Goal: Task Accomplishment & Management: Use online tool/utility

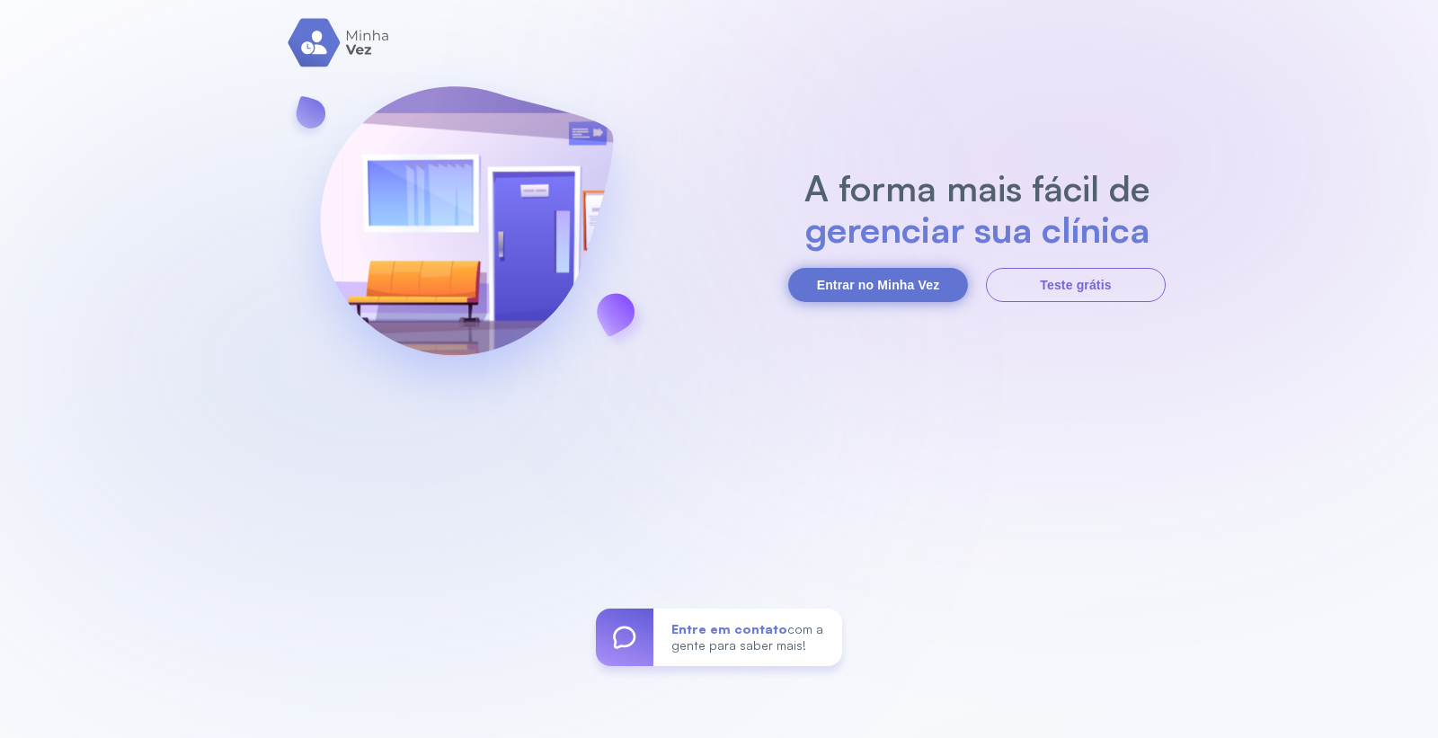
click at [881, 277] on button "Entrar no Minha Vez" at bounding box center [878, 285] width 180 height 34
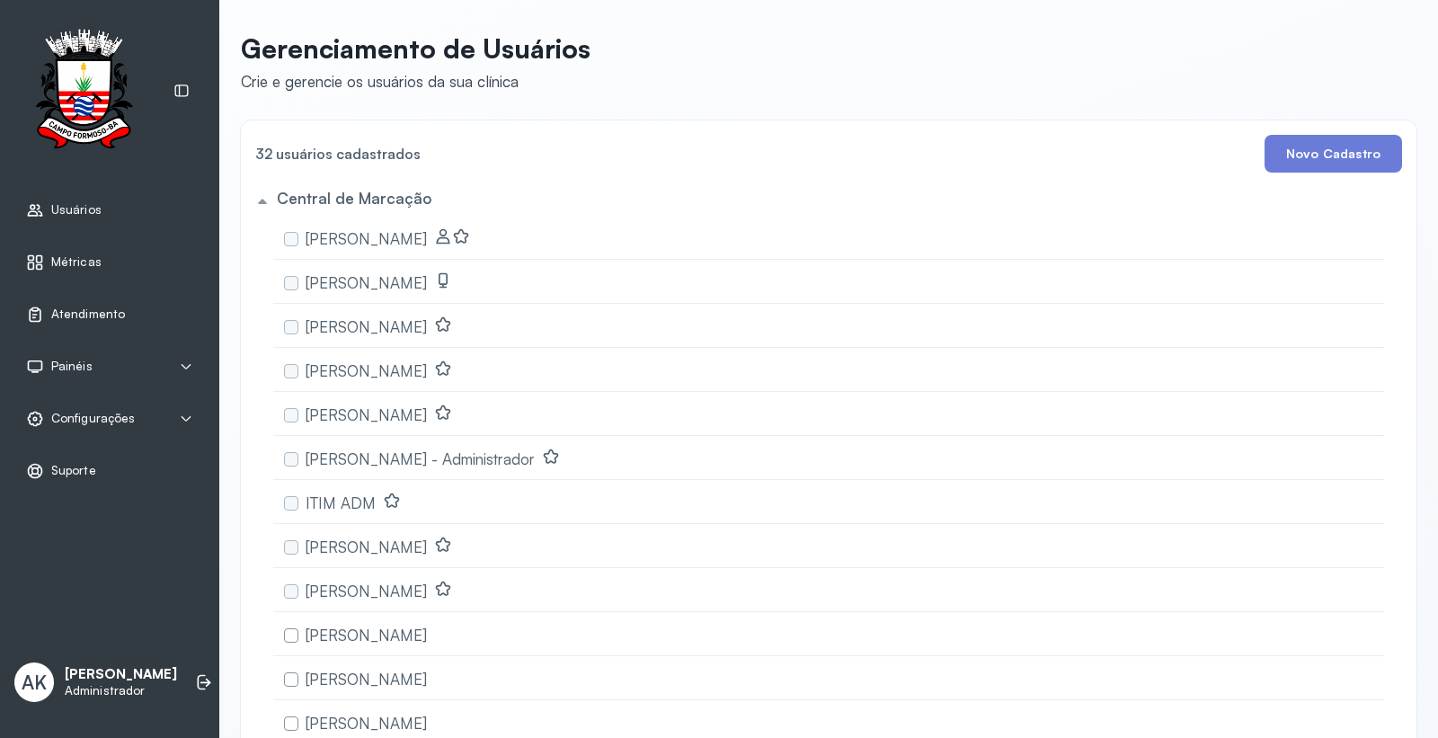
click at [111, 317] on span "Atendimento" at bounding box center [88, 313] width 74 height 15
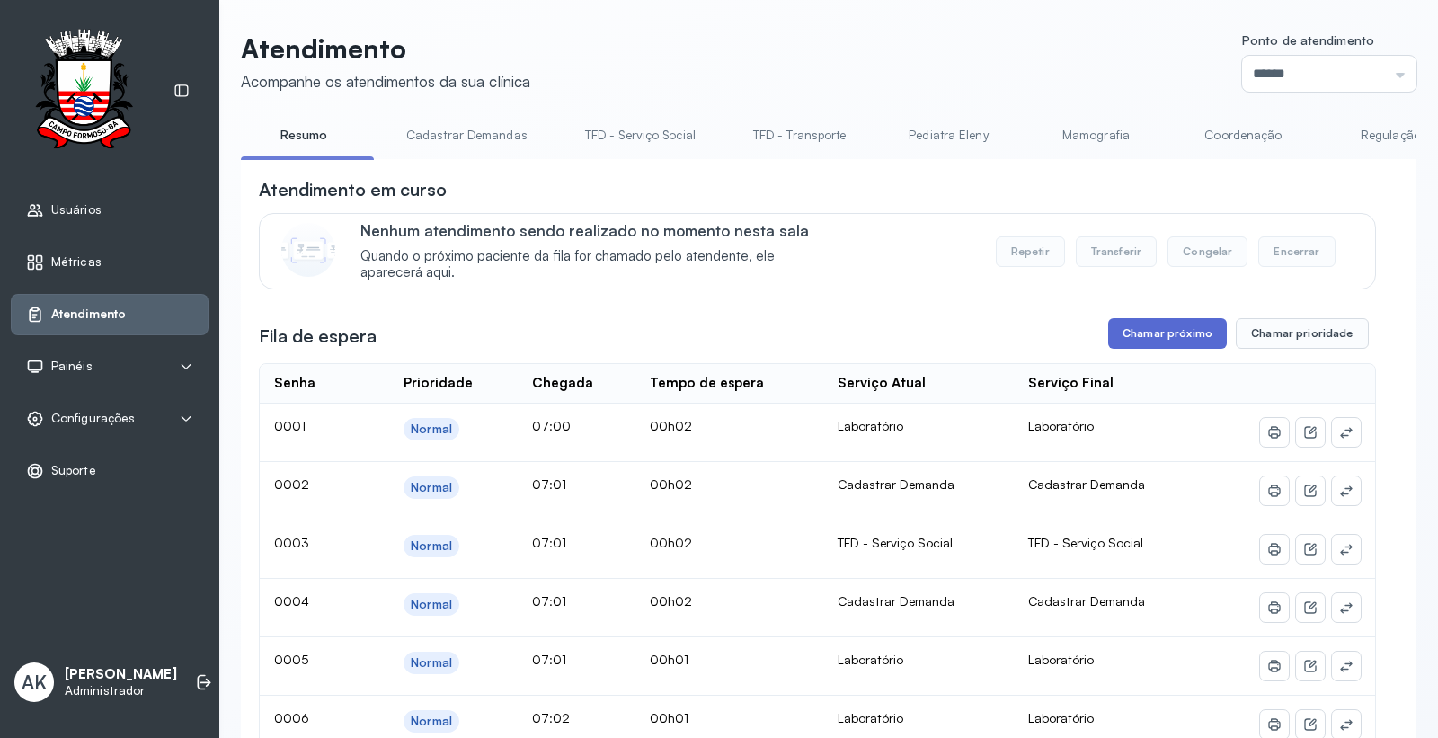
click at [1147, 335] on button "Chamar próximo" at bounding box center [1167, 333] width 119 height 31
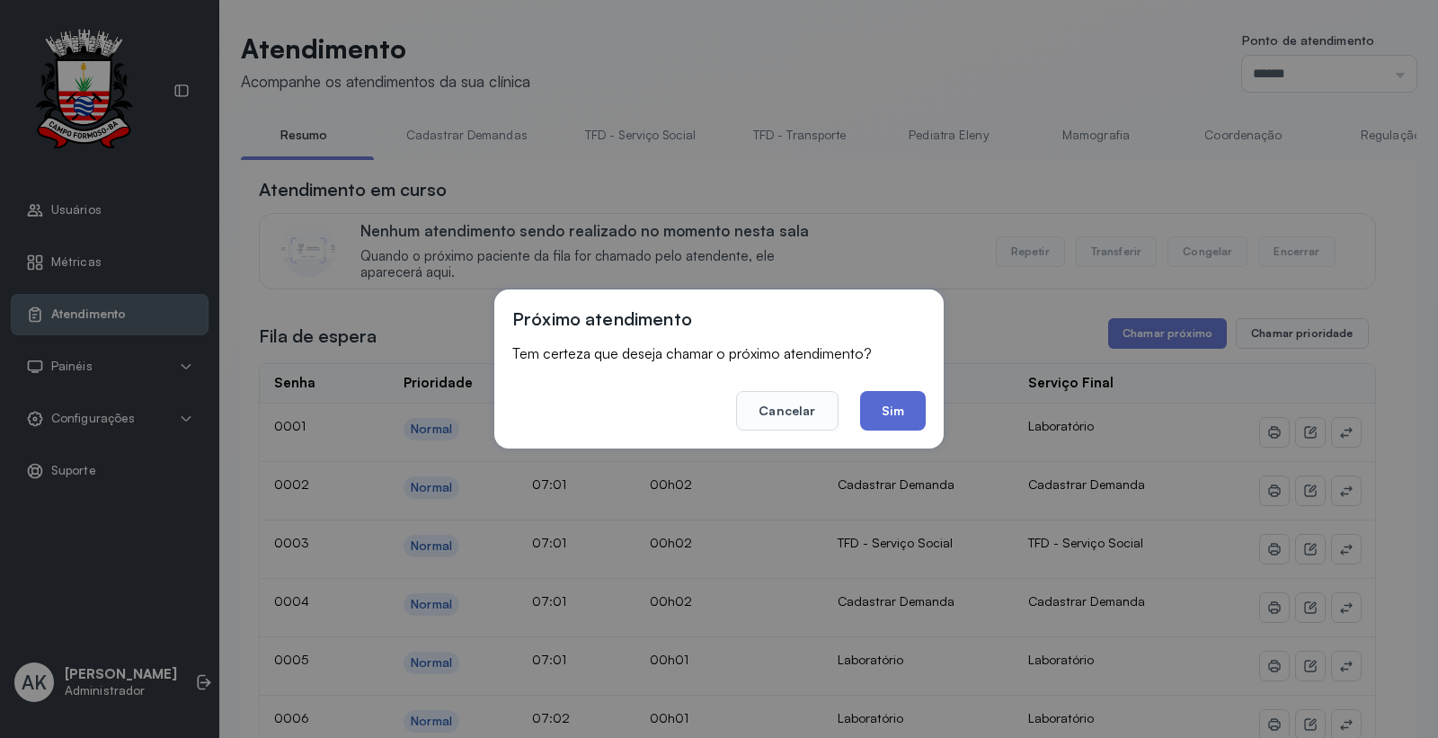
click at [870, 415] on button "Sim" at bounding box center [893, 411] width 66 height 40
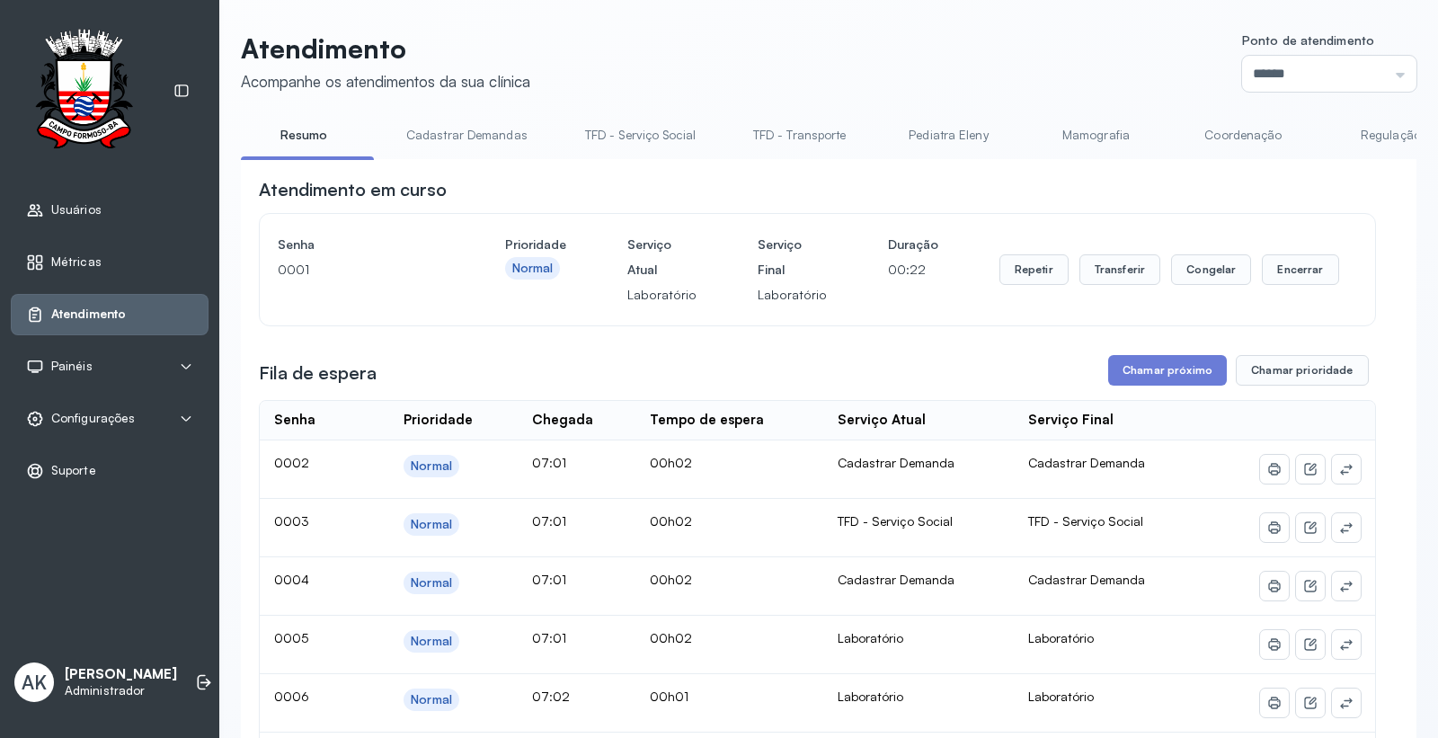
click at [1148, 375] on button "Chamar próximo" at bounding box center [1167, 370] width 119 height 31
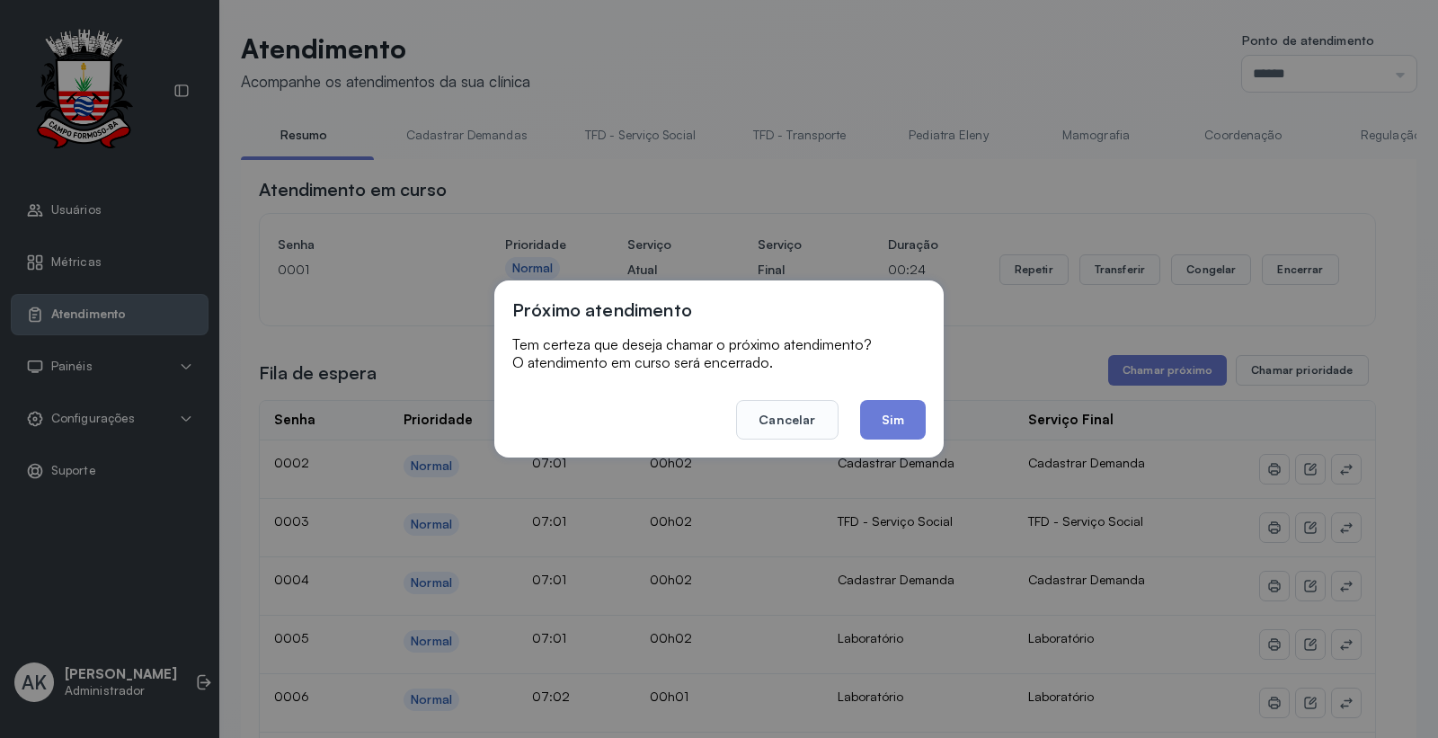
click at [872, 416] on button "Sim" at bounding box center [893, 420] width 66 height 40
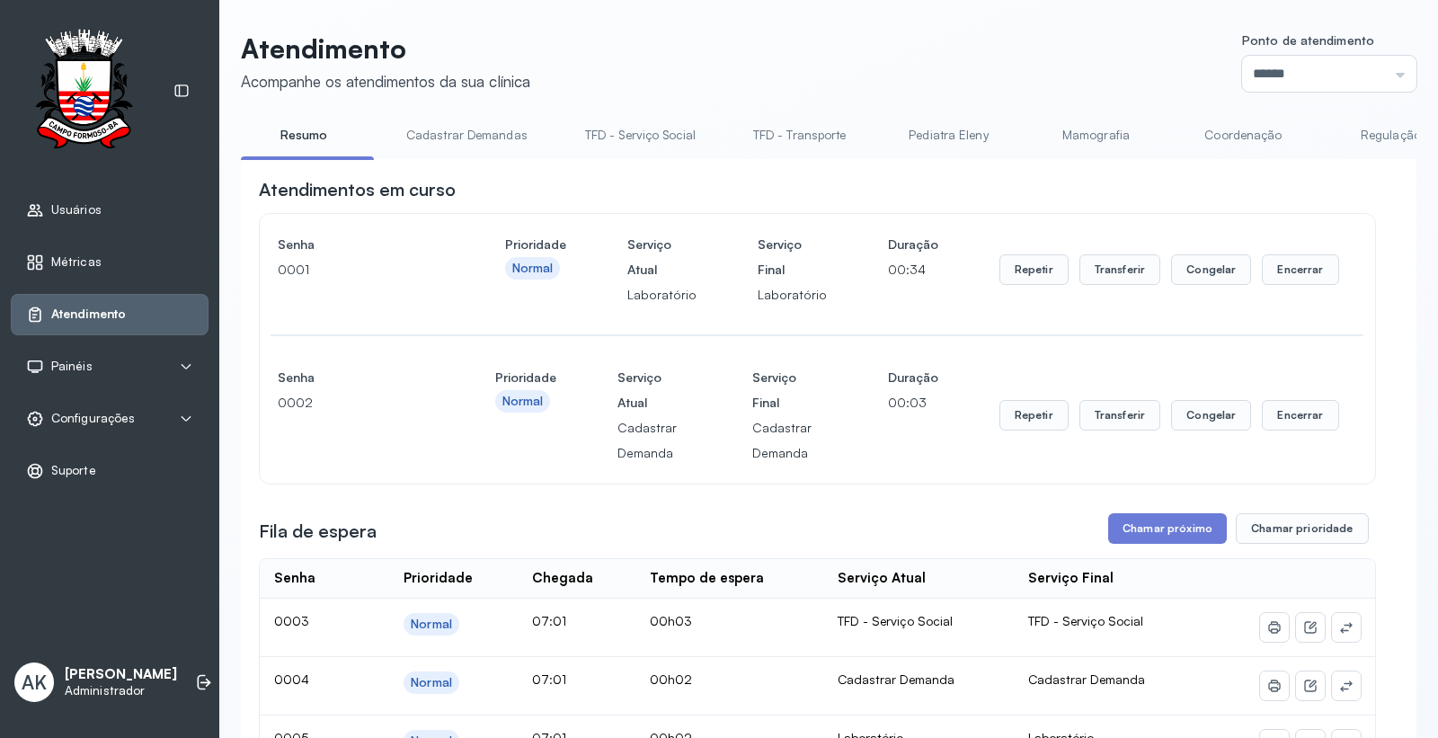
click at [1280, 49] on label "Ponto de atendimento" at bounding box center [1329, 42] width 174 height 19
click at [1281, 60] on input "******" at bounding box center [1329, 74] width 174 height 36
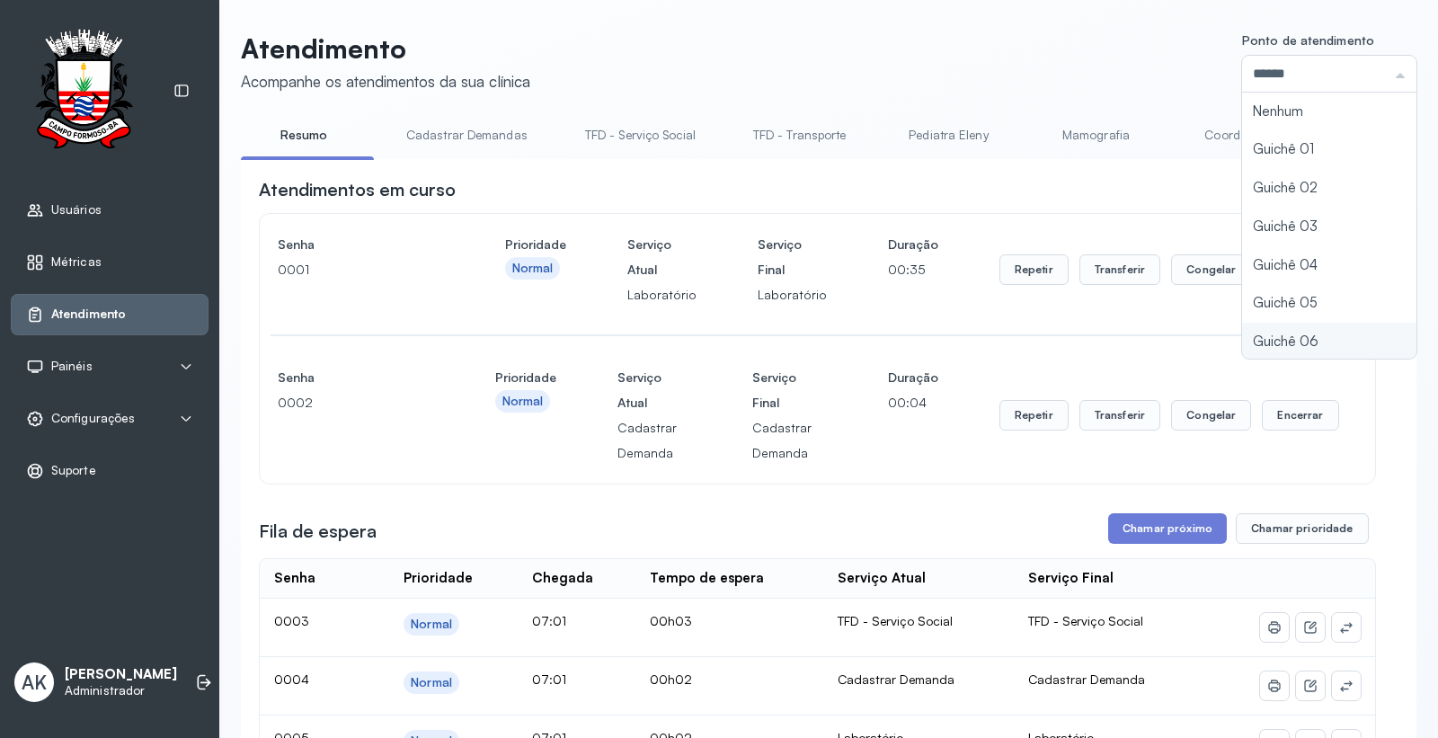
scroll to position [78, 0]
type input "*********"
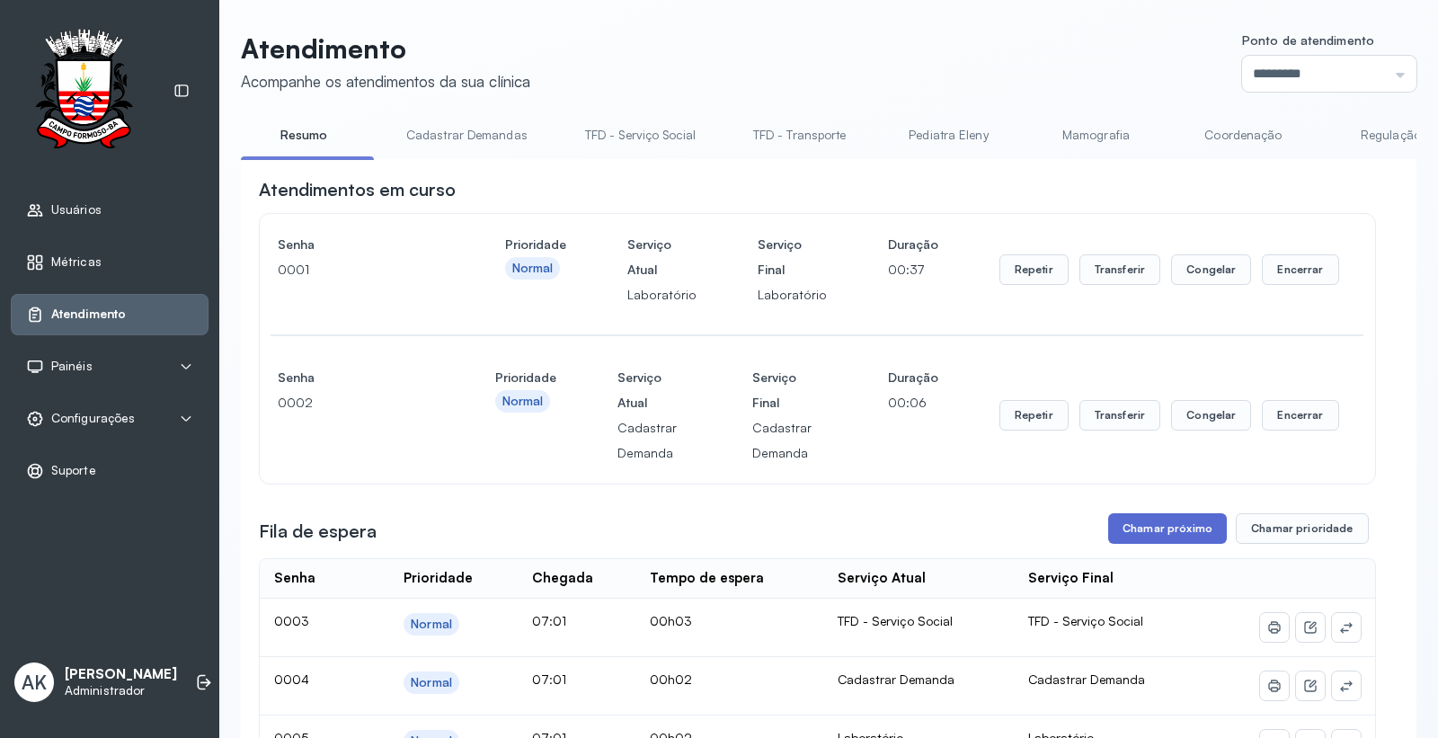
click at [1147, 528] on button "Chamar próximo" at bounding box center [1167, 528] width 119 height 31
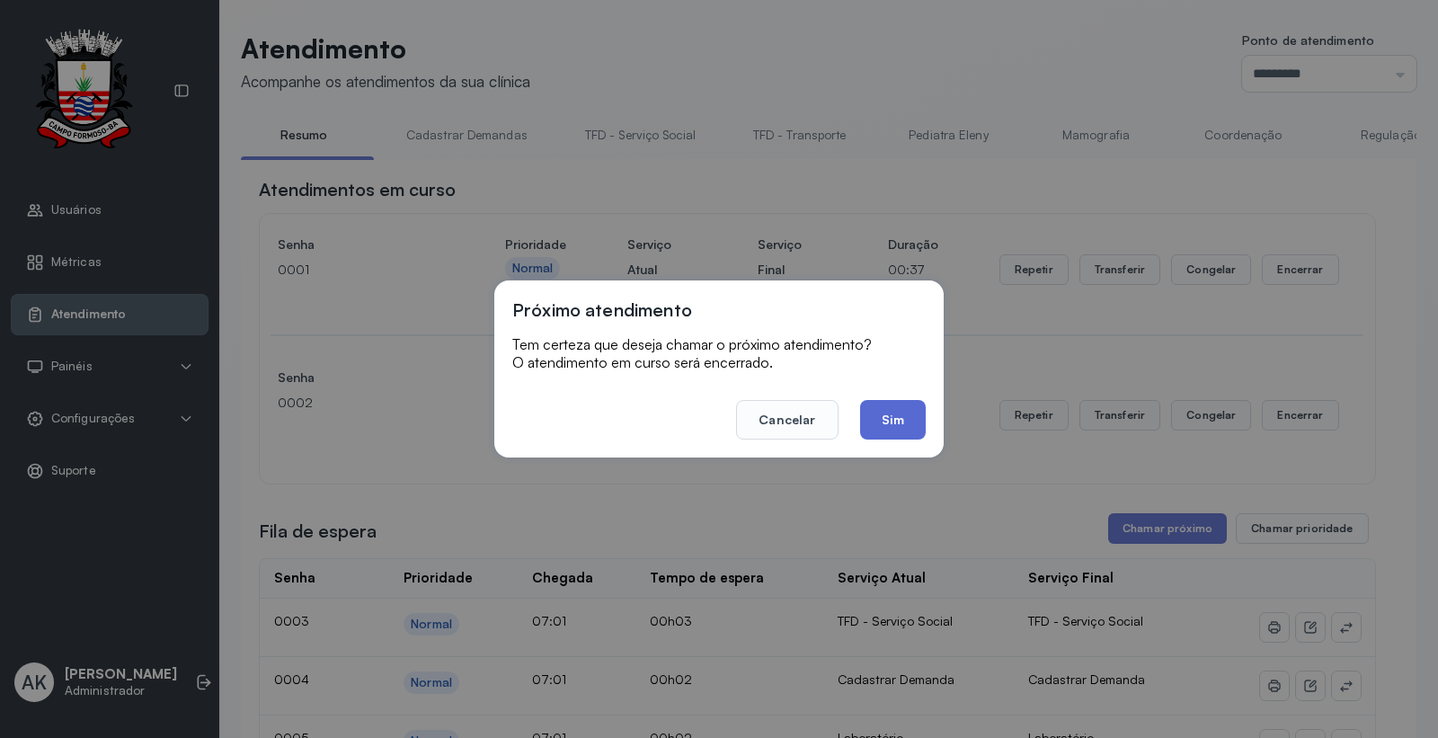
click at [882, 426] on button "Sim" at bounding box center [893, 420] width 66 height 40
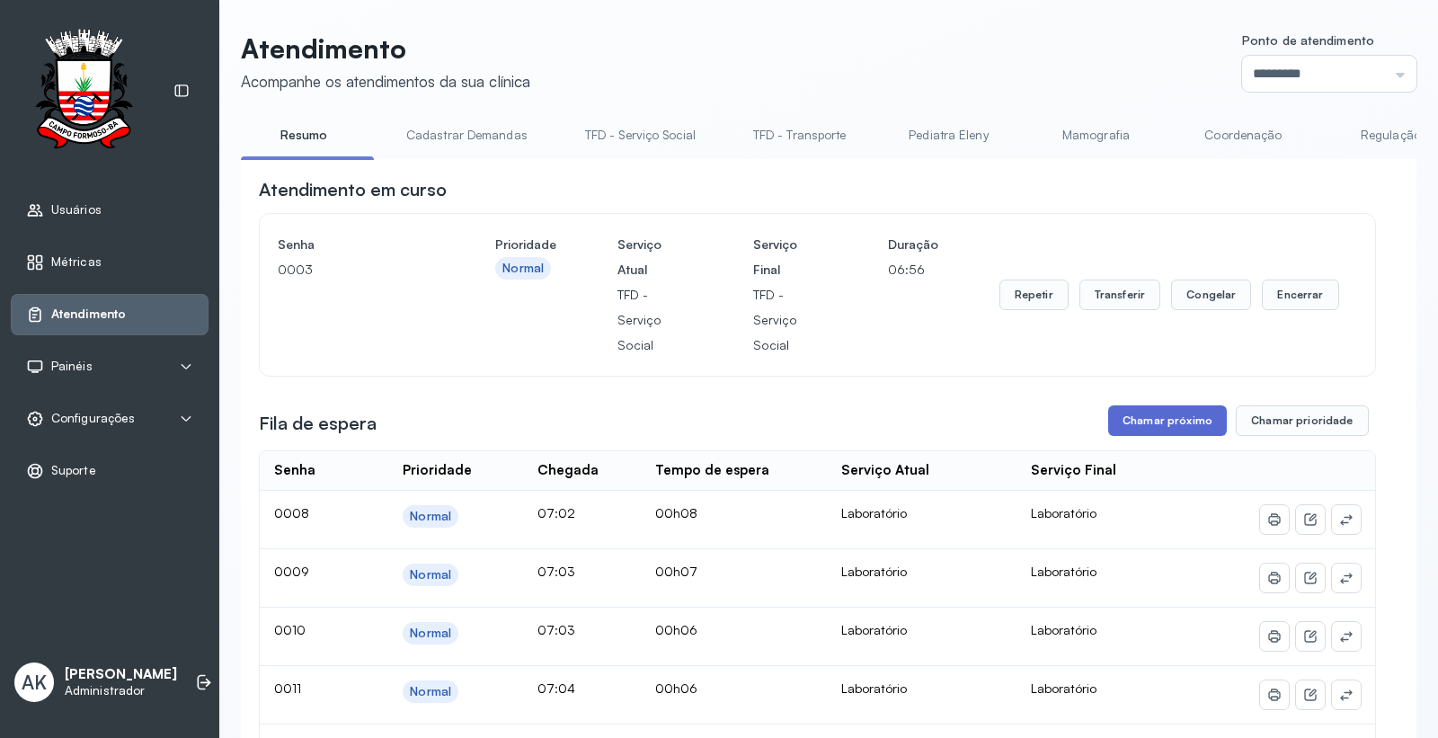
click at [1165, 428] on button "Chamar próximo" at bounding box center [1167, 420] width 119 height 31
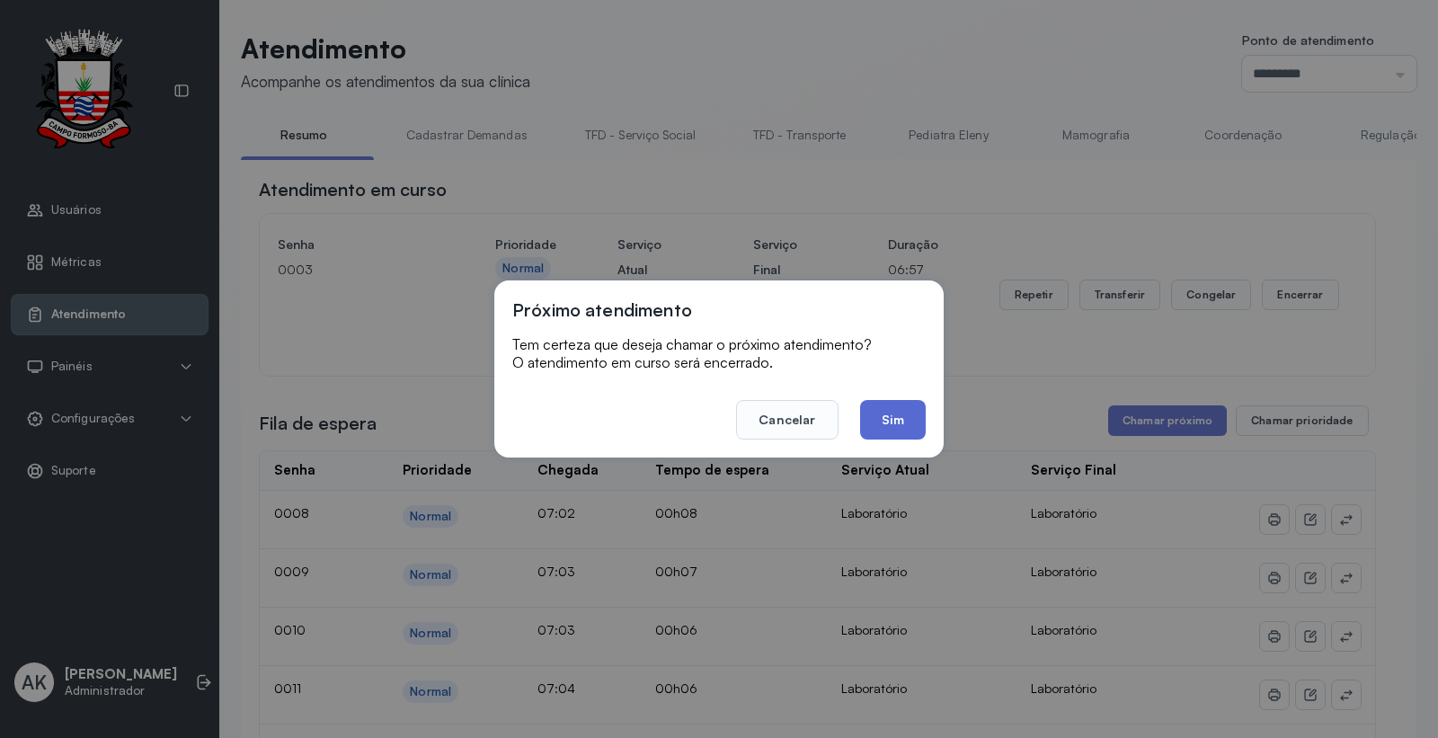
click at [888, 421] on button "Sim" at bounding box center [893, 420] width 66 height 40
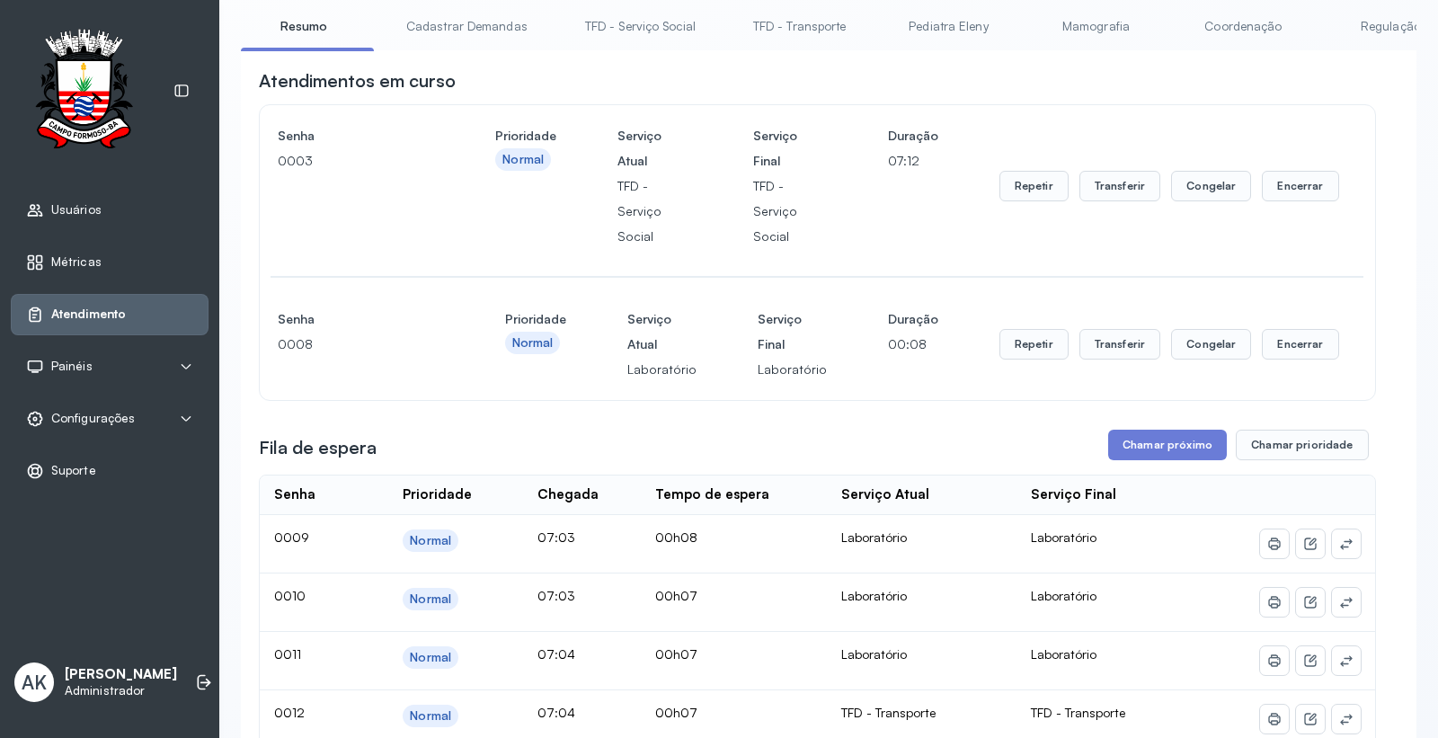
scroll to position [100, 0]
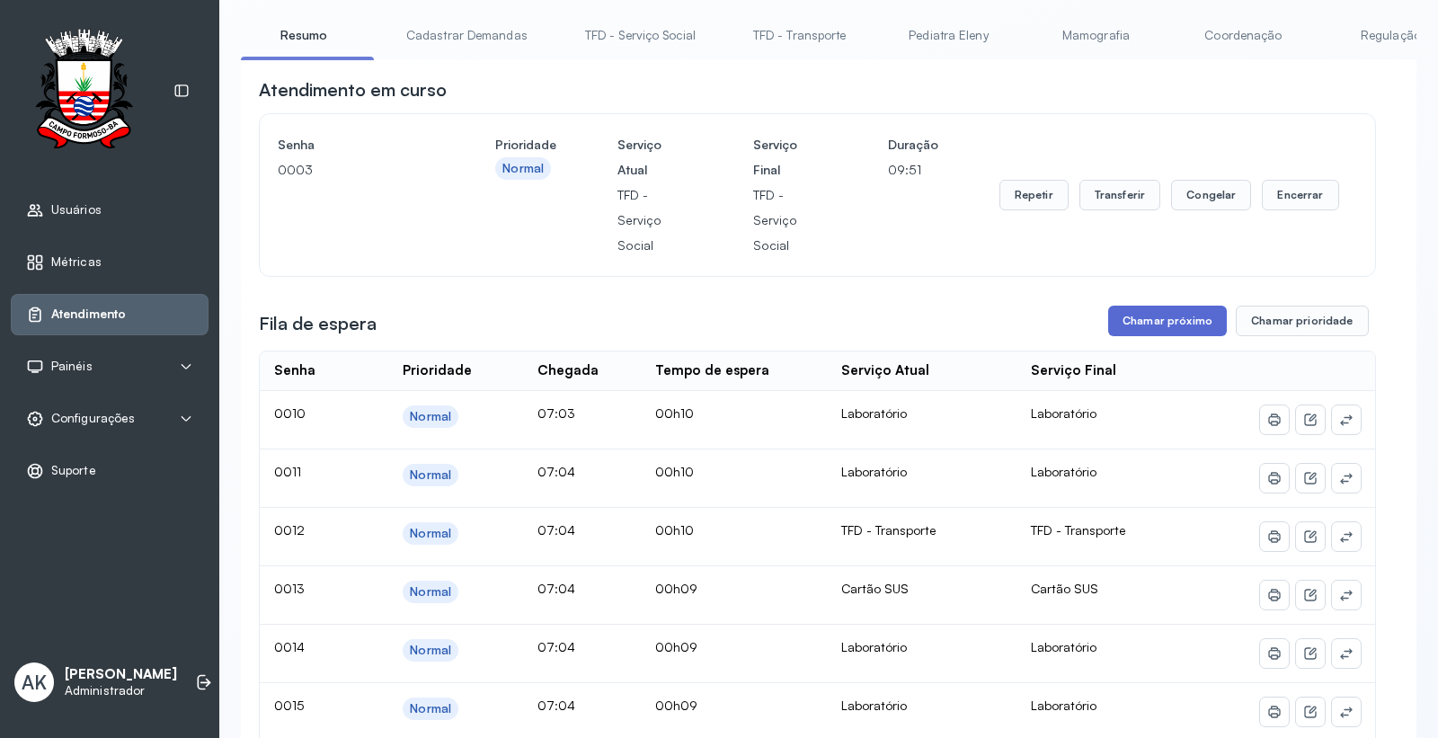
click at [1136, 323] on button "Chamar próximo" at bounding box center [1167, 321] width 119 height 31
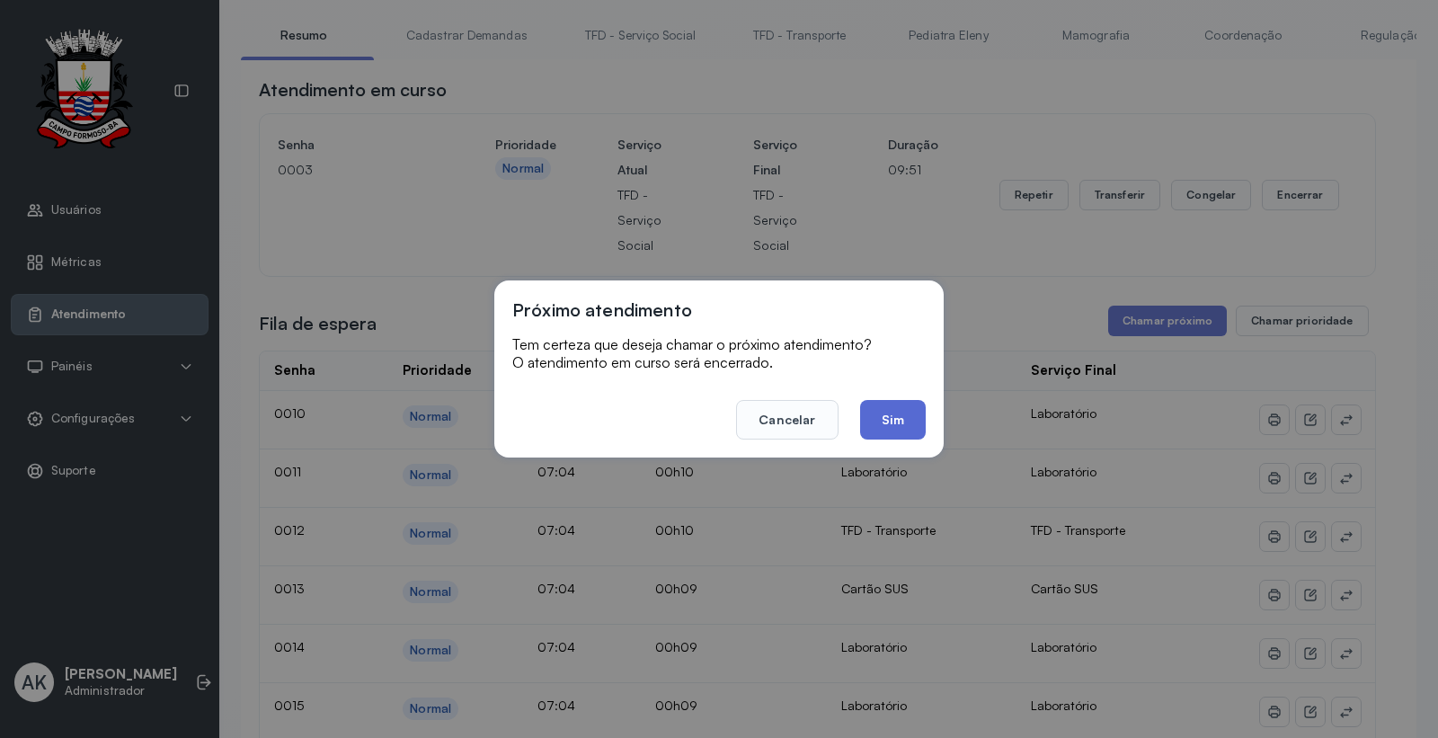
click at [912, 411] on button "Sim" at bounding box center [893, 420] width 66 height 40
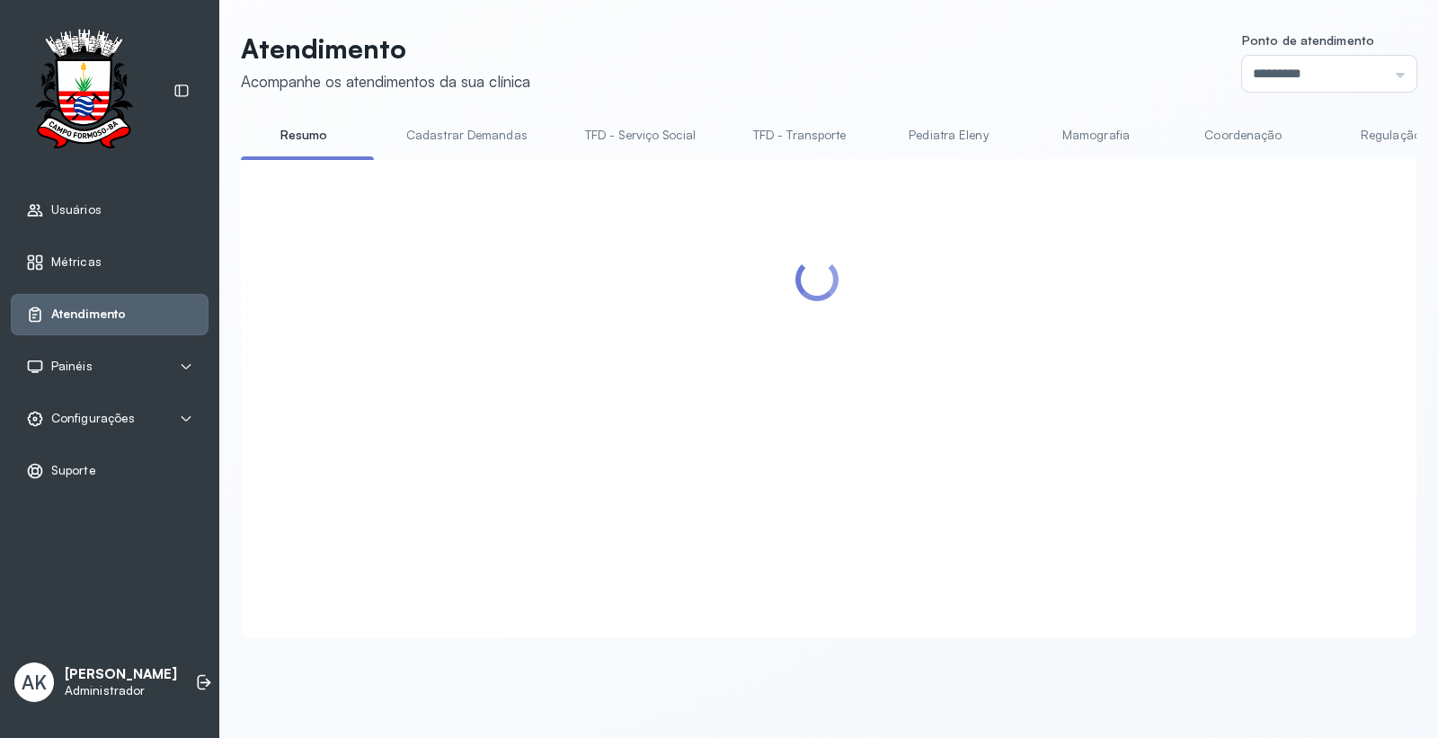
scroll to position [0, 0]
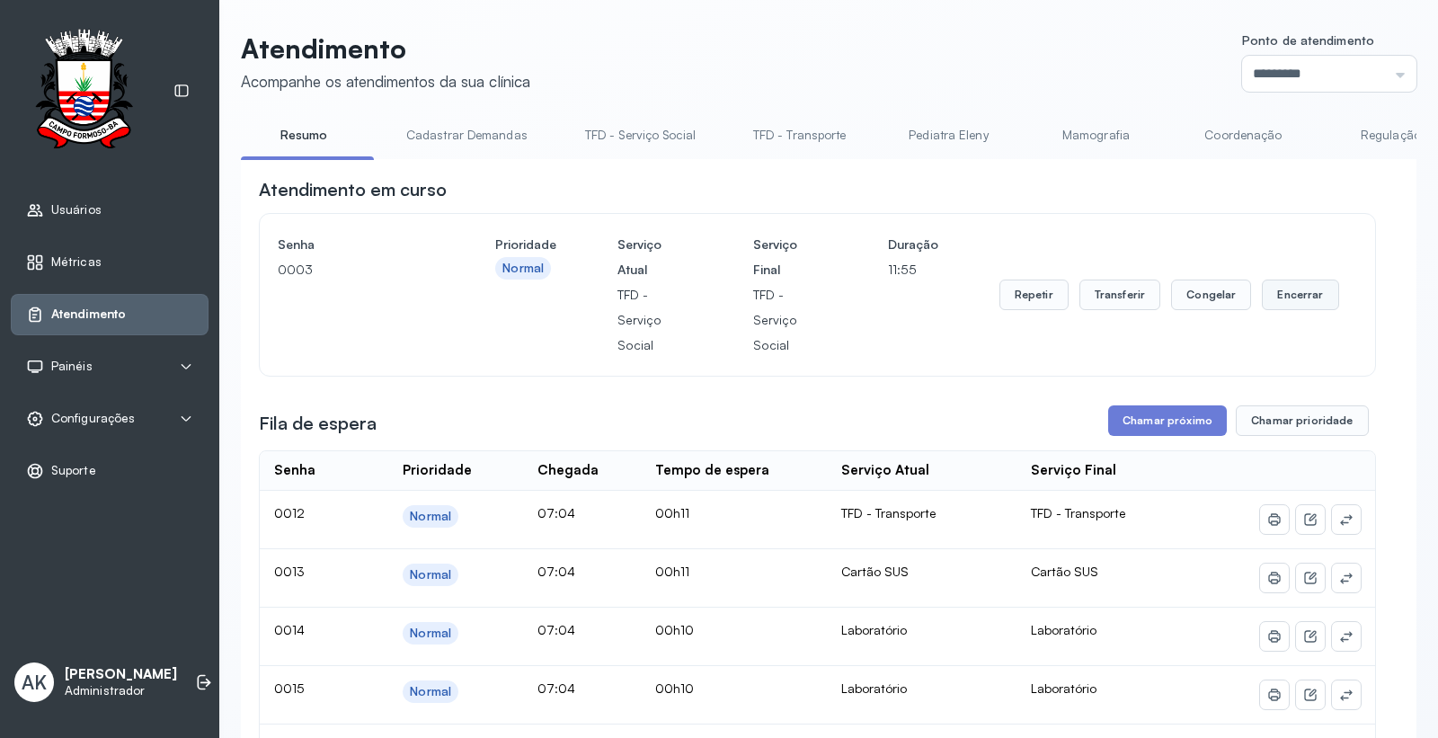
click at [1295, 294] on button "Encerrar" at bounding box center [1300, 294] width 76 height 31
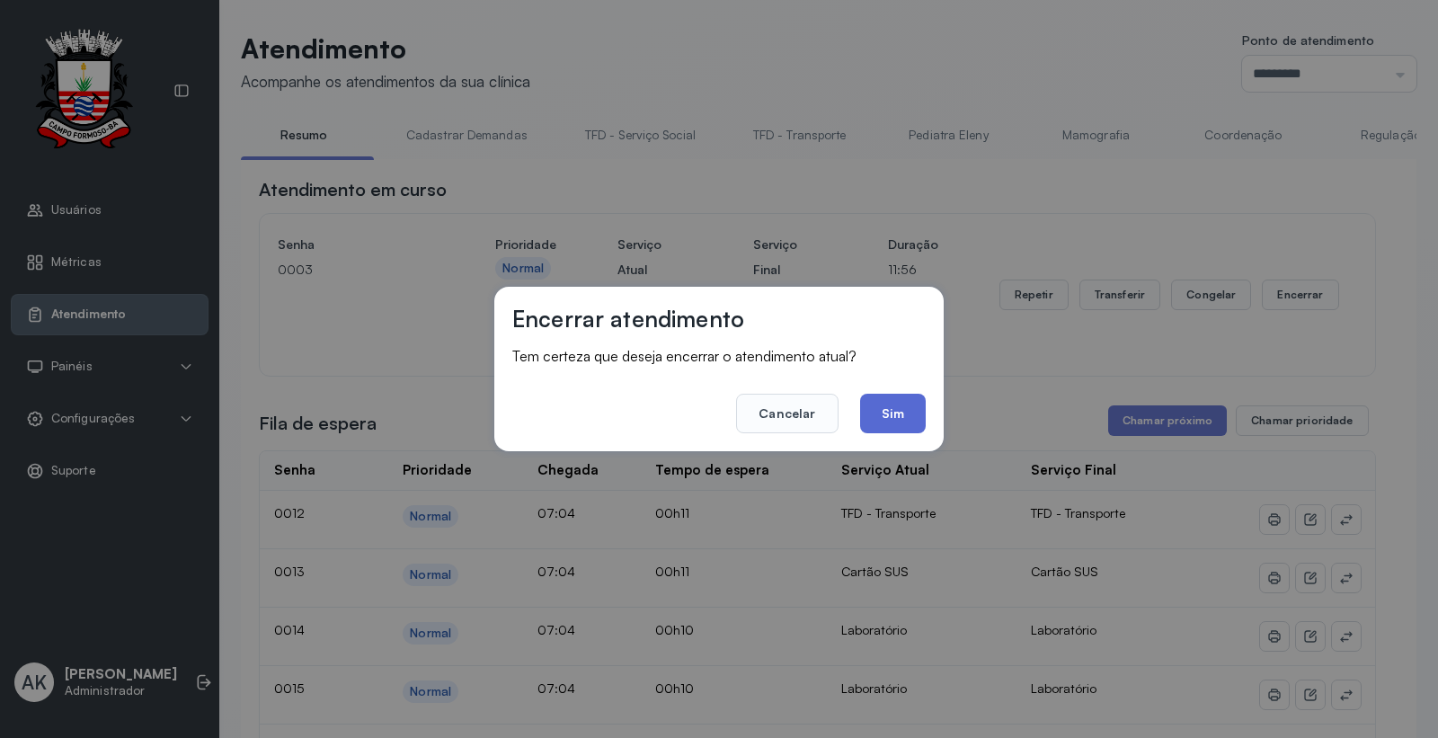
click at [903, 420] on button "Sim" at bounding box center [893, 414] width 66 height 40
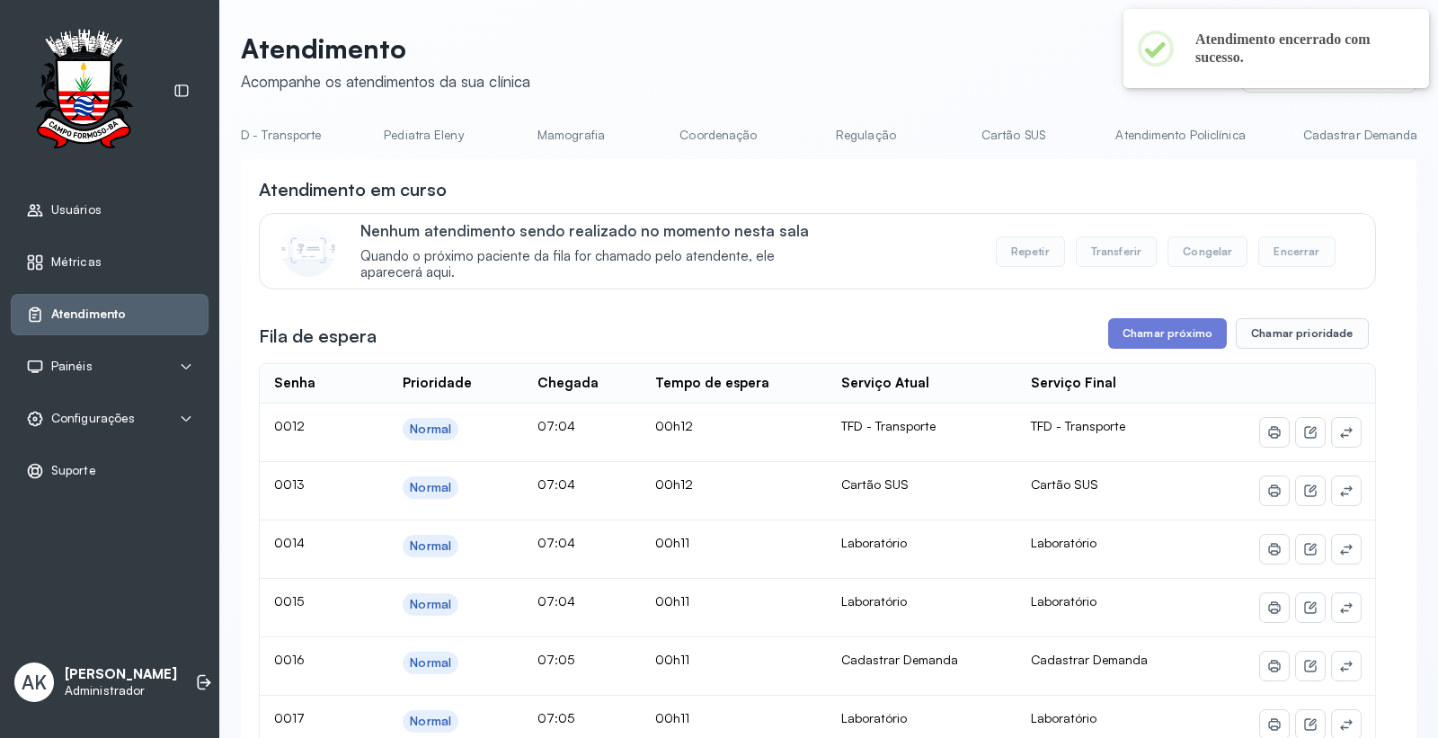
scroll to position [0, 603]
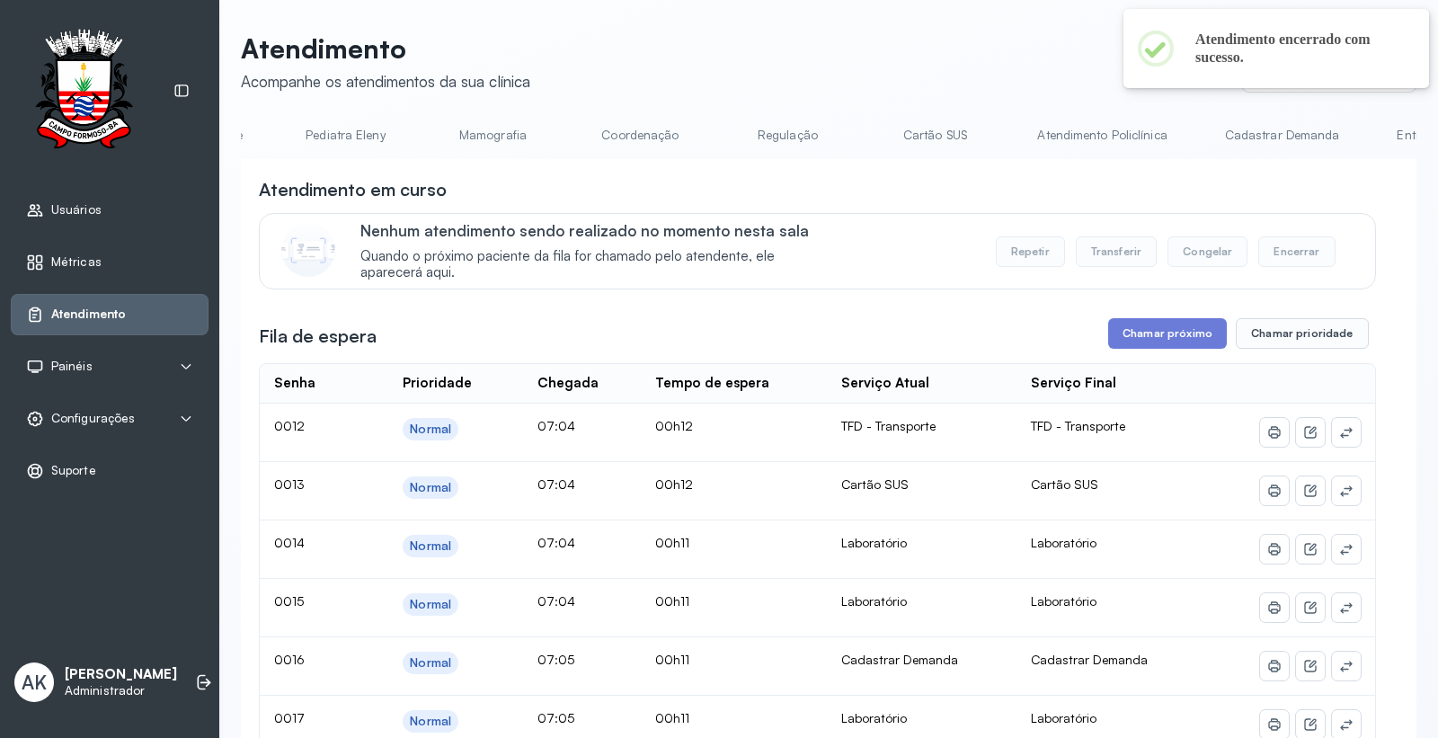
click at [908, 123] on link "Cartão SUS" at bounding box center [935, 135] width 126 height 30
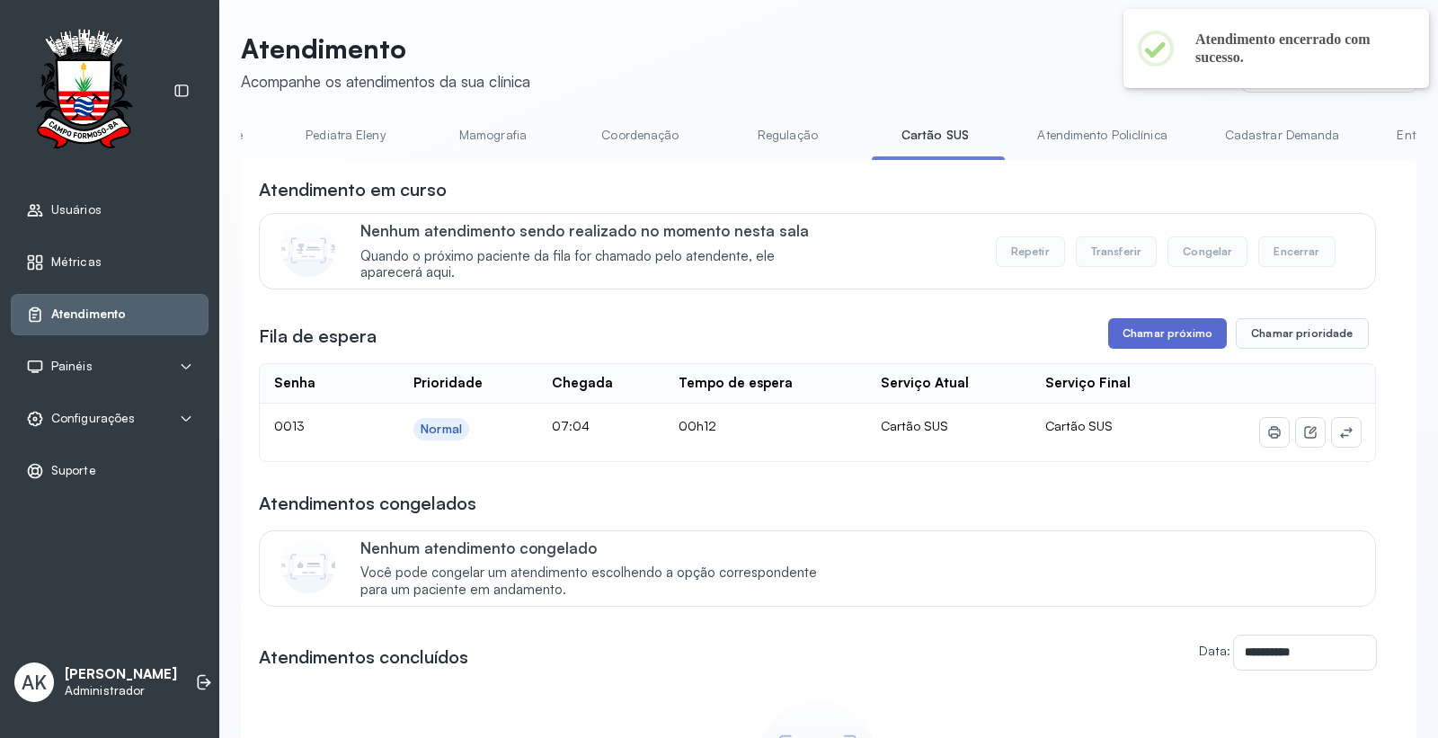
click at [1165, 338] on button "Chamar próximo" at bounding box center [1167, 333] width 119 height 31
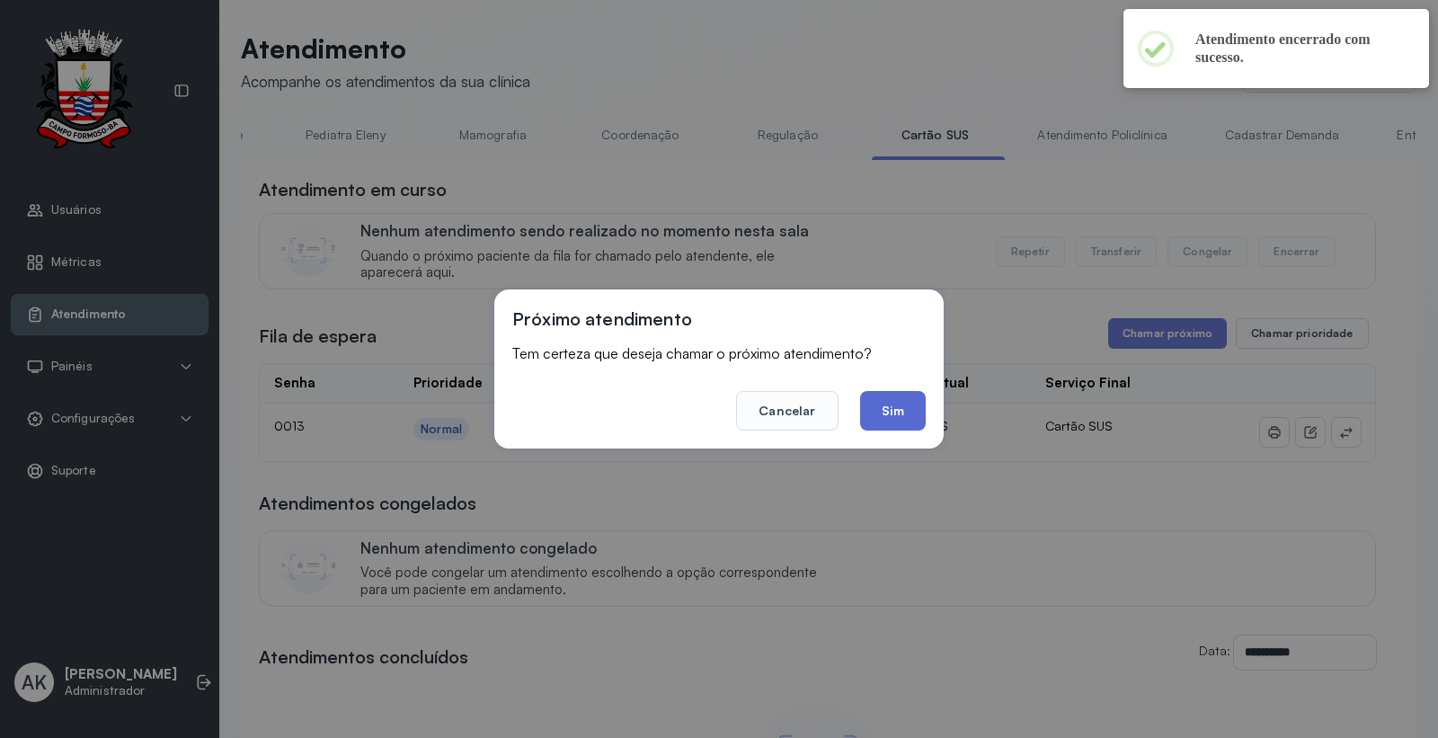
click at [906, 420] on button "Sim" at bounding box center [893, 411] width 66 height 40
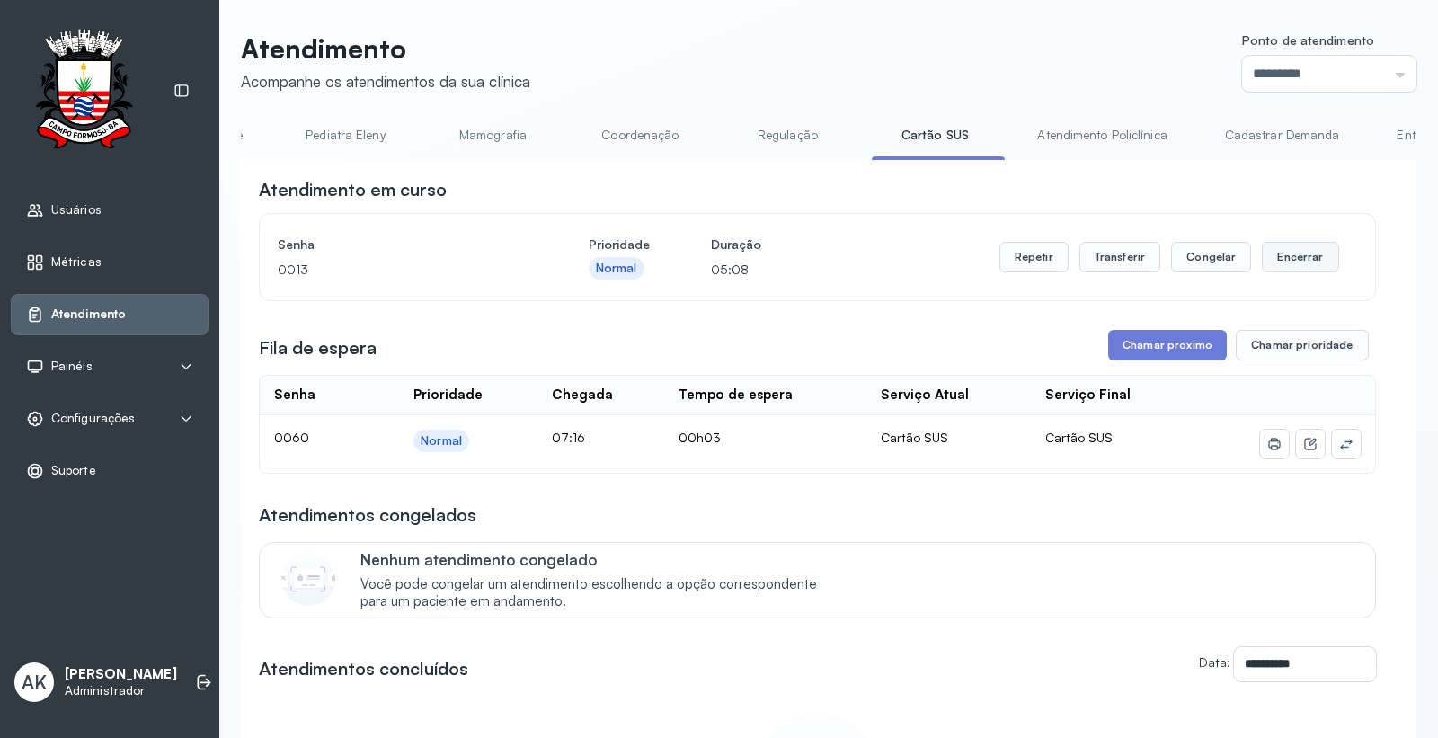
click at [1288, 270] on button "Encerrar" at bounding box center [1300, 257] width 76 height 31
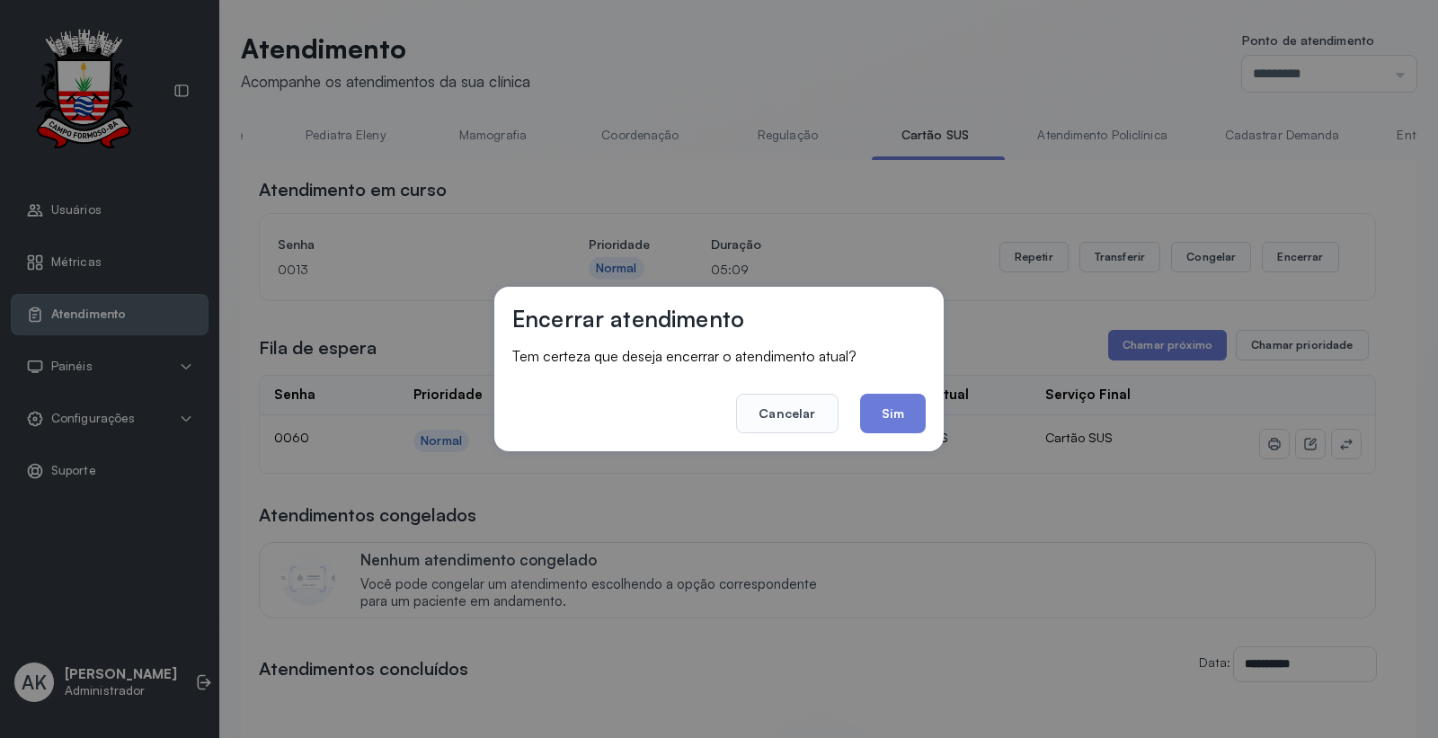
click at [855, 413] on footer "Cancelar Sim" at bounding box center [718, 400] width 413 height 65
click at [890, 414] on button "Sim" at bounding box center [893, 414] width 66 height 40
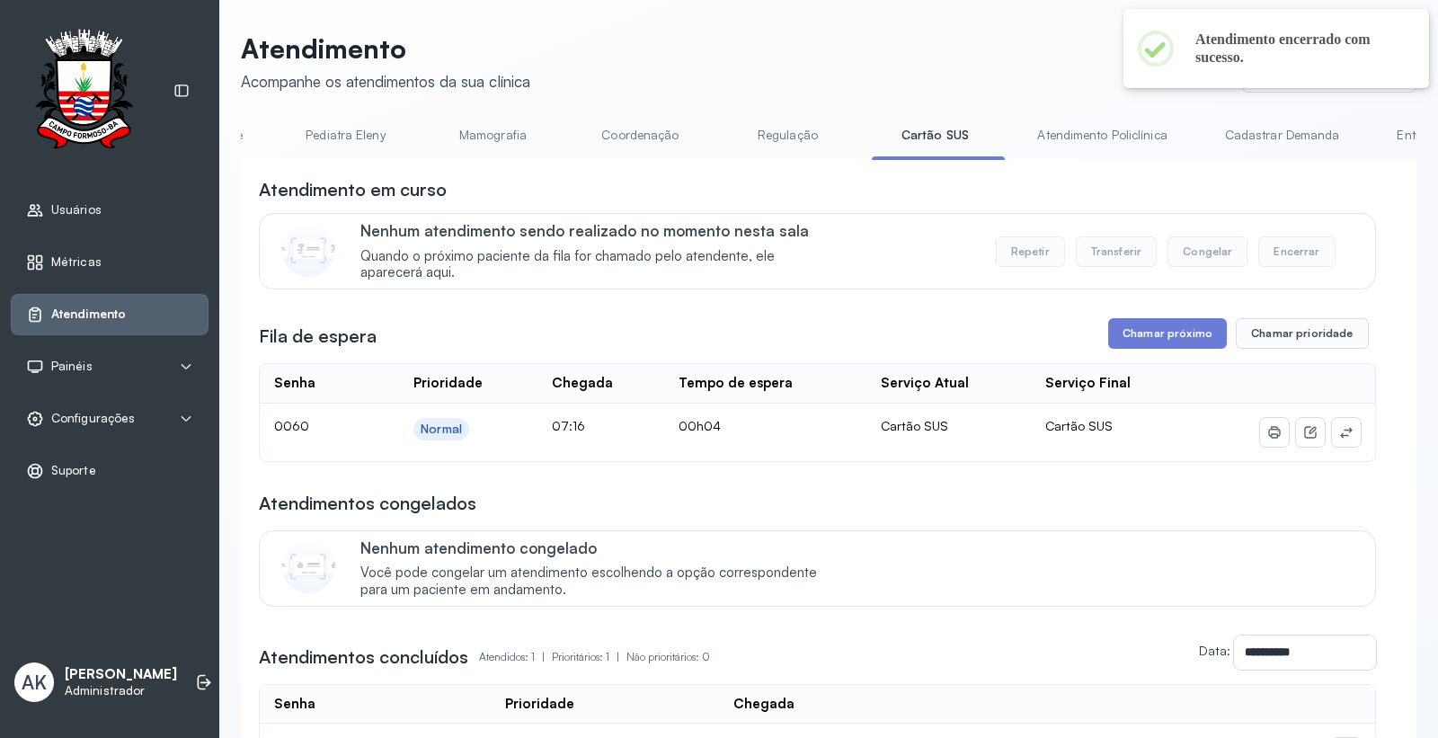
scroll to position [0, 0]
click at [326, 130] on link "Resumo" at bounding box center [304, 135] width 126 height 30
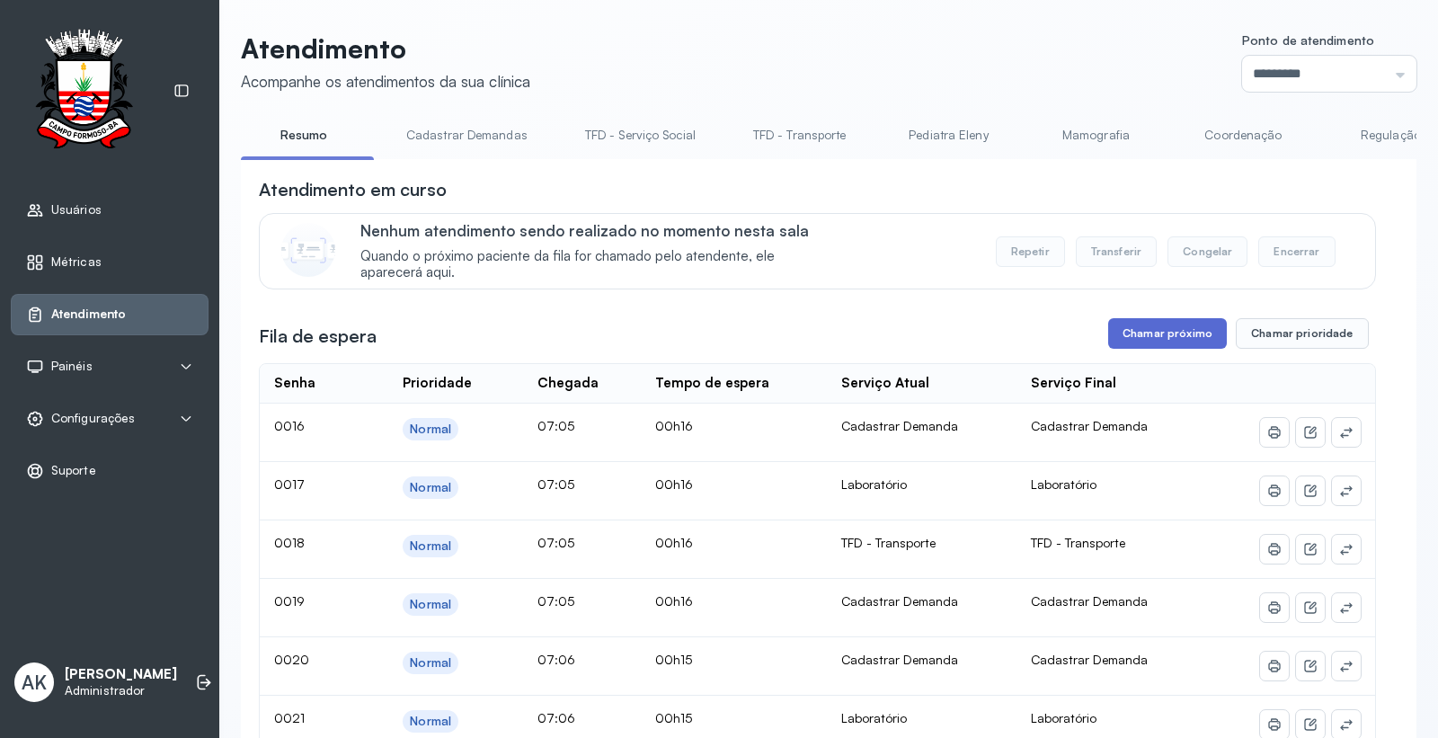
click at [1161, 339] on button "Chamar próximo" at bounding box center [1167, 333] width 119 height 31
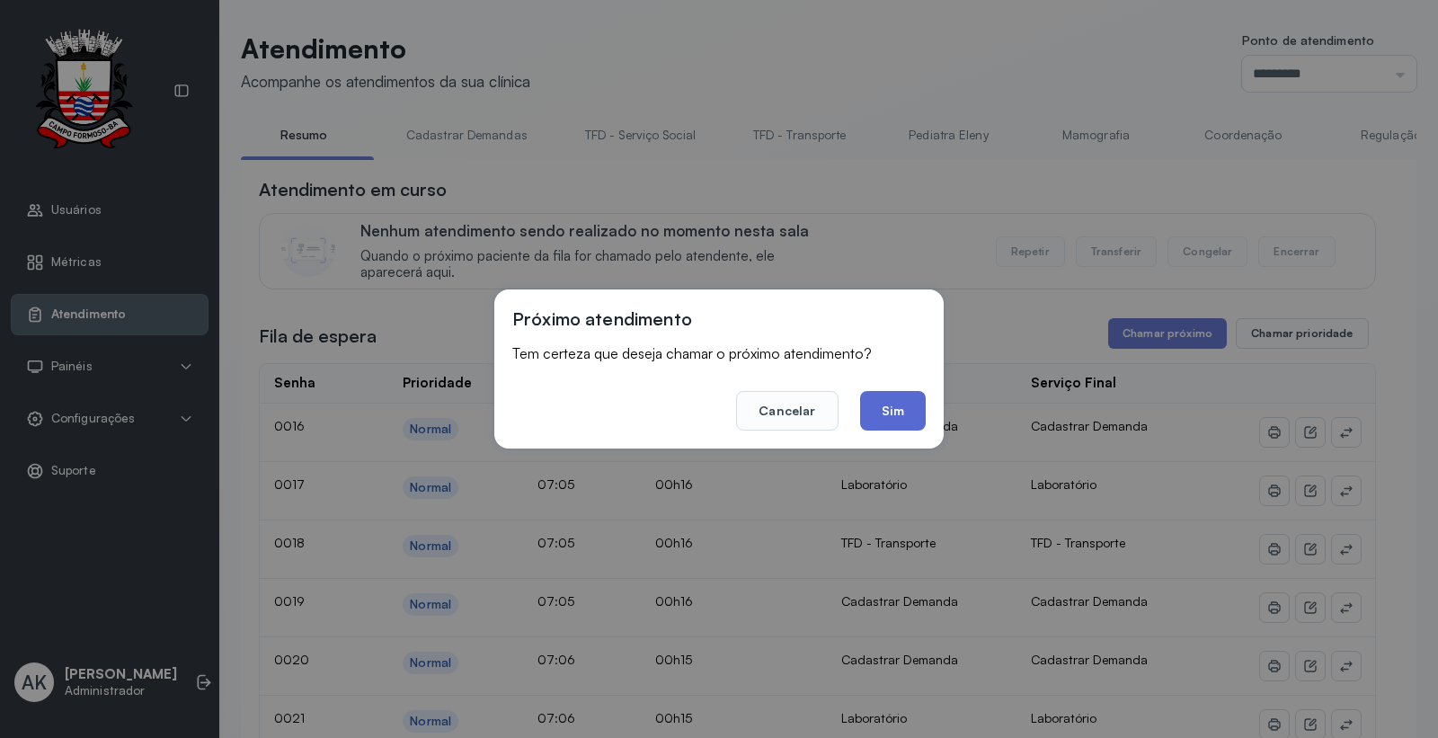
click at [890, 419] on button "Sim" at bounding box center [893, 411] width 66 height 40
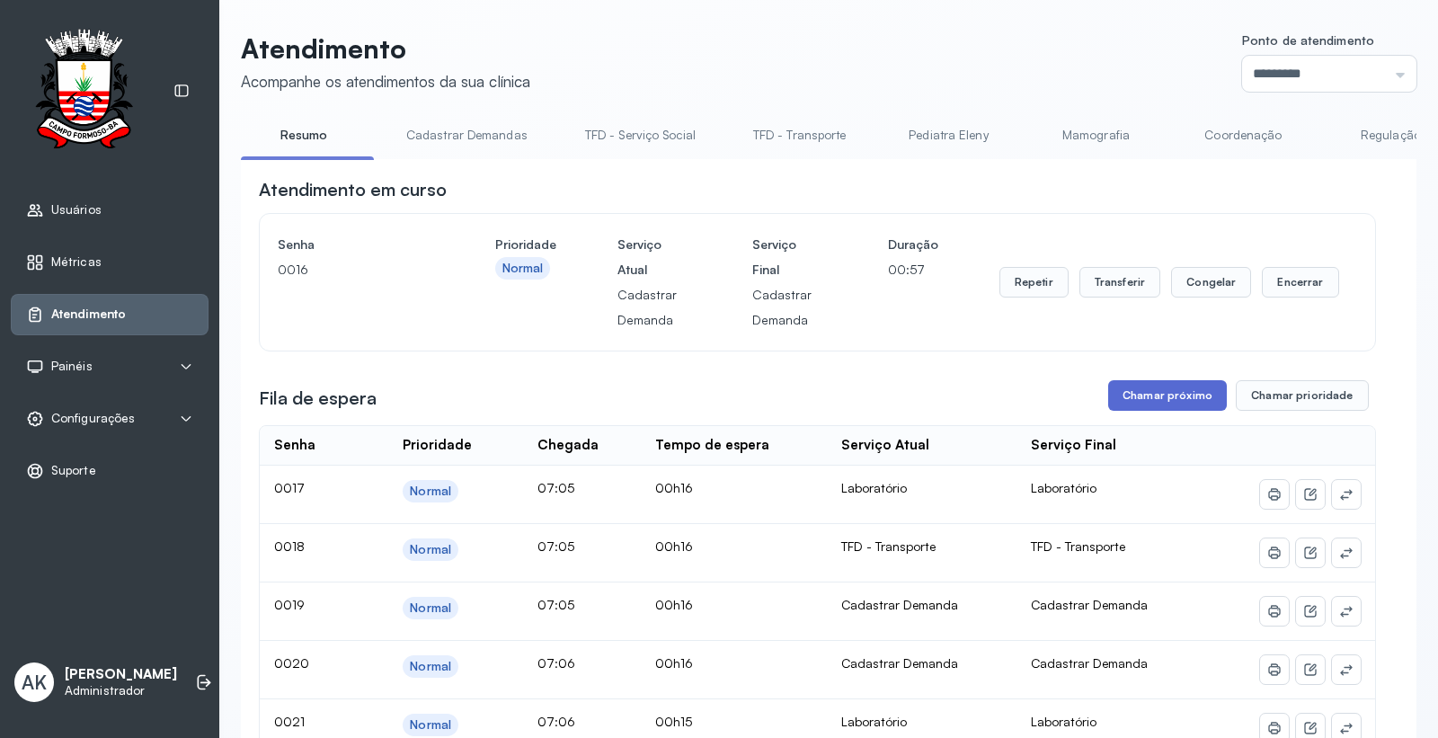
click at [1159, 403] on button "Chamar próximo" at bounding box center [1167, 395] width 119 height 31
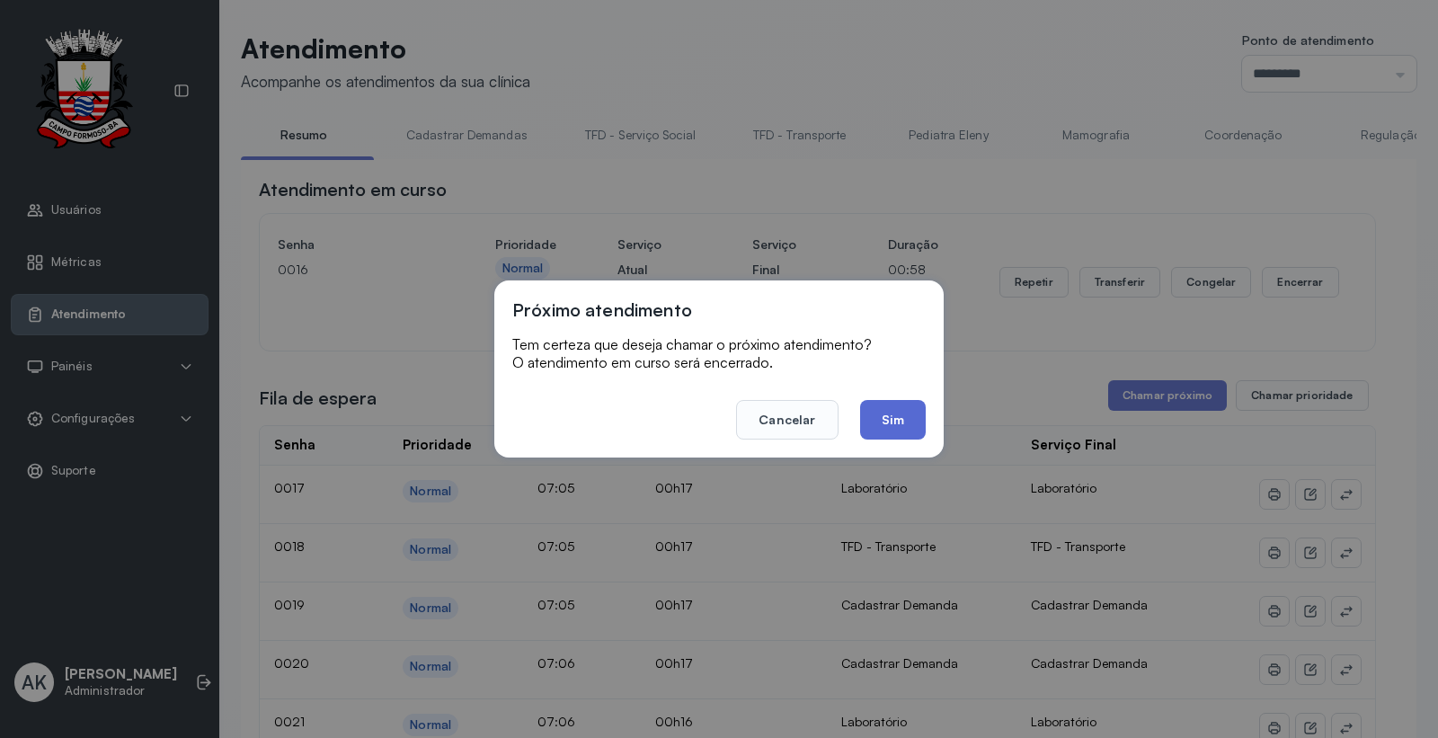
click at [885, 420] on button "Sim" at bounding box center [893, 420] width 66 height 40
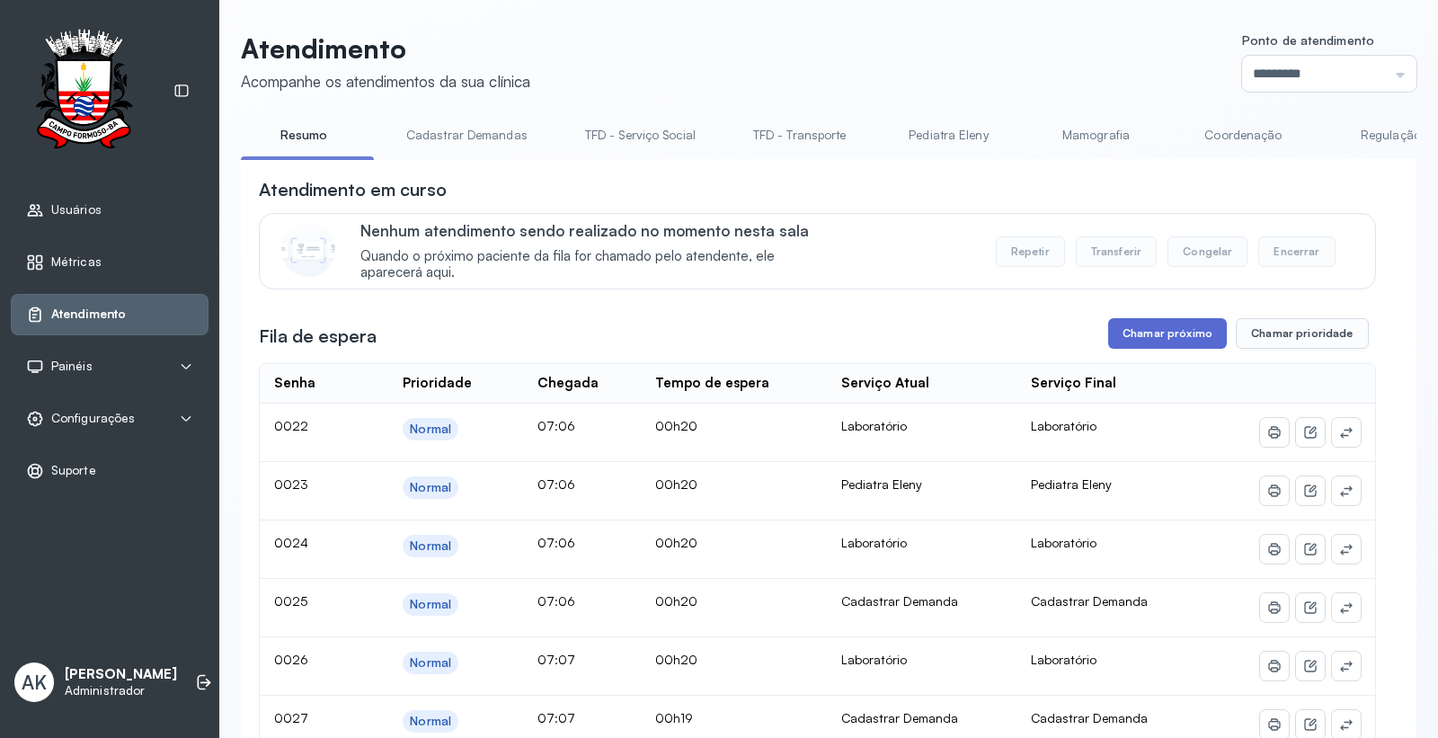
click at [1151, 327] on button "Chamar próximo" at bounding box center [1167, 333] width 119 height 31
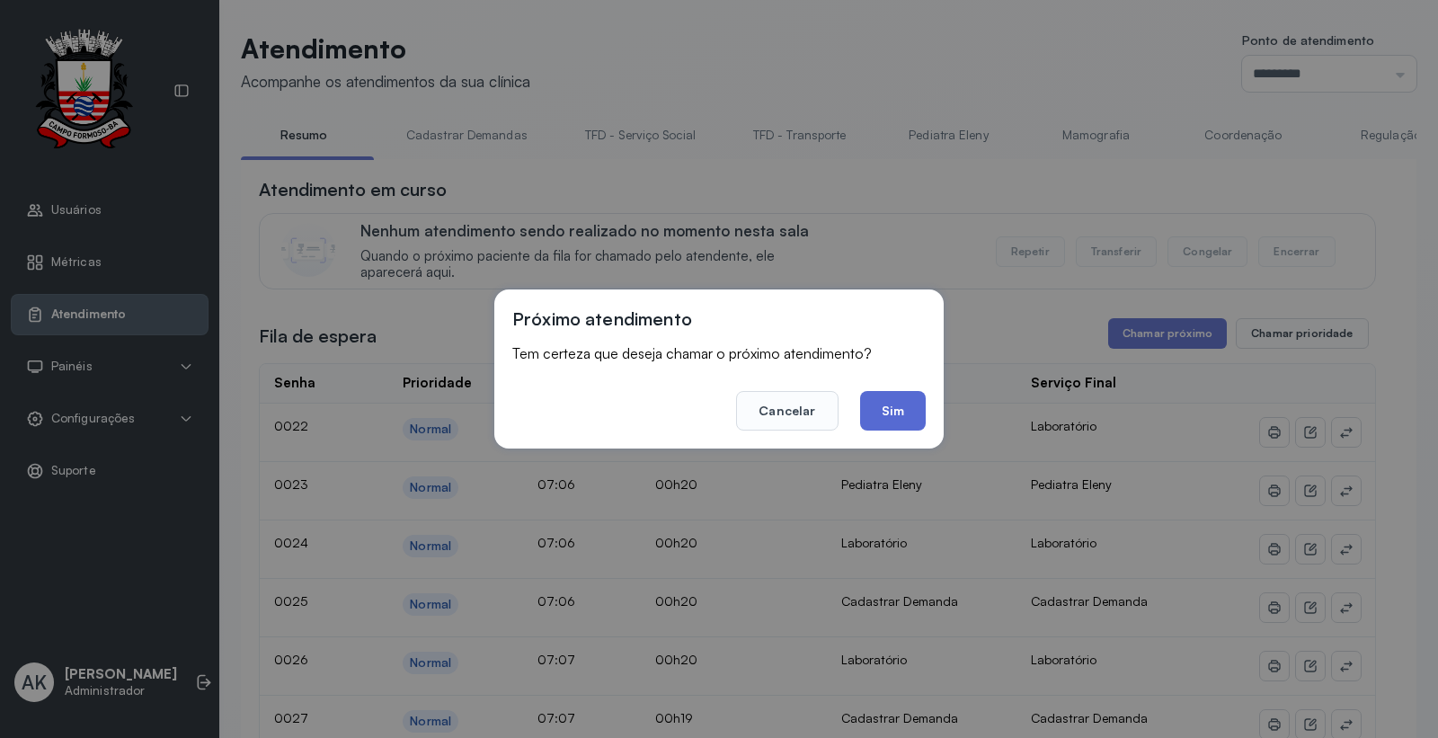
click at [897, 409] on button "Sim" at bounding box center [893, 411] width 66 height 40
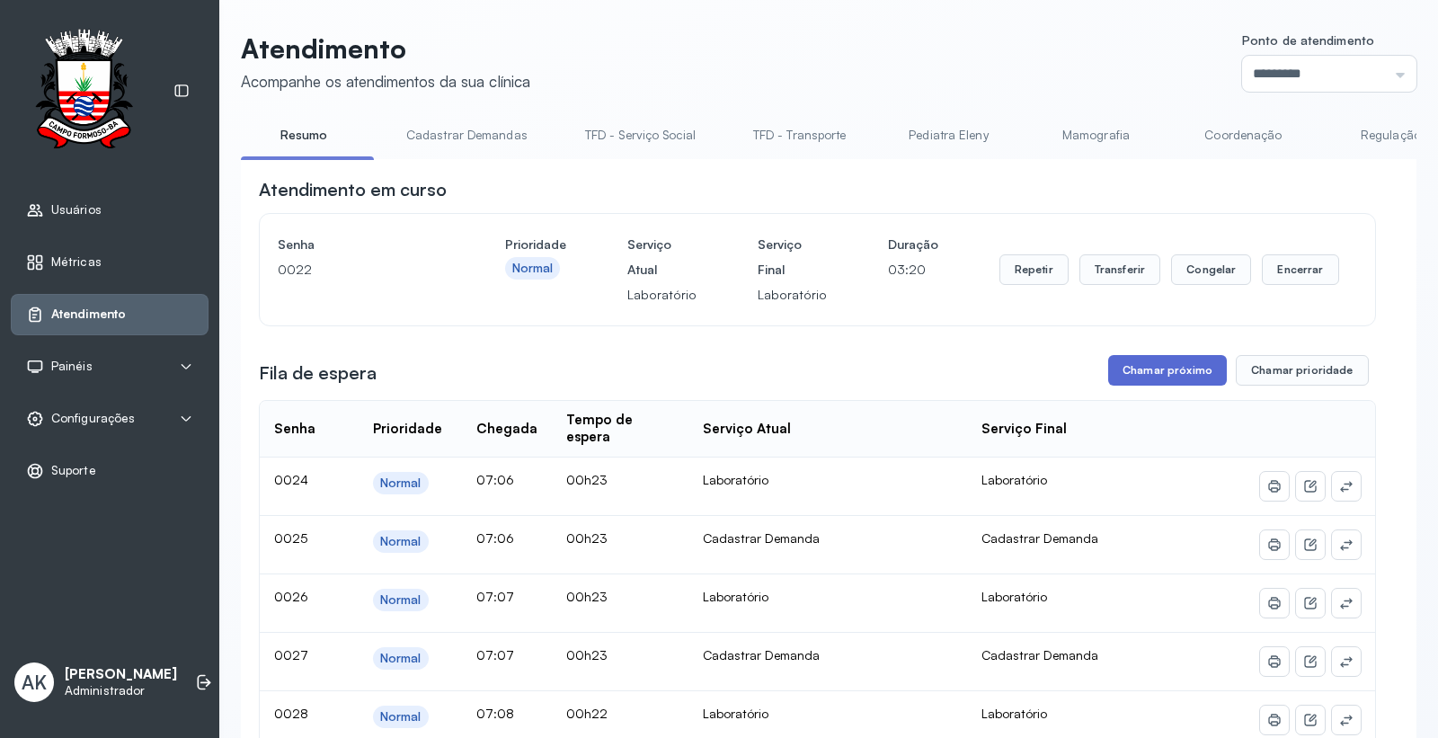
click at [1147, 374] on button "Chamar próximo" at bounding box center [1167, 370] width 119 height 31
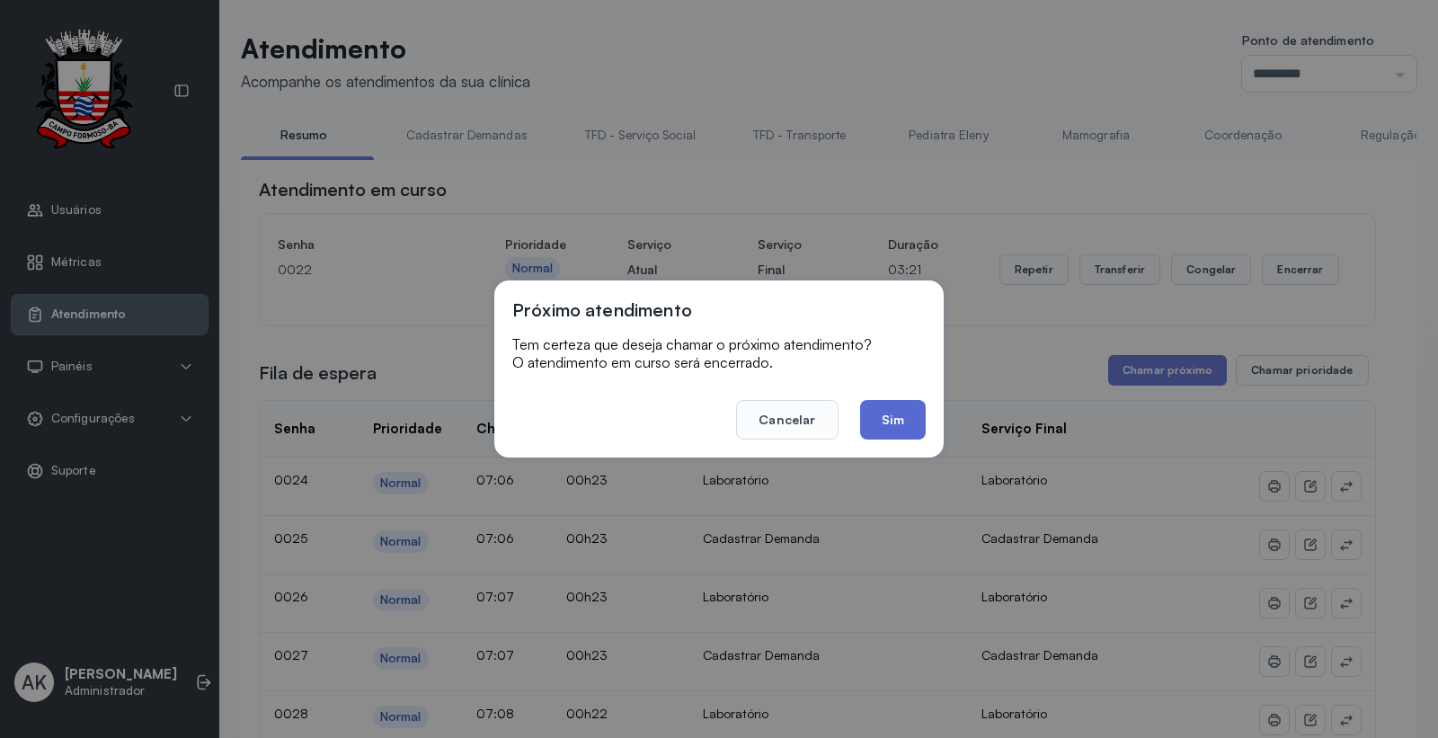
click at [893, 431] on button "Sim" at bounding box center [893, 420] width 66 height 40
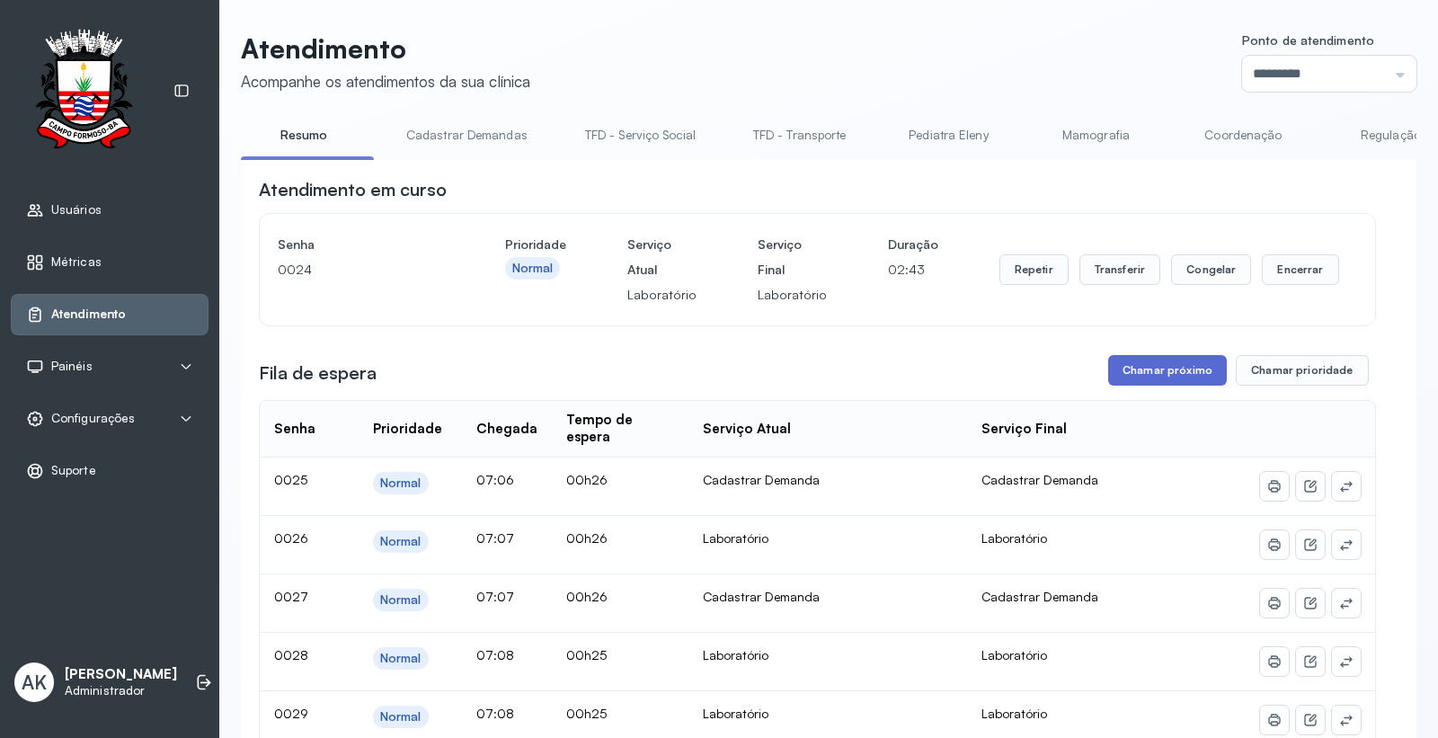
click at [1152, 383] on button "Chamar próximo" at bounding box center [1167, 370] width 119 height 31
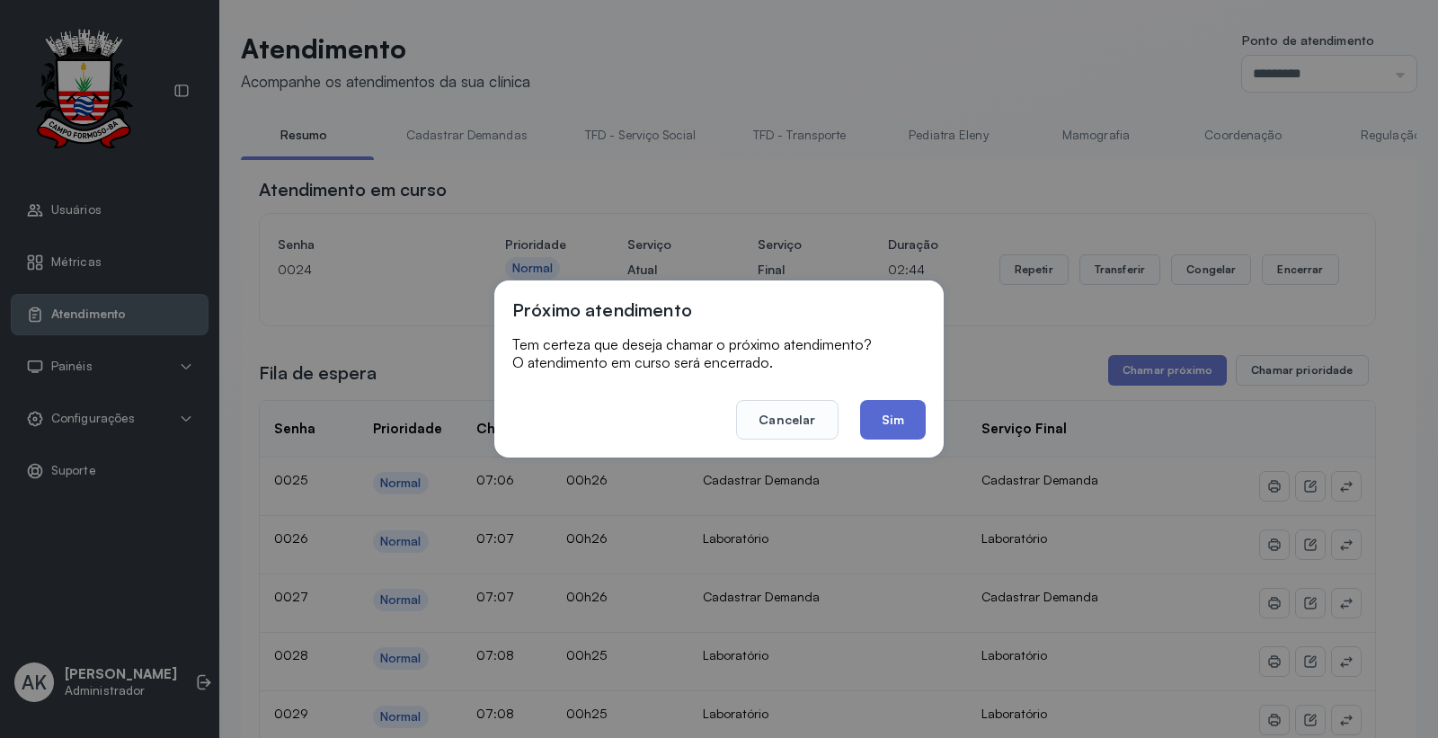
click at [897, 425] on button "Sim" at bounding box center [893, 420] width 66 height 40
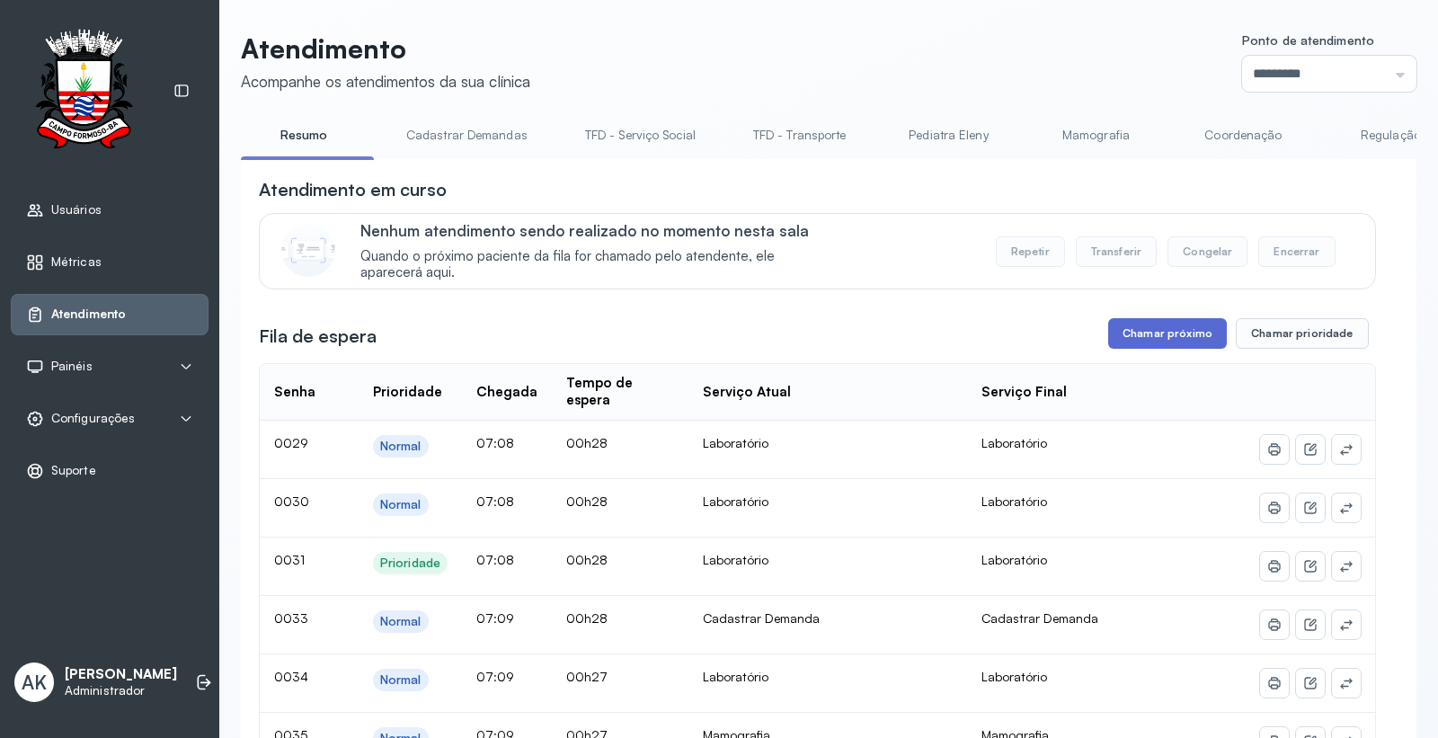
click at [1207, 341] on button "Chamar próximo" at bounding box center [1167, 333] width 119 height 31
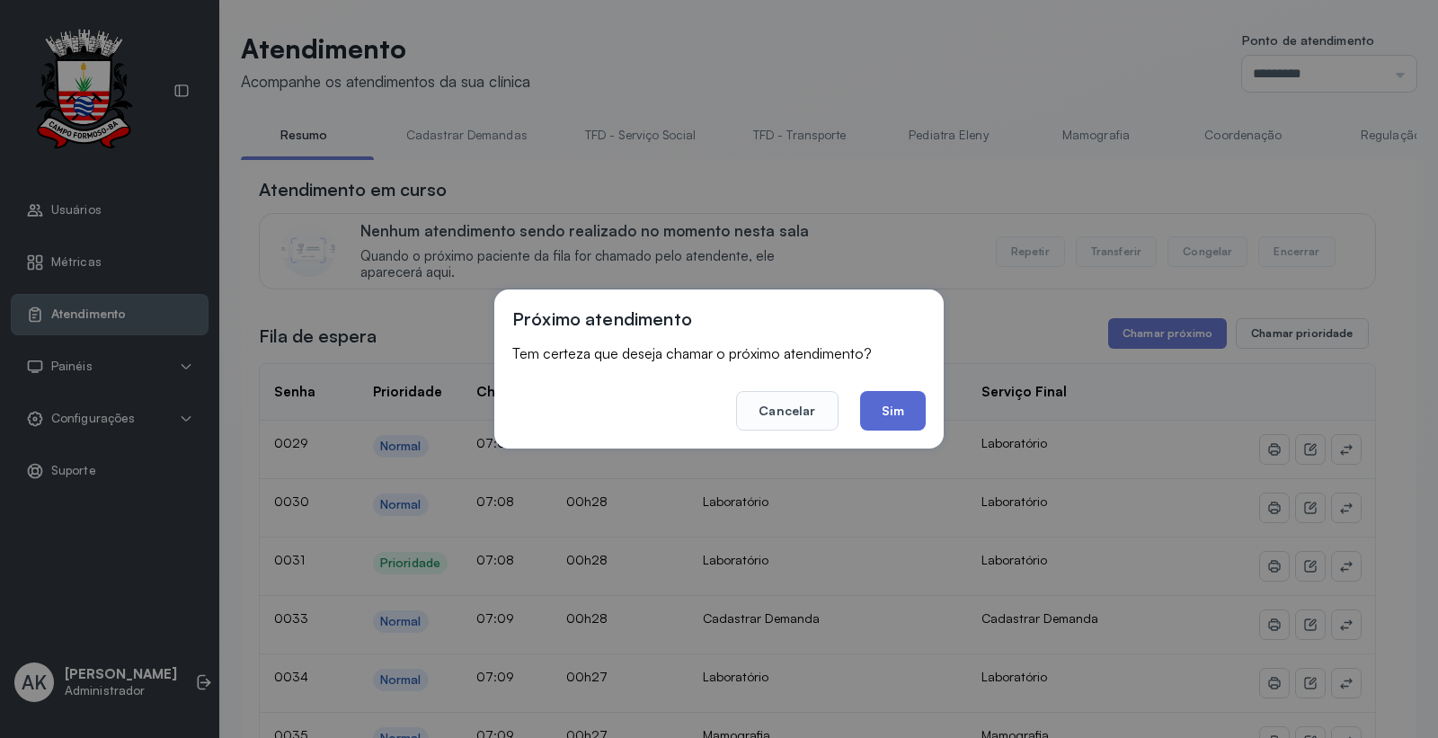
click at [892, 401] on button "Sim" at bounding box center [893, 411] width 66 height 40
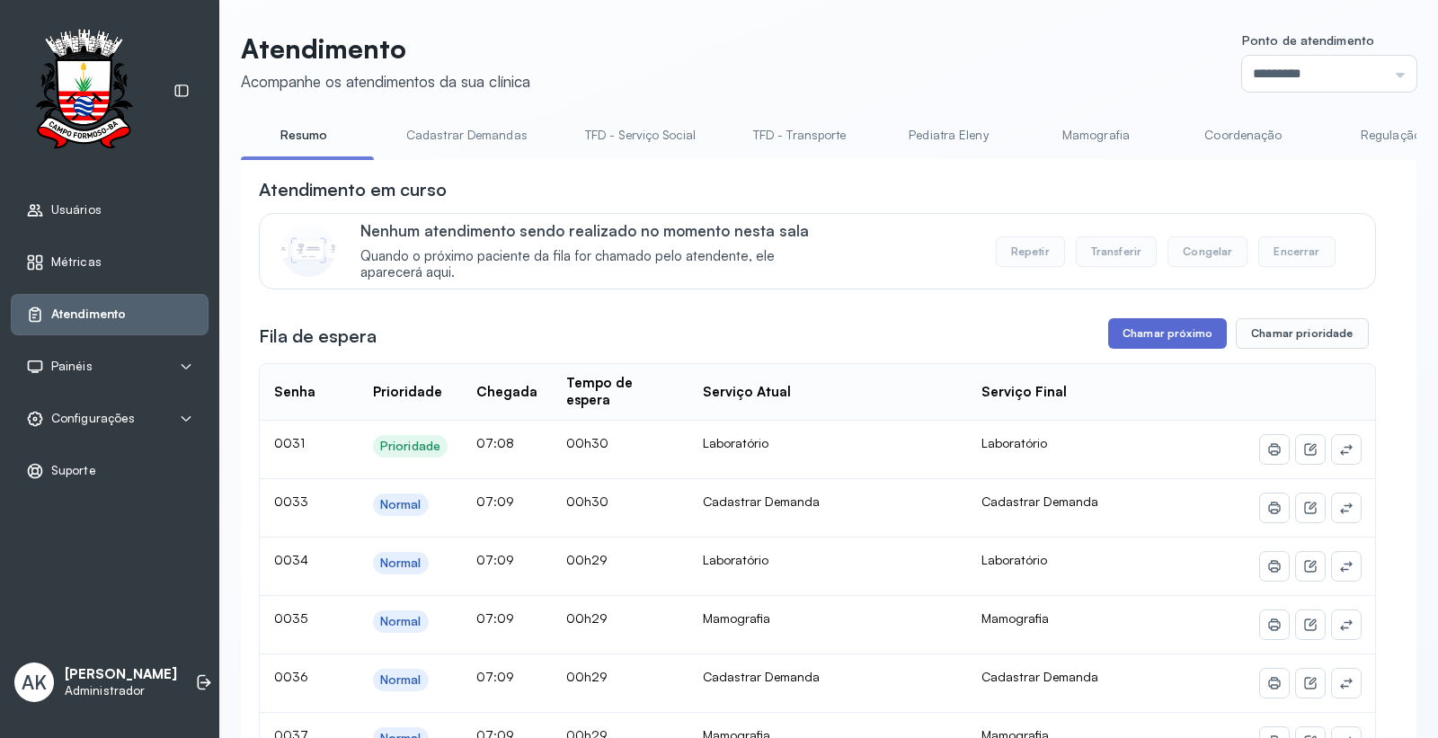
click at [1109, 340] on button "Chamar próximo" at bounding box center [1167, 333] width 119 height 31
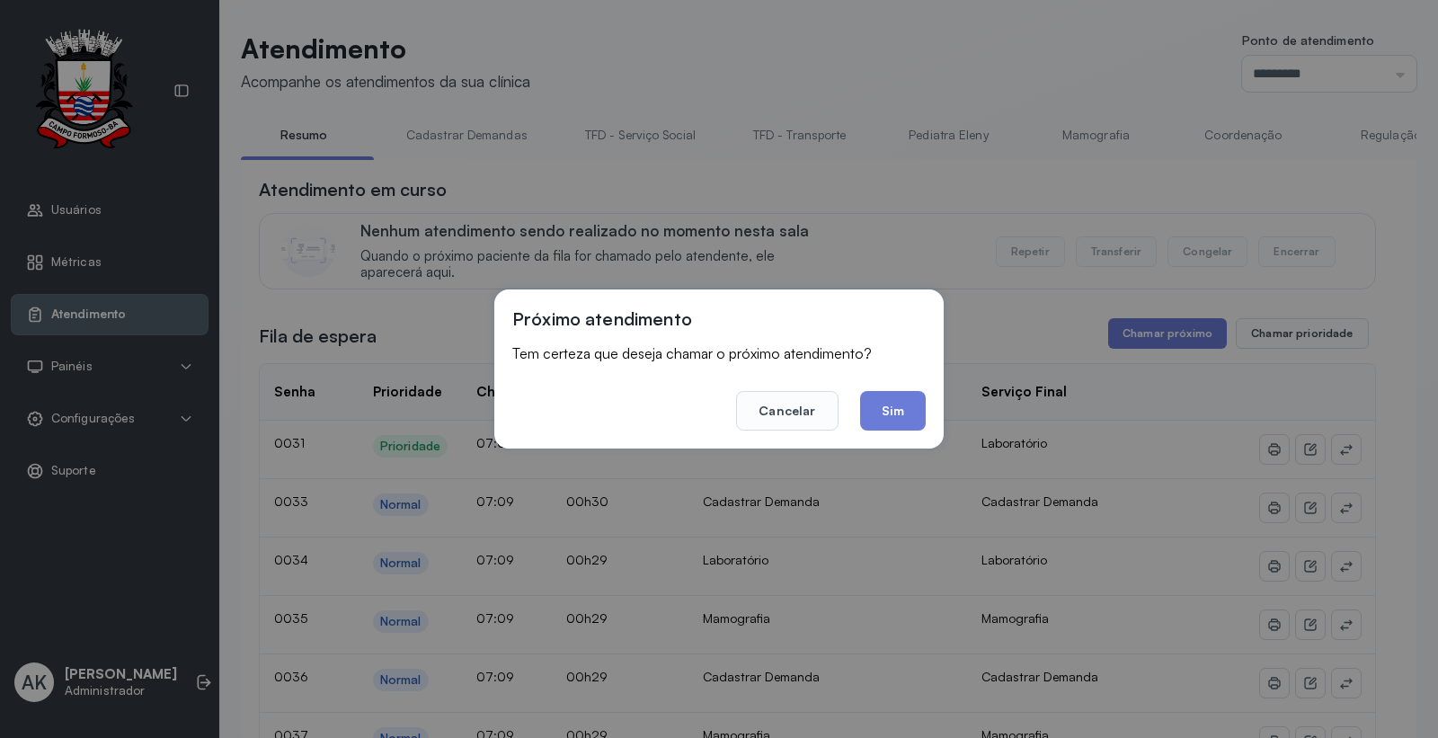
click at [908, 407] on button "Sim" at bounding box center [893, 411] width 66 height 40
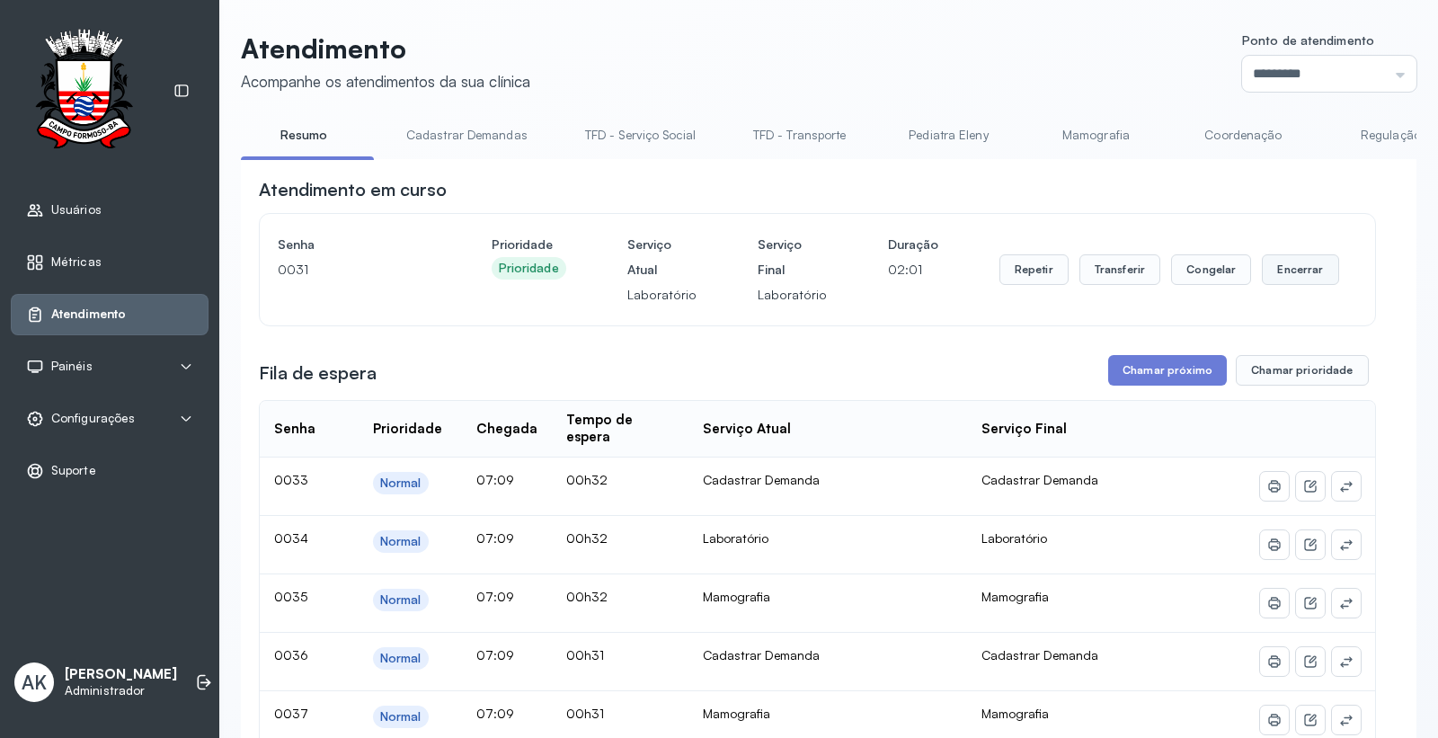
click at [1272, 268] on button "Encerrar" at bounding box center [1300, 269] width 76 height 31
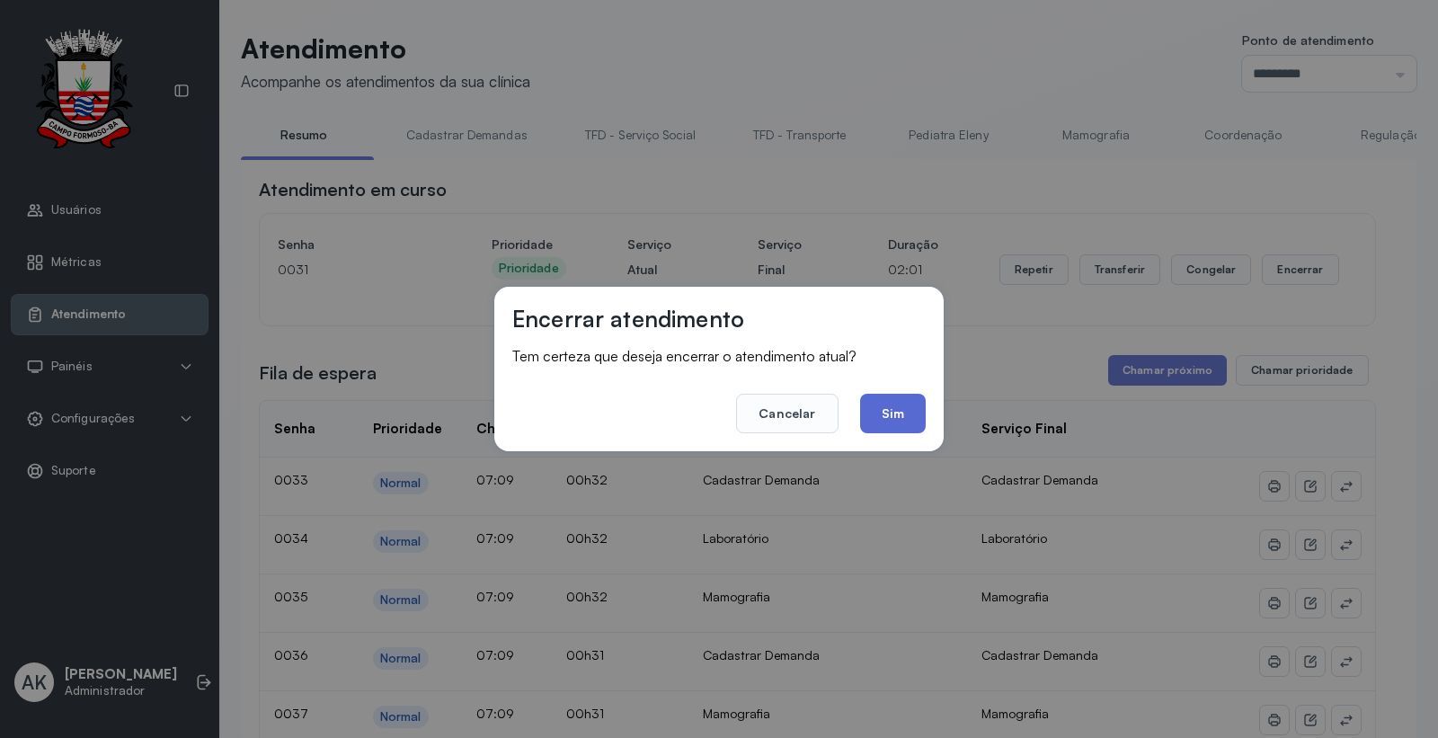
click at [888, 417] on button "Sim" at bounding box center [893, 414] width 66 height 40
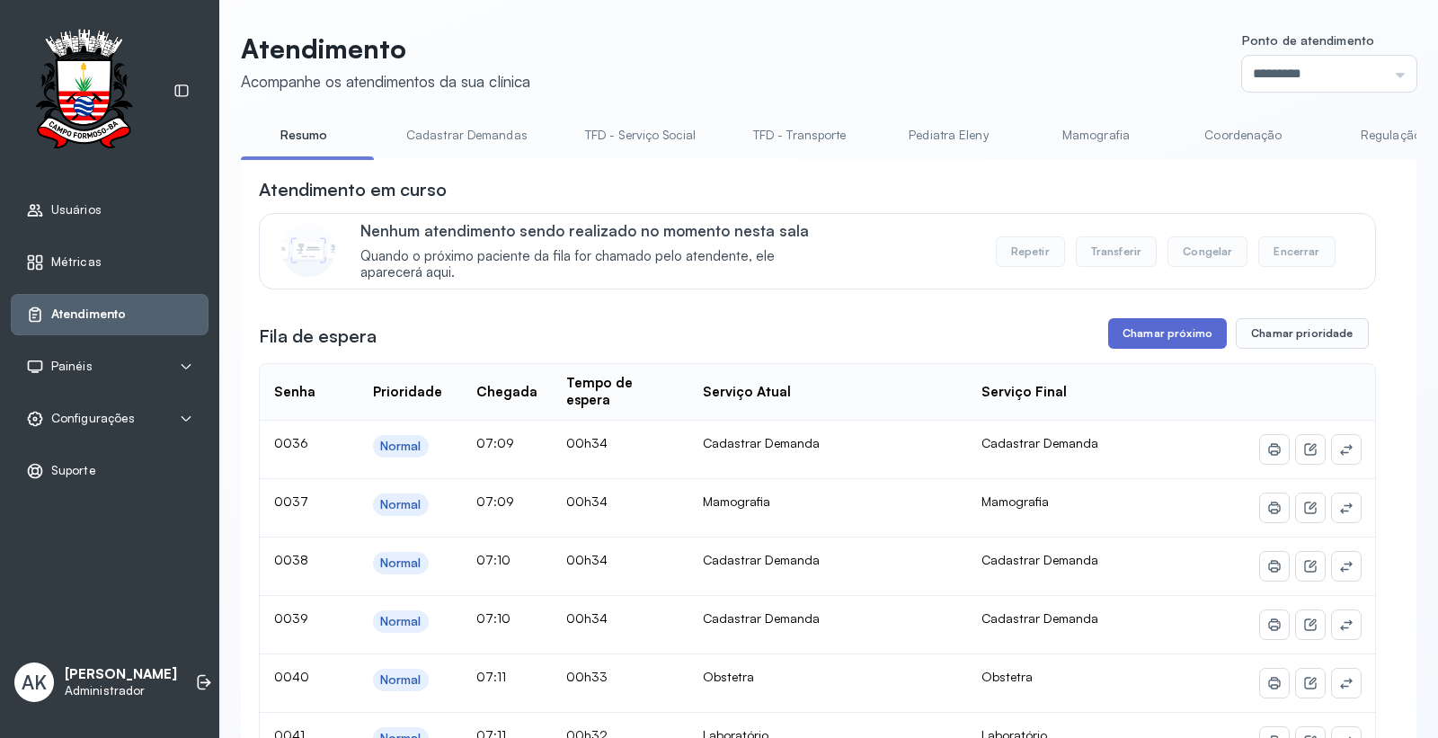
click at [1139, 345] on button "Chamar próximo" at bounding box center [1167, 333] width 119 height 31
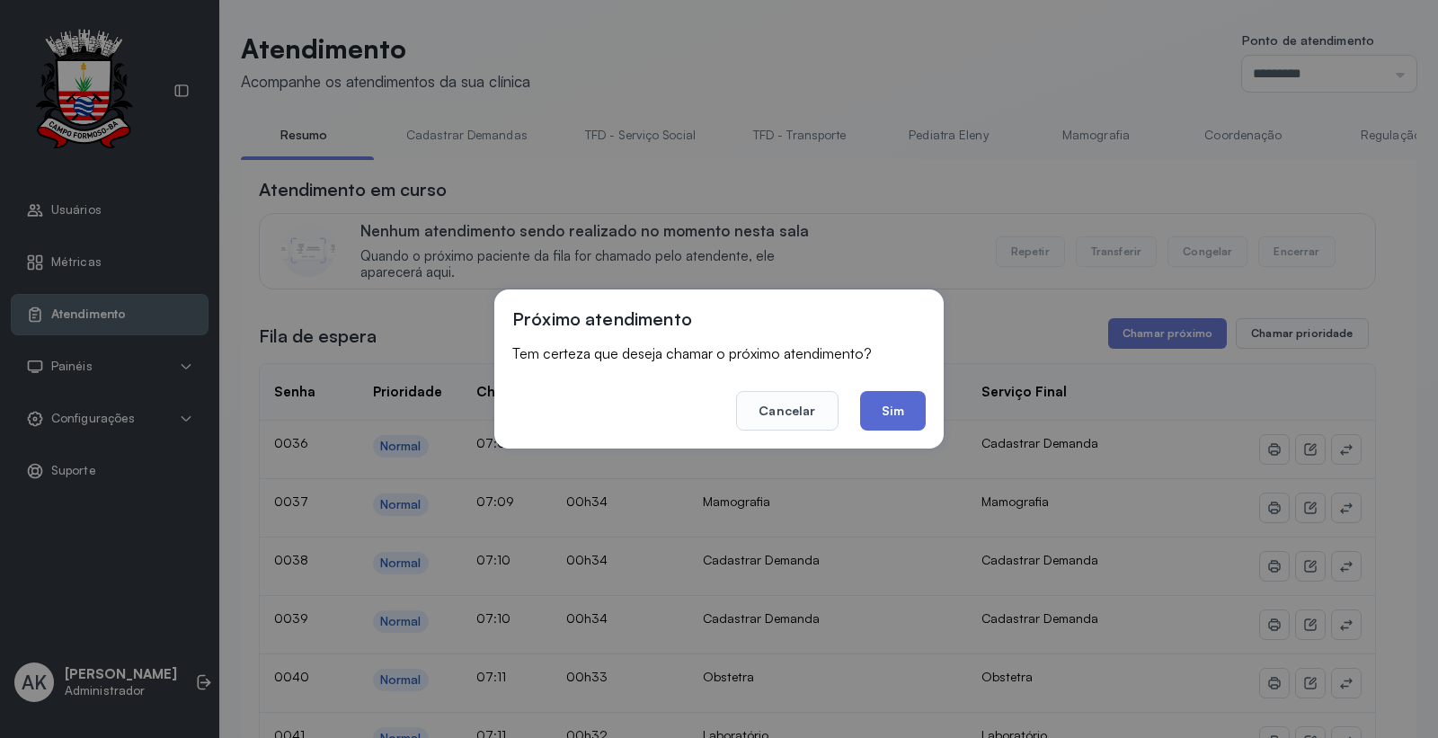
click at [908, 413] on button "Sim" at bounding box center [893, 411] width 66 height 40
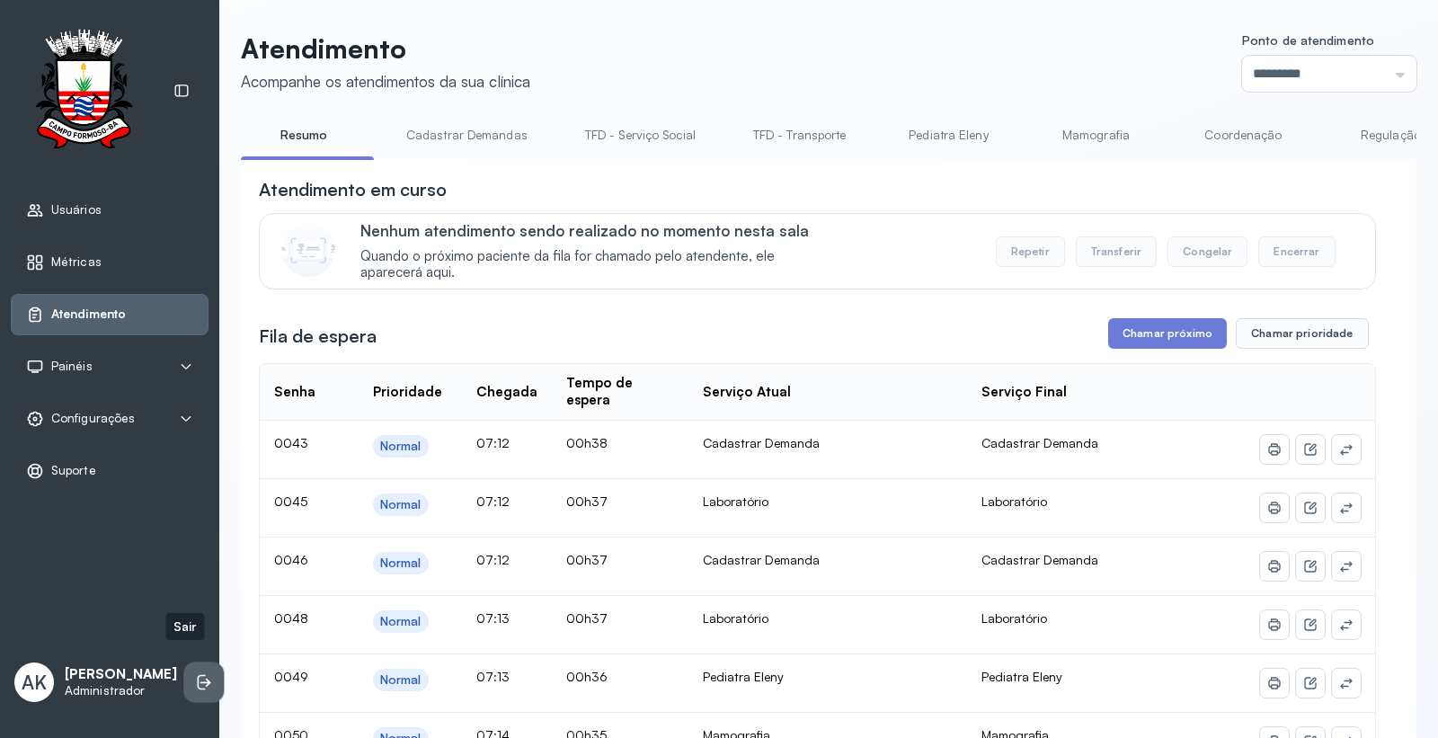
click at [187, 662] on li at bounding box center [204, 682] width 40 height 40
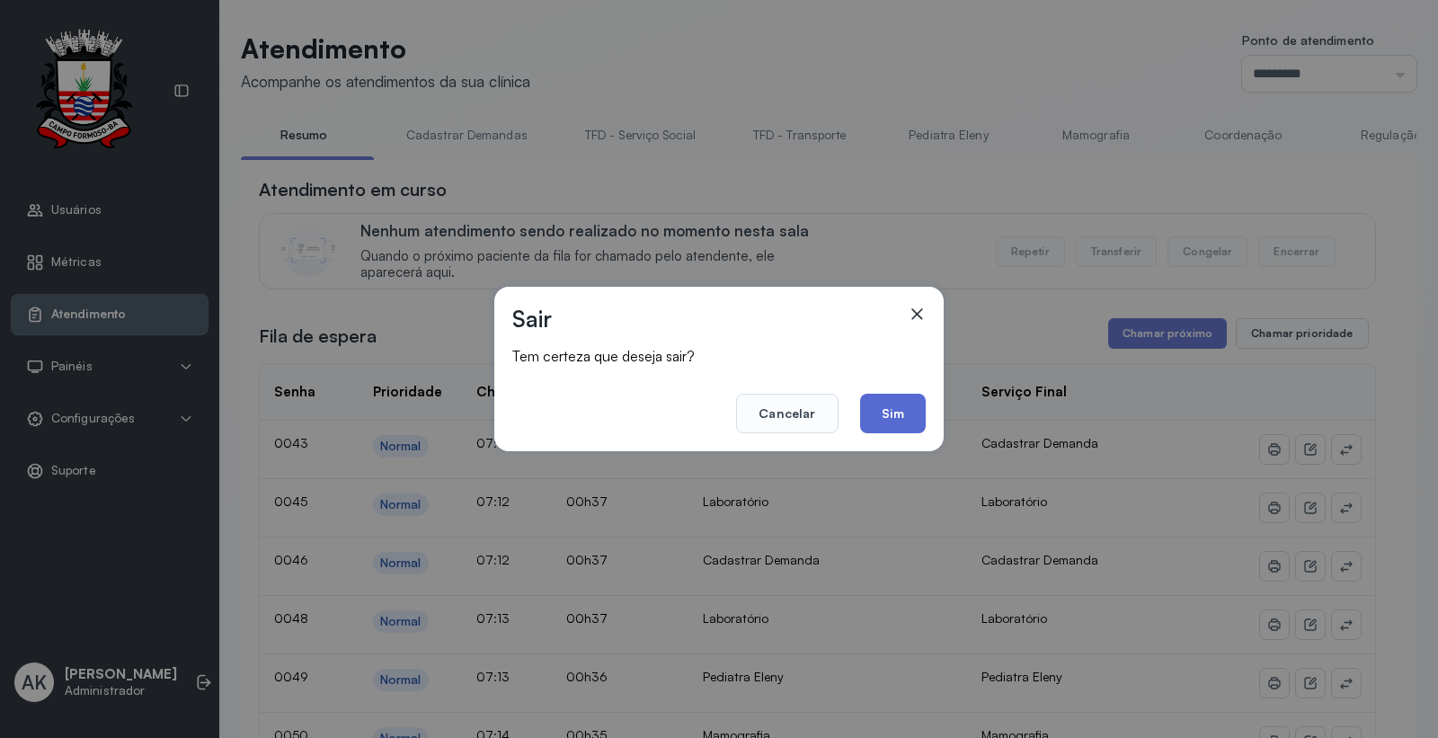
click at [878, 421] on button "Sim" at bounding box center [893, 414] width 66 height 40
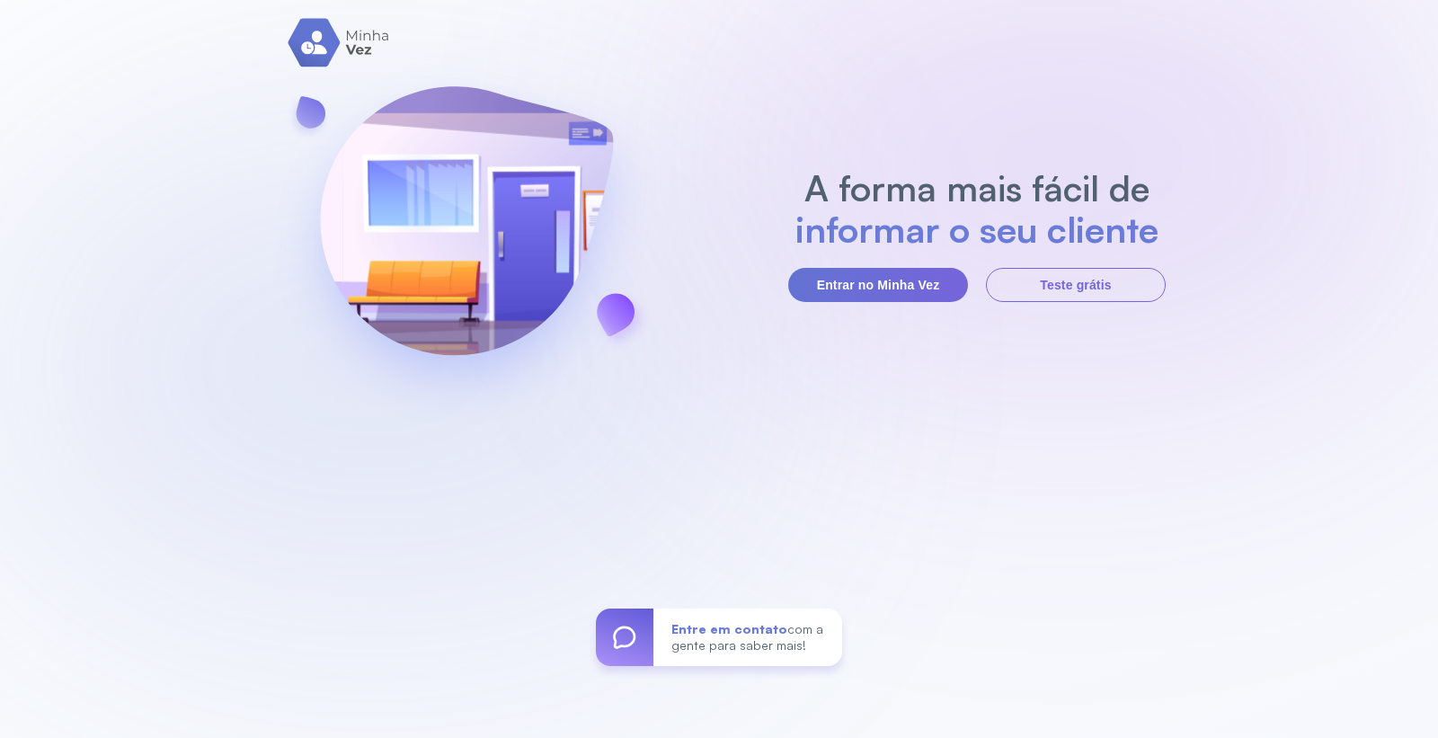
click at [852, 302] on div "A forma mais fácil de informar o seu cliente Entrar no Minha Vez Teste grátis E…" at bounding box center [719, 369] width 1438 height 738
click at [861, 288] on button "Entrar no Minha Vez" at bounding box center [878, 285] width 180 height 34
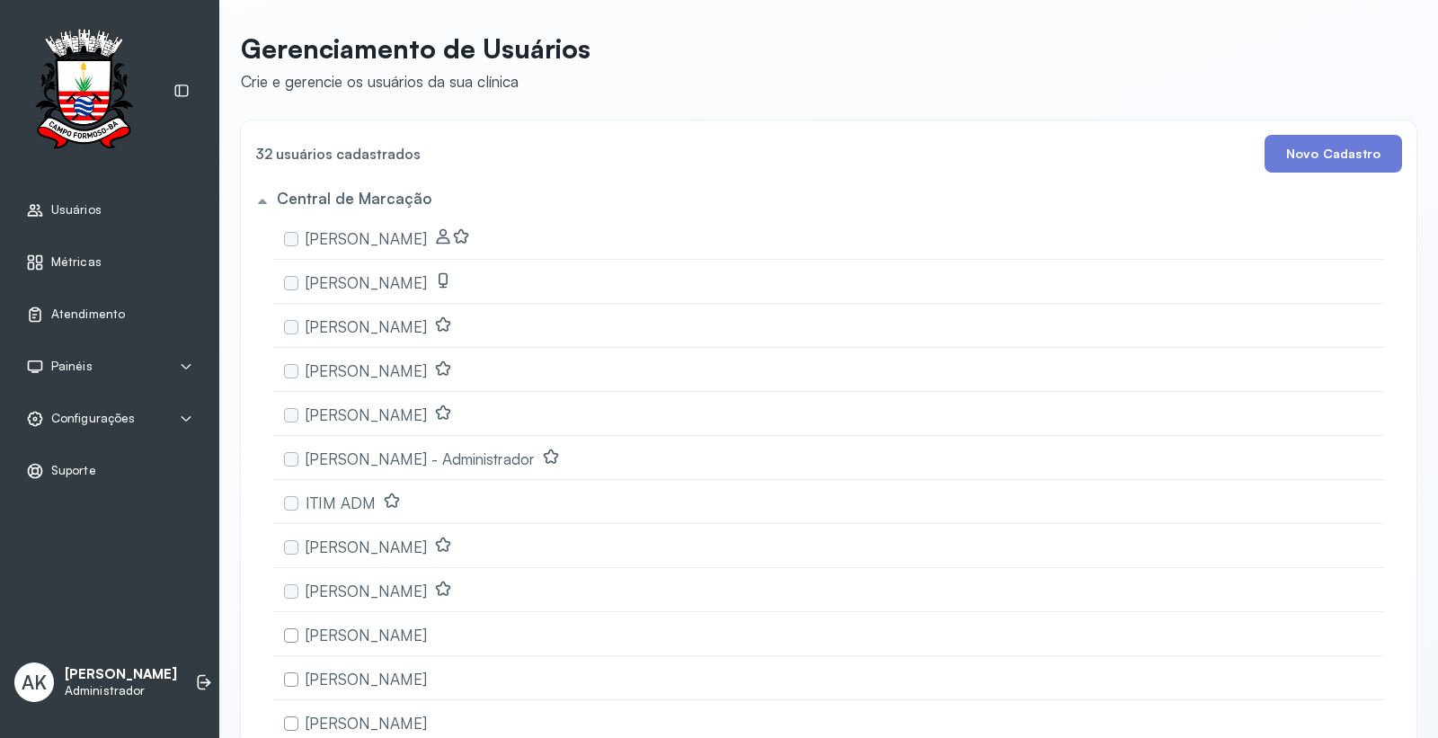
click at [104, 327] on div "Atendimento" at bounding box center [110, 314] width 198 height 41
click at [60, 320] on span "Atendimento" at bounding box center [88, 313] width 75 height 15
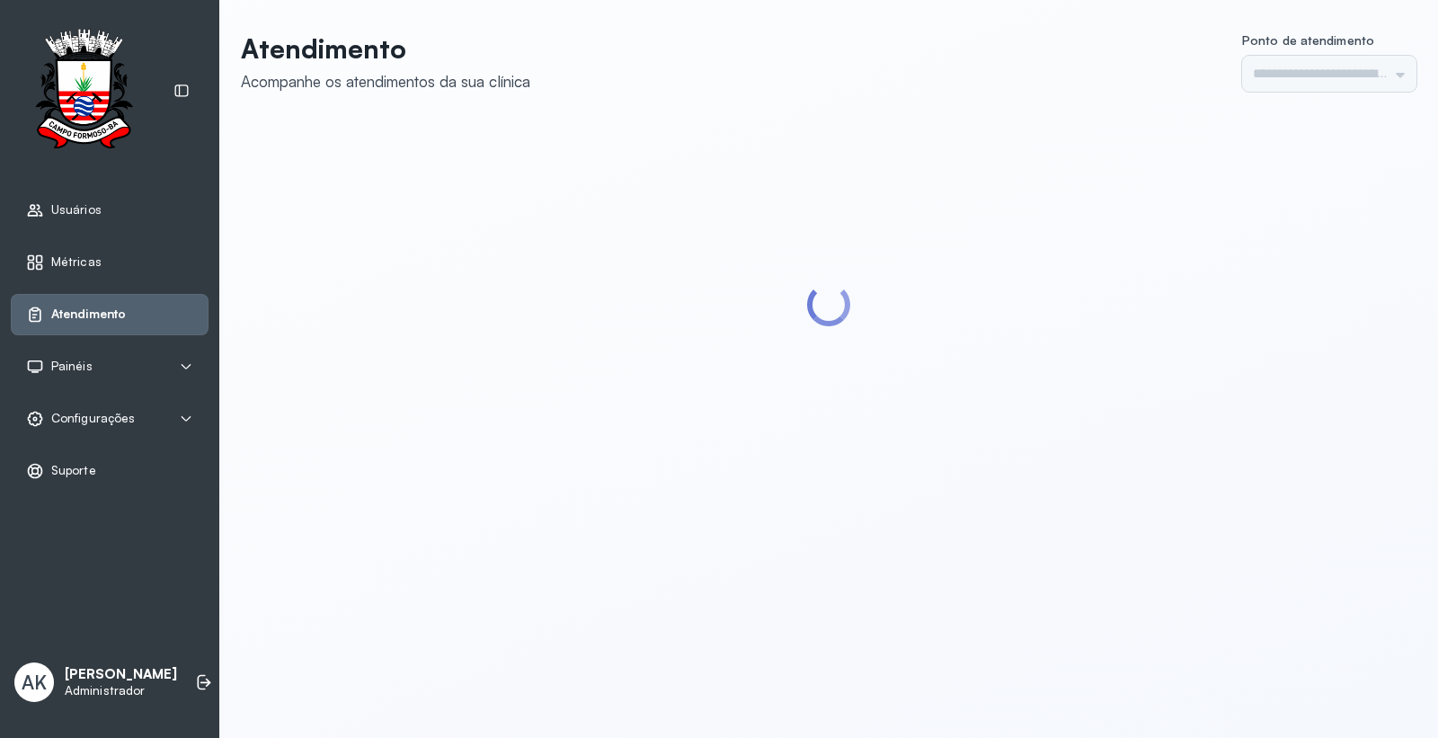
type input "*********"
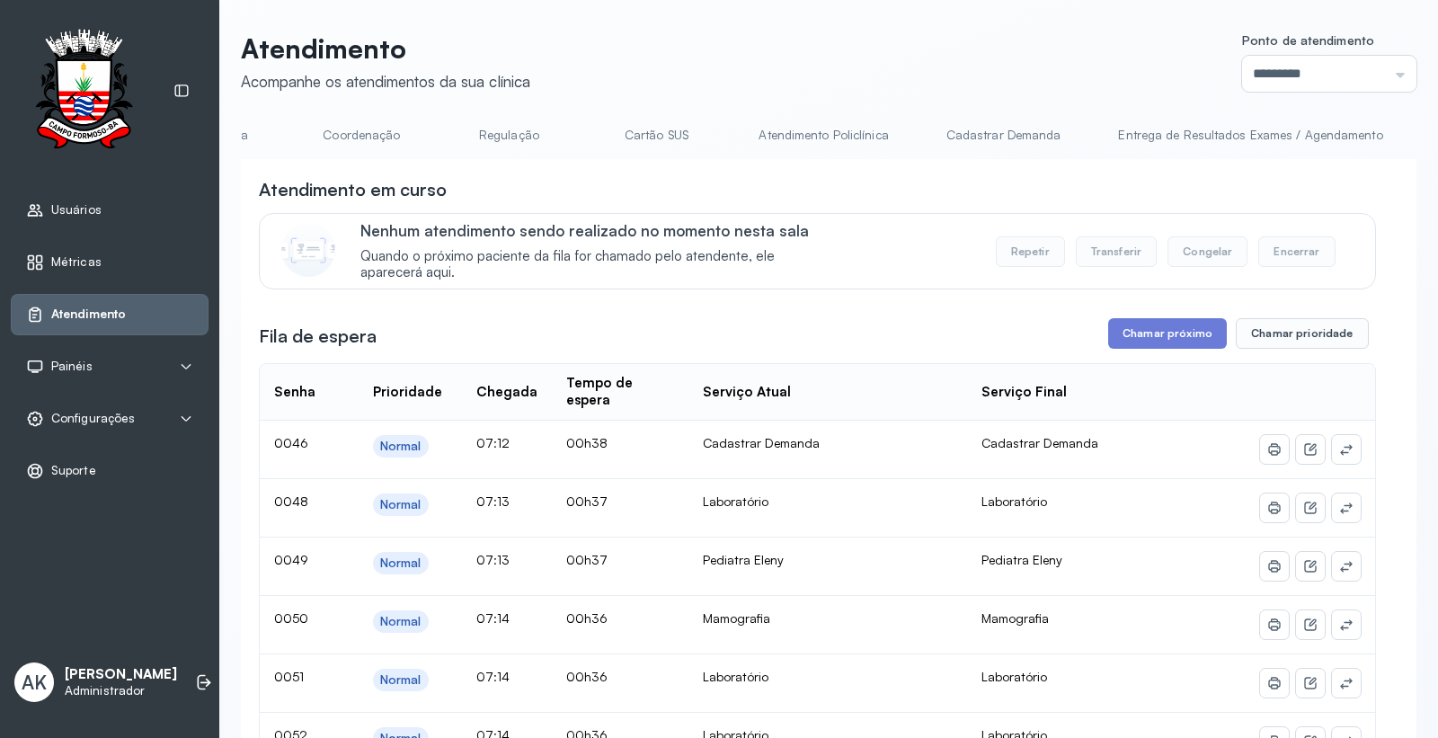
scroll to position [0, 888]
click at [660, 133] on link "Cartão SUS" at bounding box center [650, 135] width 126 height 30
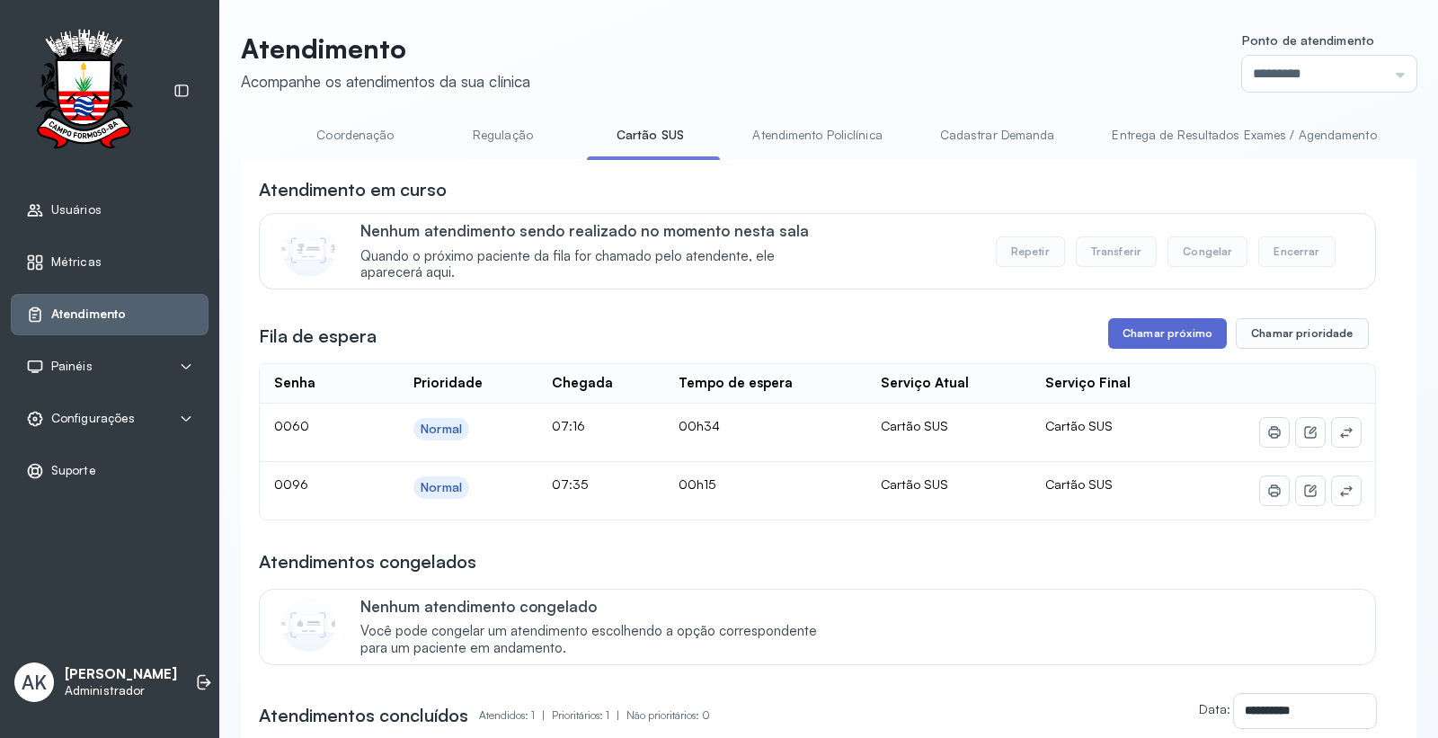
click at [1135, 334] on button "Chamar próximo" at bounding box center [1167, 333] width 119 height 31
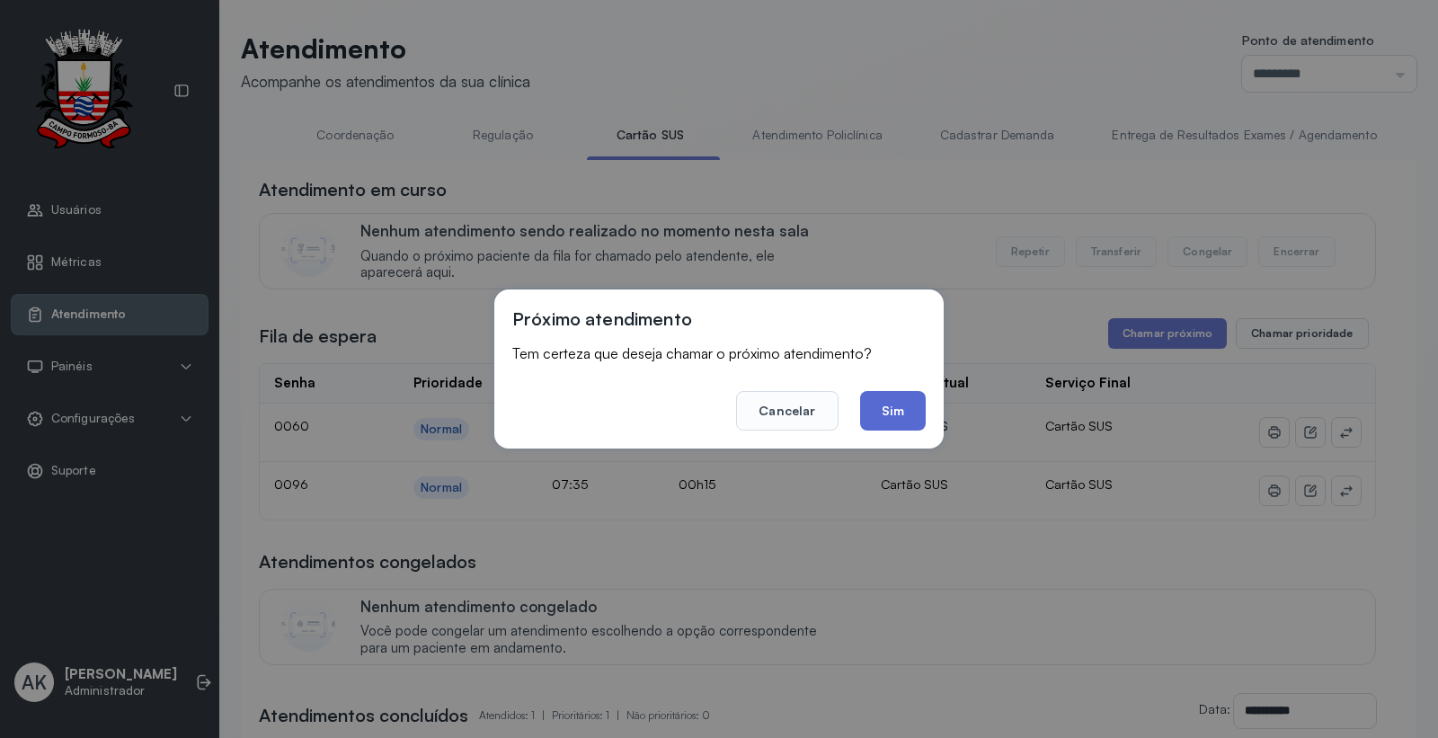
click at [873, 414] on button "Sim" at bounding box center [893, 411] width 66 height 40
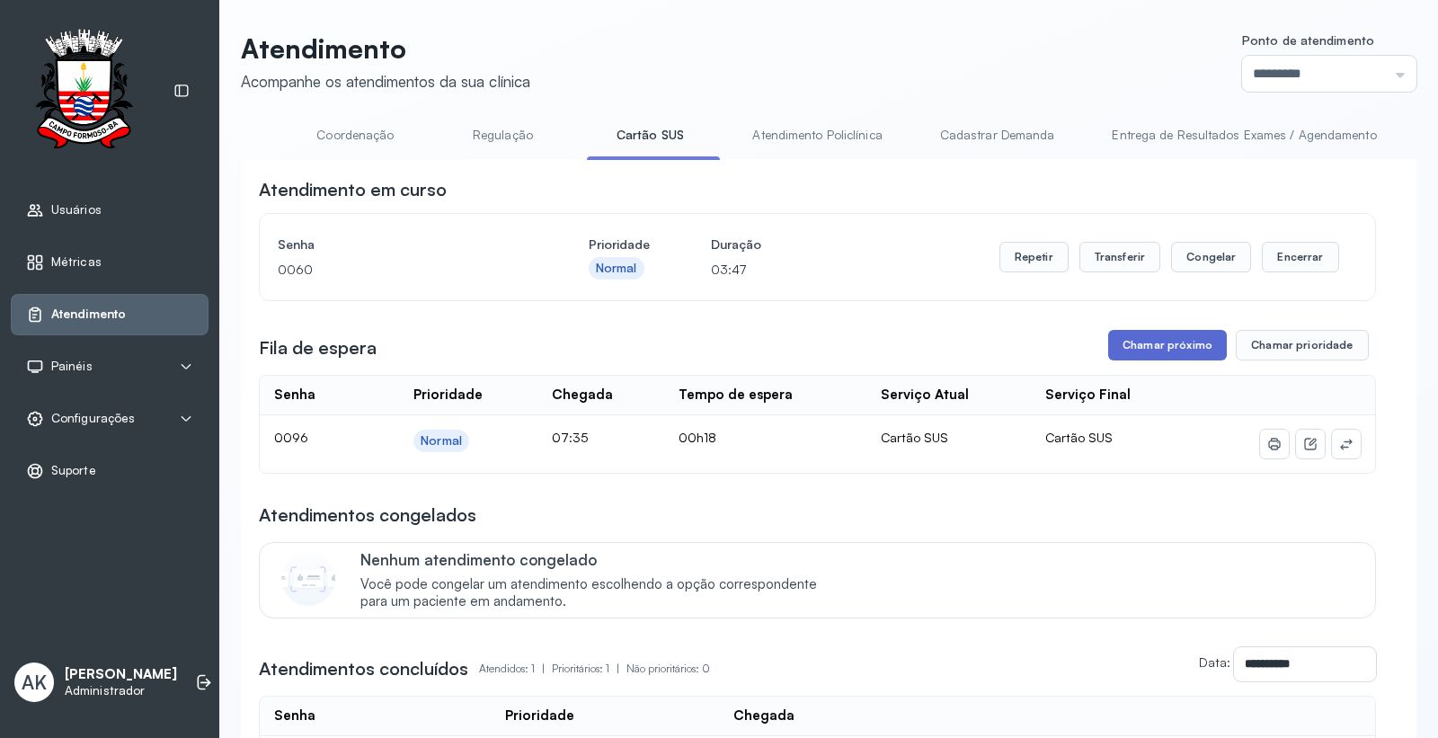
click at [1141, 341] on button "Chamar próximo" at bounding box center [1167, 345] width 119 height 31
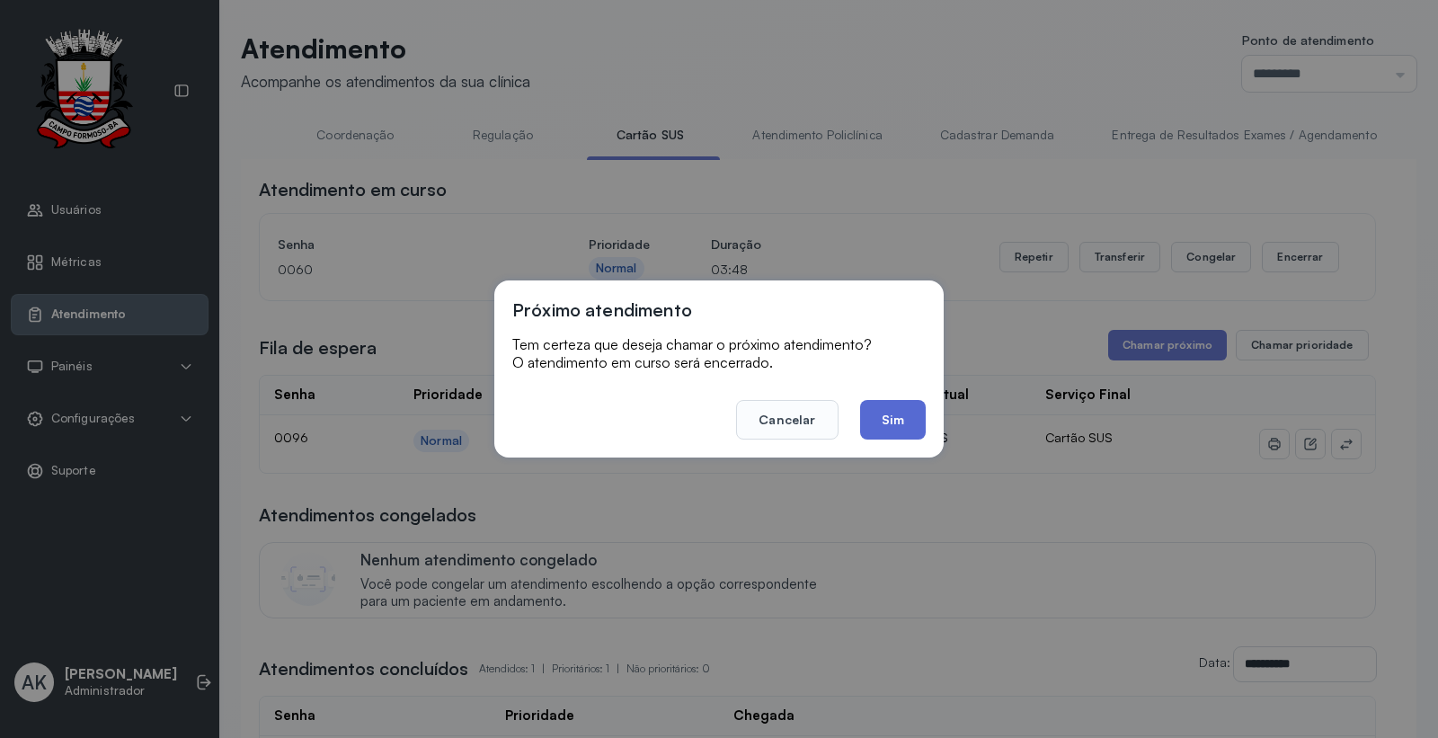
click at [875, 415] on button "Sim" at bounding box center [893, 420] width 66 height 40
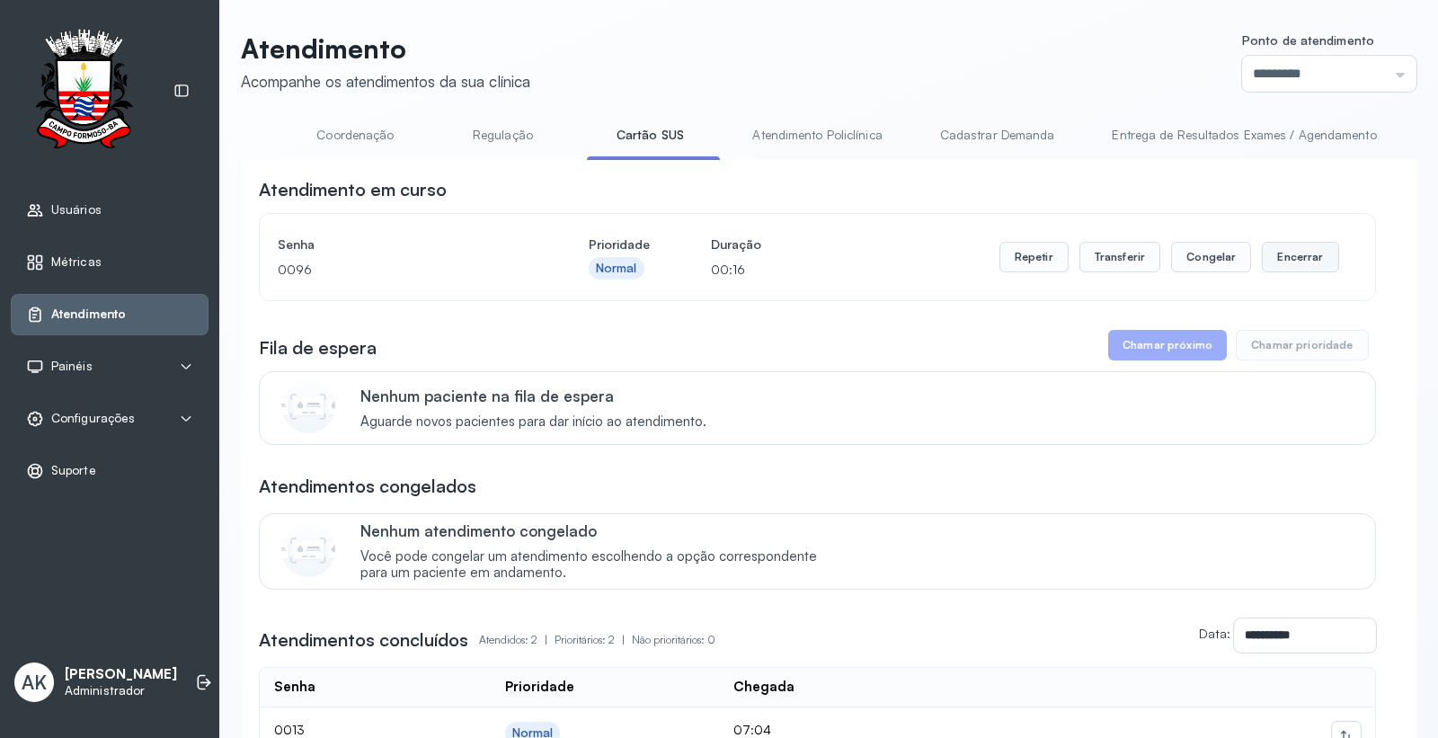
click at [1299, 271] on button "Encerrar" at bounding box center [1300, 257] width 76 height 31
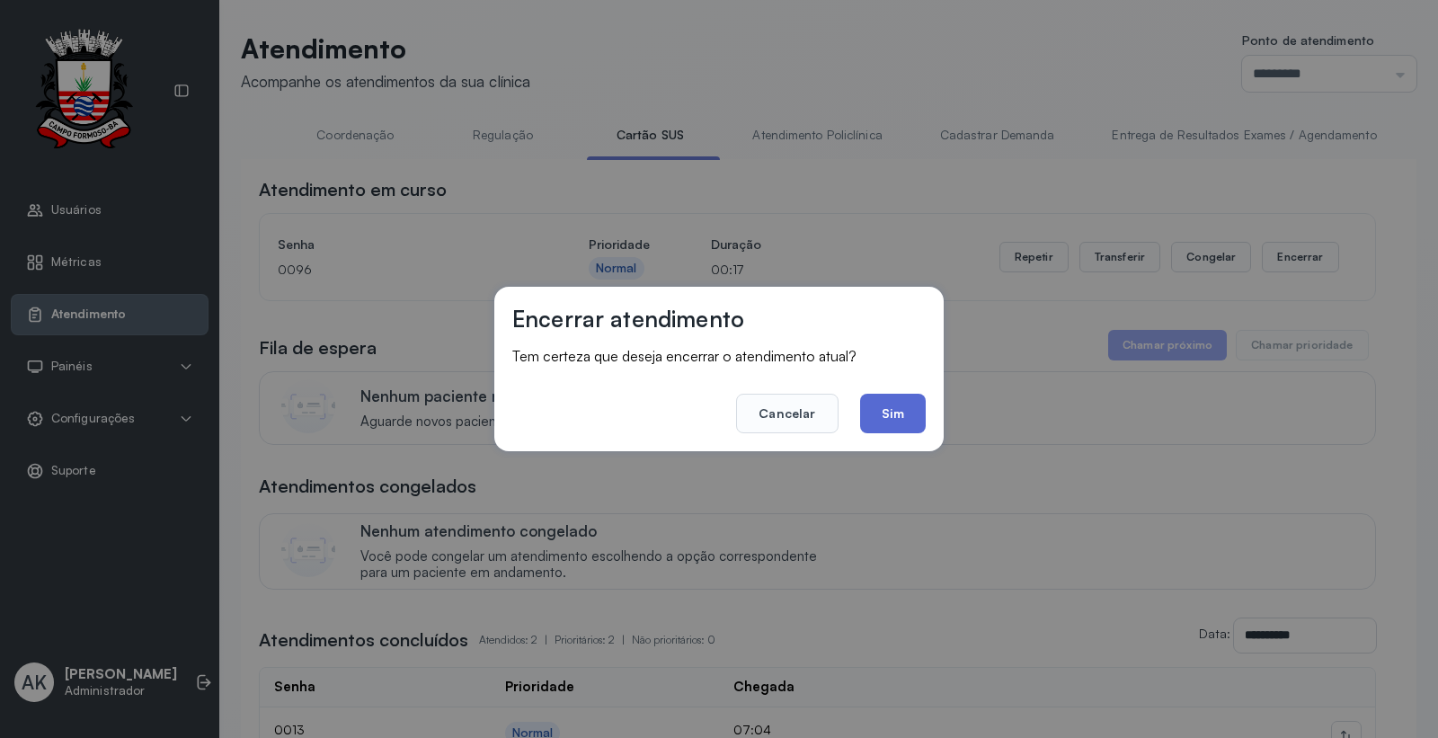
click at [897, 424] on button "Sim" at bounding box center [893, 414] width 66 height 40
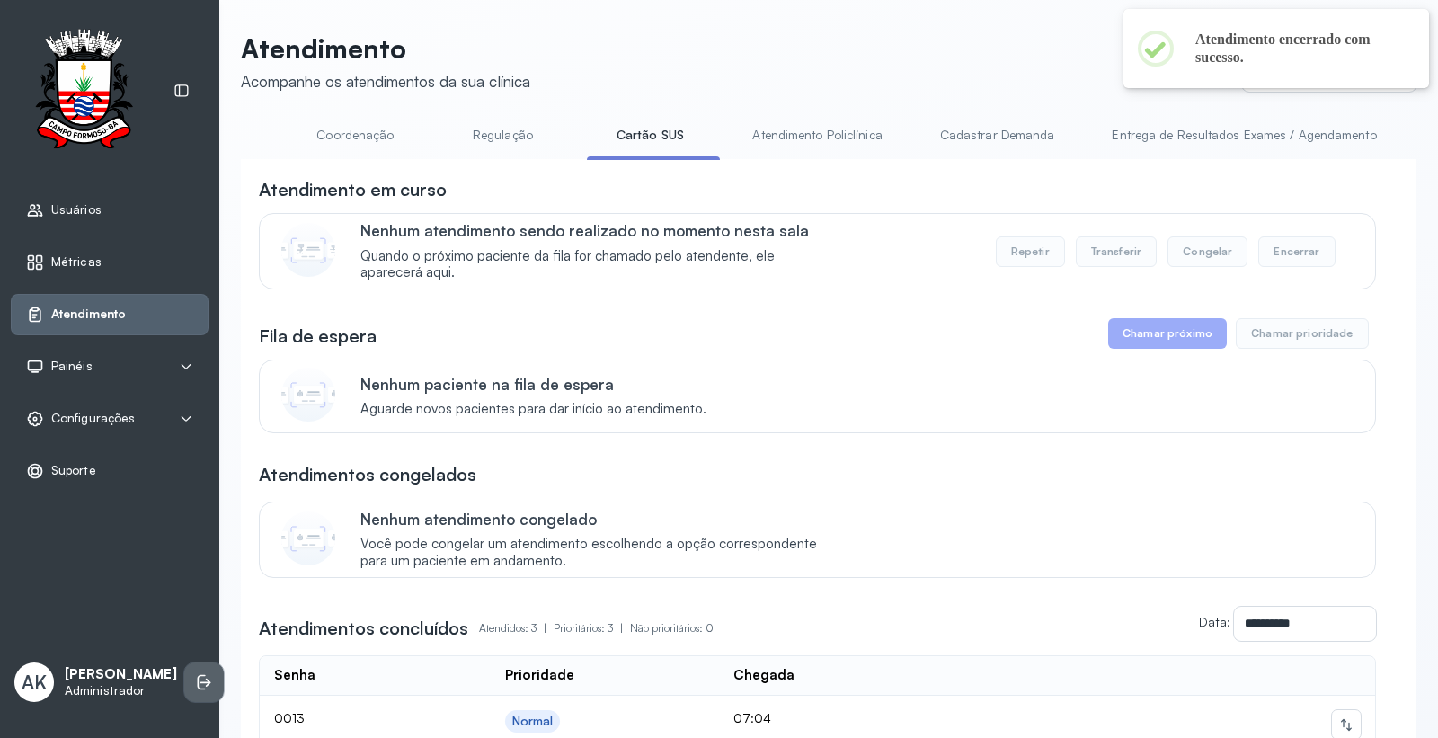
click at [184, 671] on li at bounding box center [204, 682] width 40 height 40
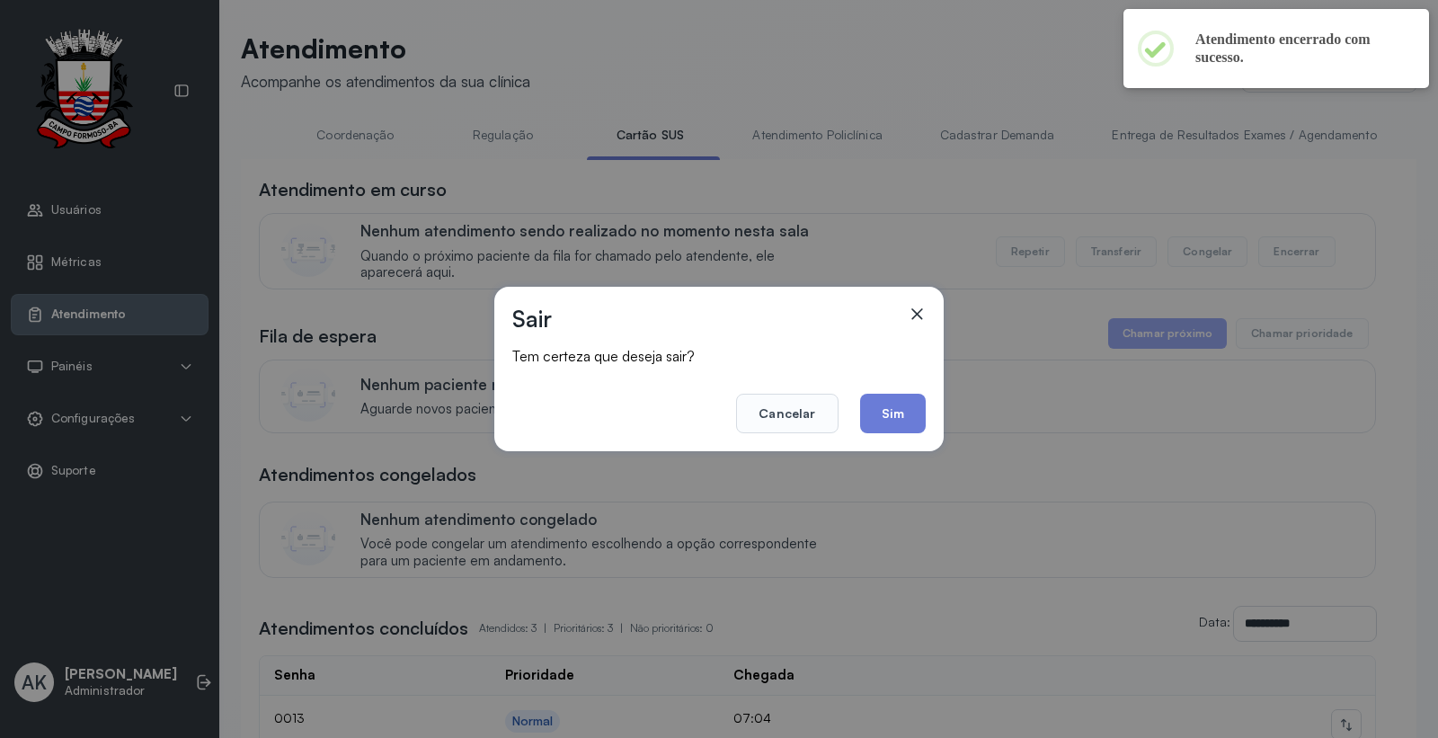
click at [924, 439] on div "Sair Tem certeza que deseja sair? Cancelar Sim" at bounding box center [718, 369] width 449 height 164
click at [905, 413] on button "Sim" at bounding box center [893, 414] width 66 height 40
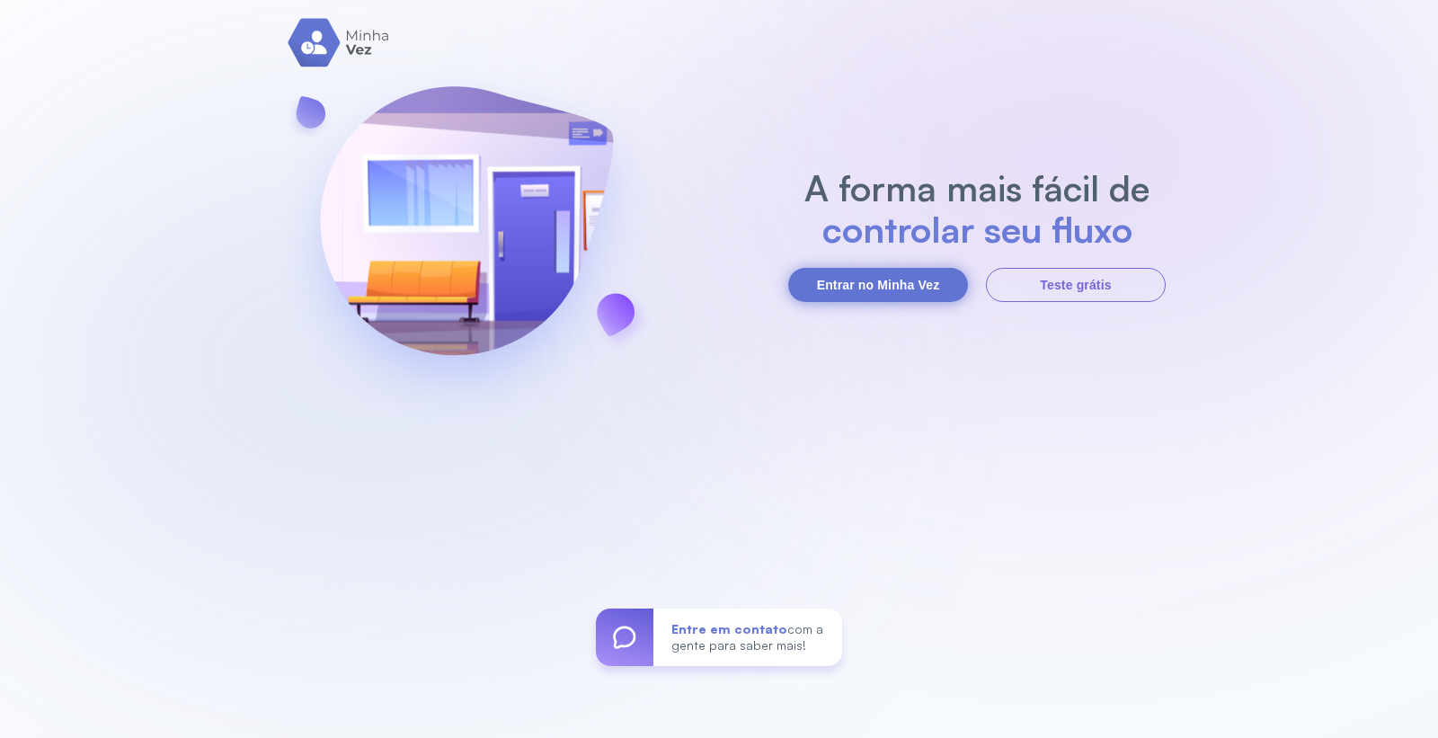
click at [878, 300] on button "Entrar no Minha Vez" at bounding box center [878, 285] width 180 height 34
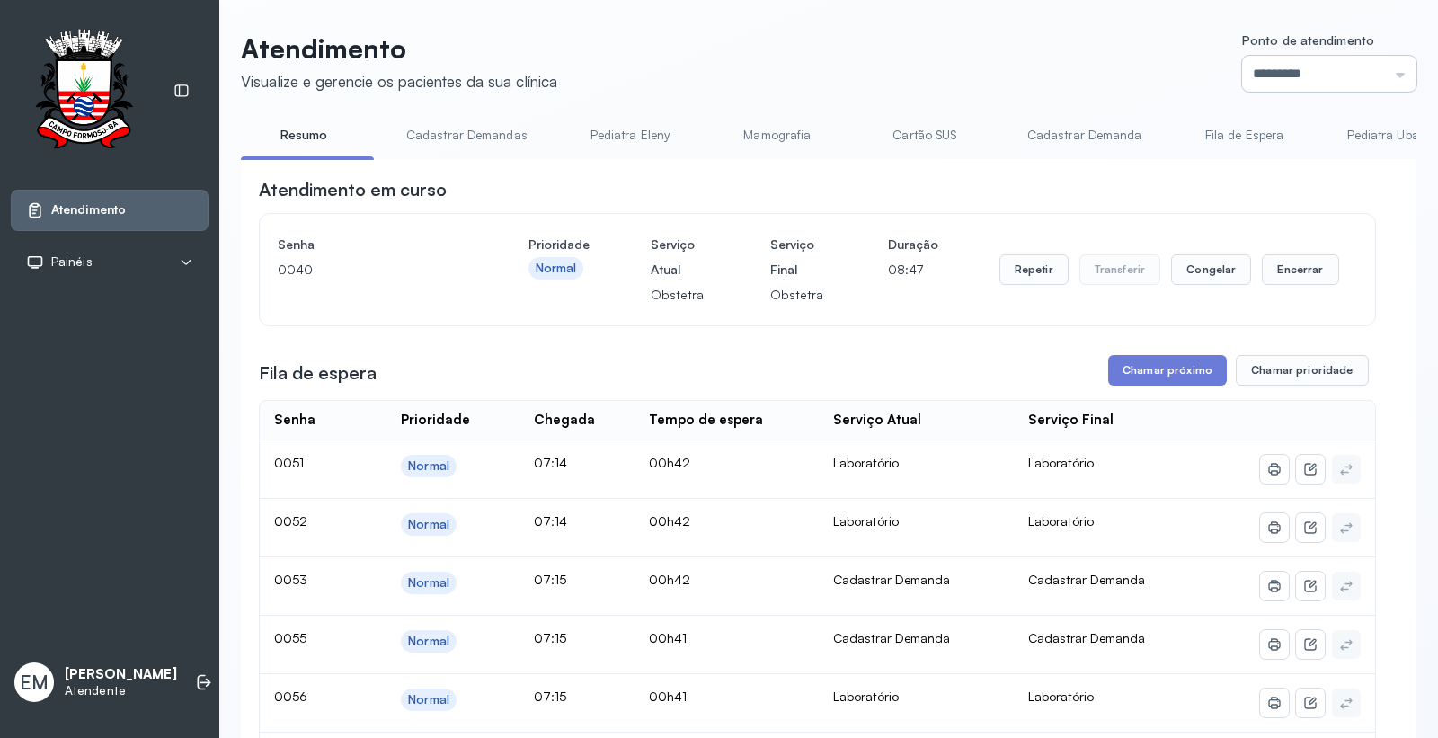
click at [1293, 56] on input "*********" at bounding box center [1329, 74] width 174 height 36
type input "*********"
click at [1278, 261] on button "Encerrar" at bounding box center [1300, 269] width 76 height 31
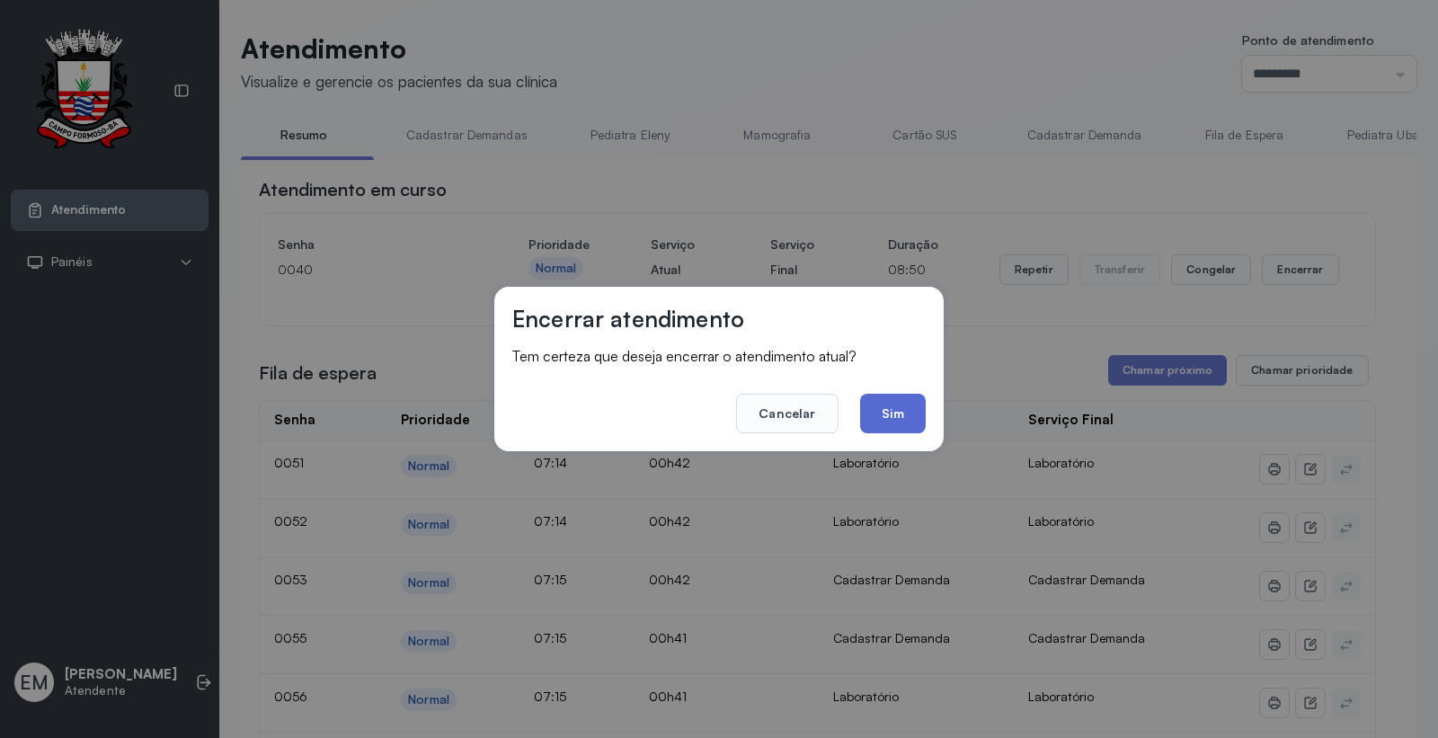
click at [904, 418] on button "Sim" at bounding box center [893, 414] width 66 height 40
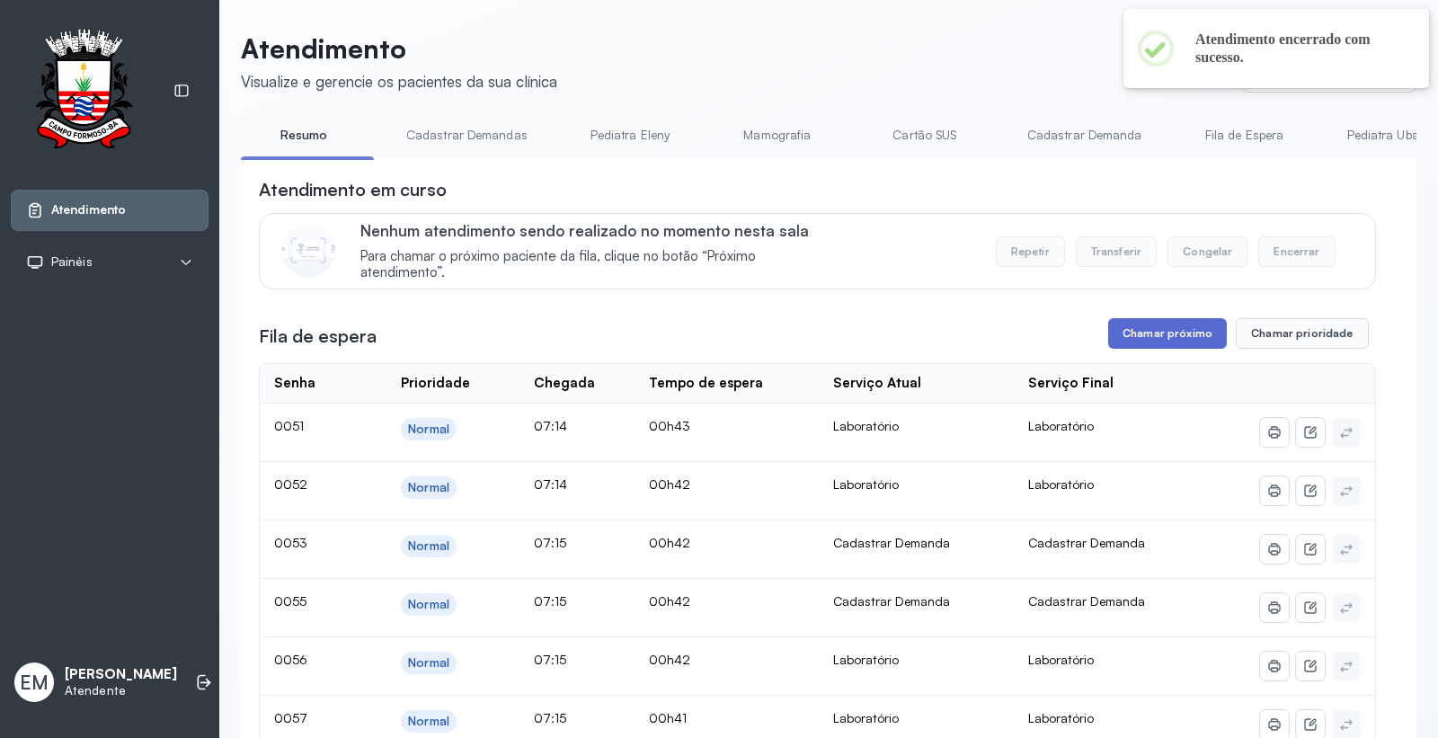
click at [1121, 342] on button "Chamar próximo" at bounding box center [1167, 333] width 119 height 31
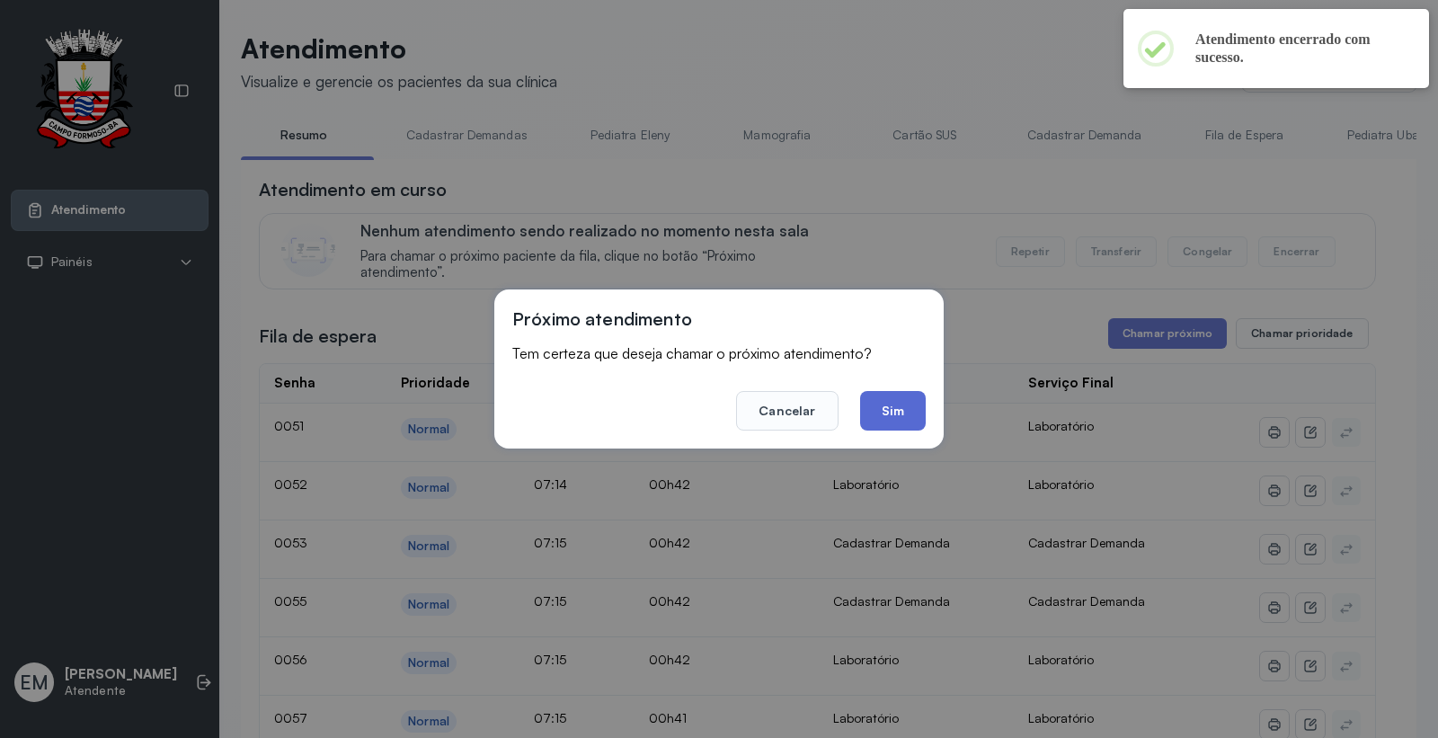
click at [887, 410] on button "Sim" at bounding box center [893, 411] width 66 height 40
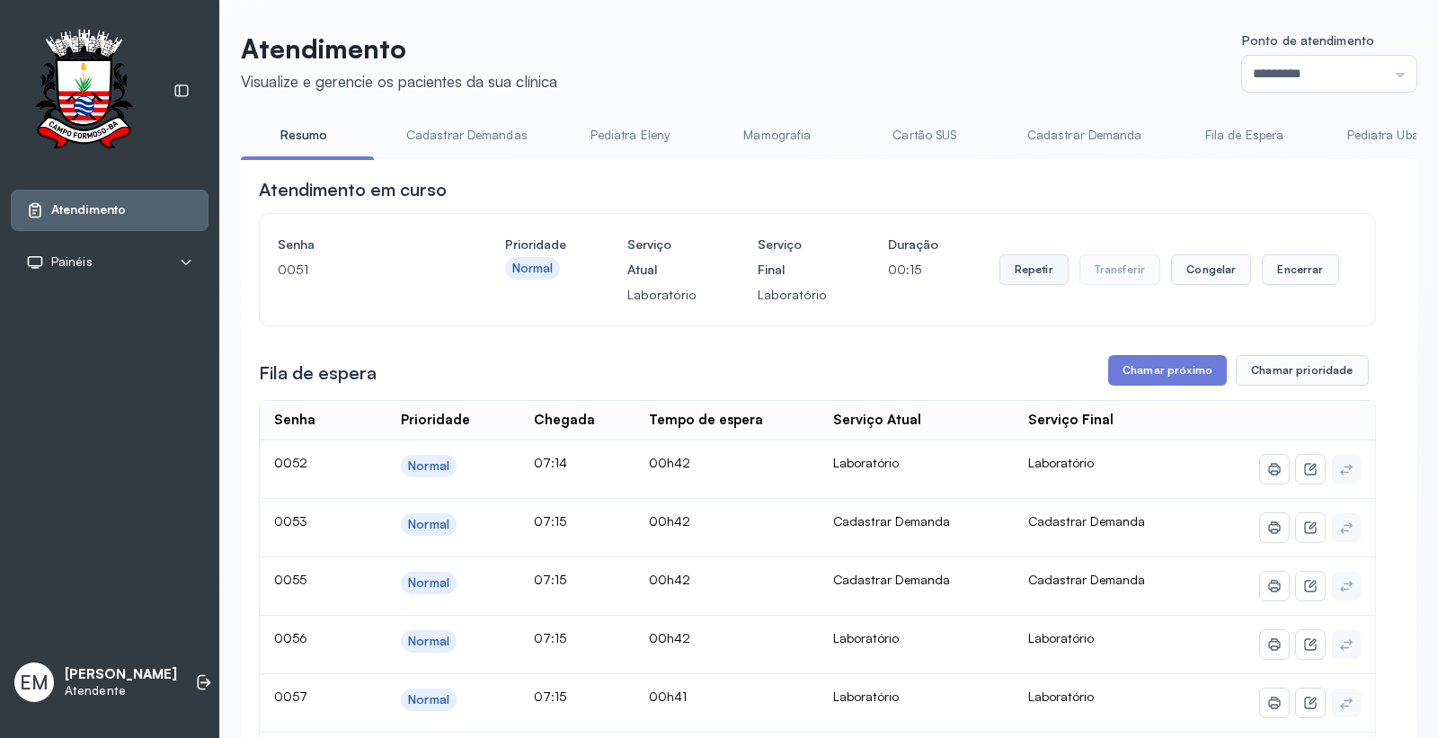
click at [1030, 270] on button "Repetir" at bounding box center [1033, 269] width 69 height 31
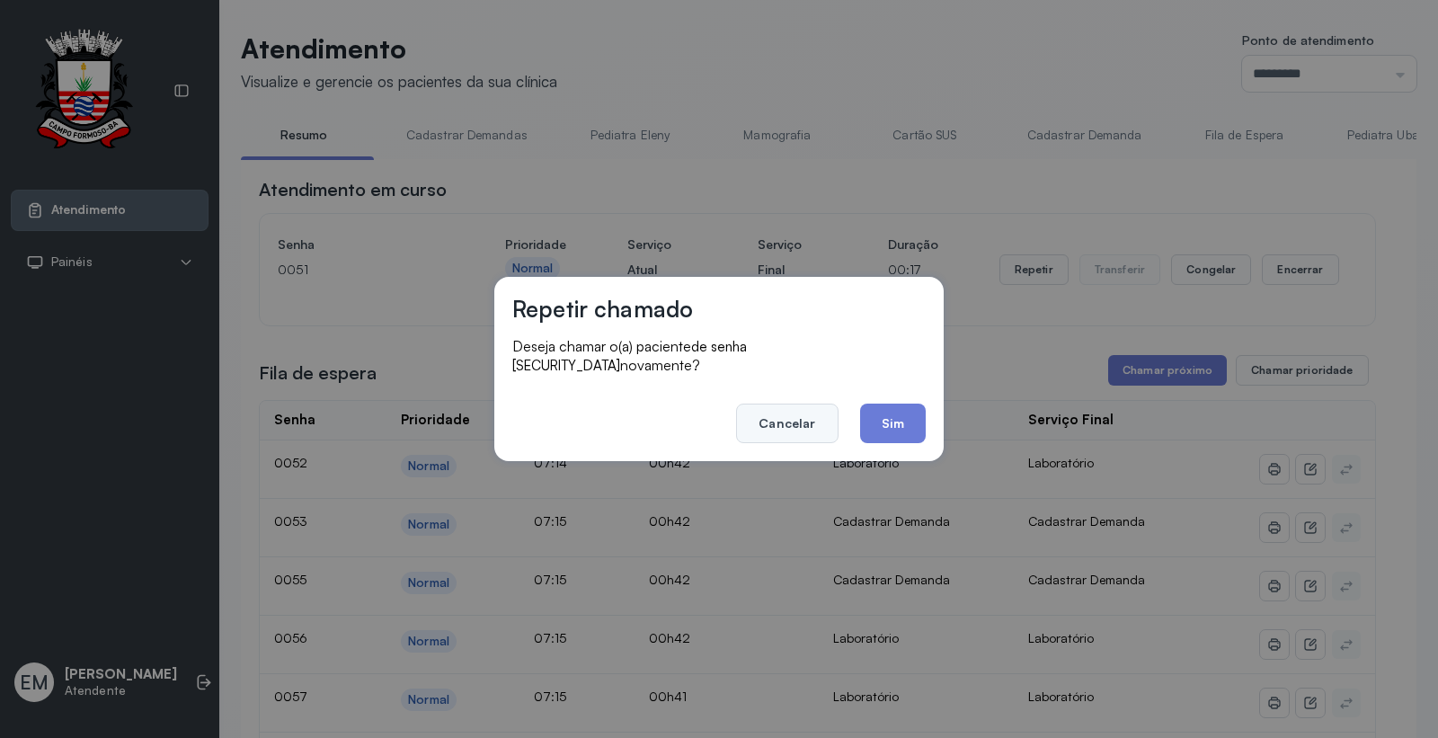
click at [803, 408] on button "Cancelar" at bounding box center [787, 423] width 102 height 40
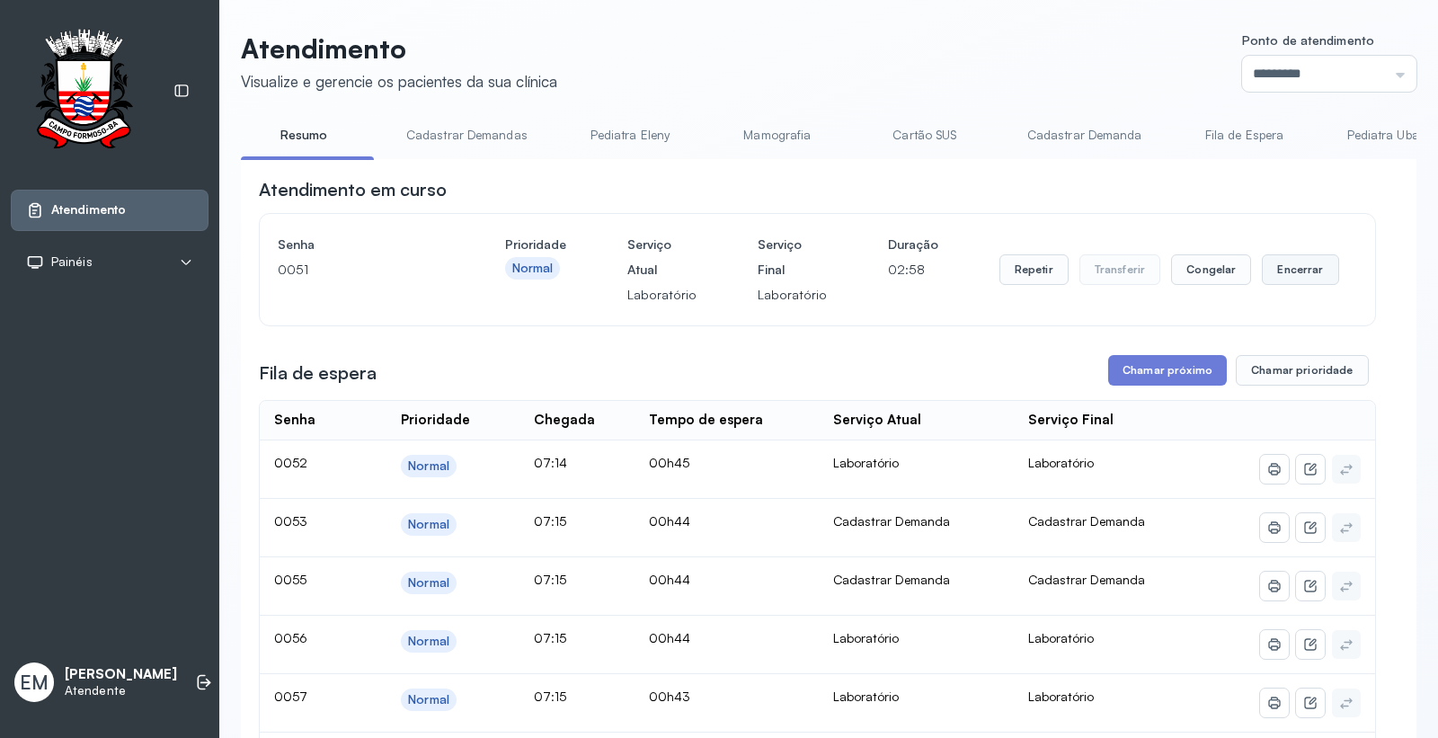
click at [1280, 270] on button "Encerrar" at bounding box center [1300, 269] width 76 height 31
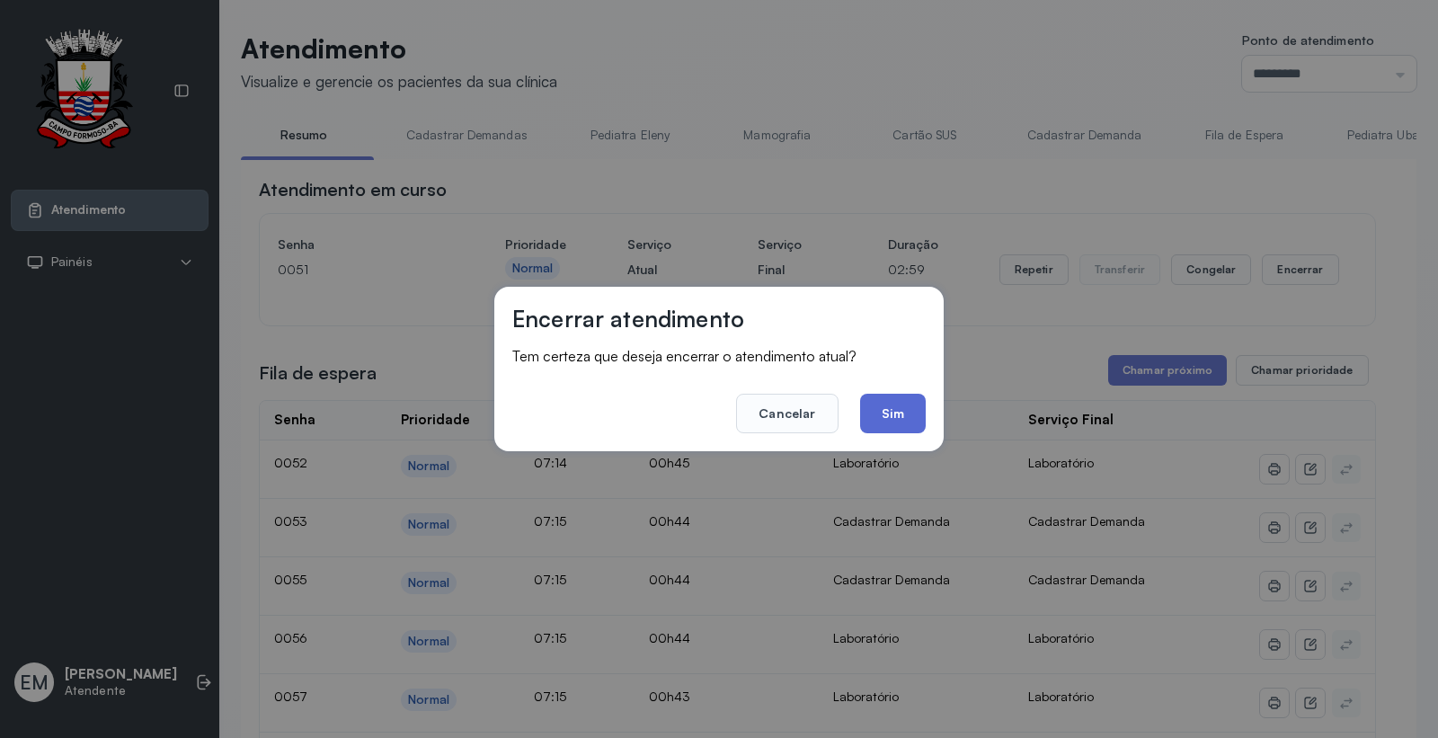
click at [905, 408] on button "Sim" at bounding box center [893, 414] width 66 height 40
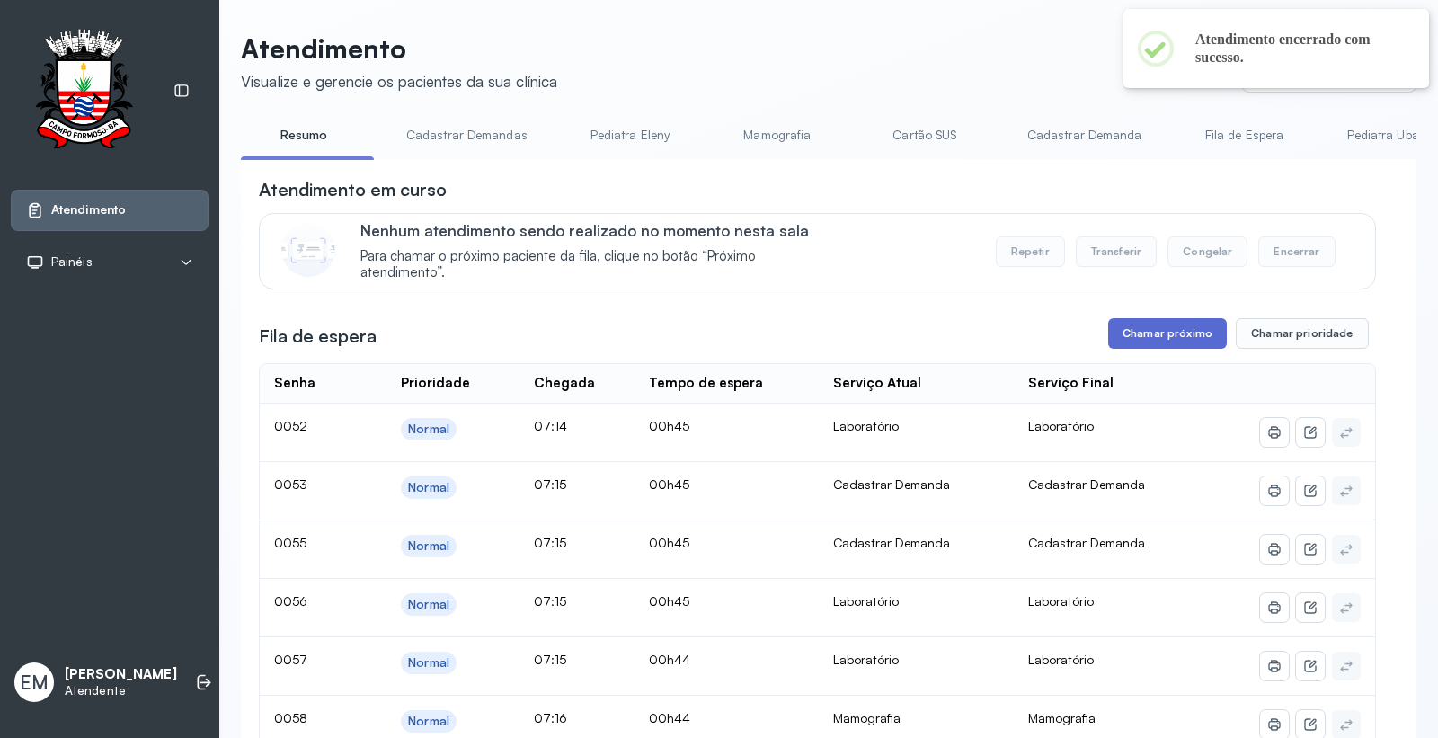
click at [1143, 332] on button "Chamar próximo" at bounding box center [1167, 333] width 119 height 31
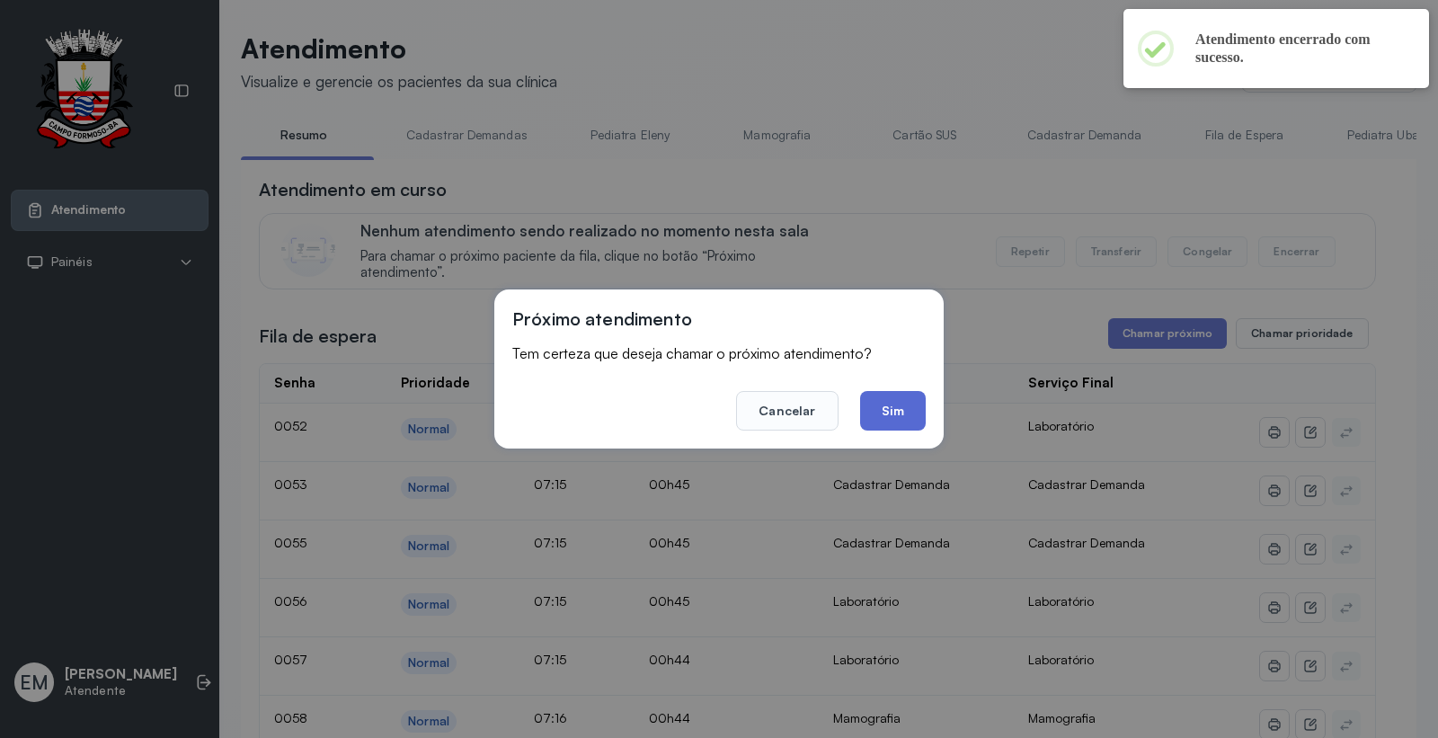
click at [887, 419] on button "Sim" at bounding box center [893, 411] width 66 height 40
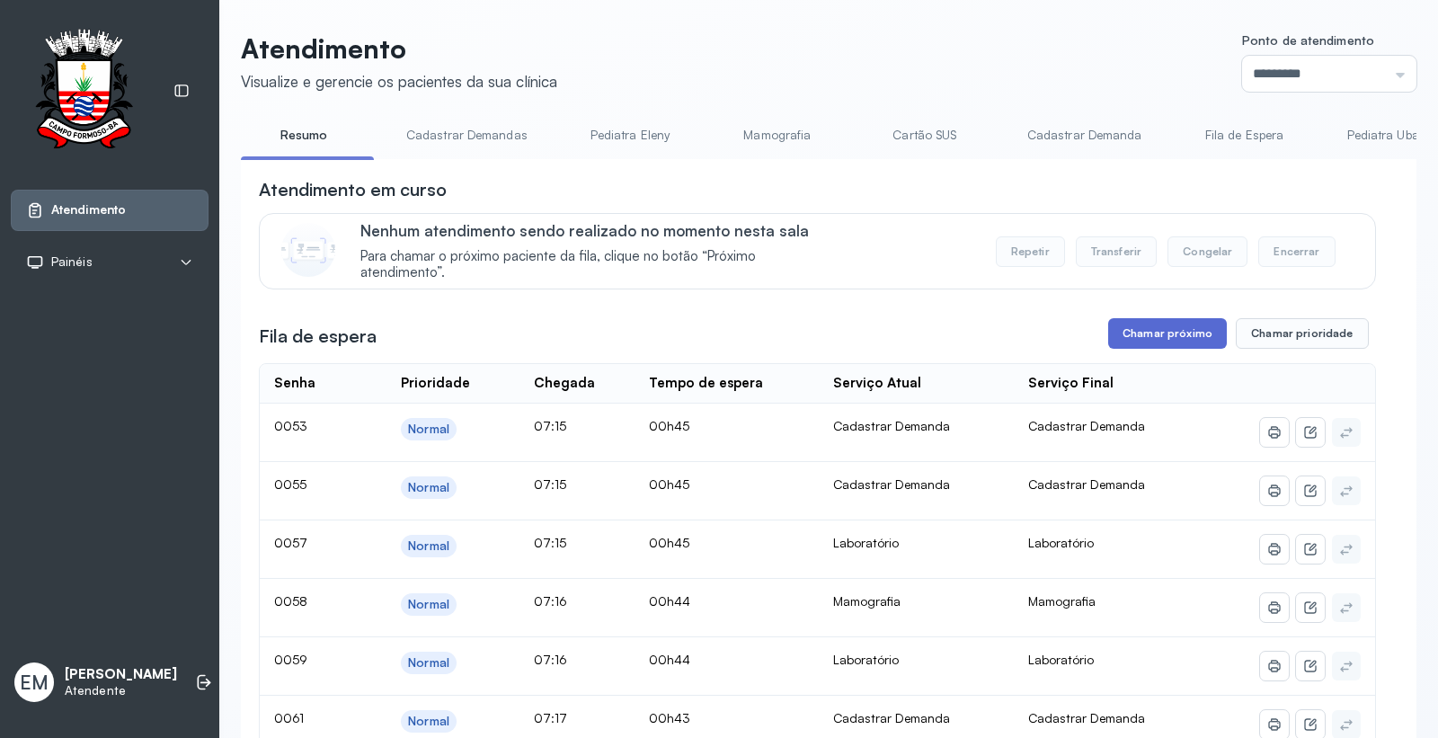
click at [1138, 334] on button "Chamar próximo" at bounding box center [1167, 333] width 119 height 31
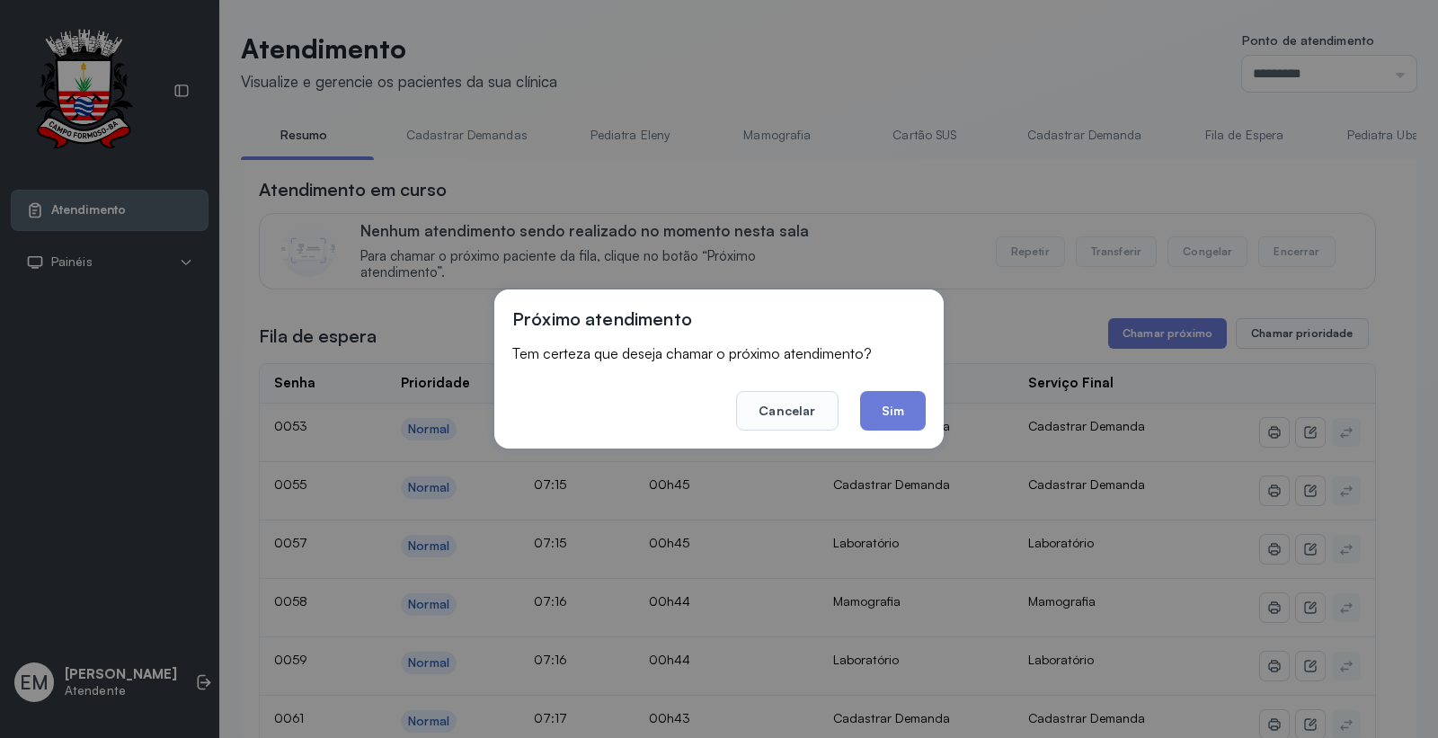
click at [881, 413] on button "Sim" at bounding box center [893, 411] width 66 height 40
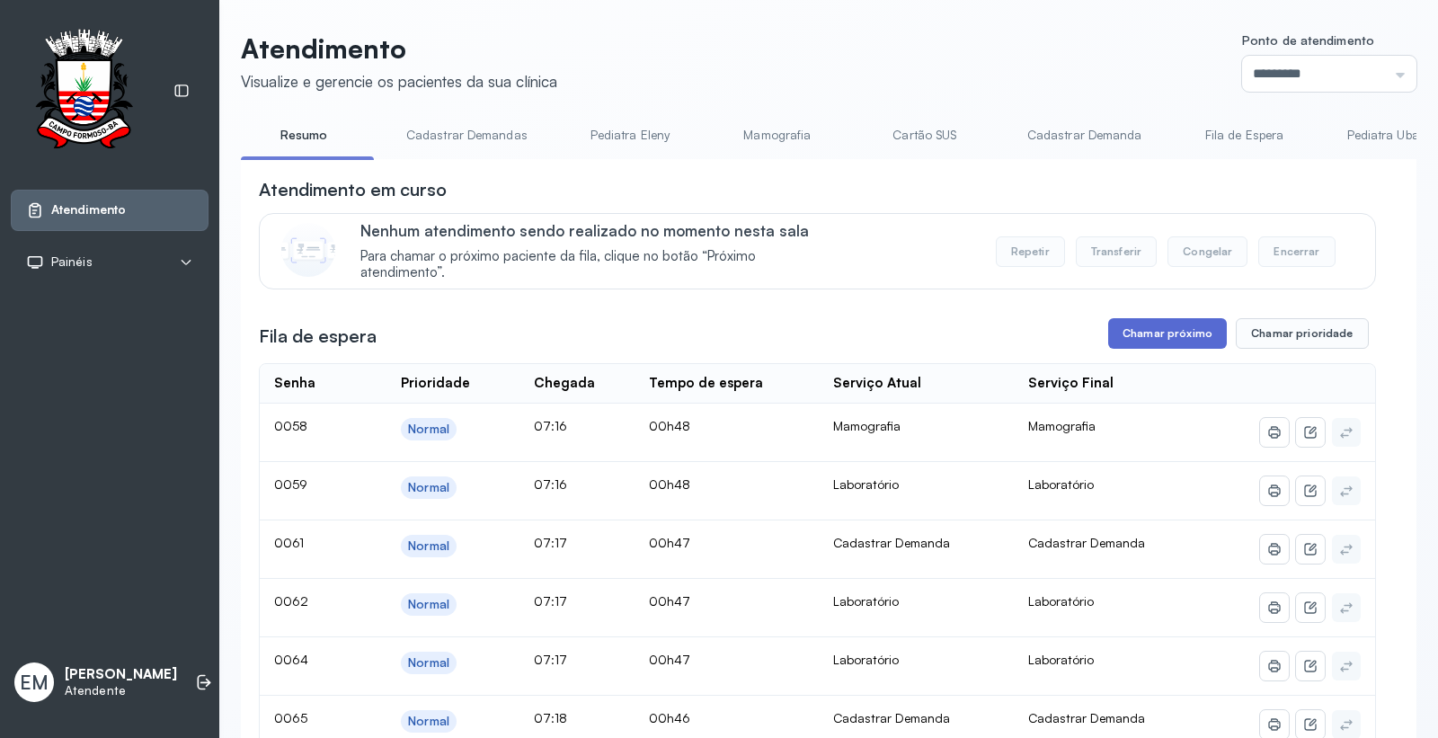
click at [1197, 347] on button "Chamar próximo" at bounding box center [1167, 333] width 119 height 31
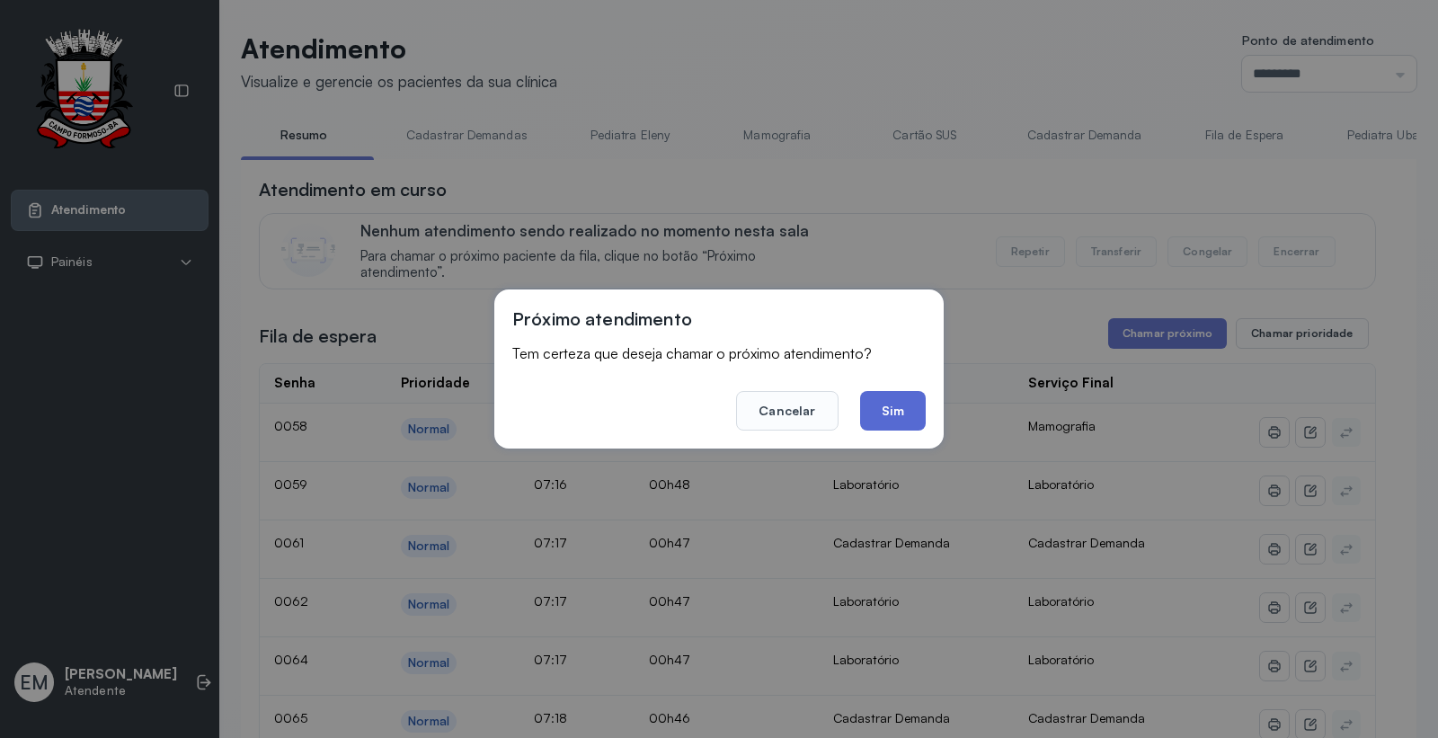
click at [910, 416] on button "Sim" at bounding box center [893, 411] width 66 height 40
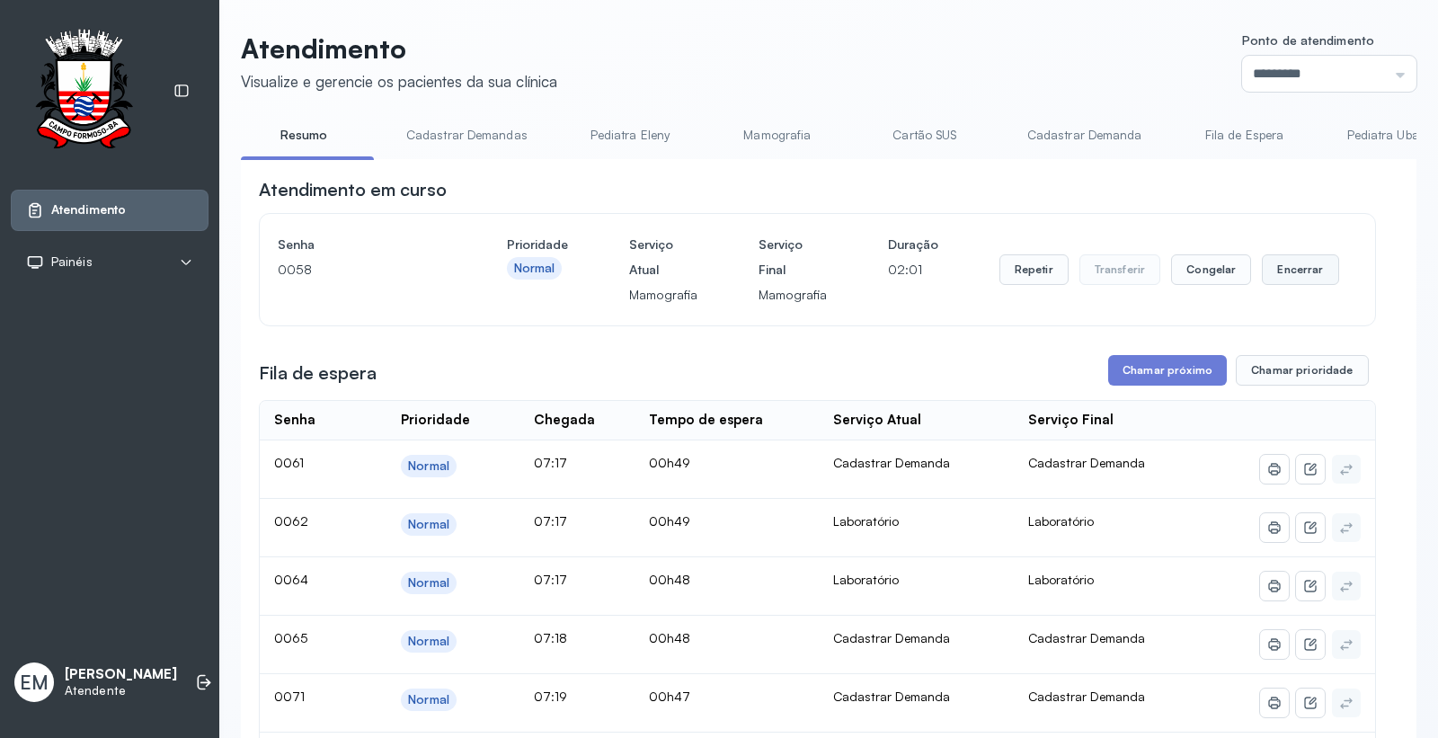
click at [1280, 263] on button "Encerrar" at bounding box center [1300, 269] width 76 height 31
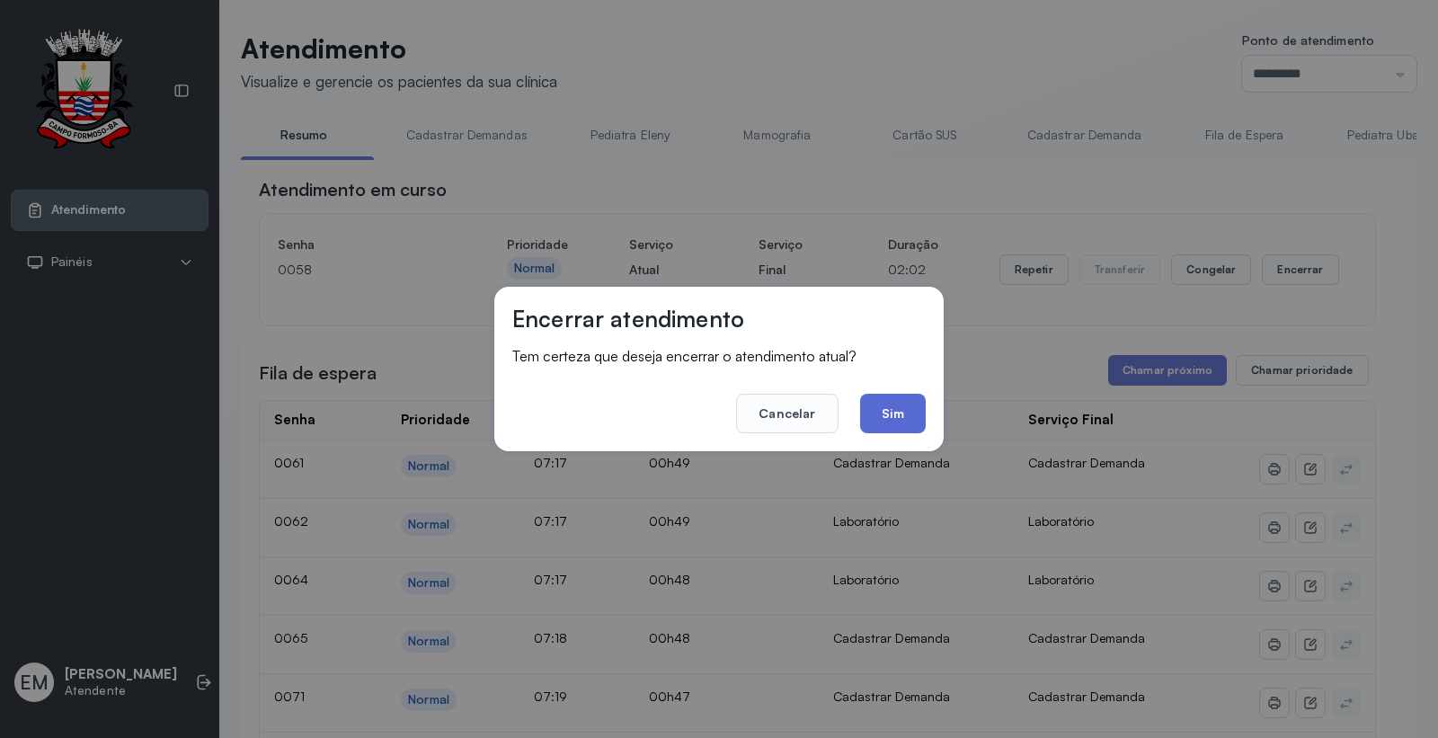
click at [917, 402] on button "Sim" at bounding box center [893, 414] width 66 height 40
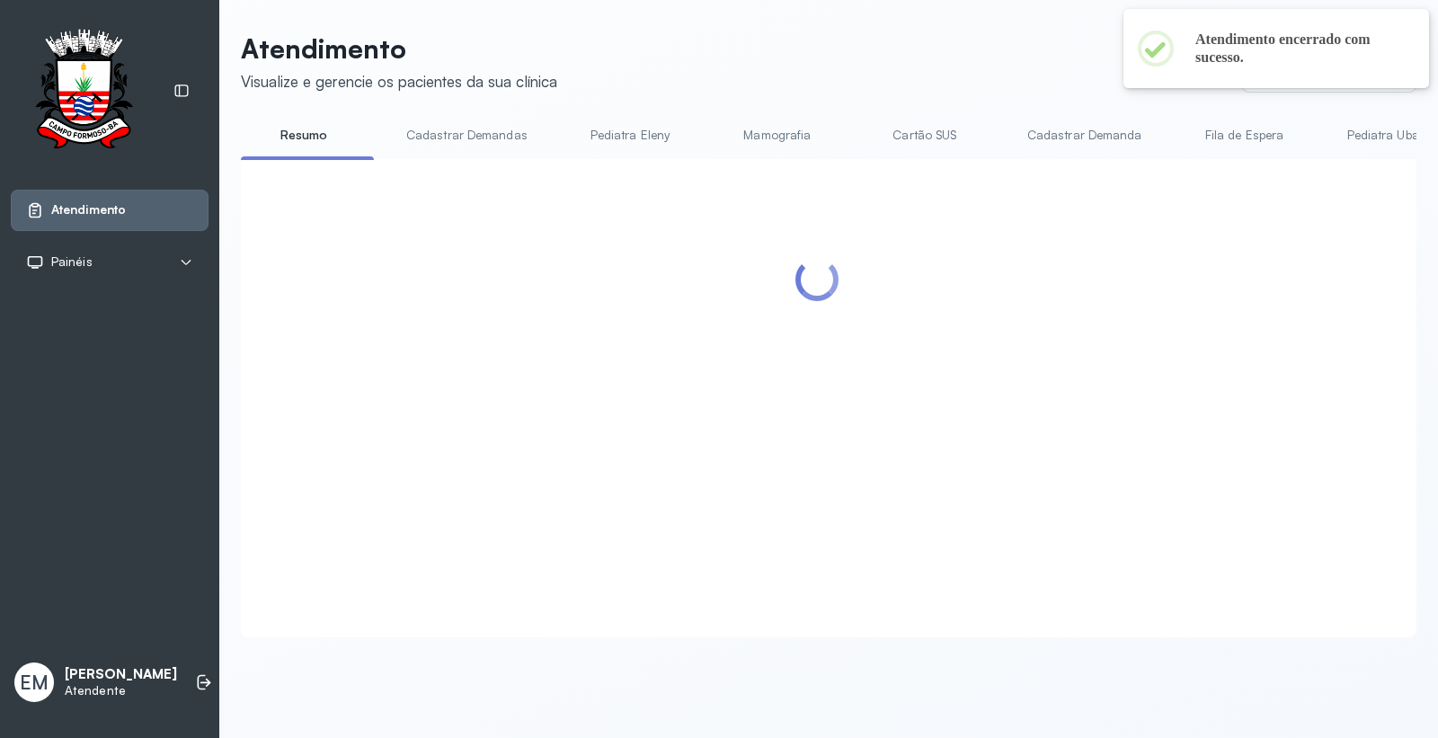
click at [923, 117] on div "Atendimento Visualize e gerencie os pacientes da sua clínica Ponto de atendimen…" at bounding box center [828, 334] width 1175 height 605
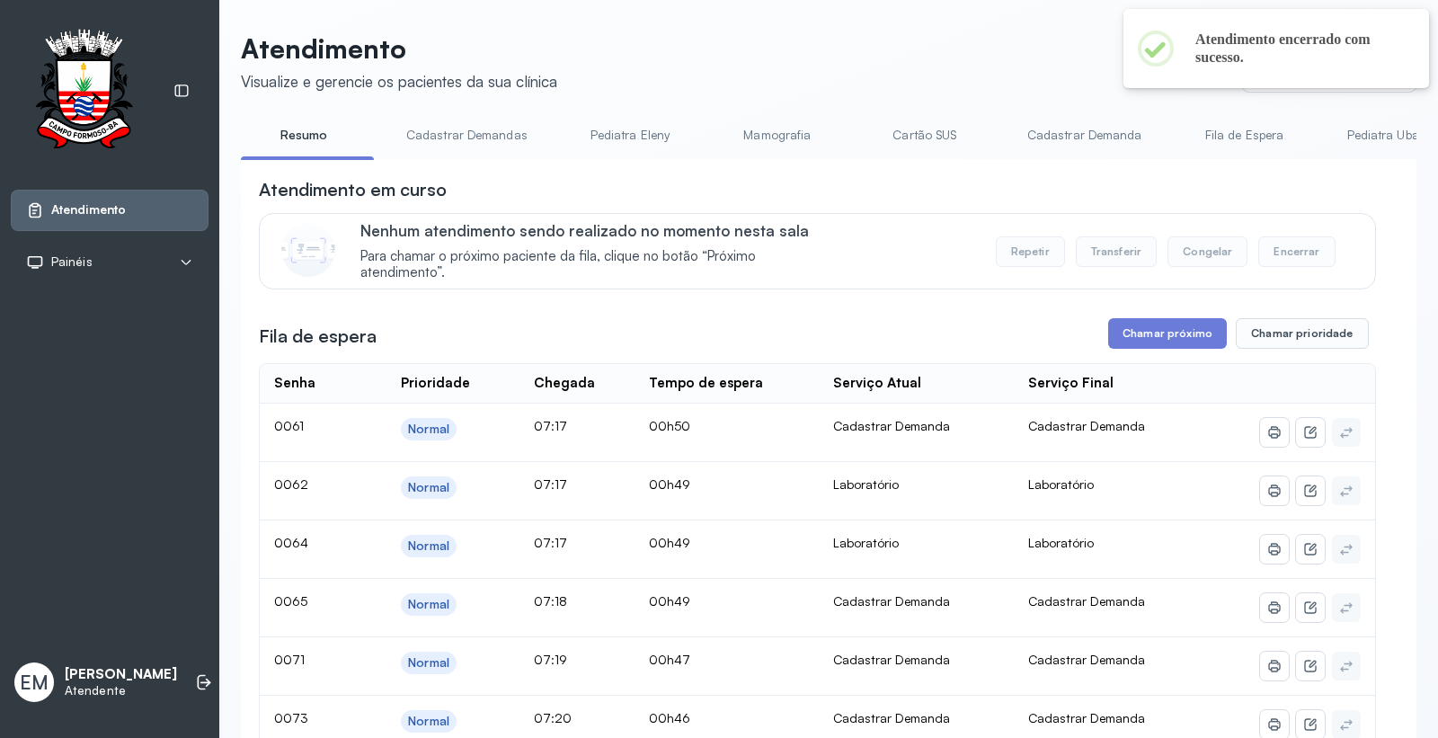
click at [924, 138] on link "Cartão SUS" at bounding box center [925, 135] width 126 height 30
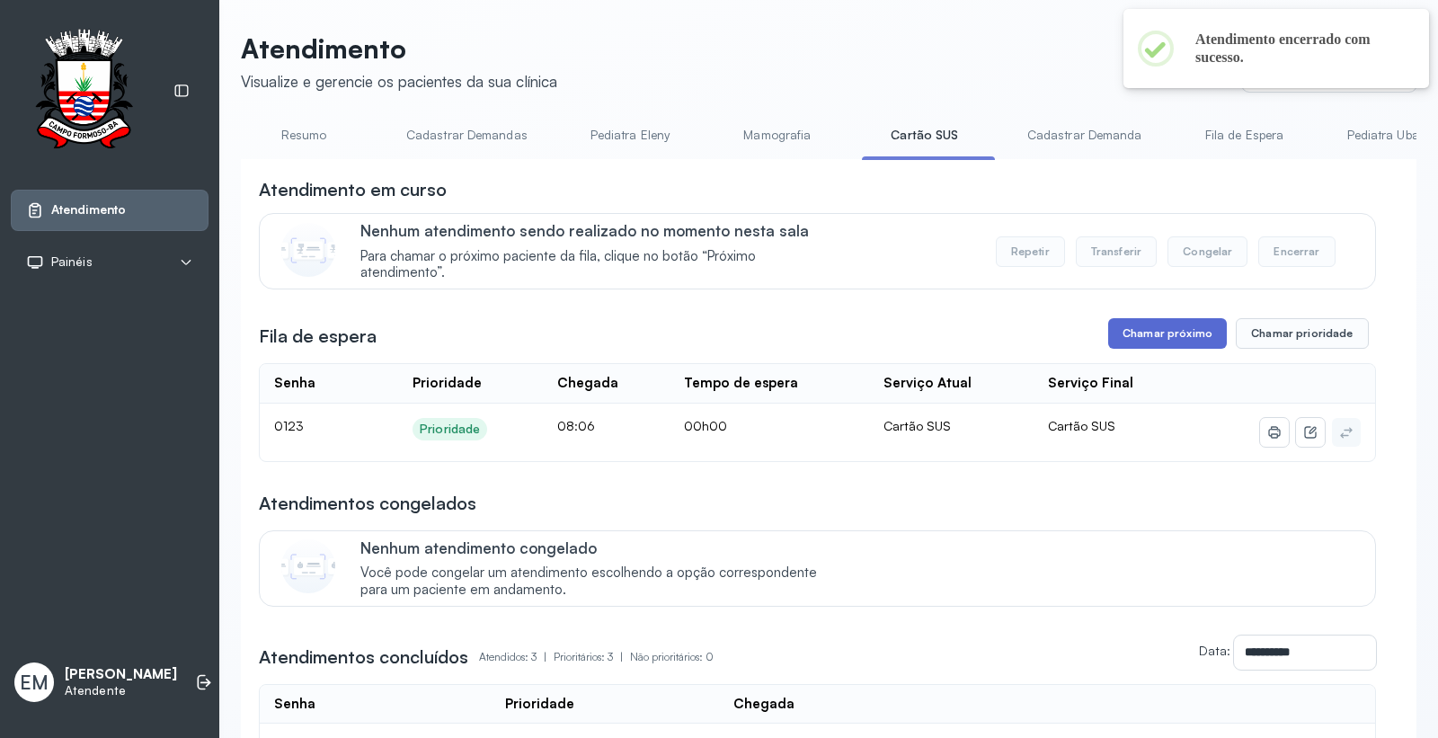
click at [1162, 328] on button "Chamar próximo" at bounding box center [1167, 333] width 119 height 31
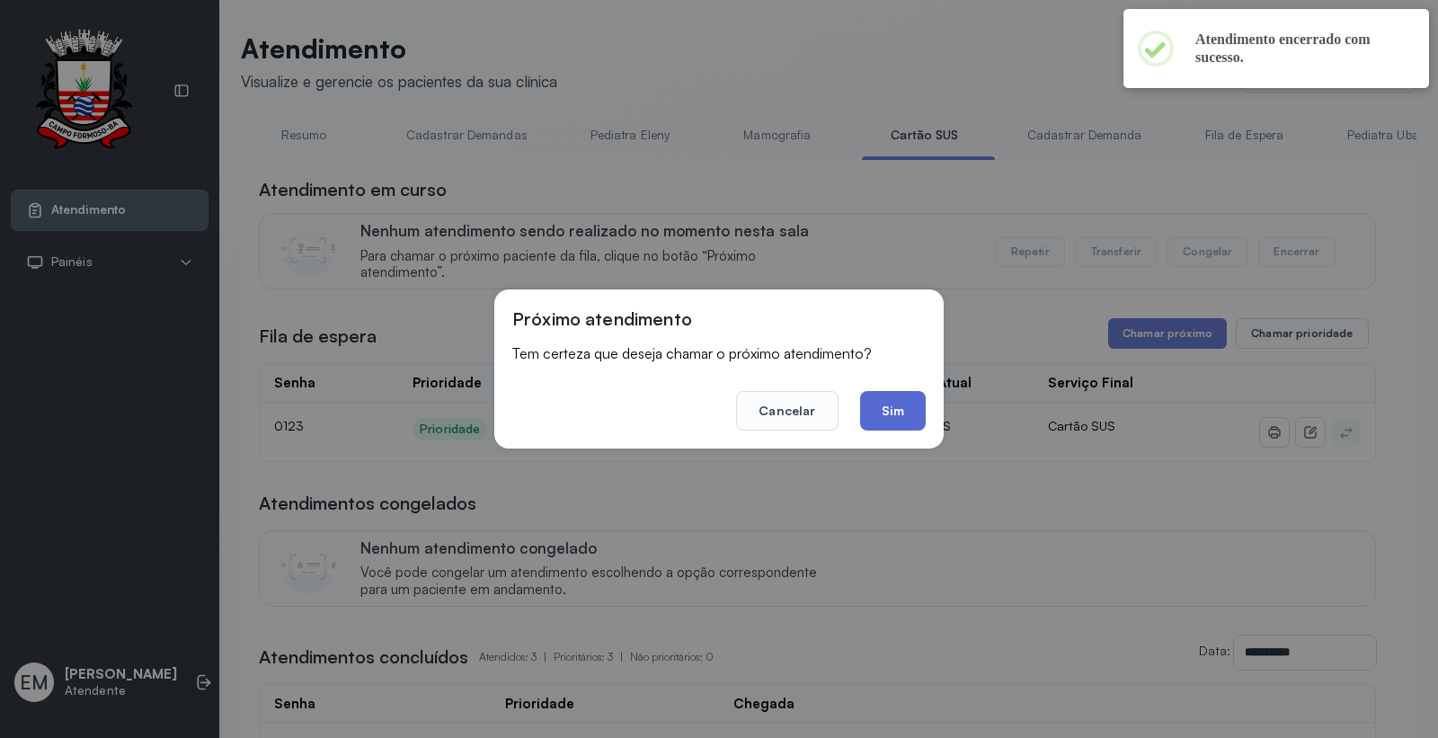
click at [893, 405] on button "Sim" at bounding box center [893, 411] width 66 height 40
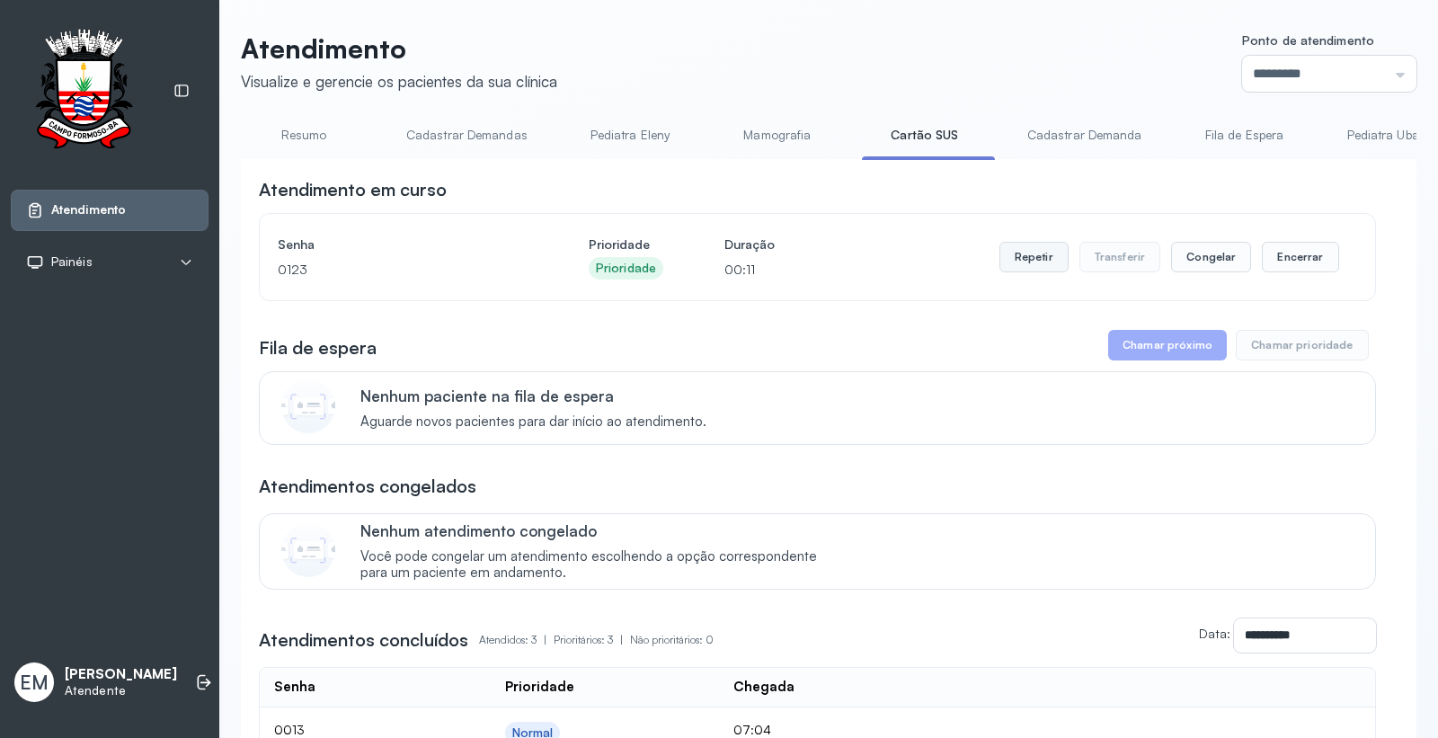
click at [1016, 267] on button "Repetir" at bounding box center [1033, 257] width 69 height 31
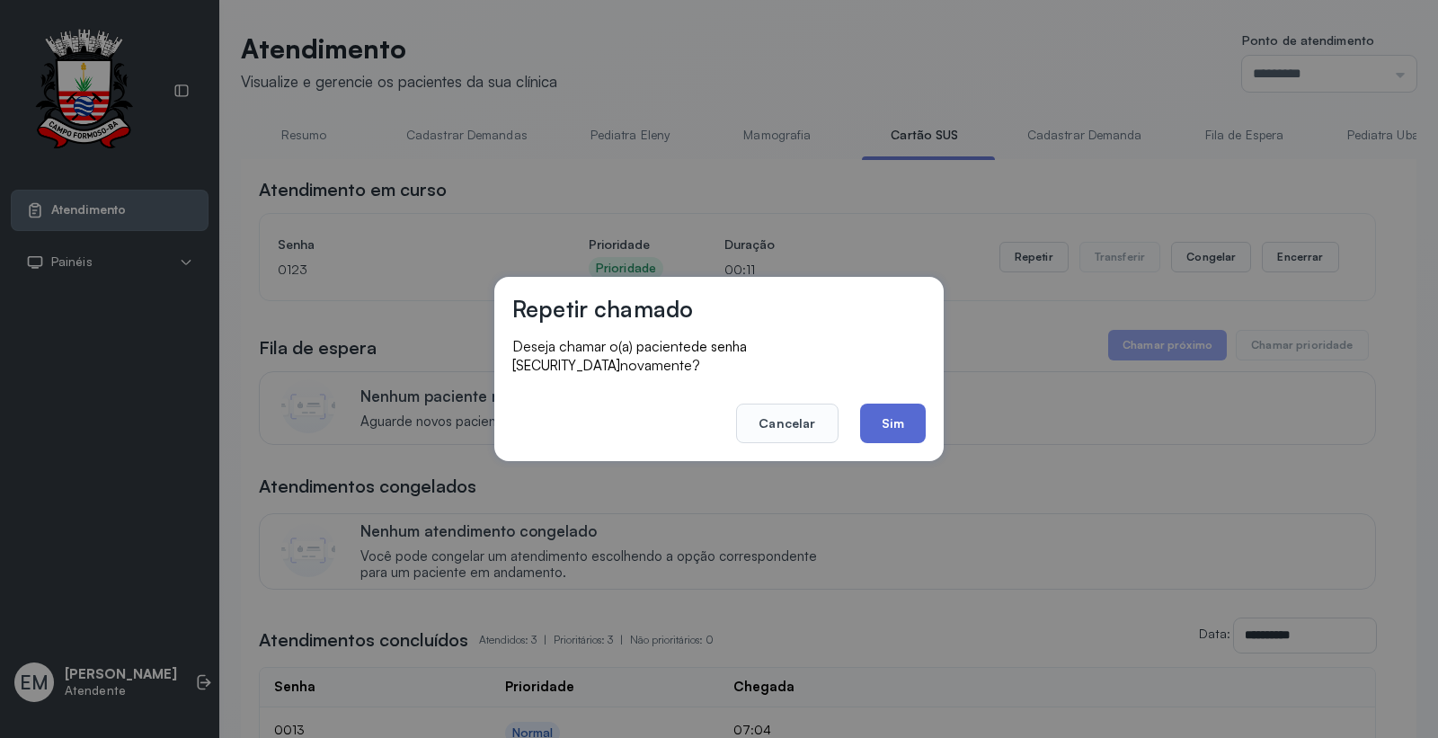
click at [906, 419] on button "Sim" at bounding box center [893, 423] width 66 height 40
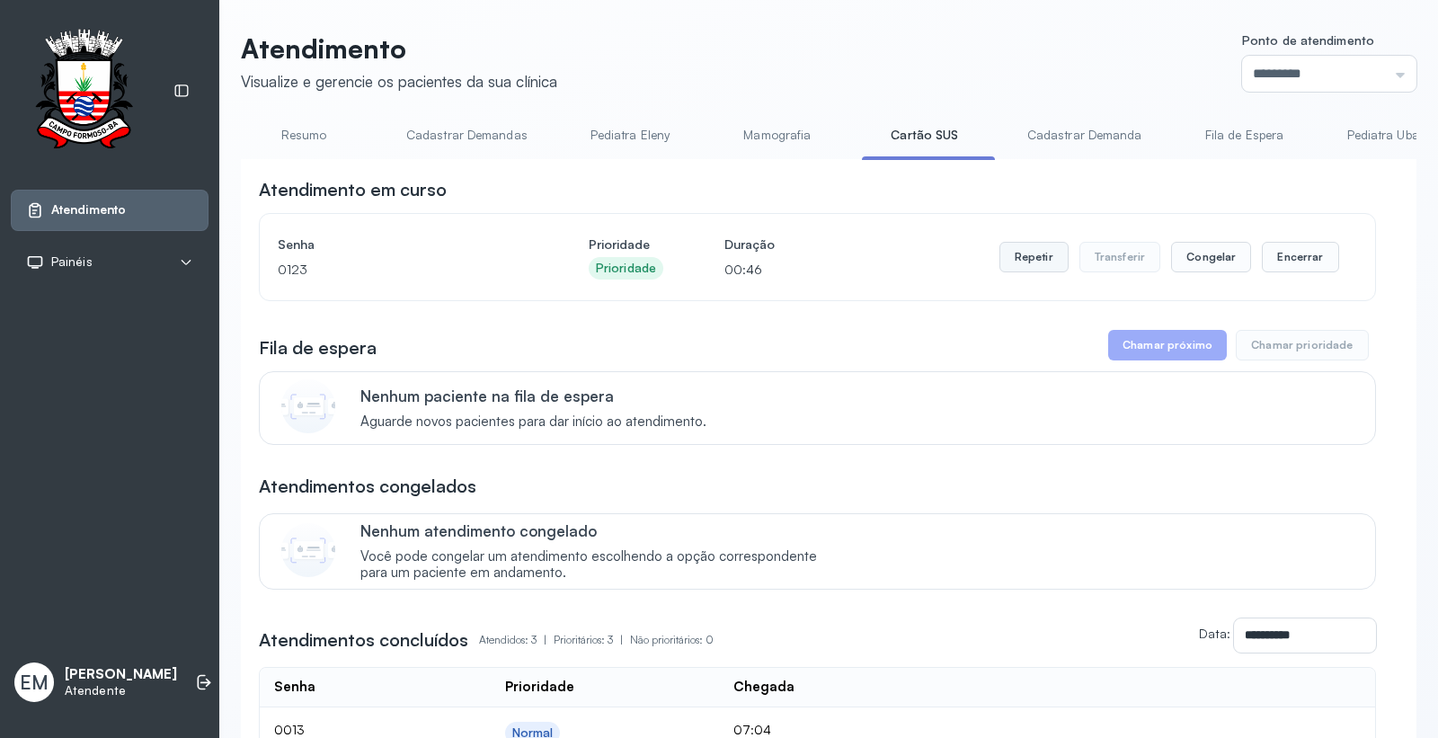
drag, startPoint x: 1047, startPoint y: 261, endPoint x: 1038, endPoint y: 261, distance: 9.0
click at [1038, 261] on button "Repetir" at bounding box center [1033, 257] width 69 height 31
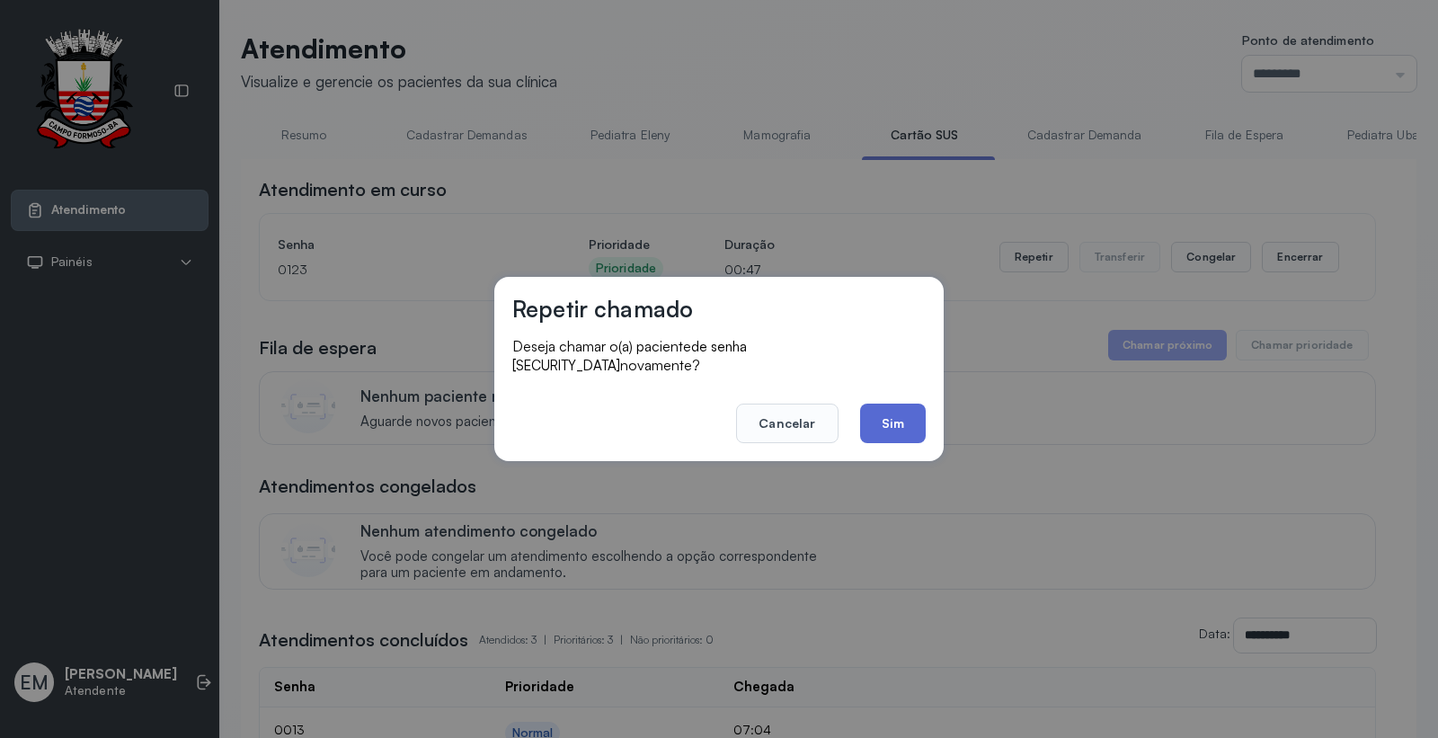
click at [905, 403] on button "Sim" at bounding box center [893, 423] width 66 height 40
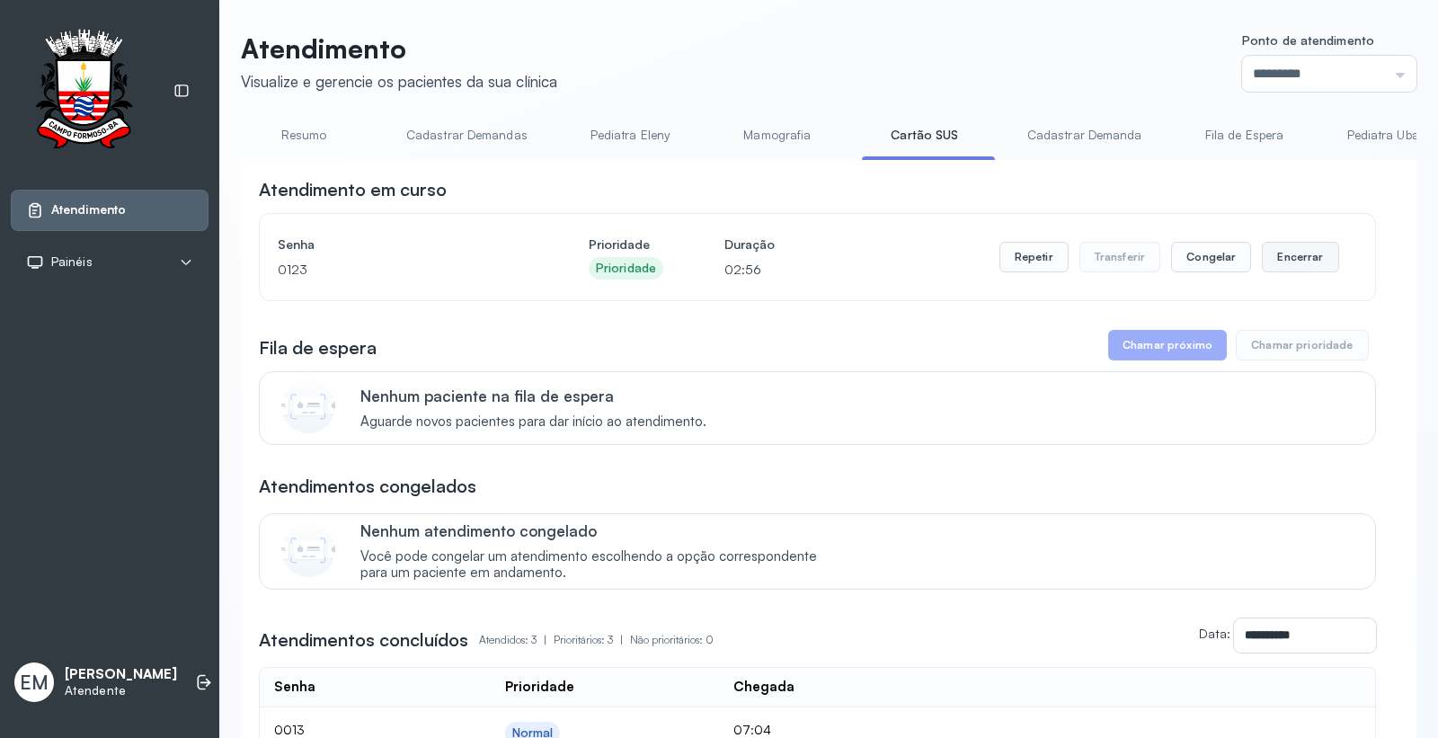
click at [1290, 272] on button "Encerrar" at bounding box center [1300, 257] width 76 height 31
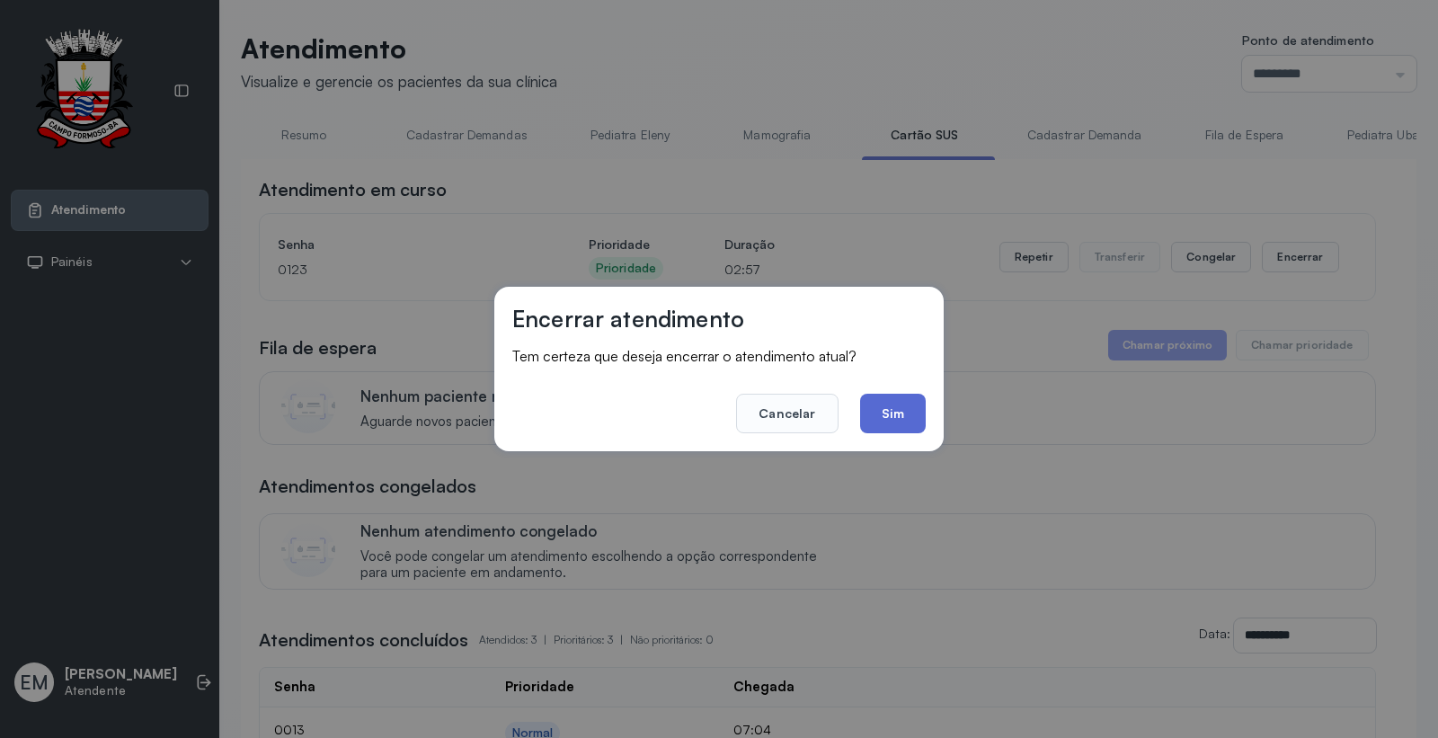
click at [920, 402] on button "Sim" at bounding box center [893, 414] width 66 height 40
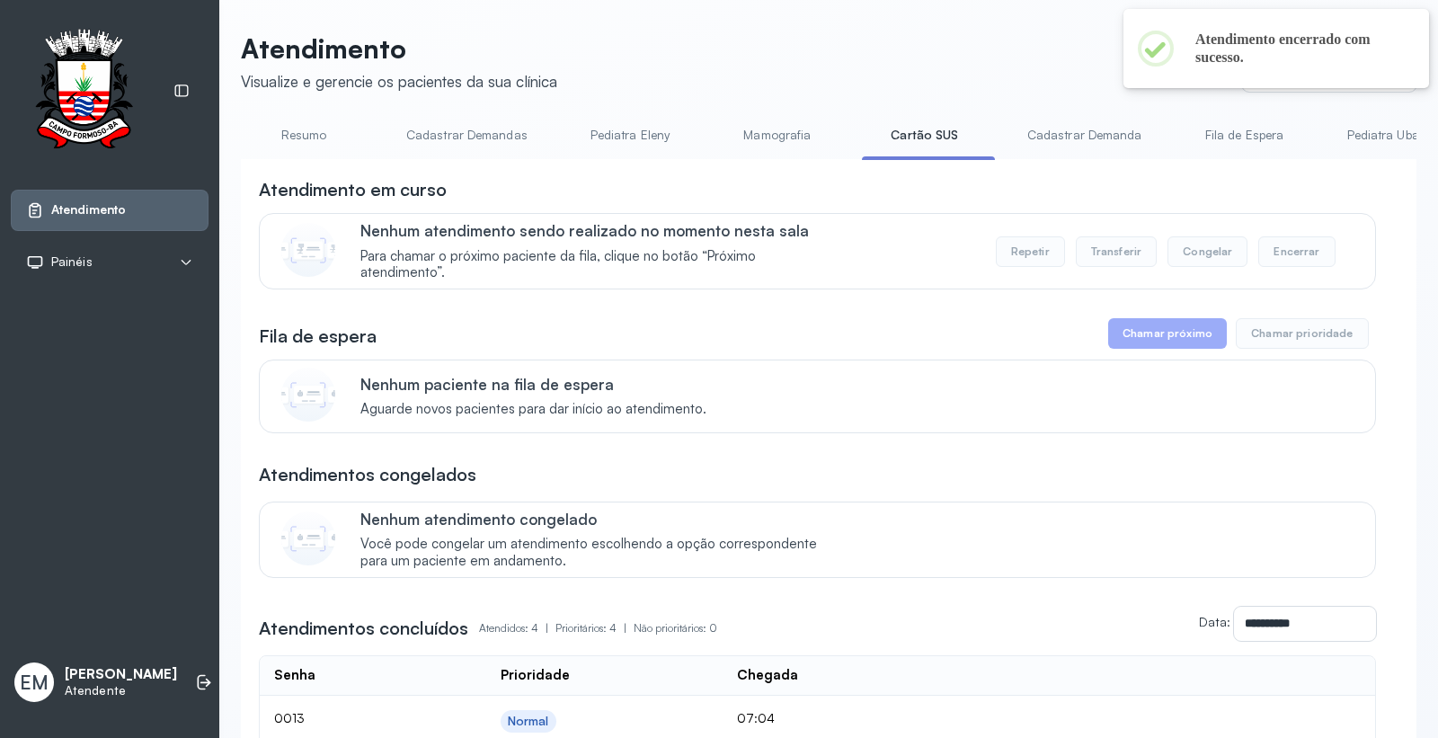
click at [268, 124] on link "Resumo" at bounding box center [304, 135] width 126 height 30
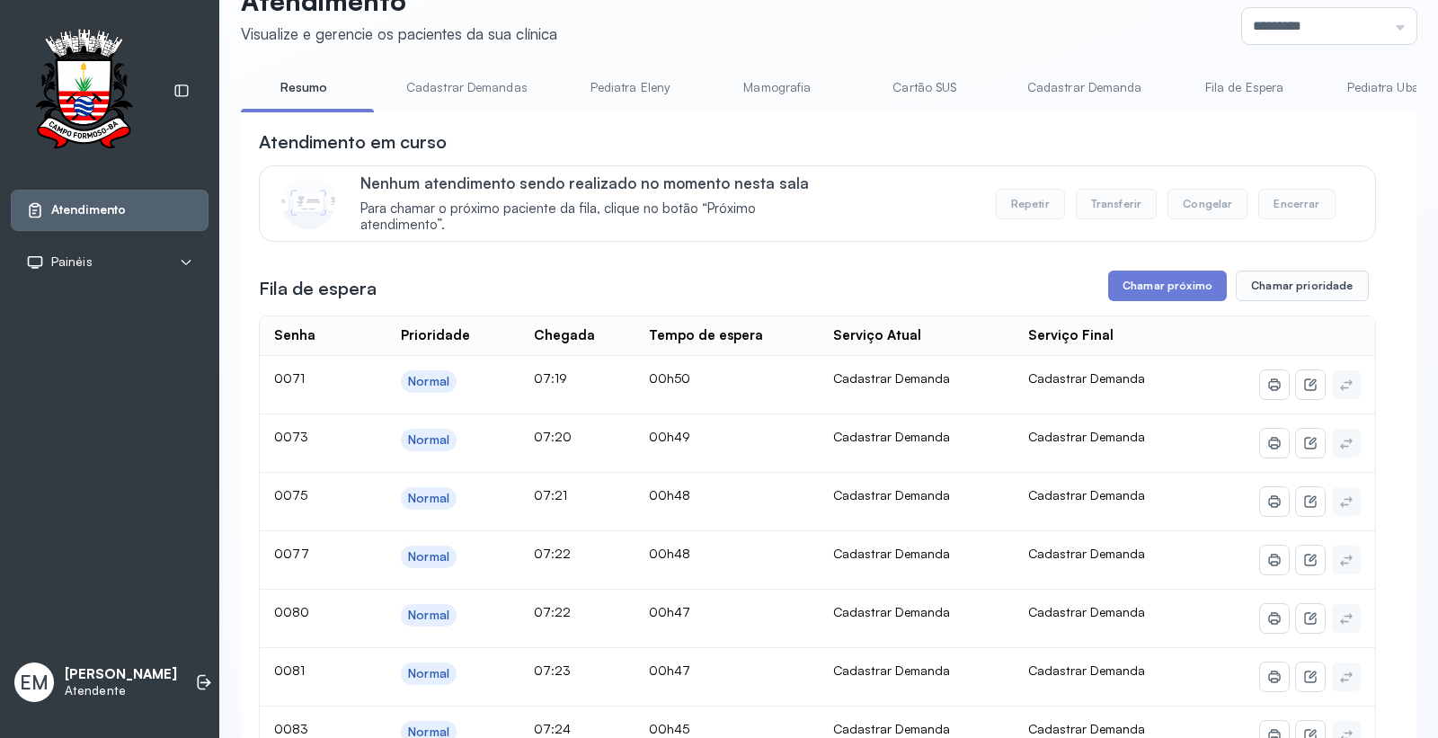
scroll to position [0, 0]
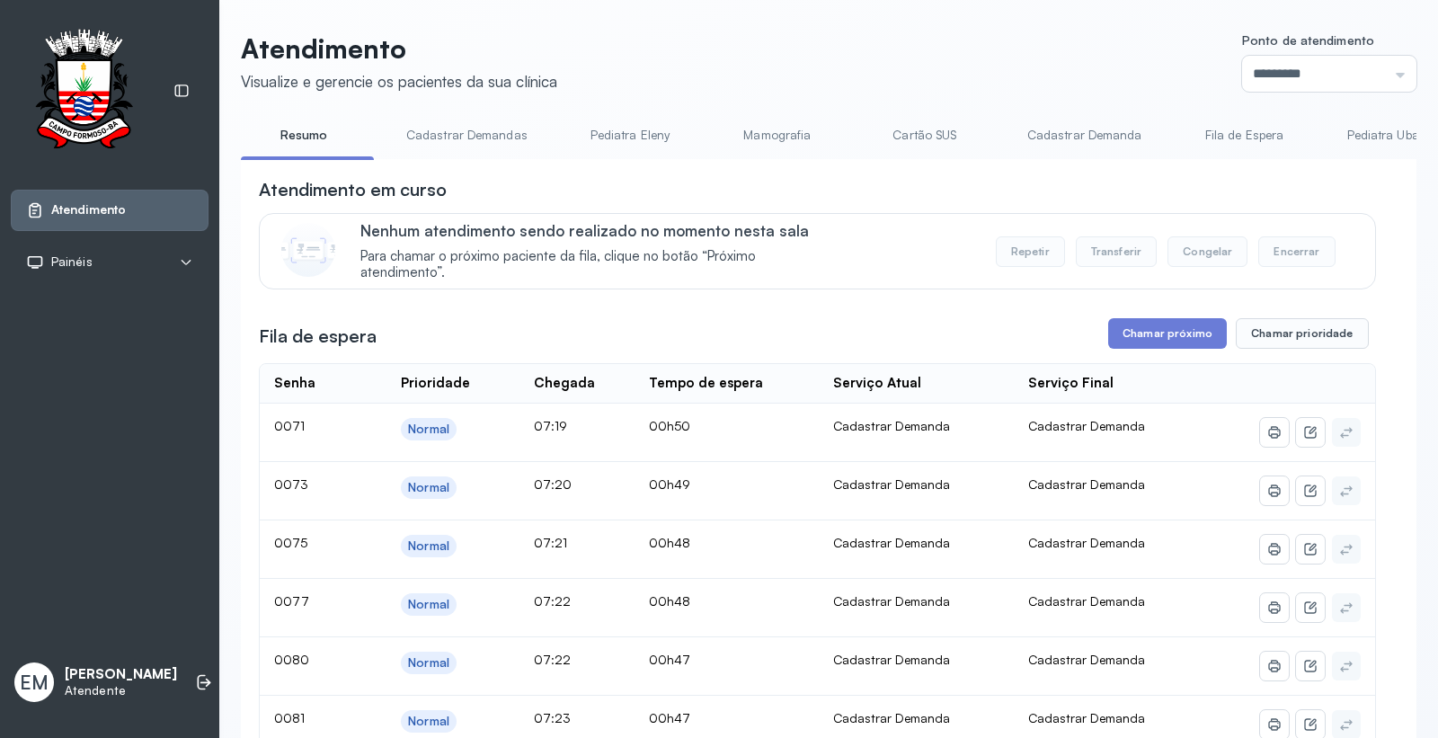
click at [893, 129] on link "Cartão SUS" at bounding box center [925, 135] width 126 height 30
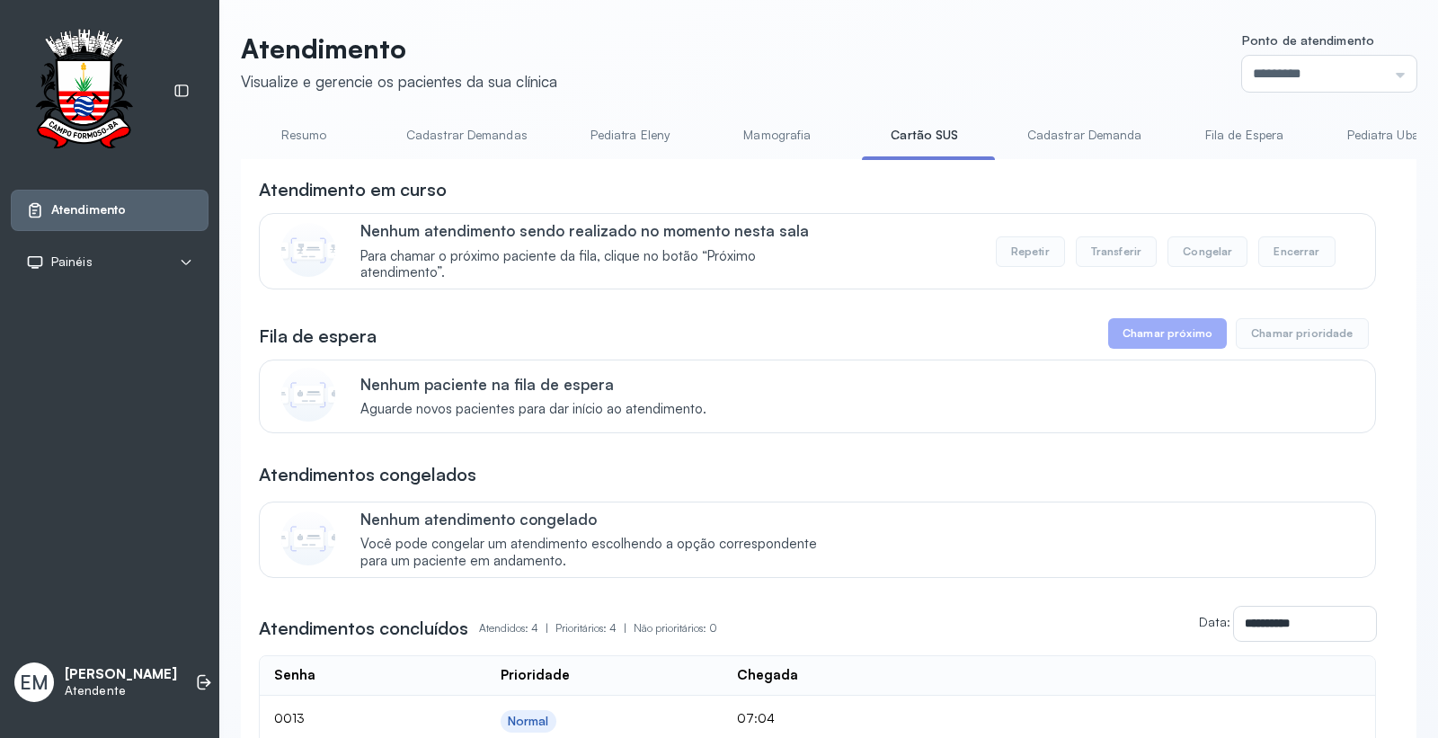
click at [288, 130] on link "Resumo" at bounding box center [304, 135] width 126 height 30
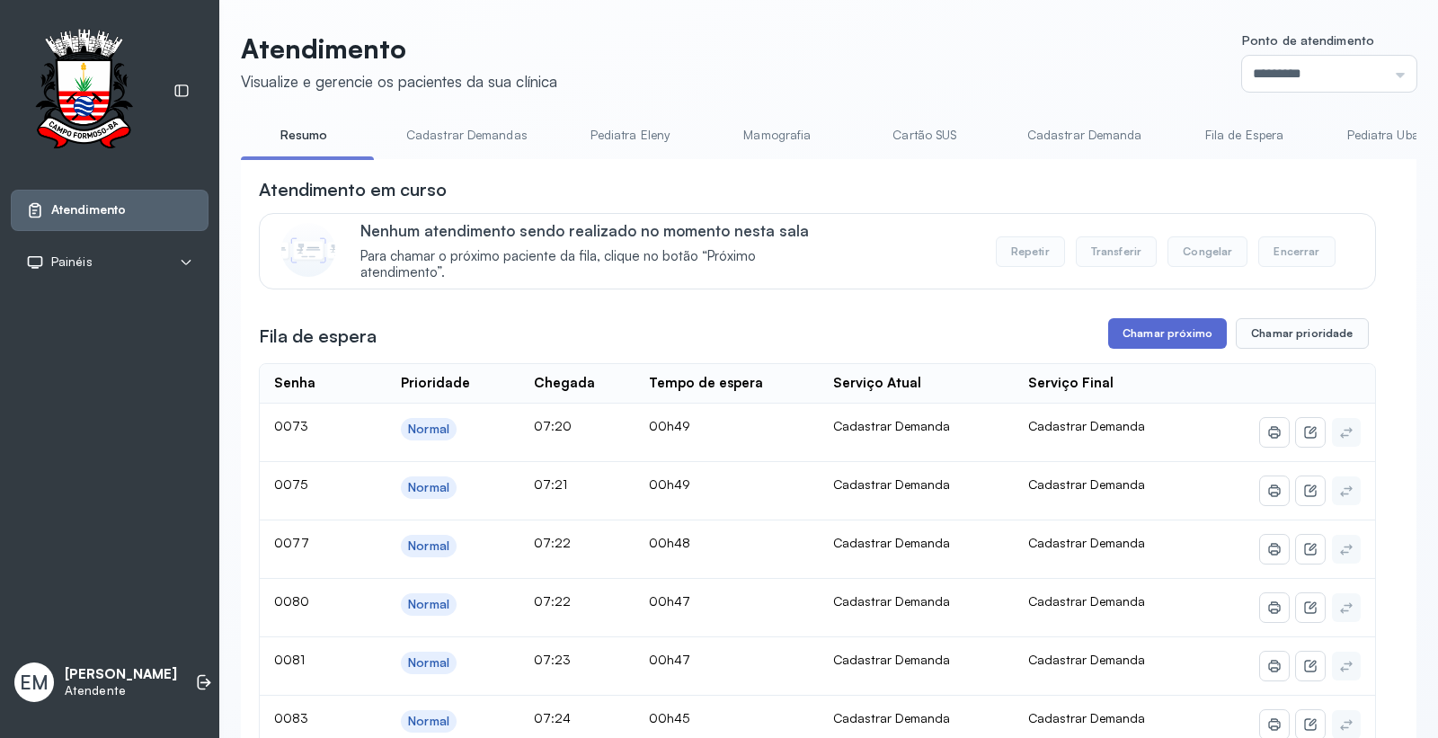
click at [1154, 344] on button "Chamar próximo" at bounding box center [1167, 333] width 119 height 31
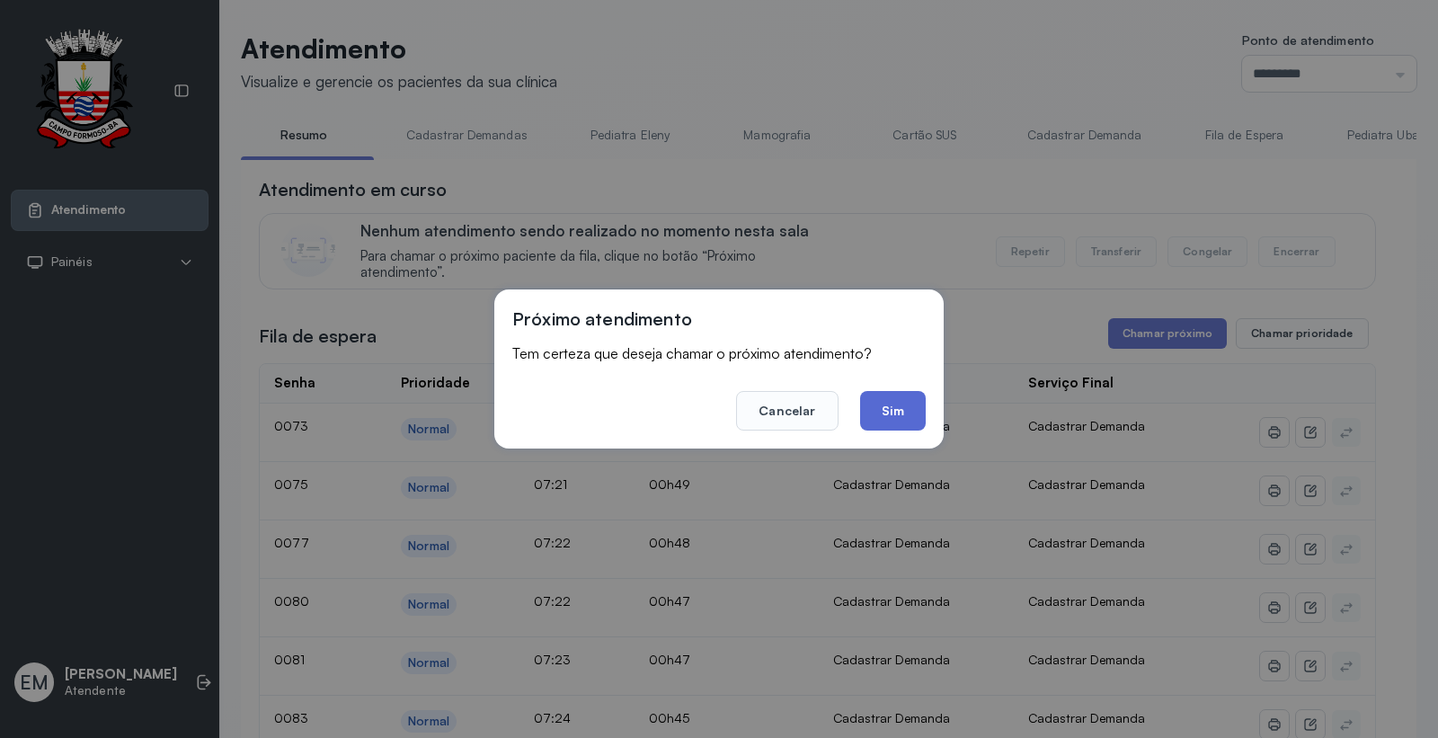
click at [886, 414] on button "Sim" at bounding box center [893, 411] width 66 height 40
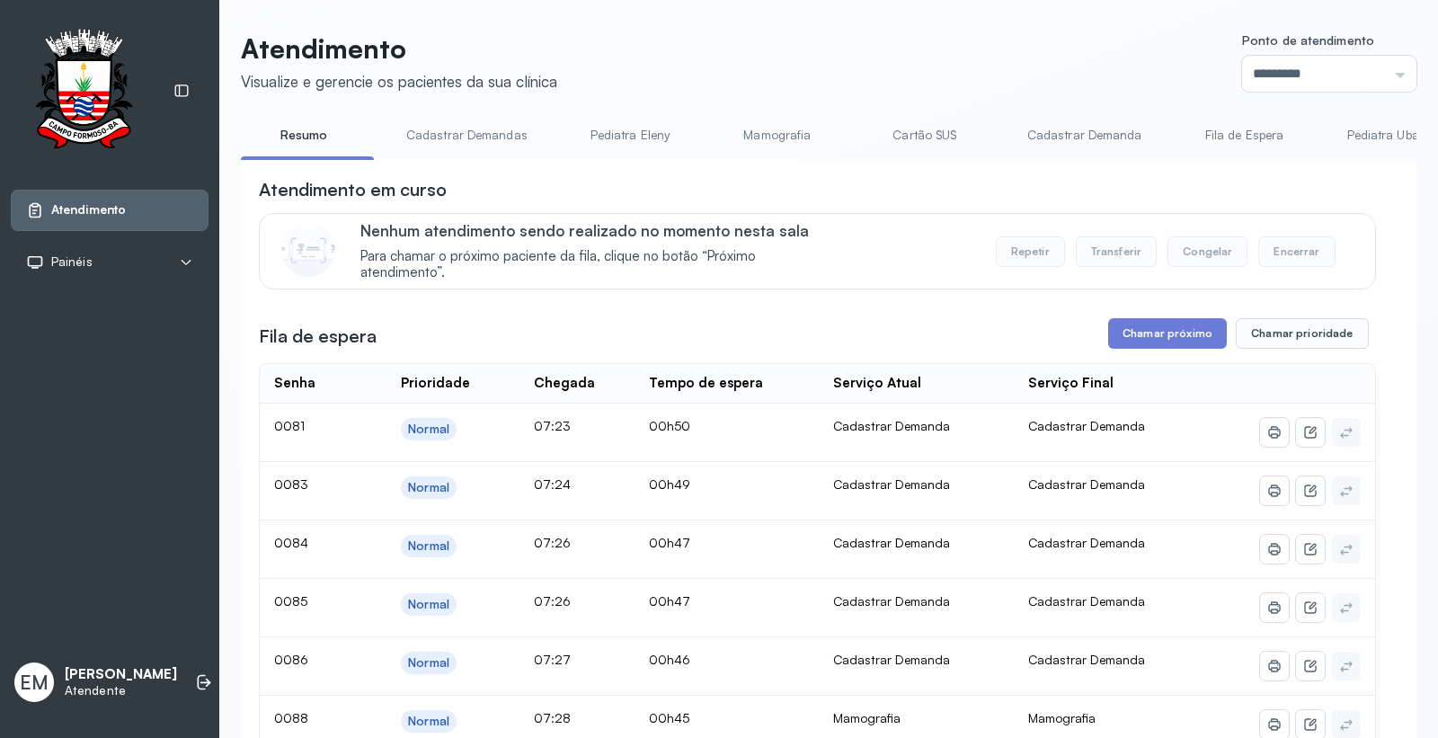
click at [958, 141] on link "Cartão SUS" at bounding box center [925, 135] width 126 height 30
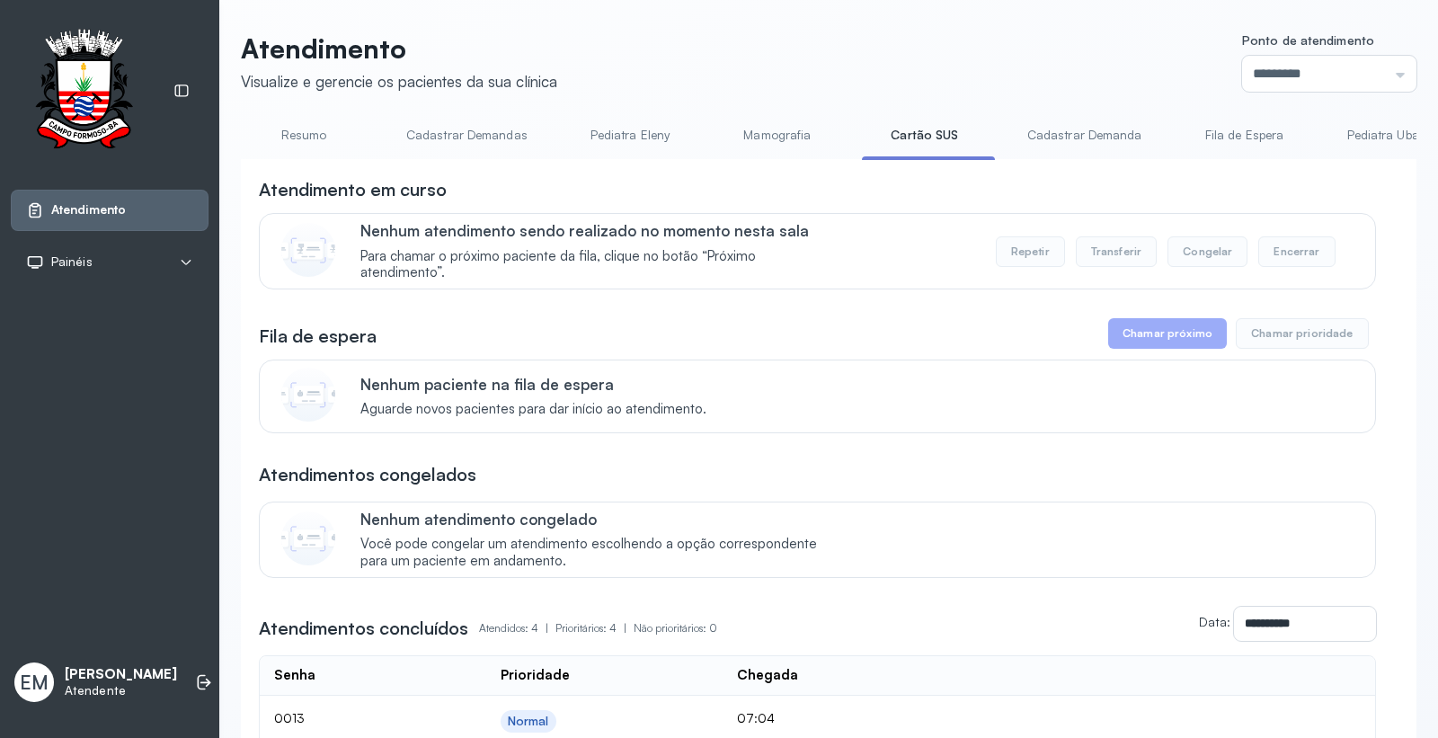
click at [335, 141] on link "Resumo" at bounding box center [304, 135] width 126 height 30
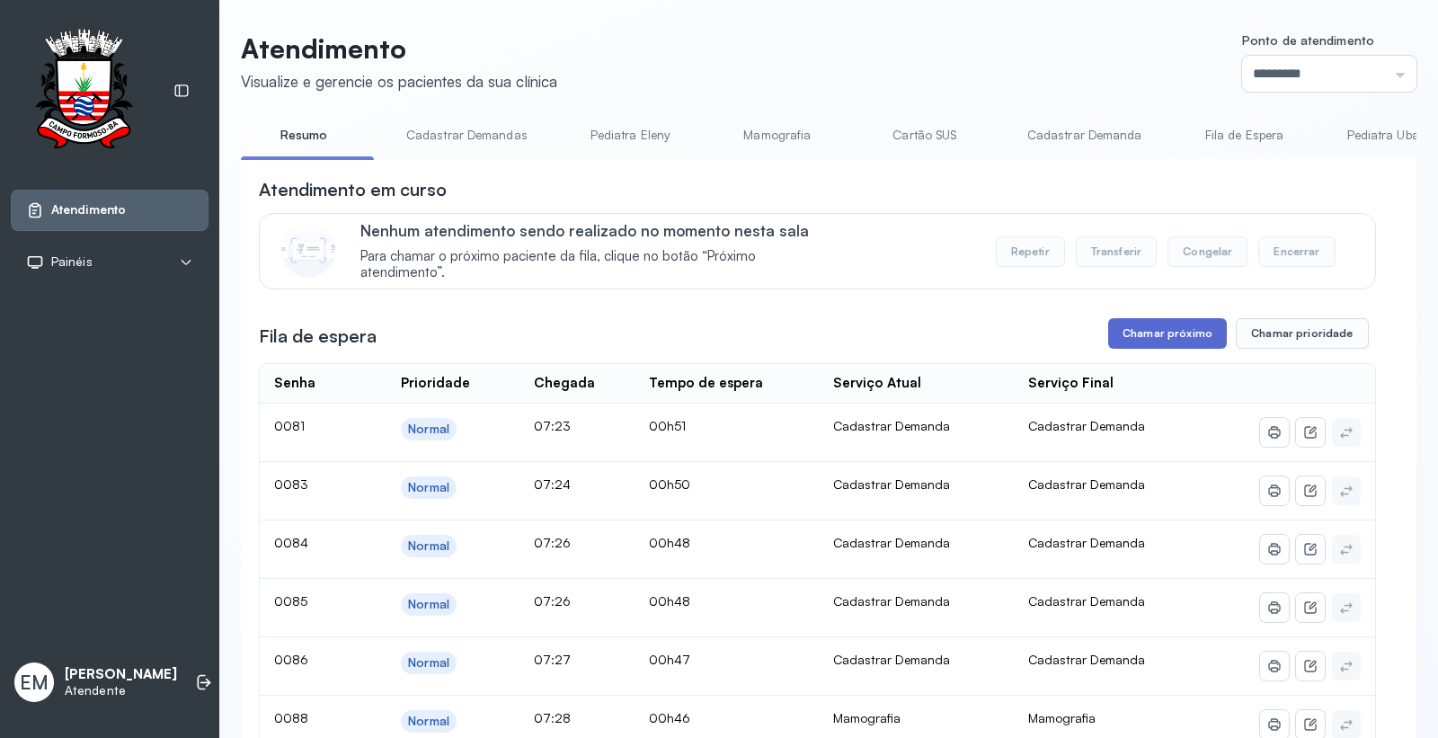
click at [1169, 338] on button "Chamar próximo" at bounding box center [1167, 333] width 119 height 31
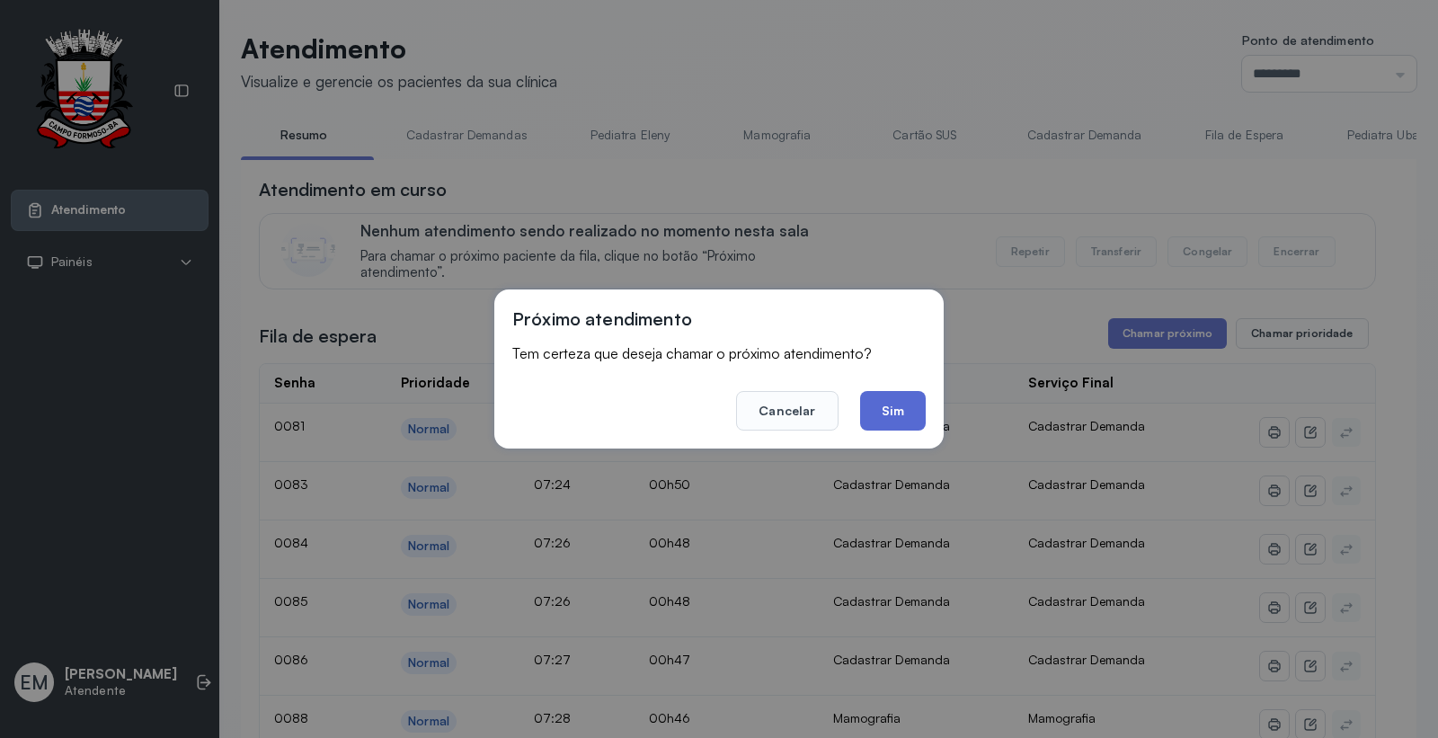
click at [895, 423] on button "Sim" at bounding box center [893, 411] width 66 height 40
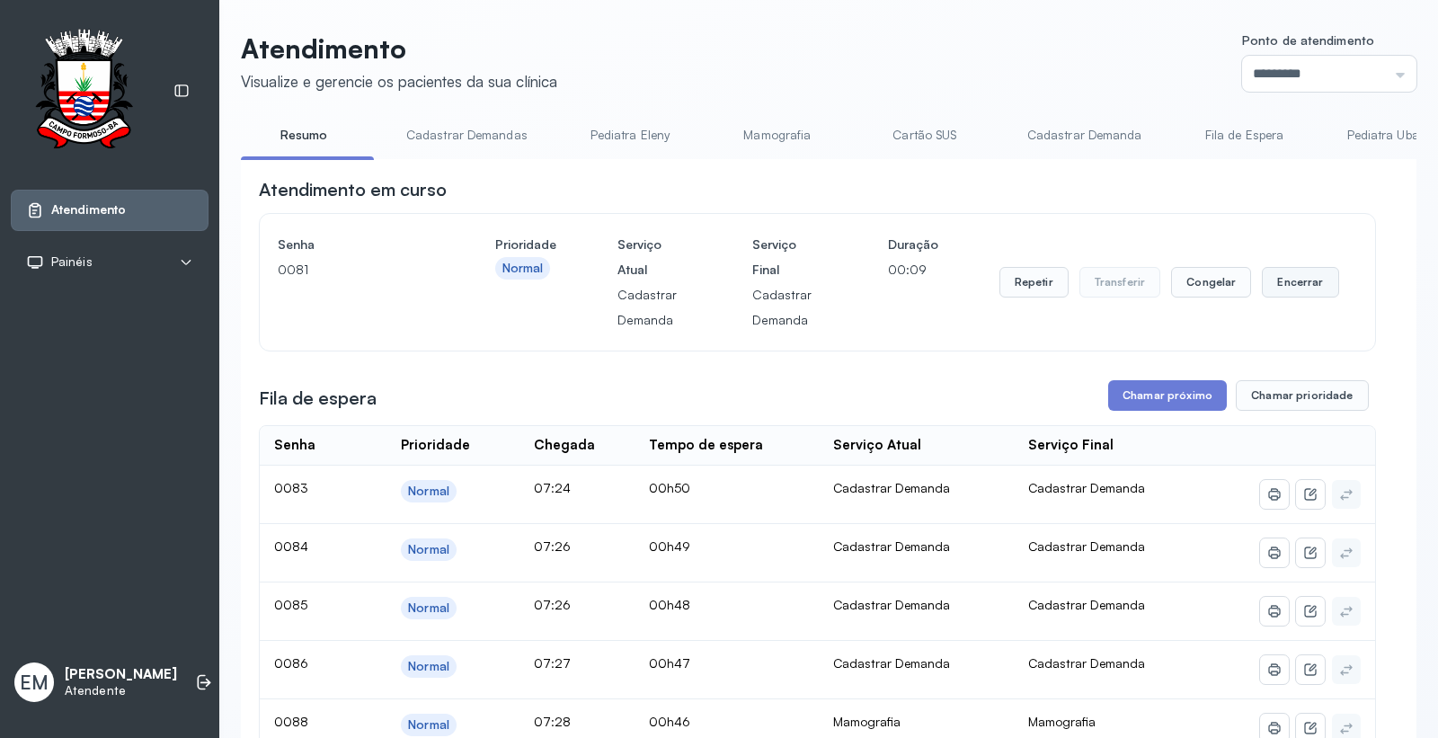
click at [1272, 284] on button "Encerrar" at bounding box center [1300, 282] width 76 height 31
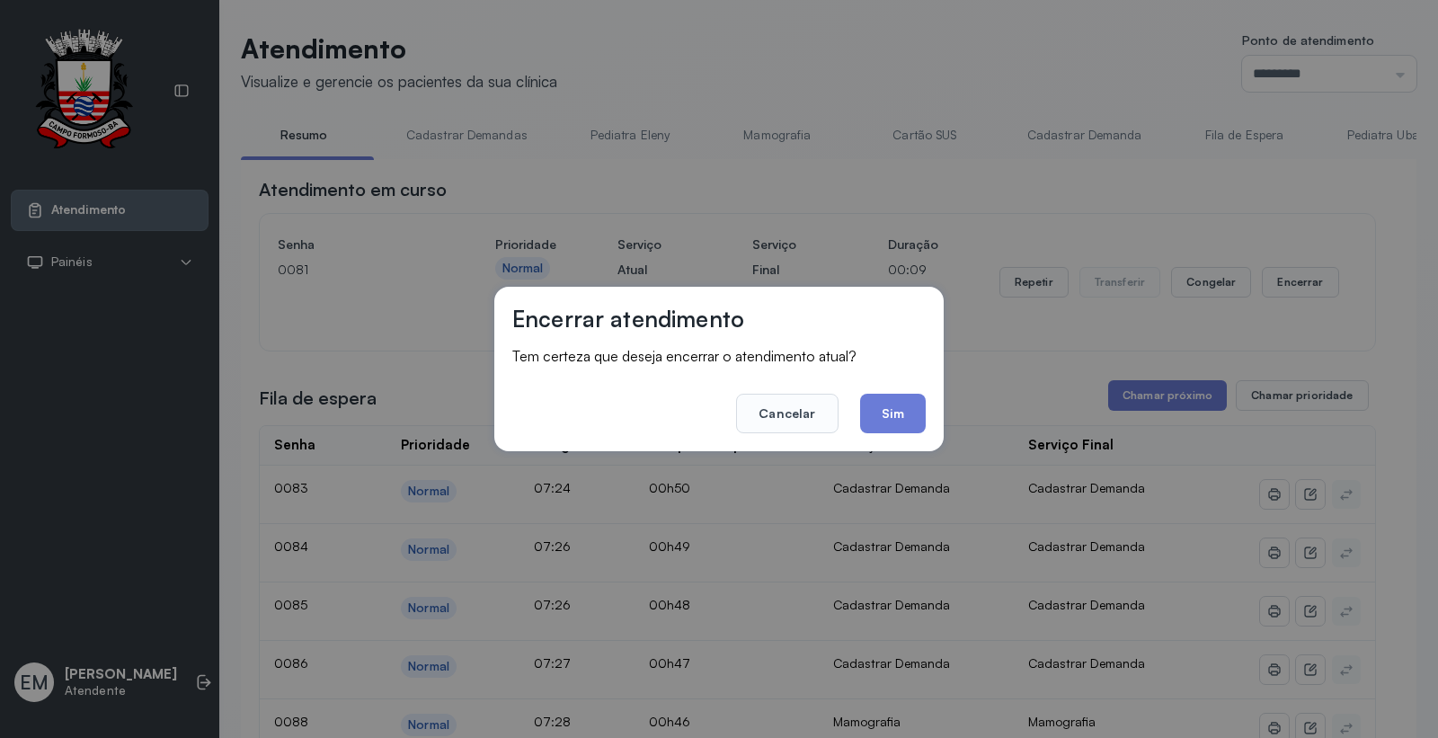
click at [901, 402] on button "Sim" at bounding box center [893, 414] width 66 height 40
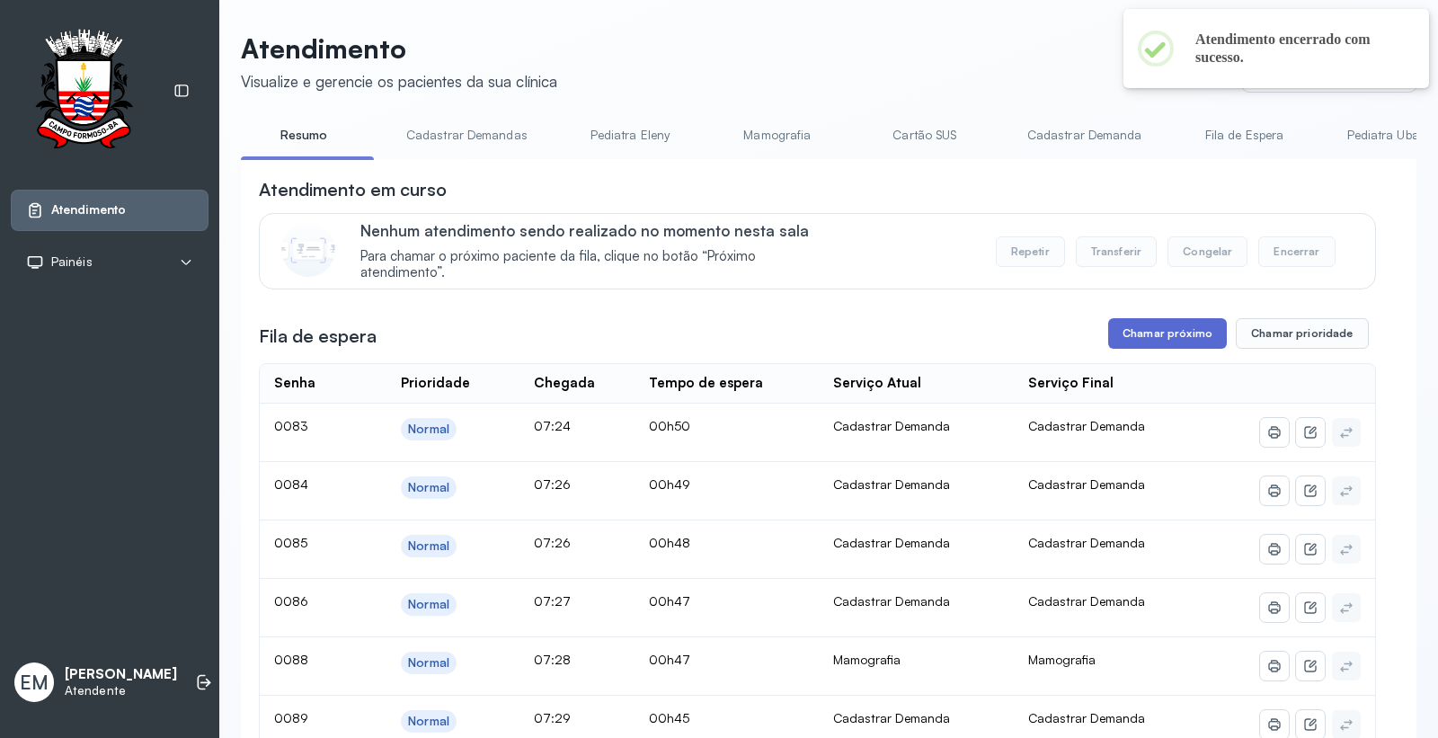
click at [1166, 344] on button "Chamar próximo" at bounding box center [1167, 333] width 119 height 31
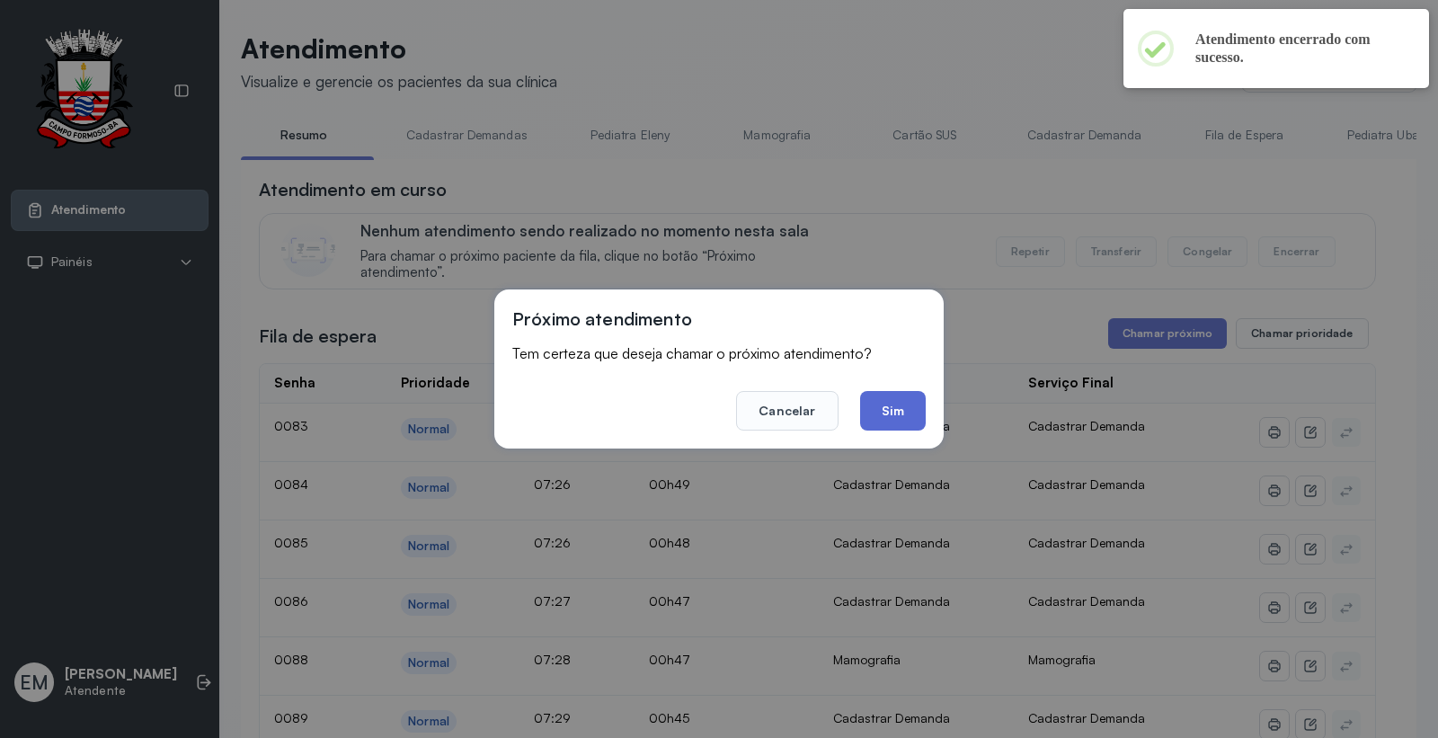
click at [885, 417] on button "Sim" at bounding box center [893, 411] width 66 height 40
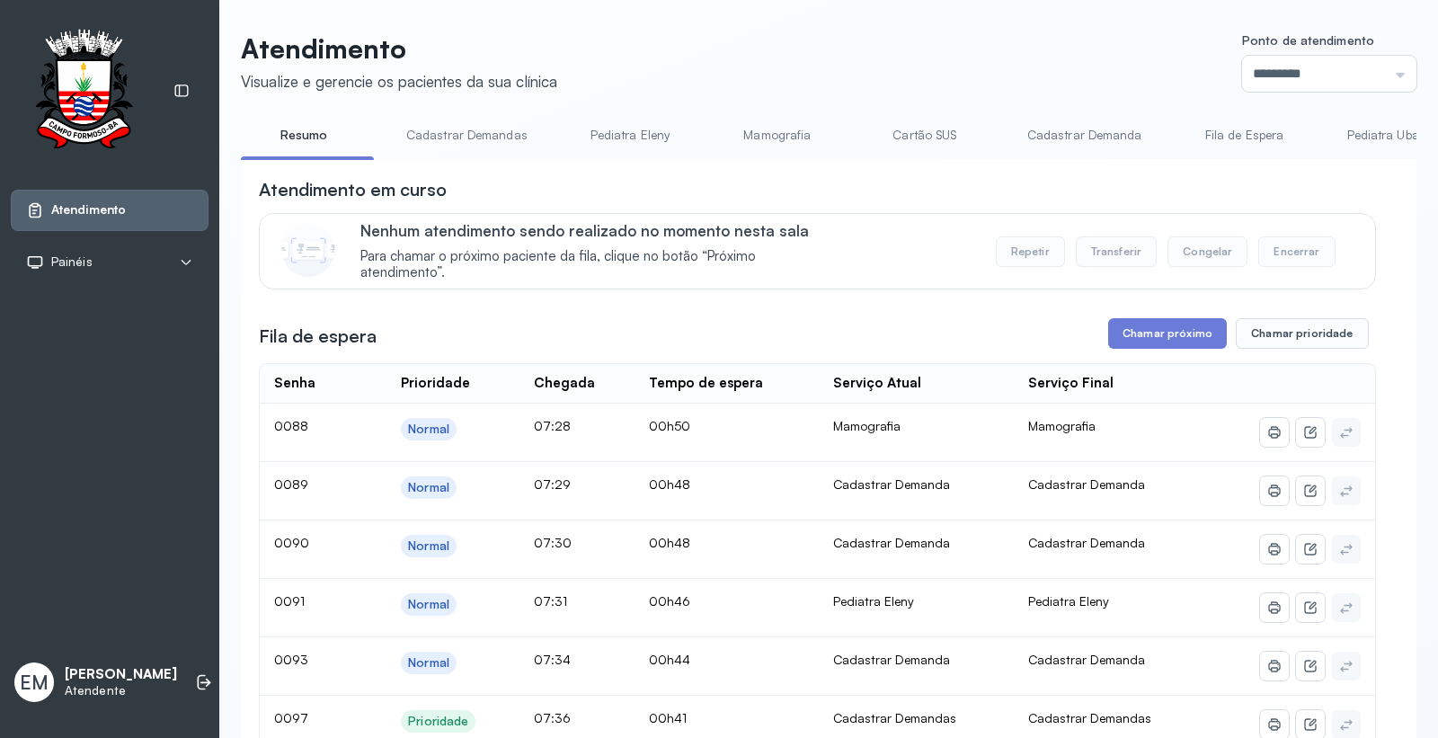
click at [942, 137] on link "Cartão SUS" at bounding box center [925, 135] width 126 height 30
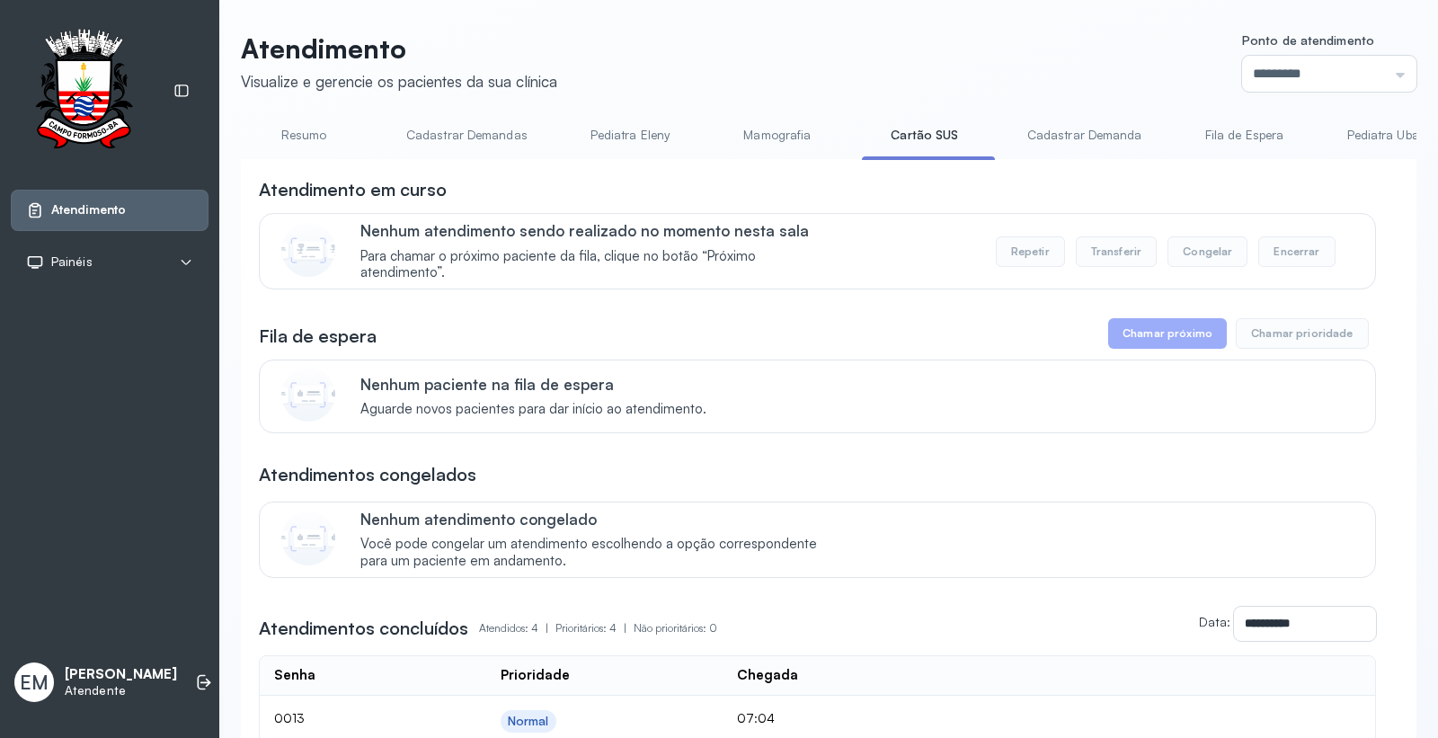
click at [274, 130] on link "Resumo" at bounding box center [304, 135] width 126 height 30
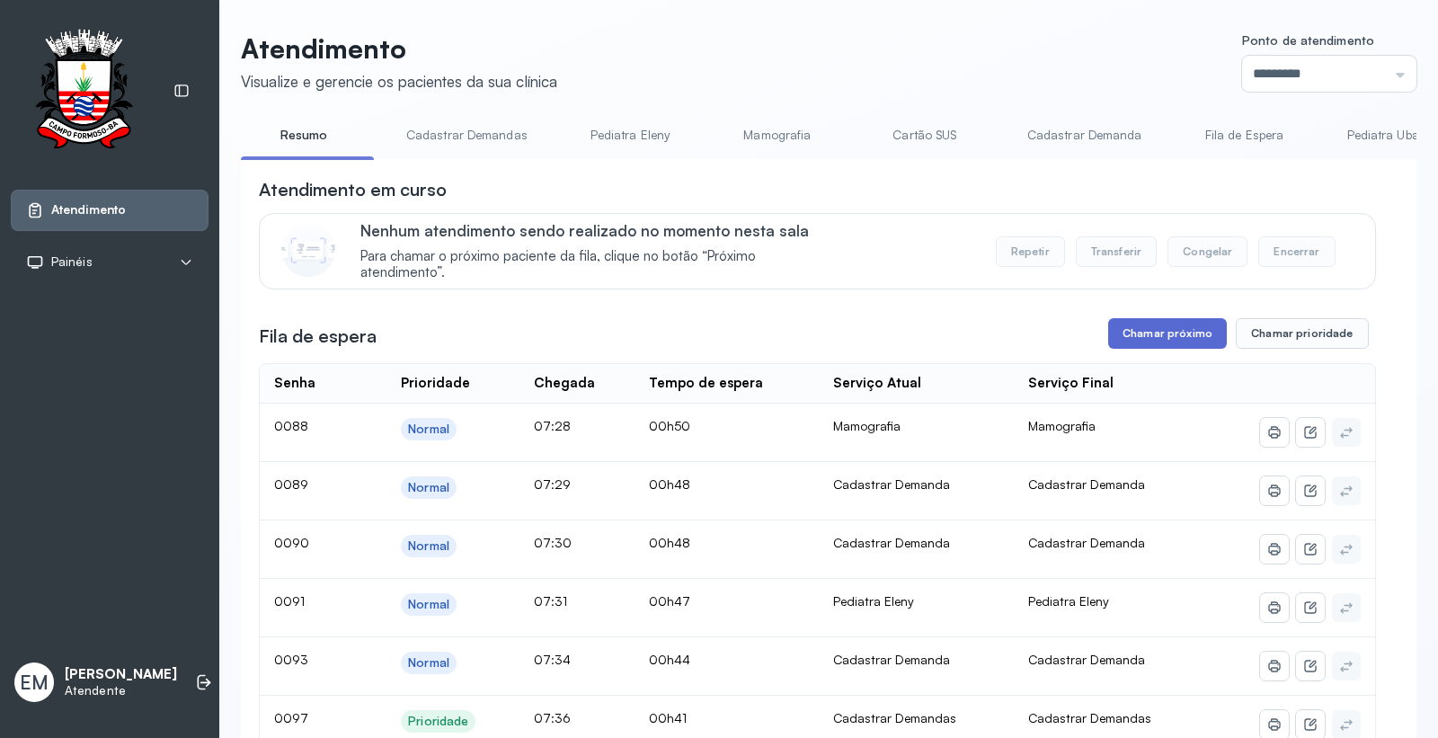
drag, startPoint x: 1128, startPoint y: 329, endPoint x: 1112, endPoint y: 331, distance: 16.3
click at [1112, 331] on button "Chamar próximo" at bounding box center [1167, 333] width 119 height 31
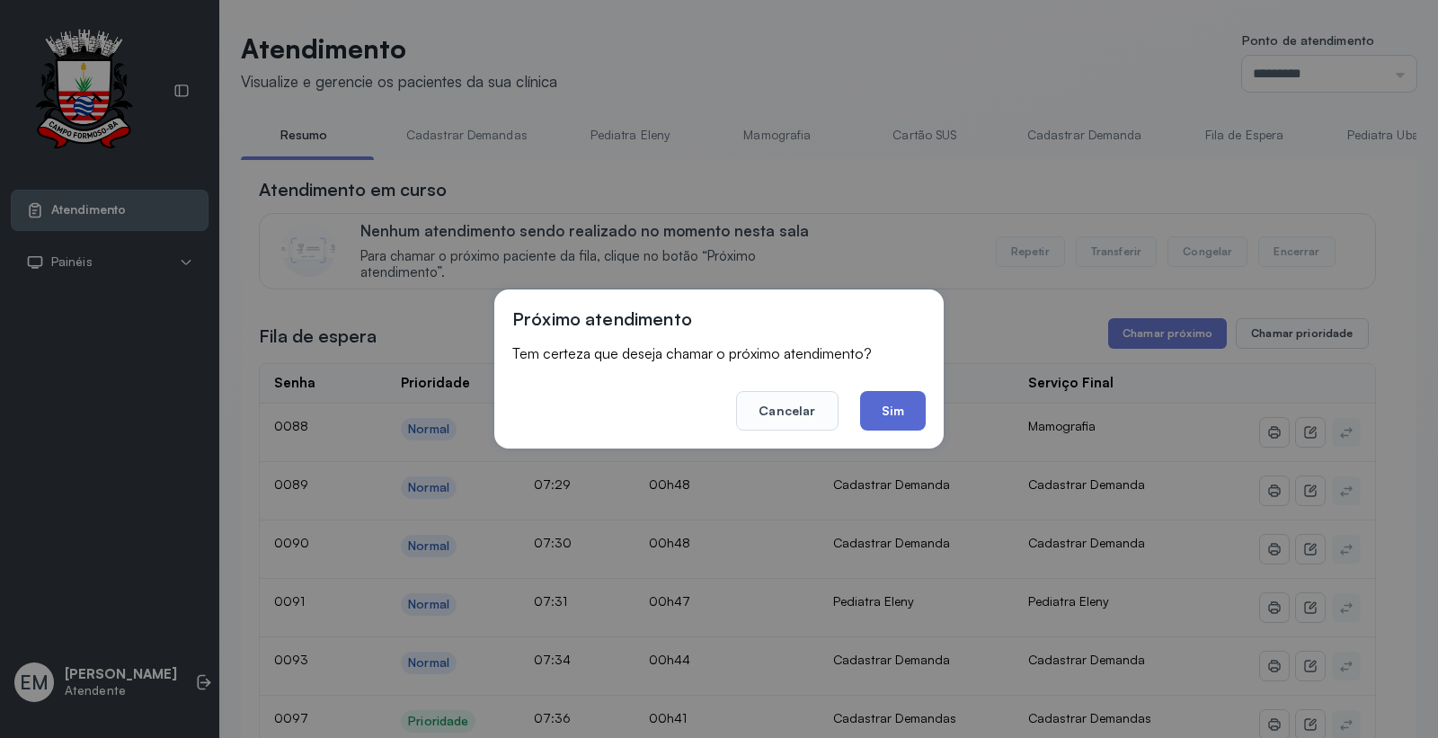
click at [886, 403] on button "Sim" at bounding box center [893, 411] width 66 height 40
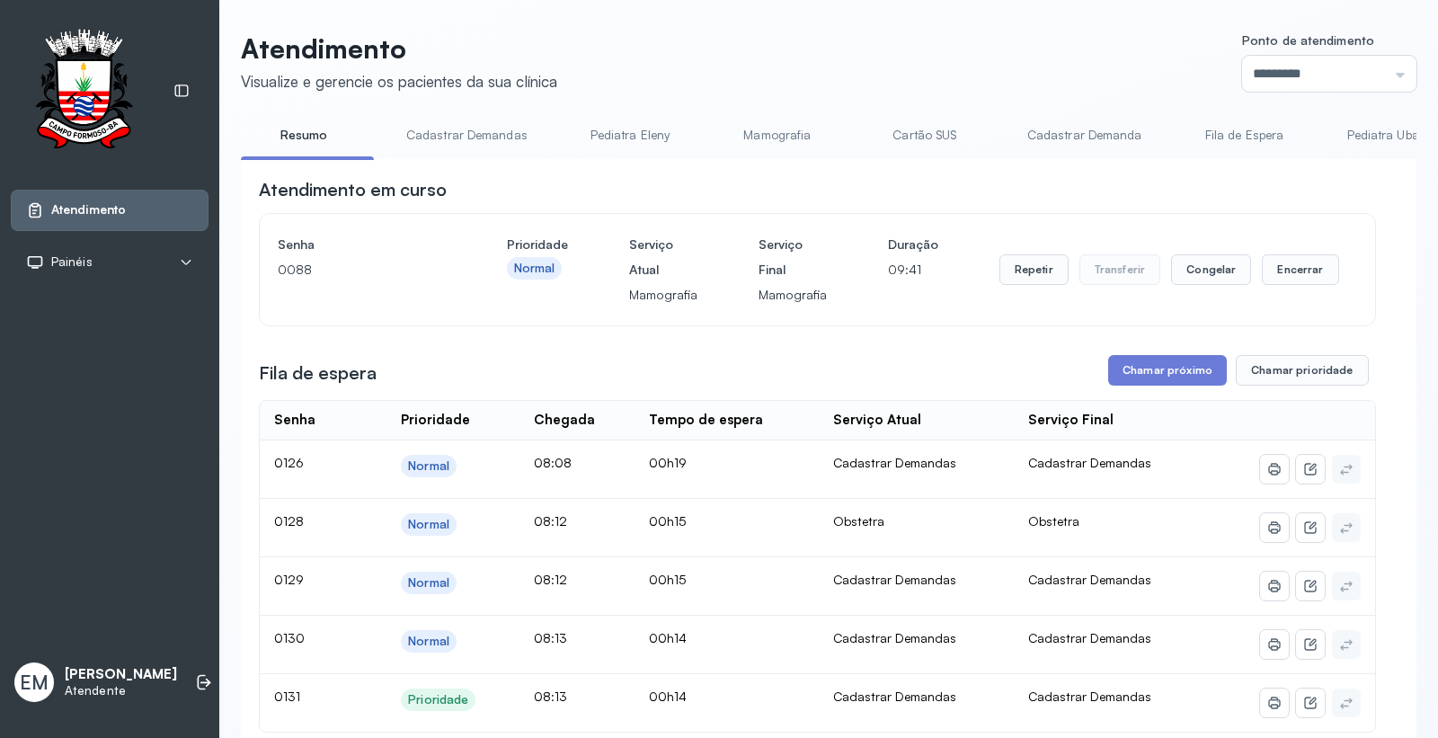
click at [1293, 256] on div "Repetir Transferir Congelar Encerrar" at bounding box center [1169, 269] width 340 height 75
click at [1281, 264] on button "Encerrar" at bounding box center [1300, 269] width 76 height 31
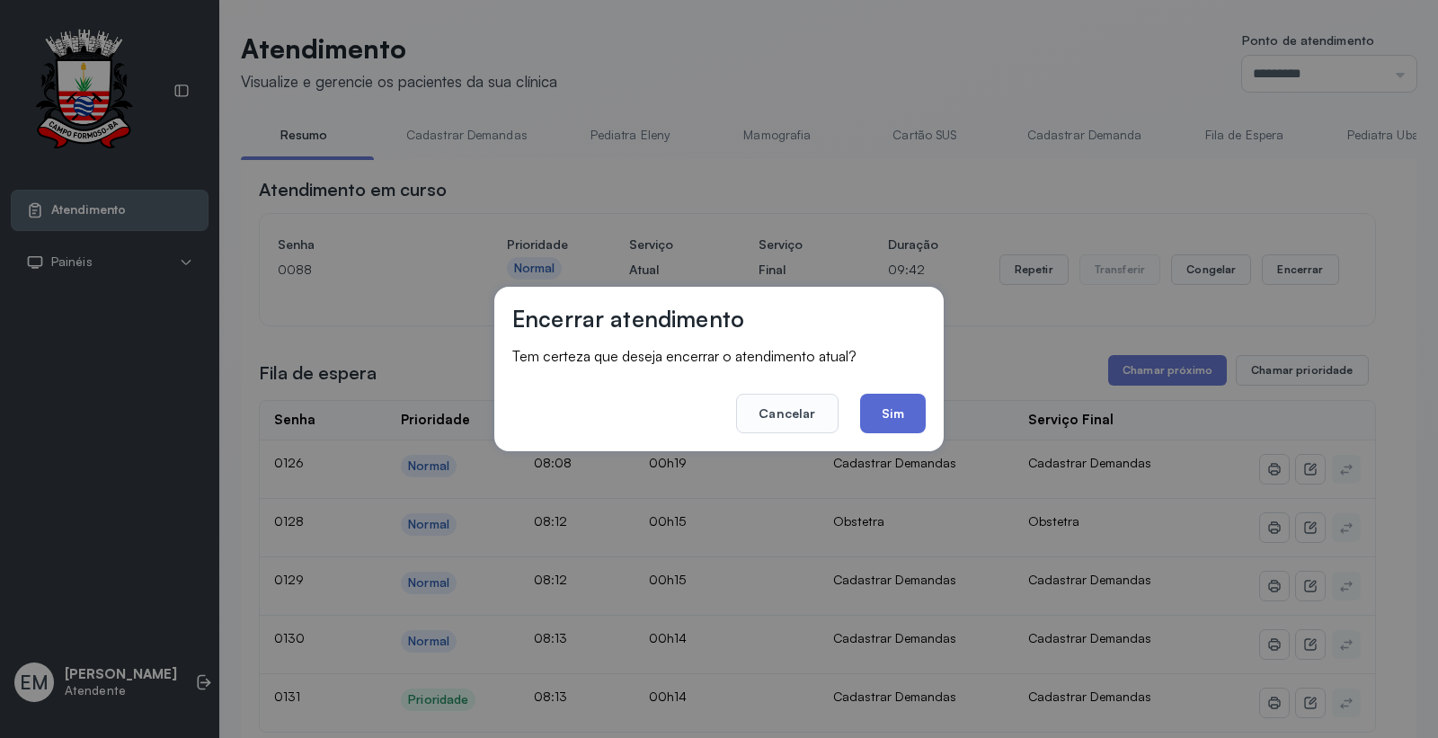
click at [902, 407] on button "Sim" at bounding box center [893, 414] width 66 height 40
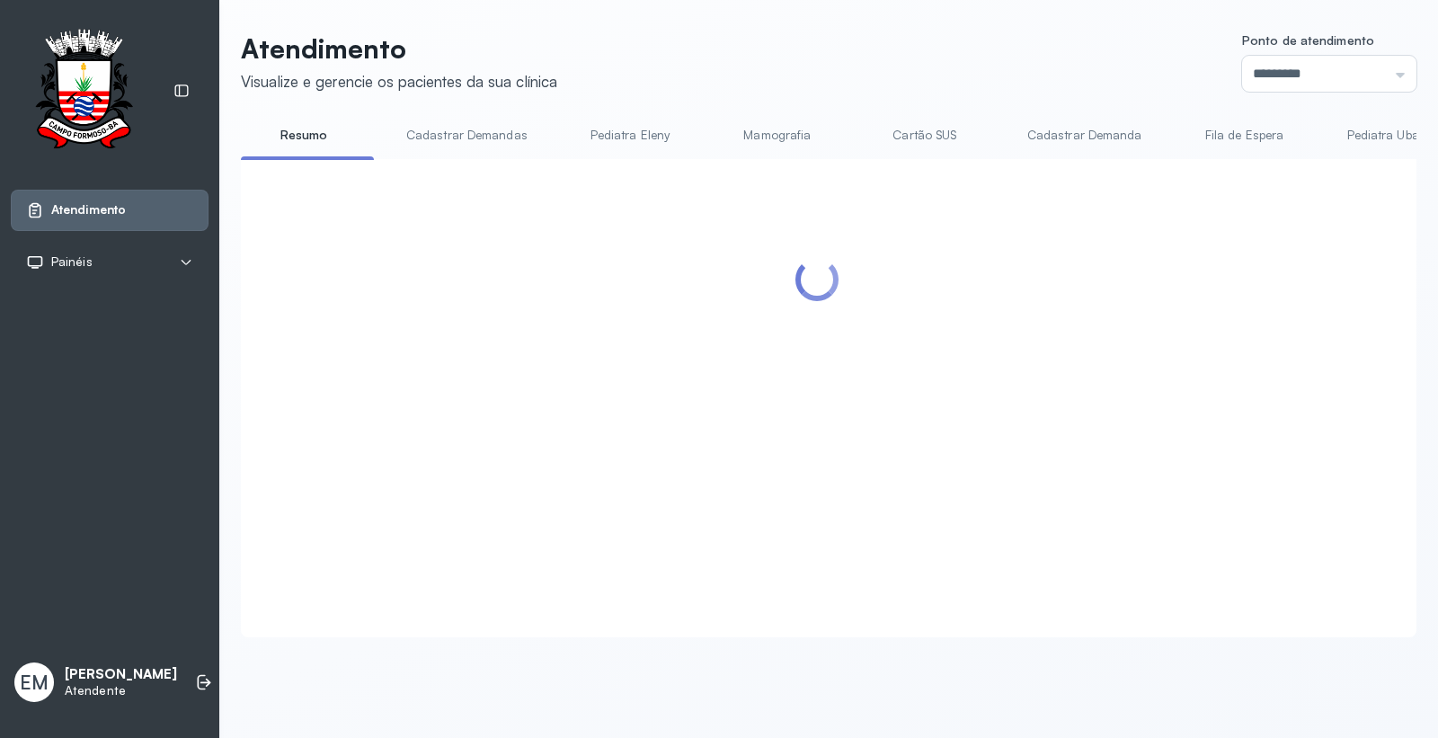
click at [918, 129] on link "Cartão SUS" at bounding box center [925, 135] width 126 height 30
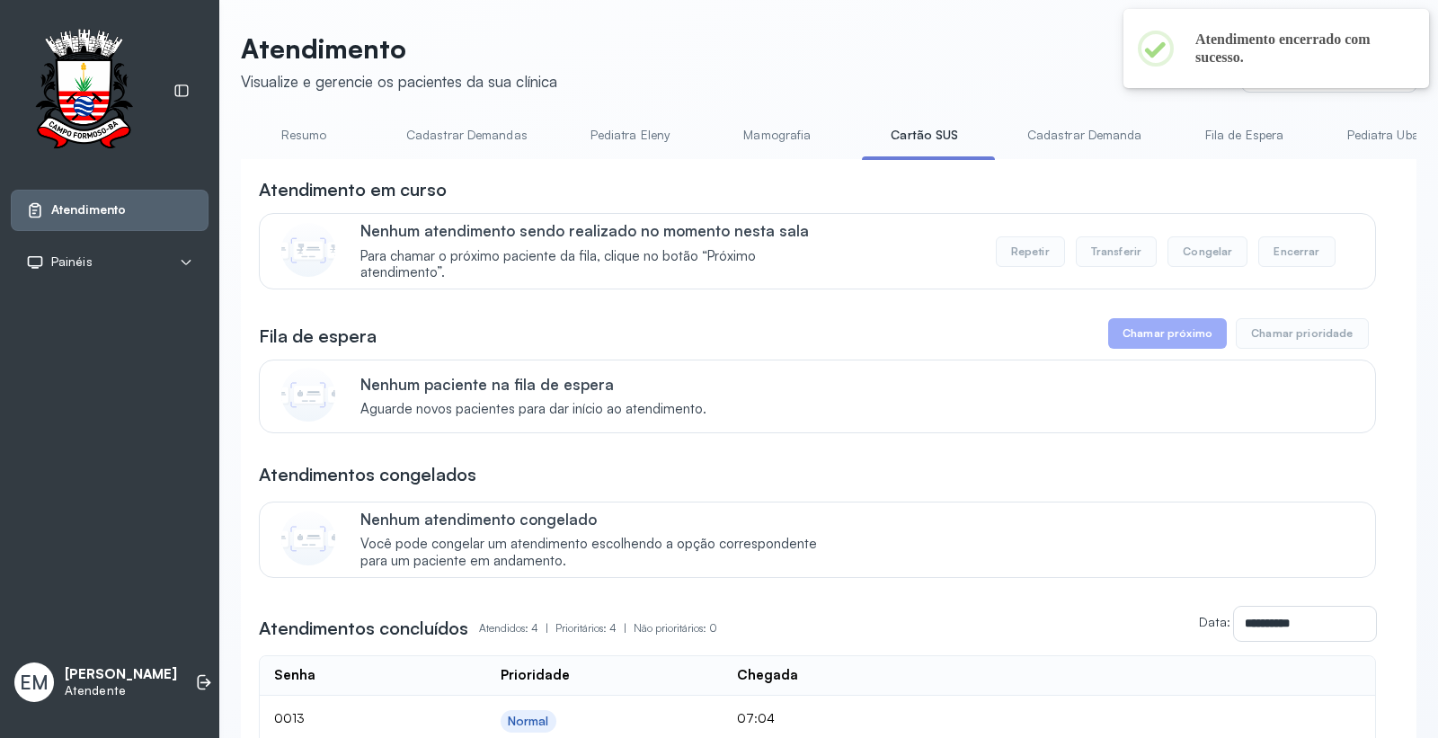
click at [334, 150] on li "Resumo" at bounding box center [307, 140] width 133 height 40
click at [304, 135] on link "Resumo" at bounding box center [304, 135] width 126 height 30
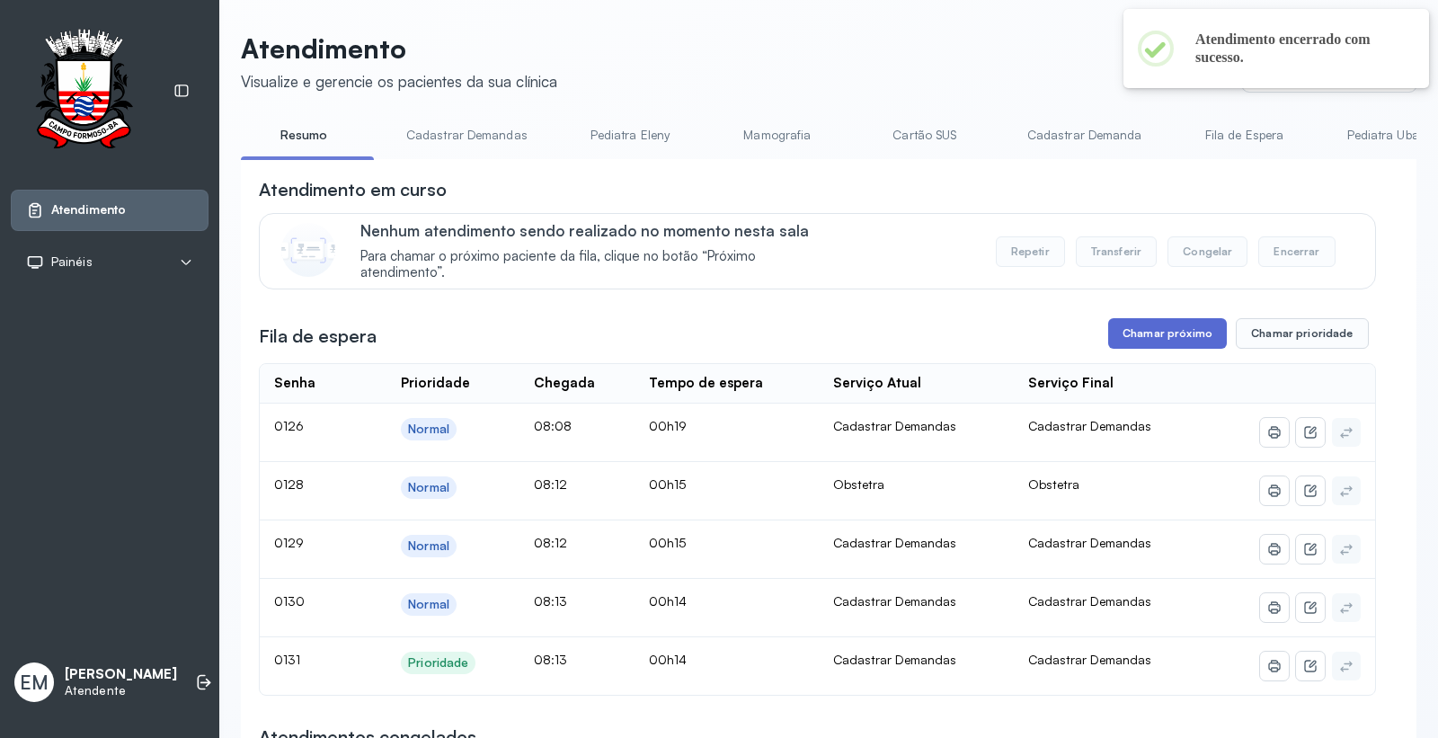
click at [1108, 347] on button "Chamar próximo" at bounding box center [1167, 333] width 119 height 31
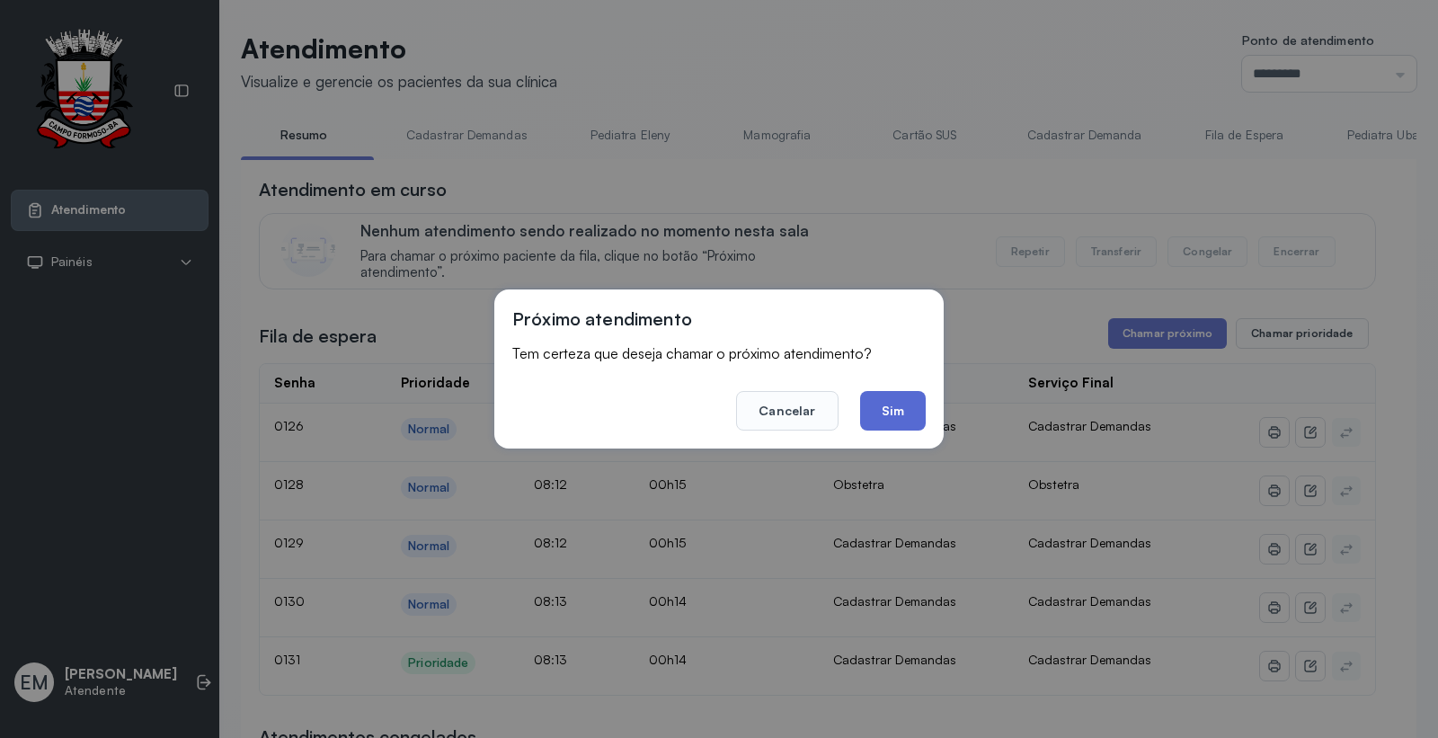
click at [863, 410] on button "Sim" at bounding box center [893, 411] width 66 height 40
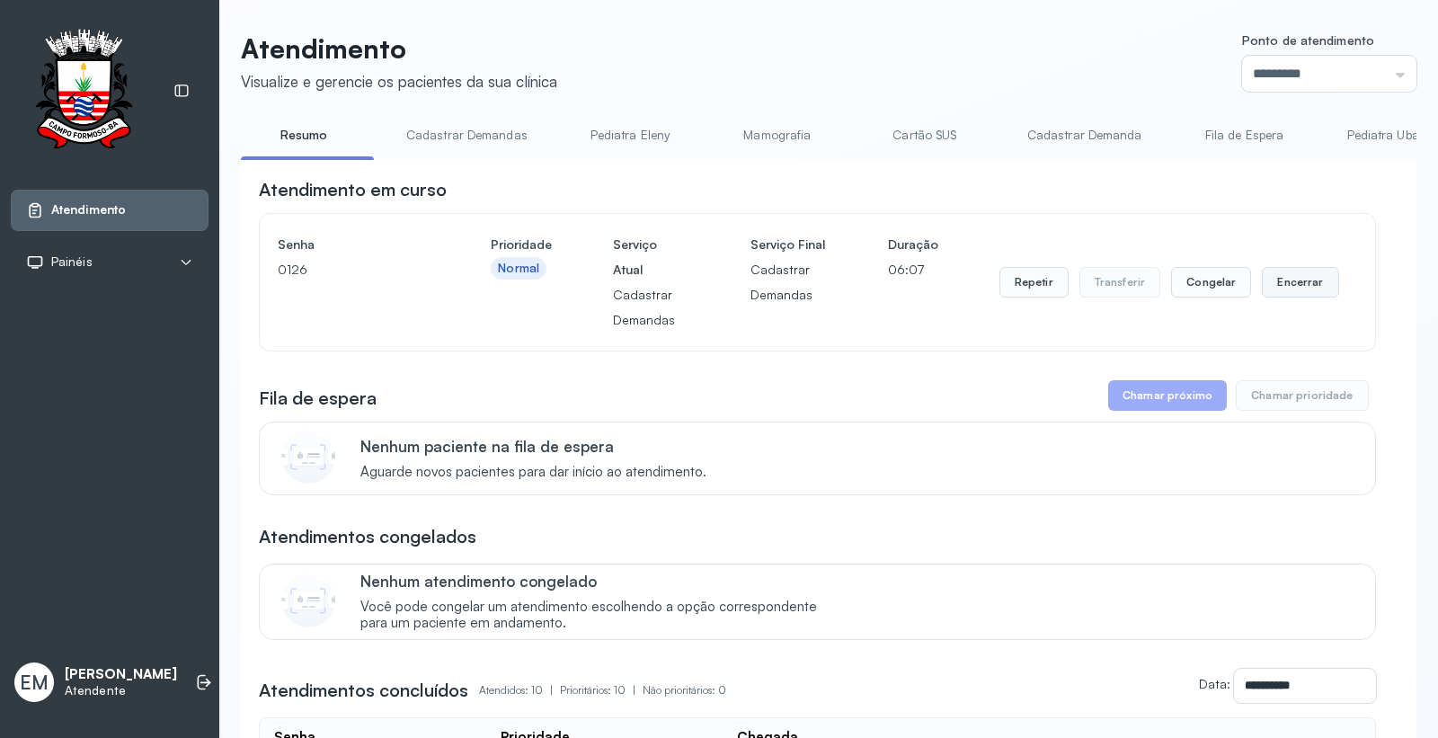
click at [1293, 279] on button "Encerrar" at bounding box center [1300, 282] width 76 height 31
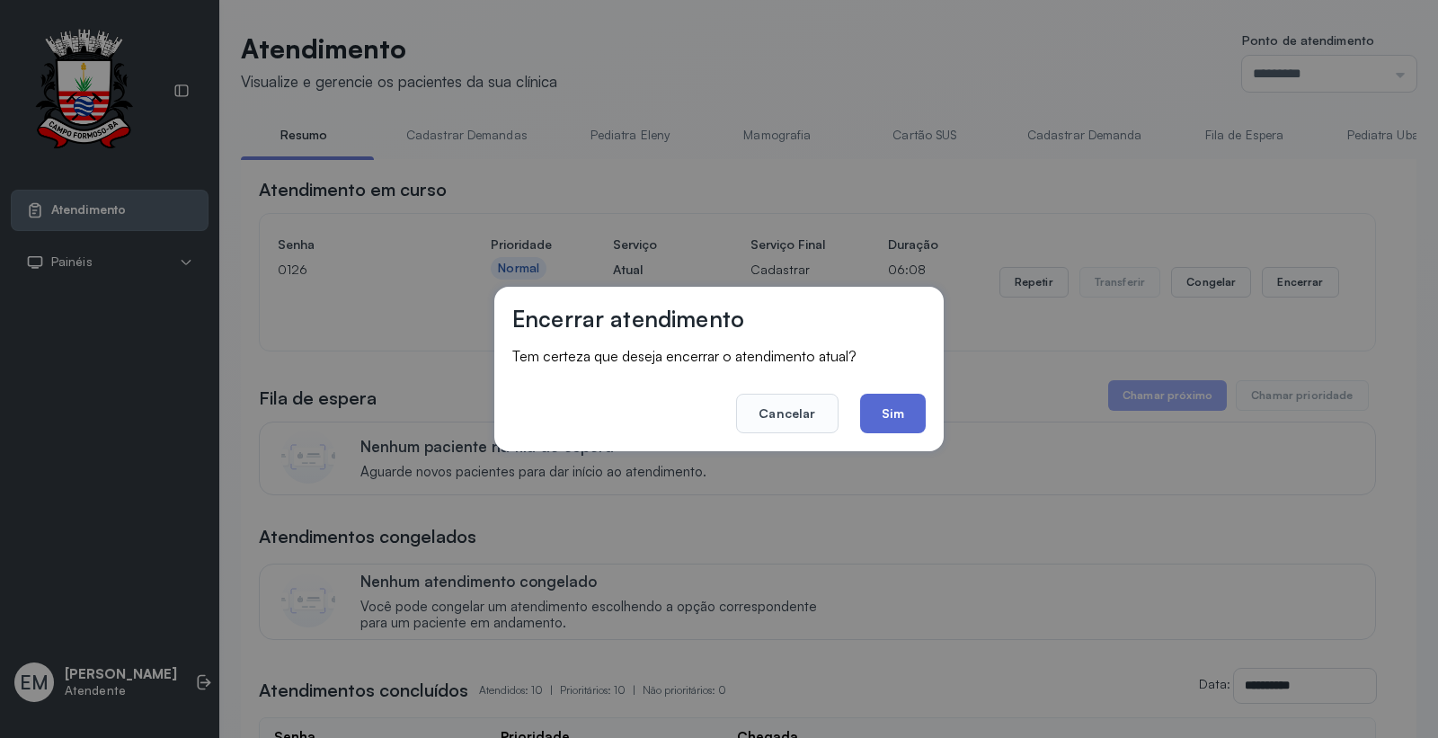
click at [896, 424] on button "Sim" at bounding box center [893, 414] width 66 height 40
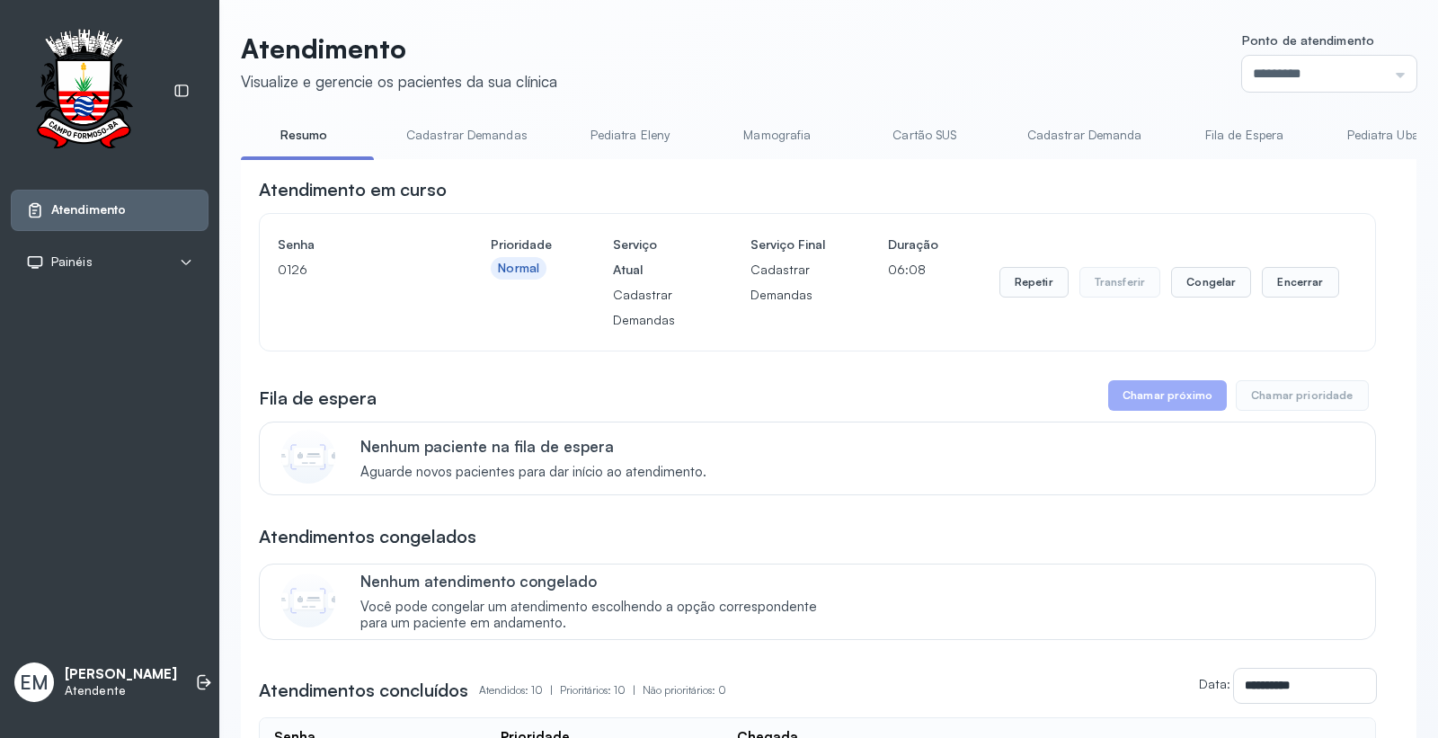
click at [903, 139] on link "Cartão SUS" at bounding box center [925, 135] width 126 height 30
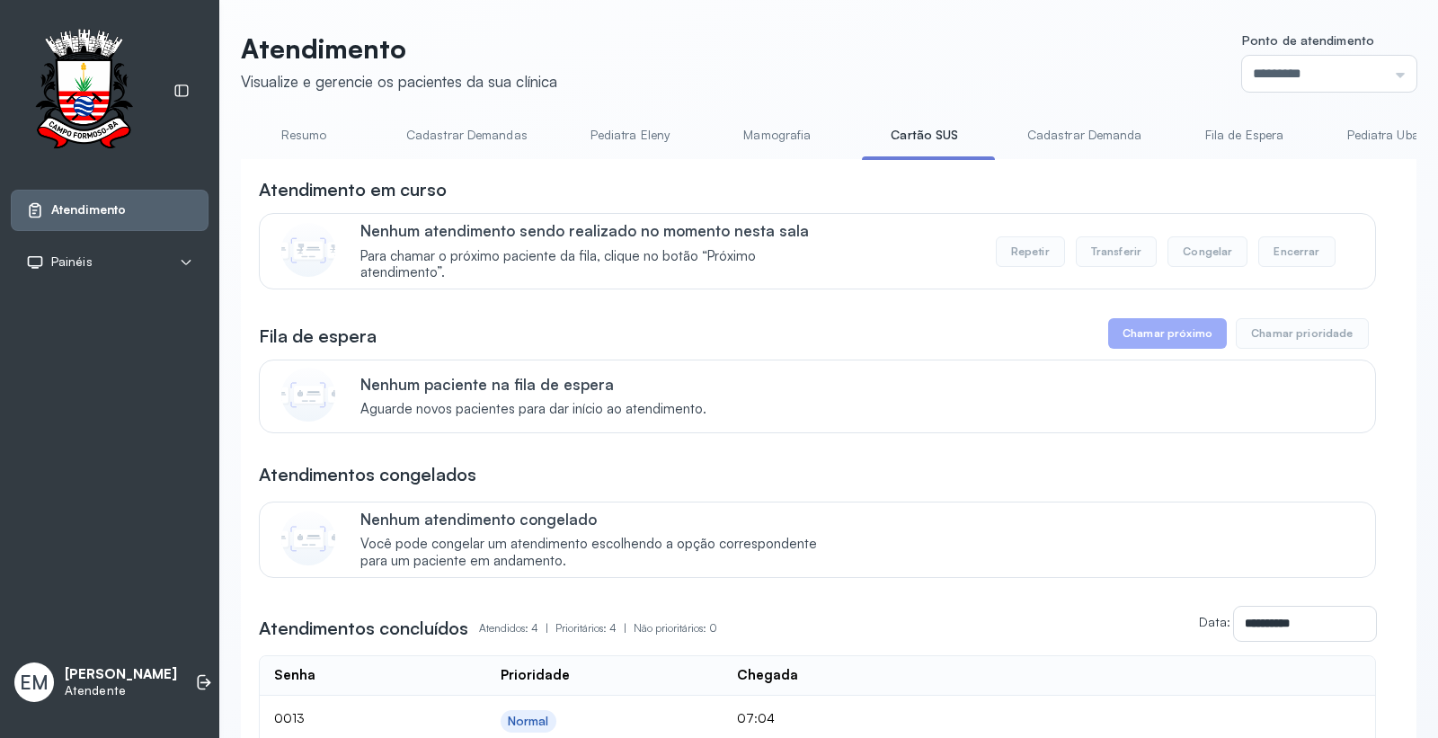
click at [309, 133] on link "Resumo" at bounding box center [304, 135] width 126 height 30
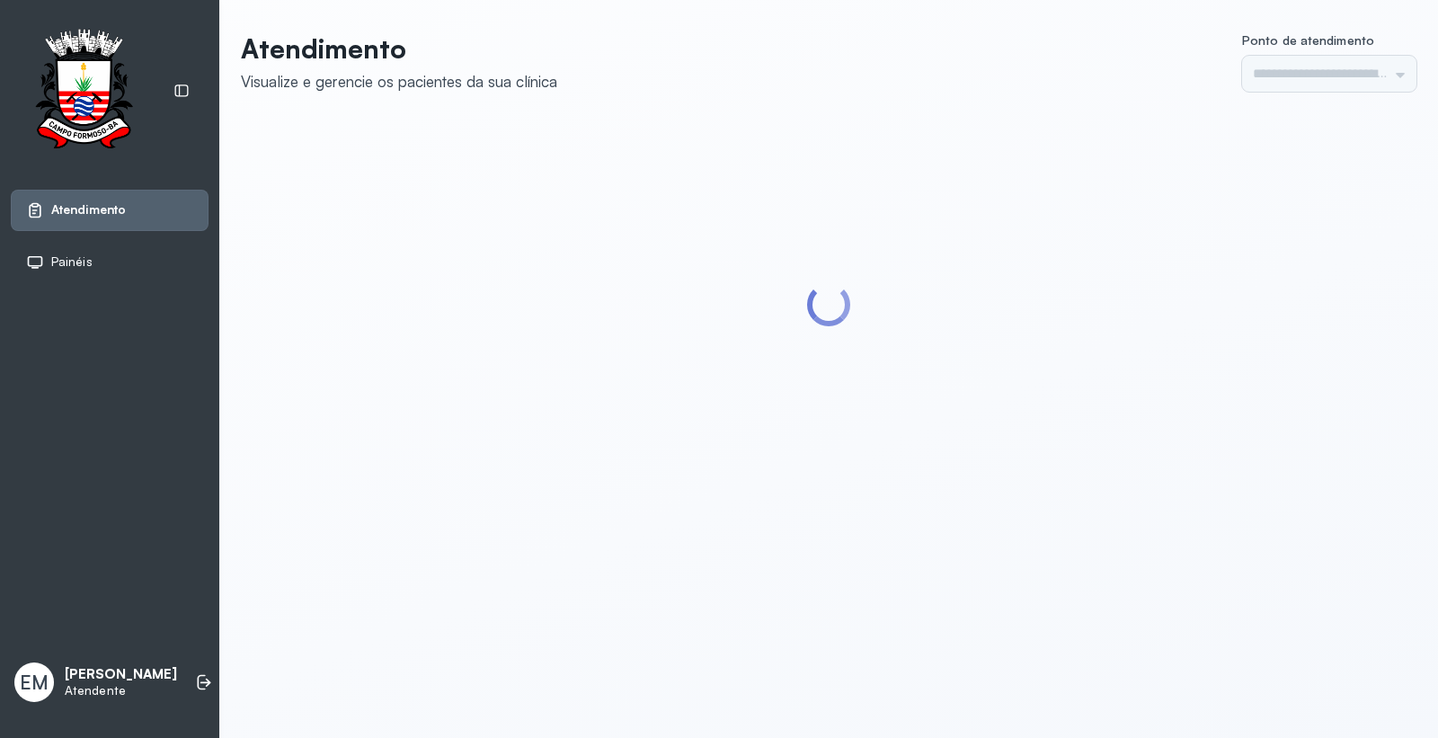
type input "*********"
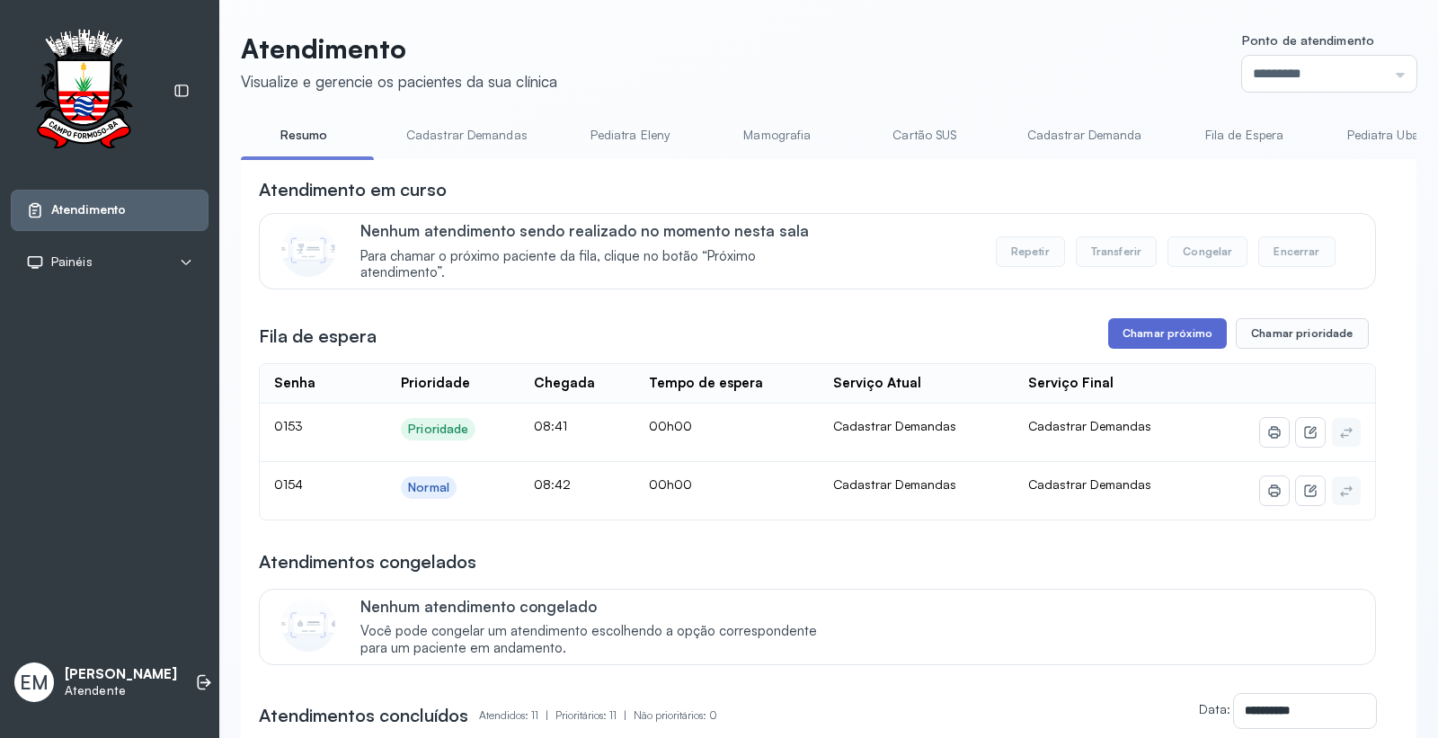
click at [1174, 346] on button "Chamar próximo" at bounding box center [1167, 333] width 119 height 31
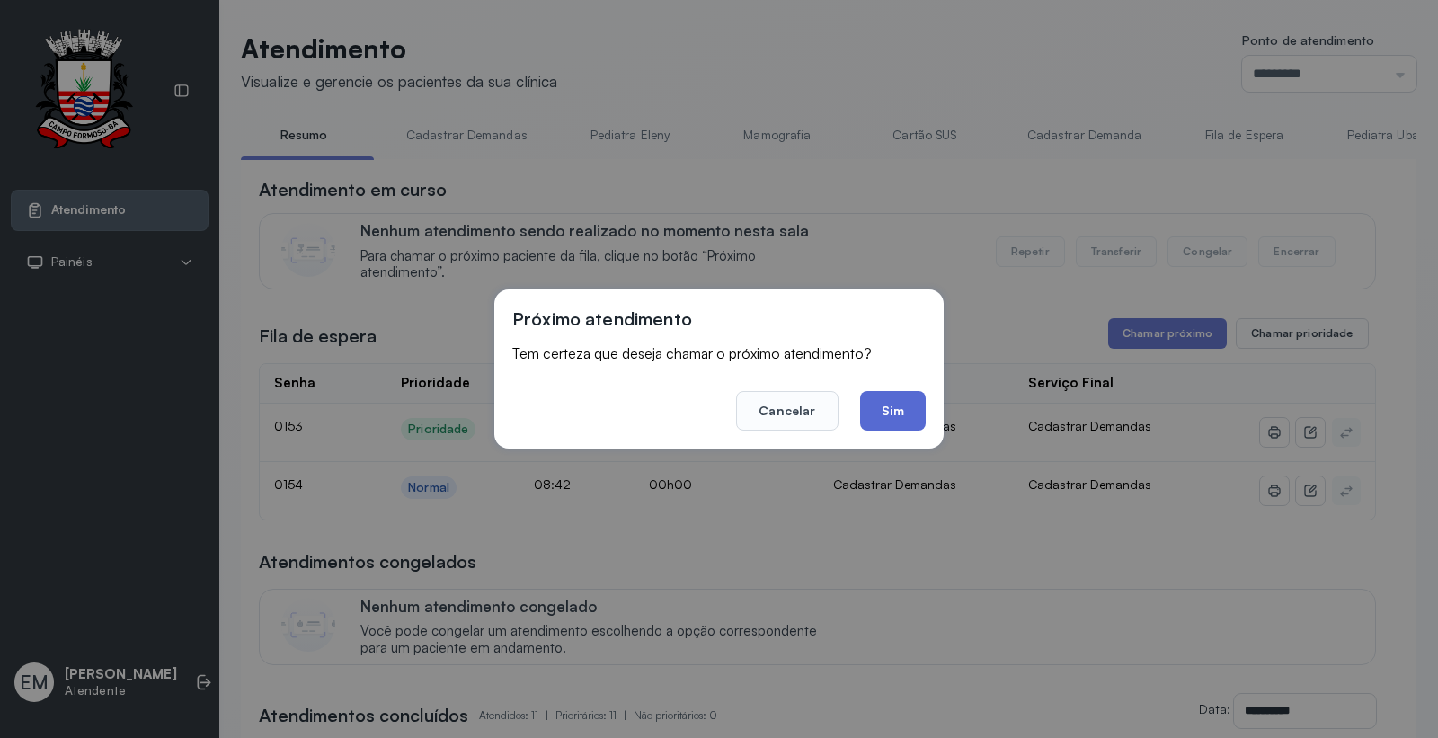
click at [891, 419] on button "Sim" at bounding box center [893, 411] width 66 height 40
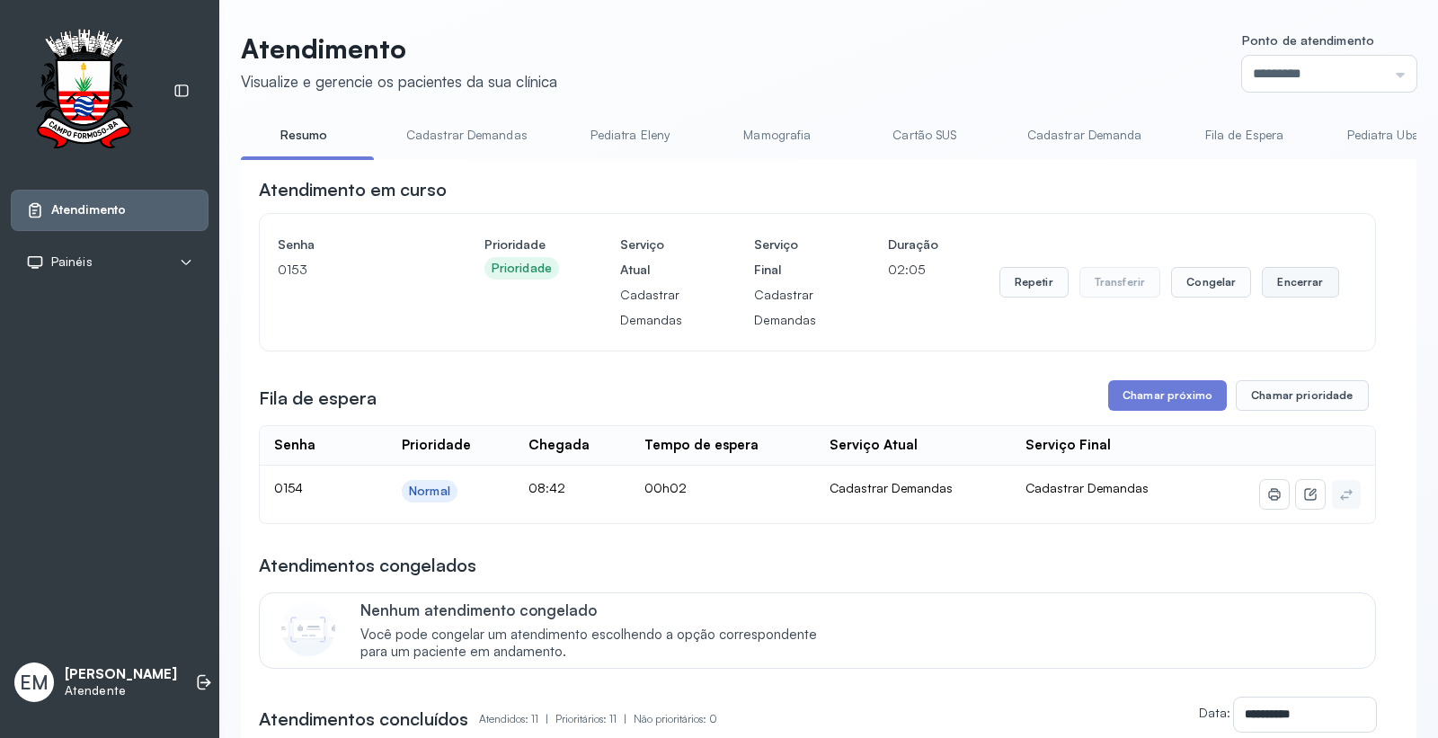
click at [1287, 285] on button "Encerrar" at bounding box center [1300, 282] width 76 height 31
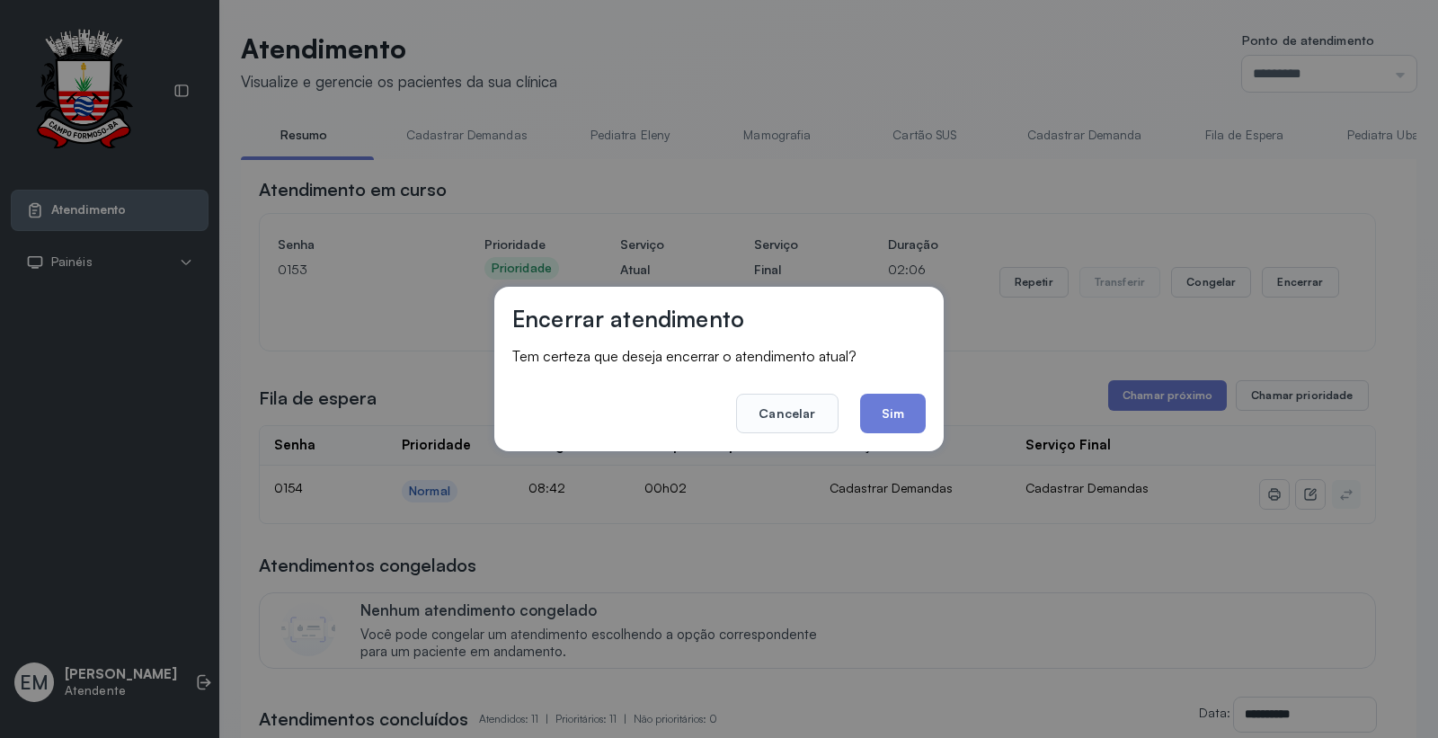
click at [851, 417] on footer "Cancelar Sim" at bounding box center [718, 400] width 413 height 65
click at [884, 394] on button "Sim" at bounding box center [893, 414] width 66 height 40
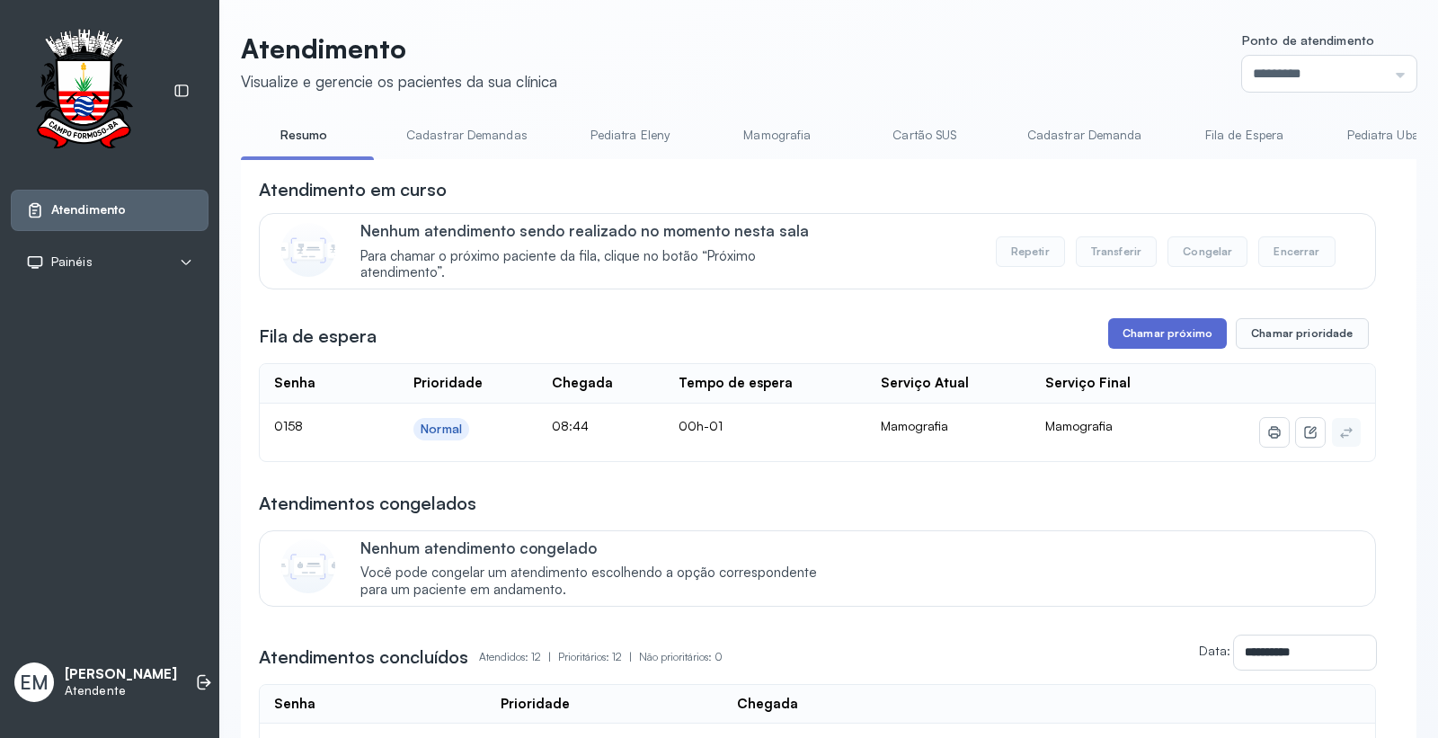
click at [1154, 342] on button "Chamar próximo" at bounding box center [1167, 333] width 119 height 31
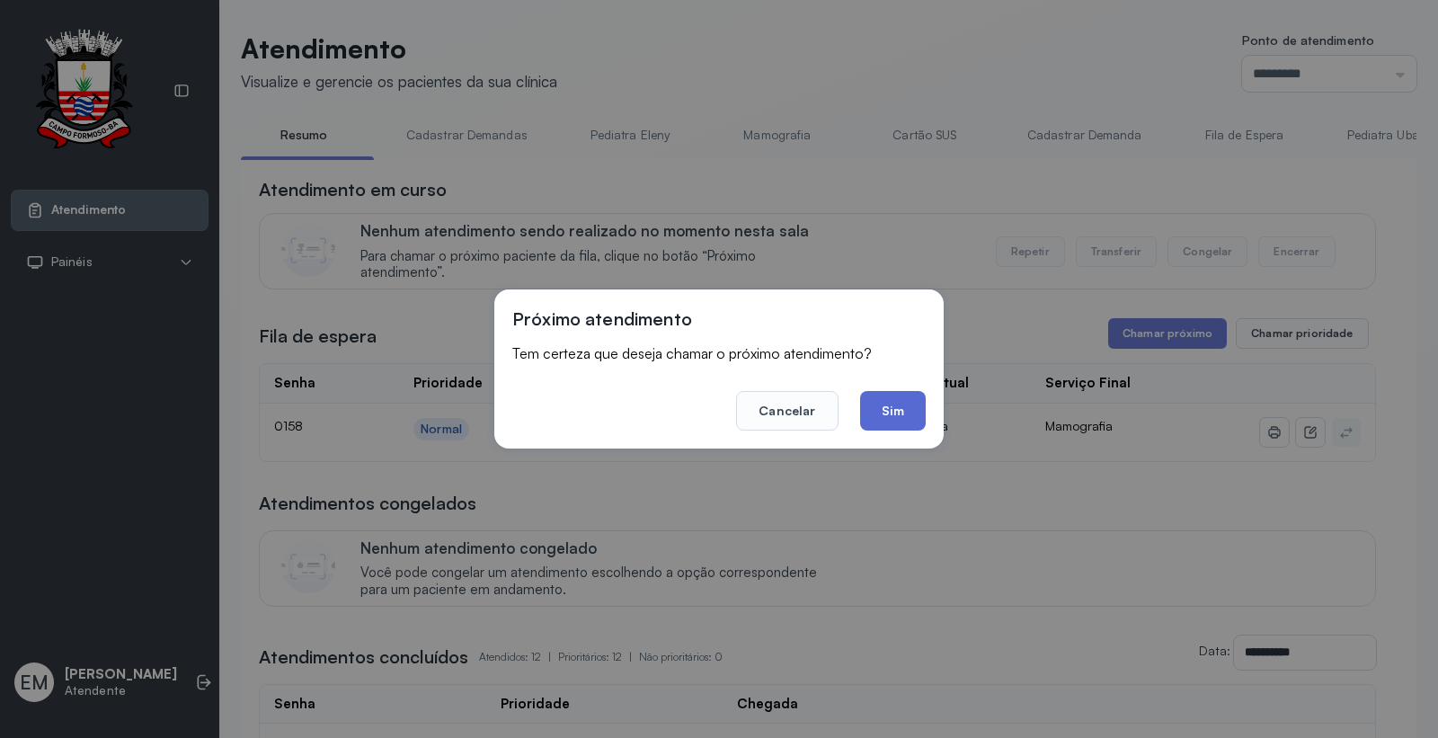
click at [917, 421] on button "Sim" at bounding box center [893, 411] width 66 height 40
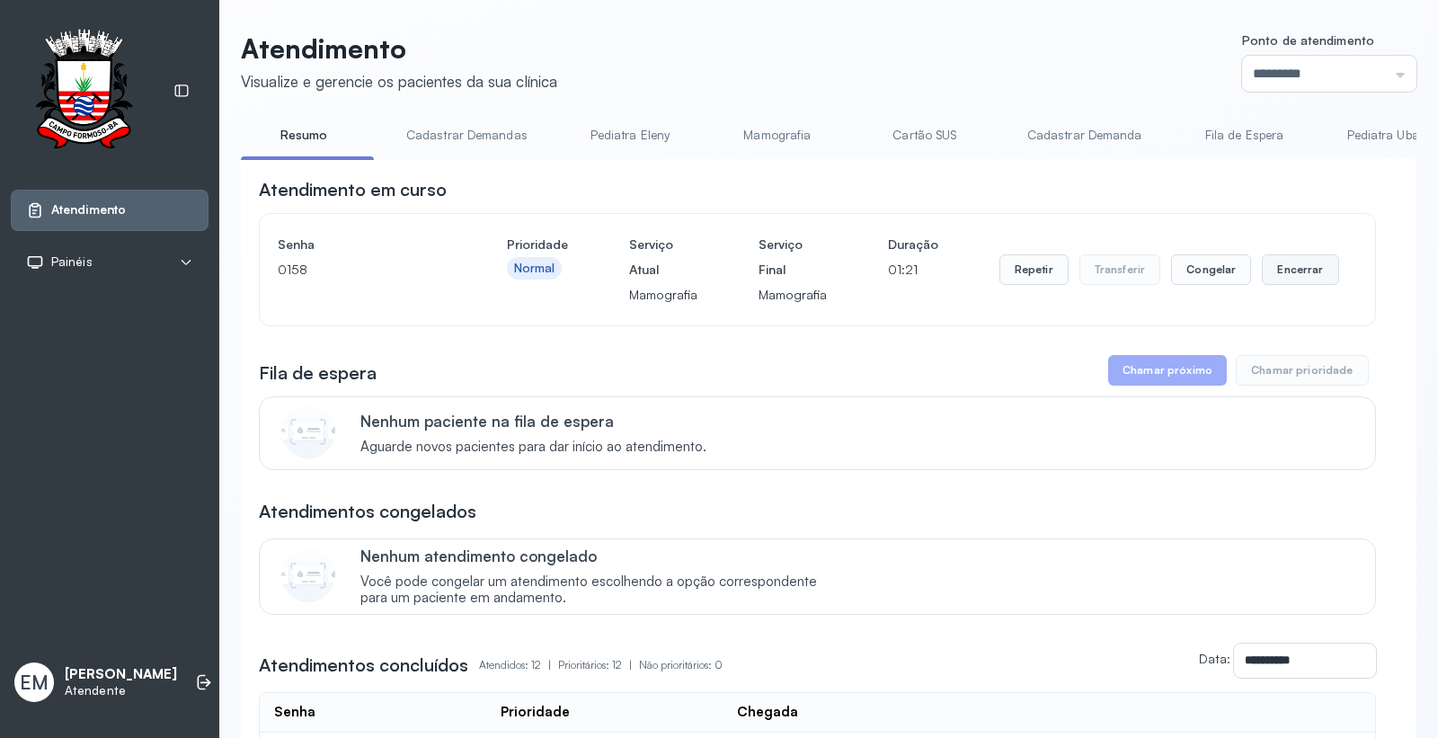
click at [1268, 276] on button "Encerrar" at bounding box center [1300, 269] width 76 height 31
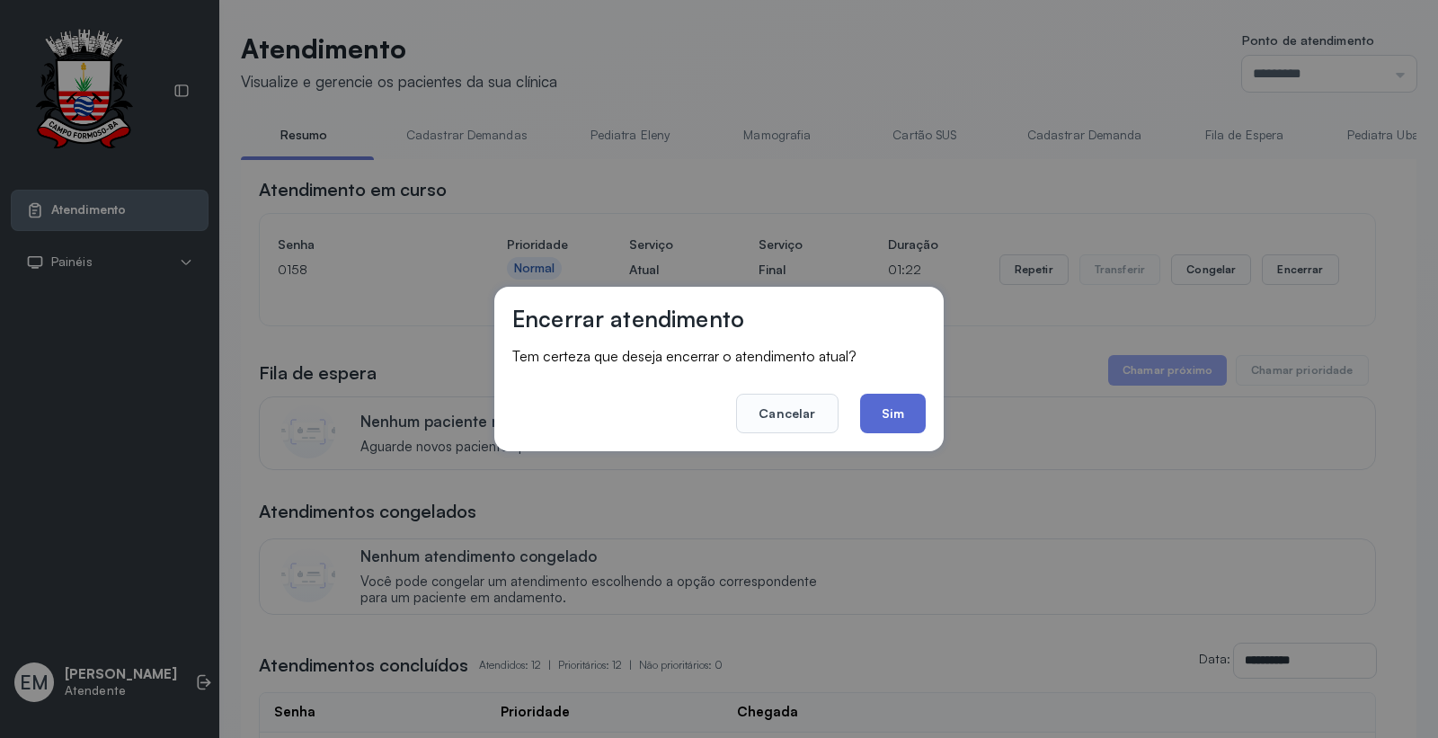
click at [890, 411] on button "Sim" at bounding box center [893, 414] width 66 height 40
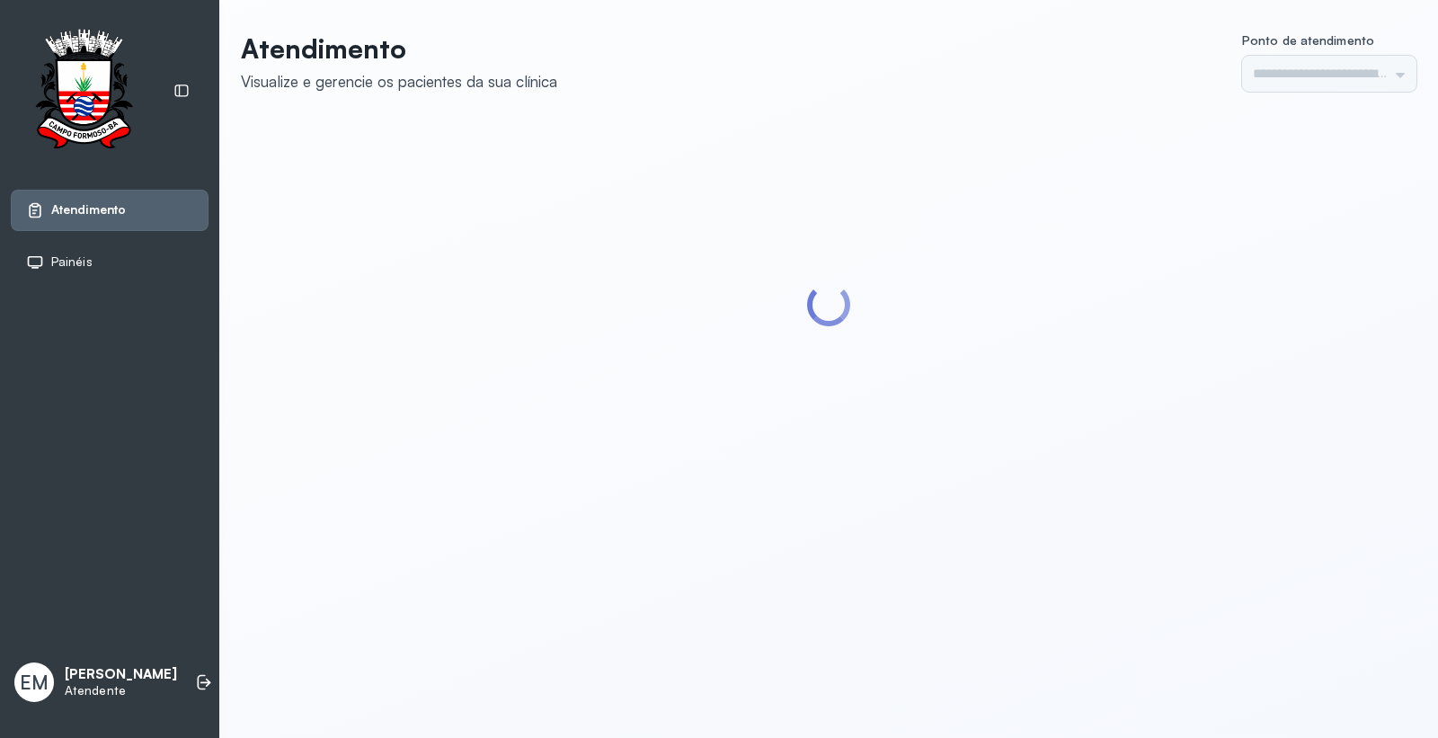
type input "*********"
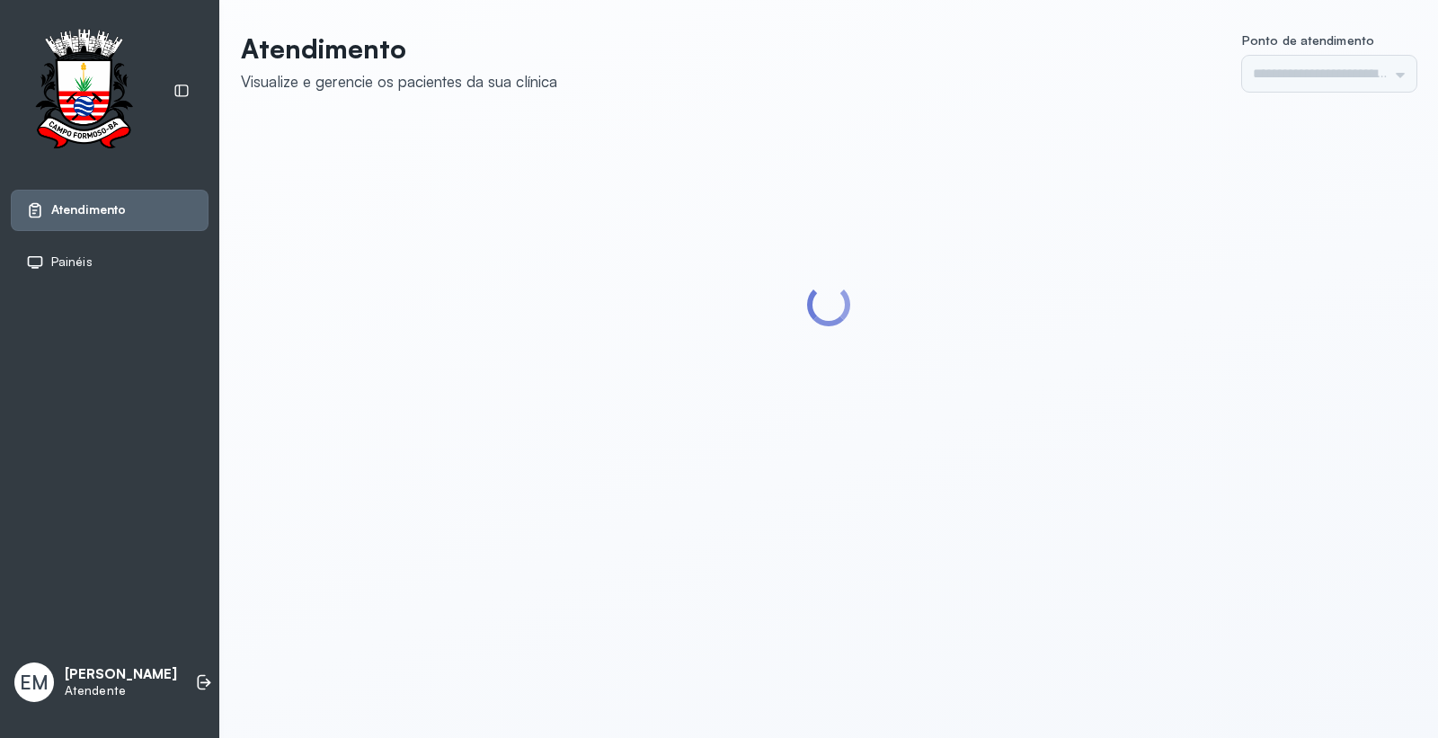
type input "*********"
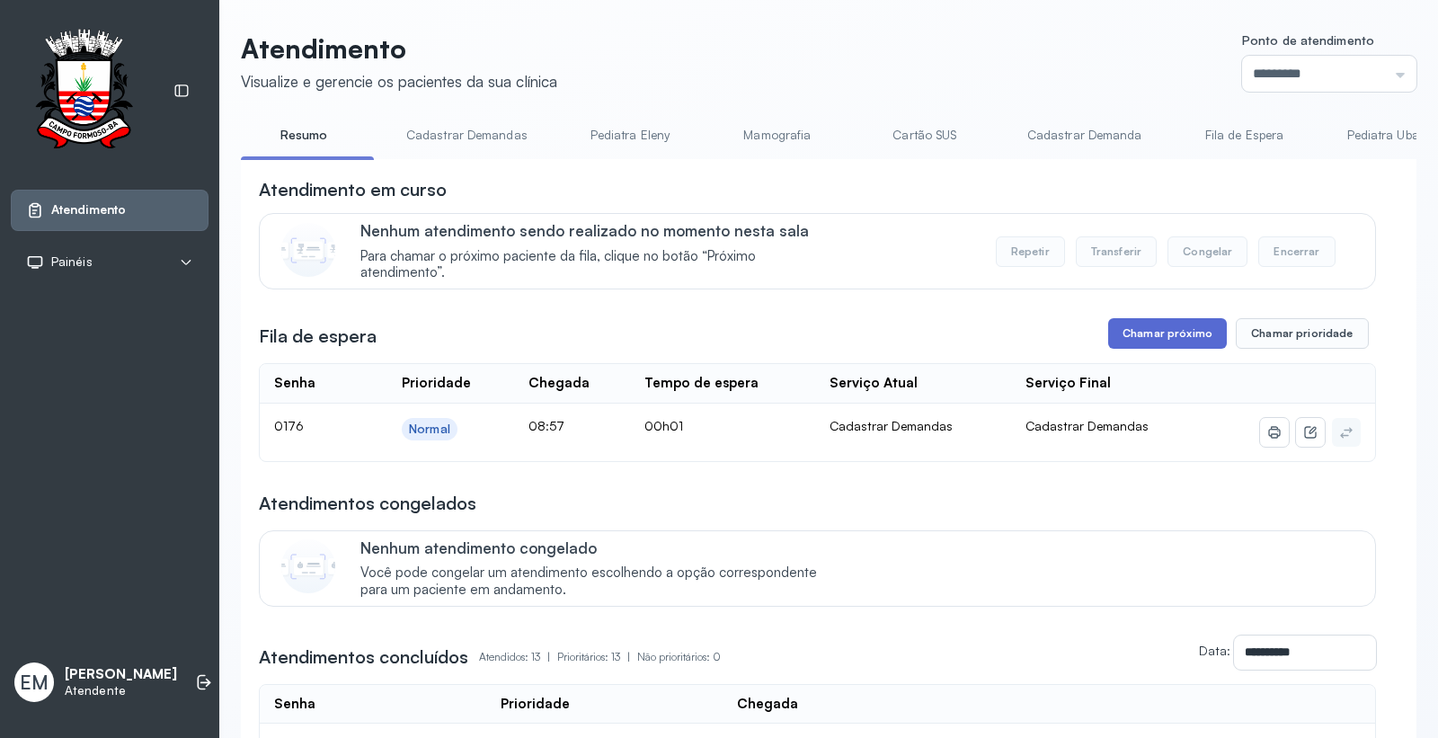
click at [1143, 325] on button "Chamar próximo" at bounding box center [1167, 333] width 119 height 31
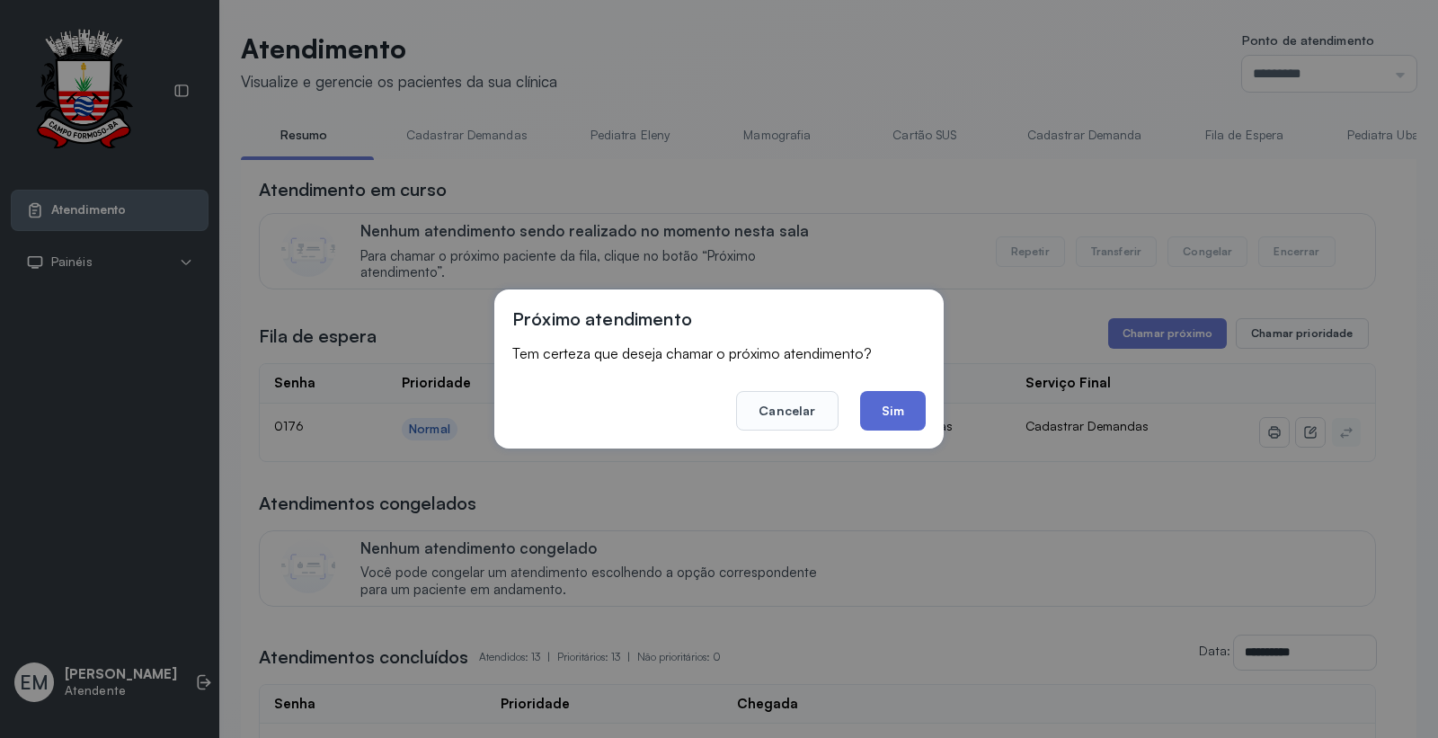
click at [908, 412] on button "Sim" at bounding box center [893, 411] width 66 height 40
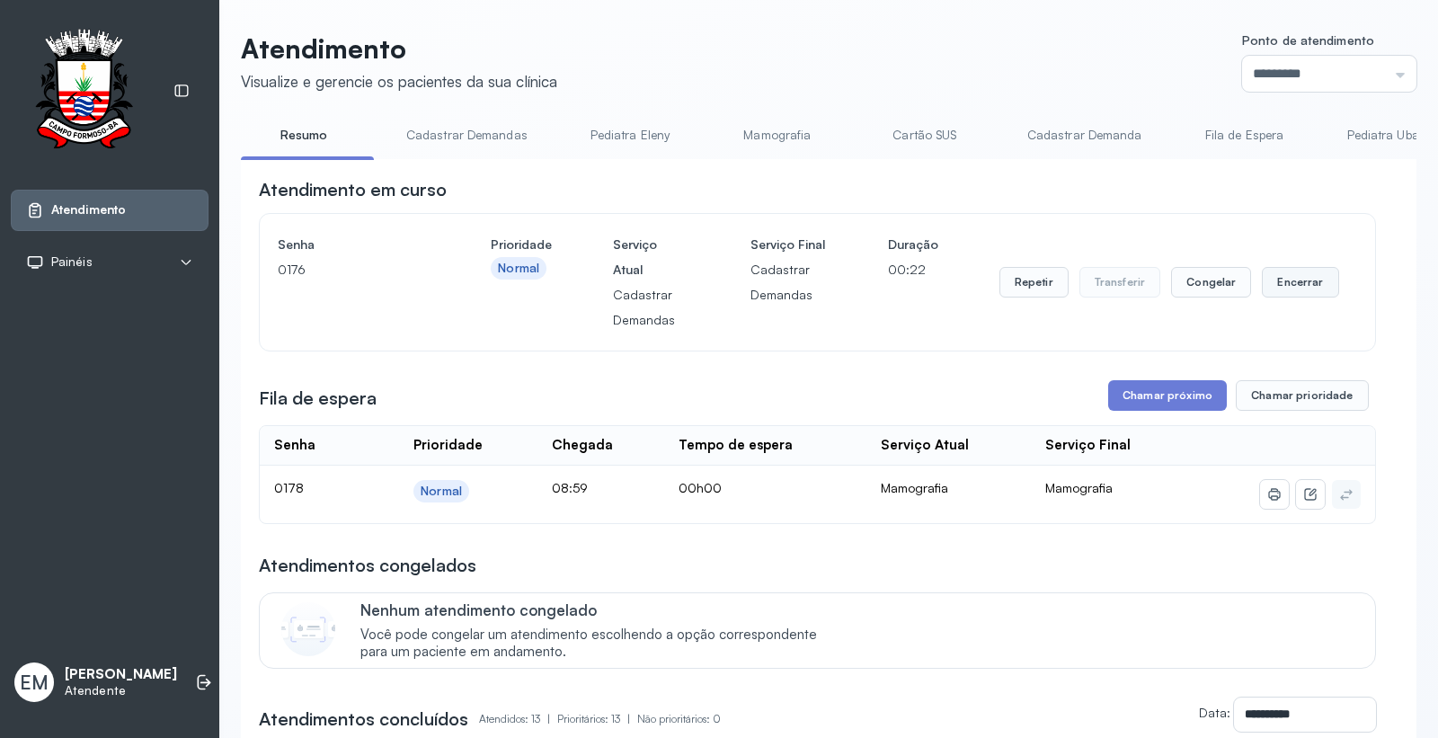
click at [1271, 288] on button "Encerrar" at bounding box center [1300, 282] width 76 height 31
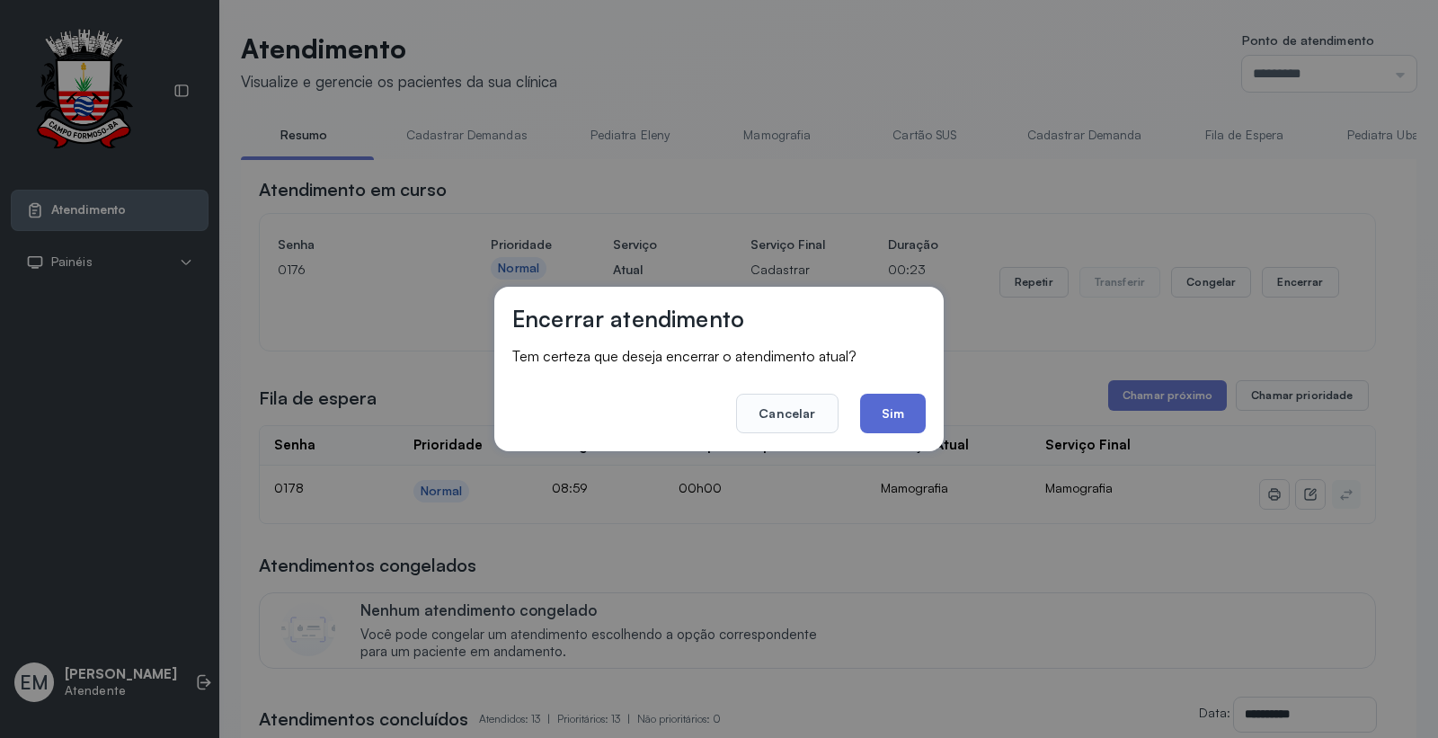
click at [906, 416] on button "Sim" at bounding box center [893, 414] width 66 height 40
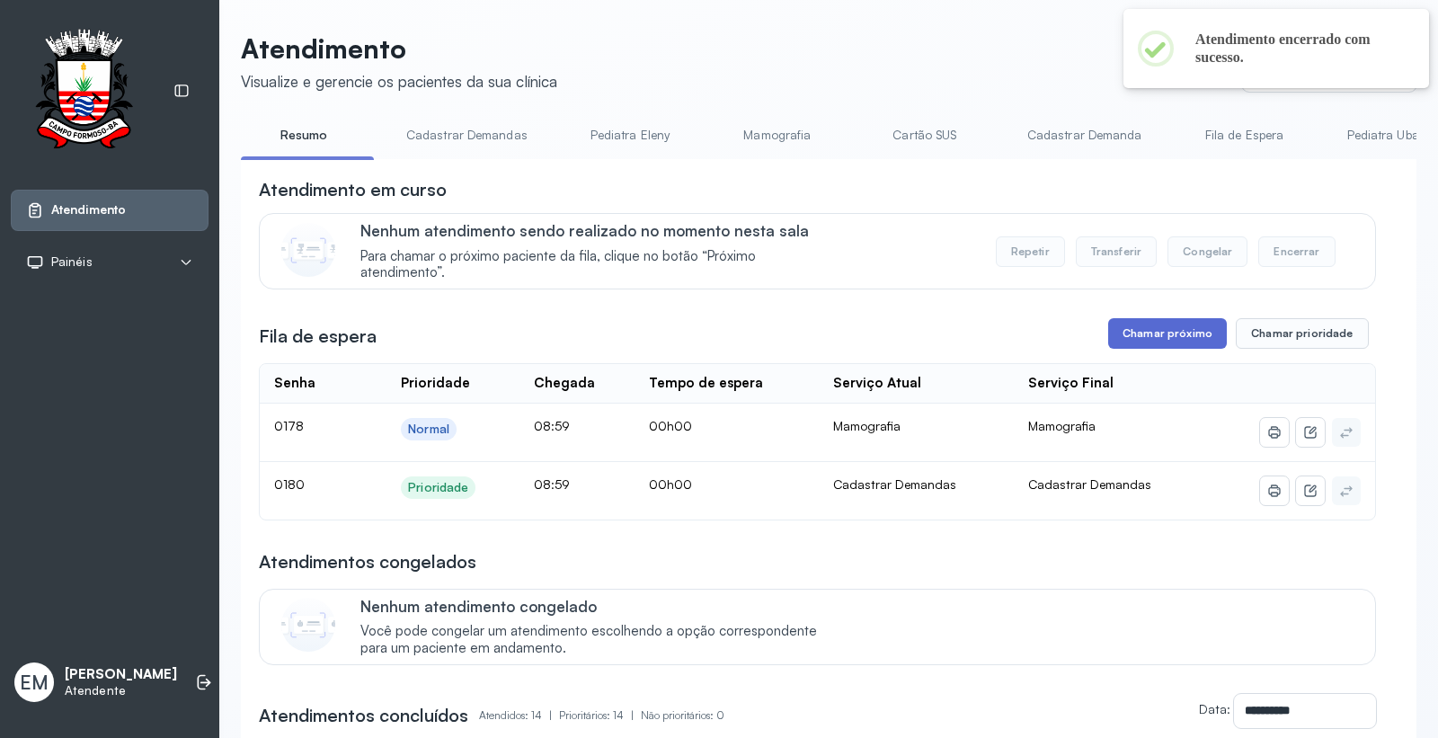
click at [1187, 347] on button "Chamar próximo" at bounding box center [1167, 333] width 119 height 31
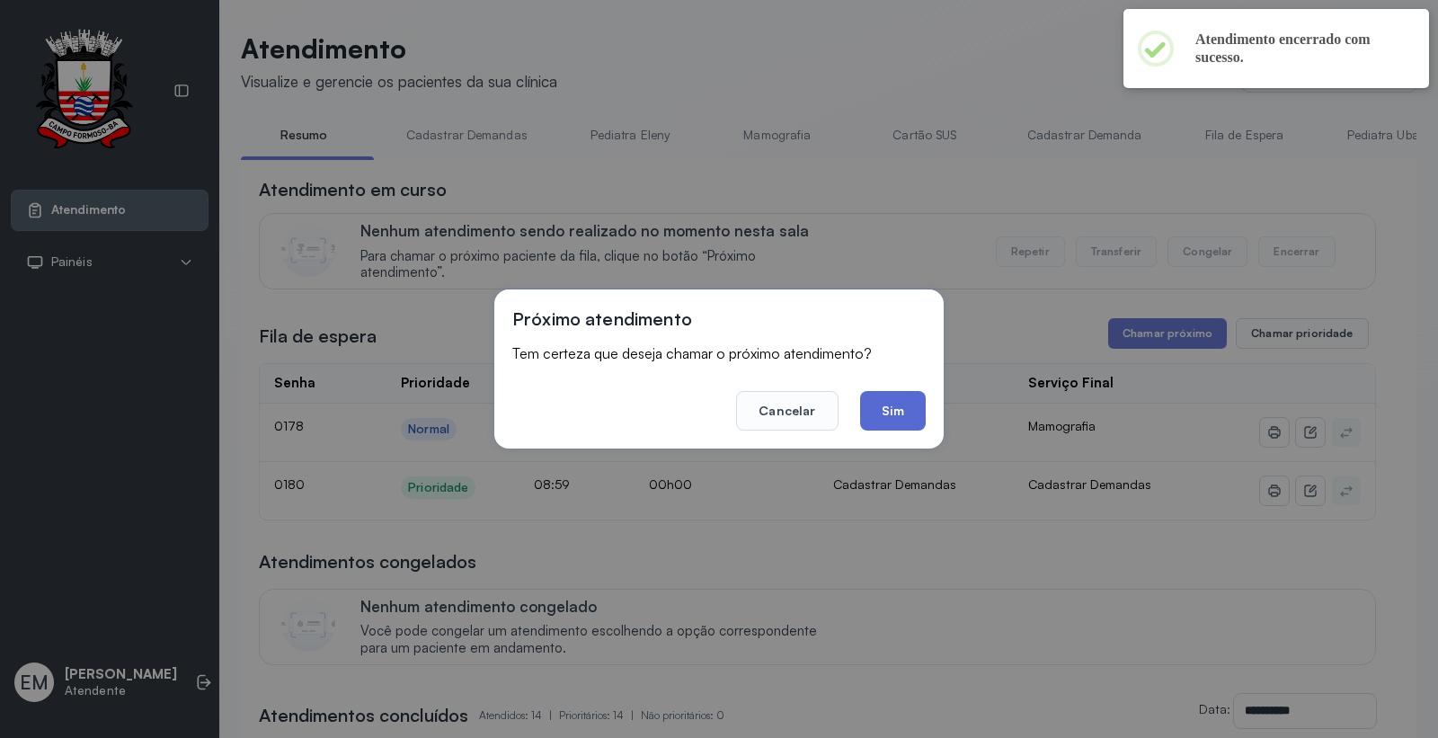
click at [912, 410] on button "Sim" at bounding box center [893, 411] width 66 height 40
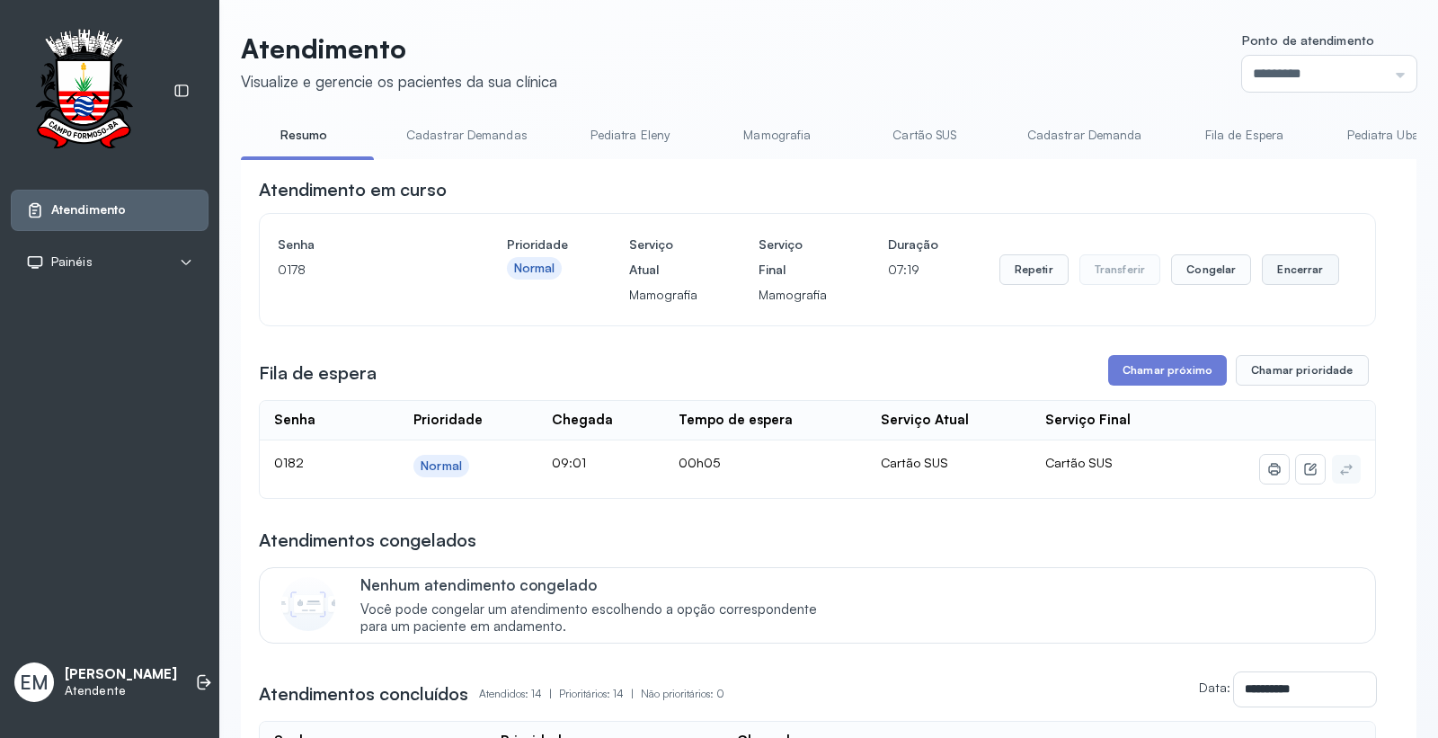
click at [1307, 265] on button "Encerrar" at bounding box center [1300, 269] width 76 height 31
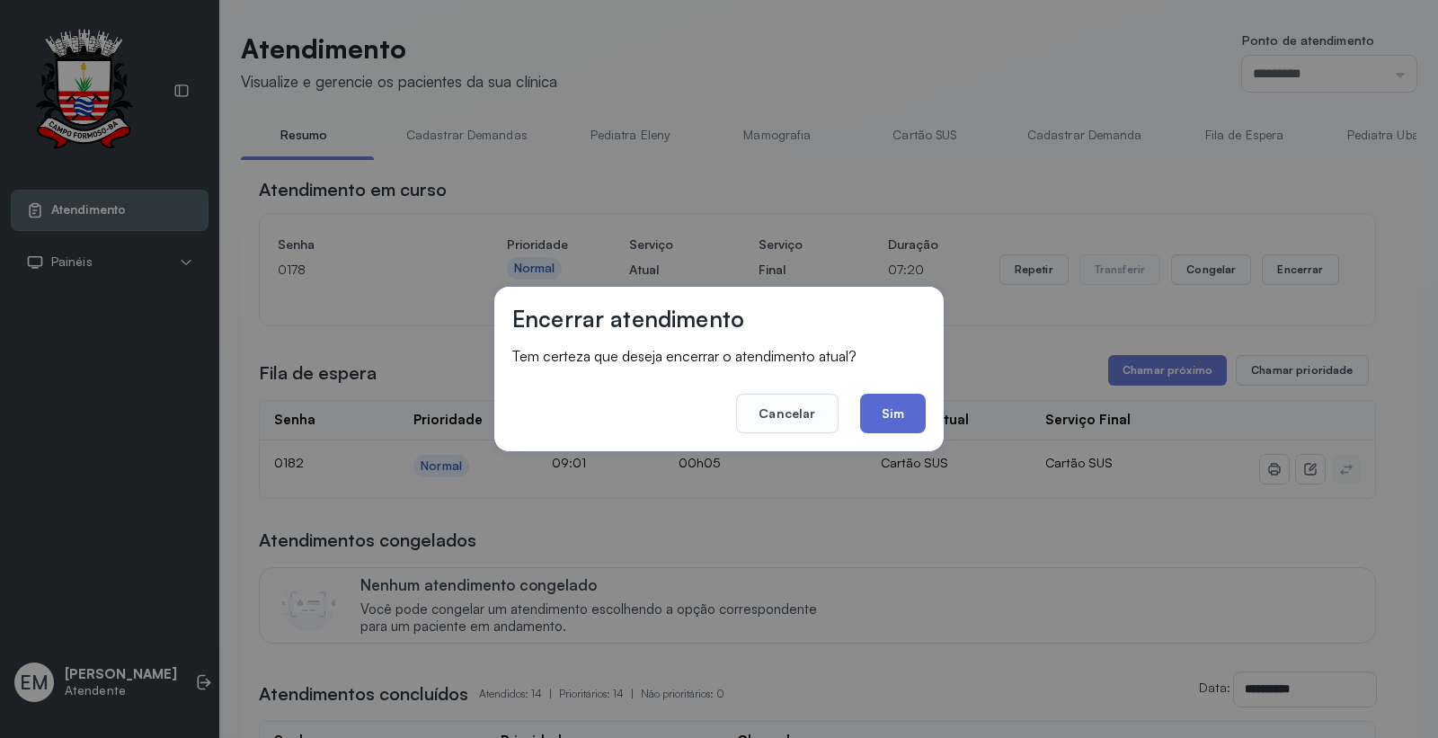
click at [883, 429] on button "Sim" at bounding box center [893, 414] width 66 height 40
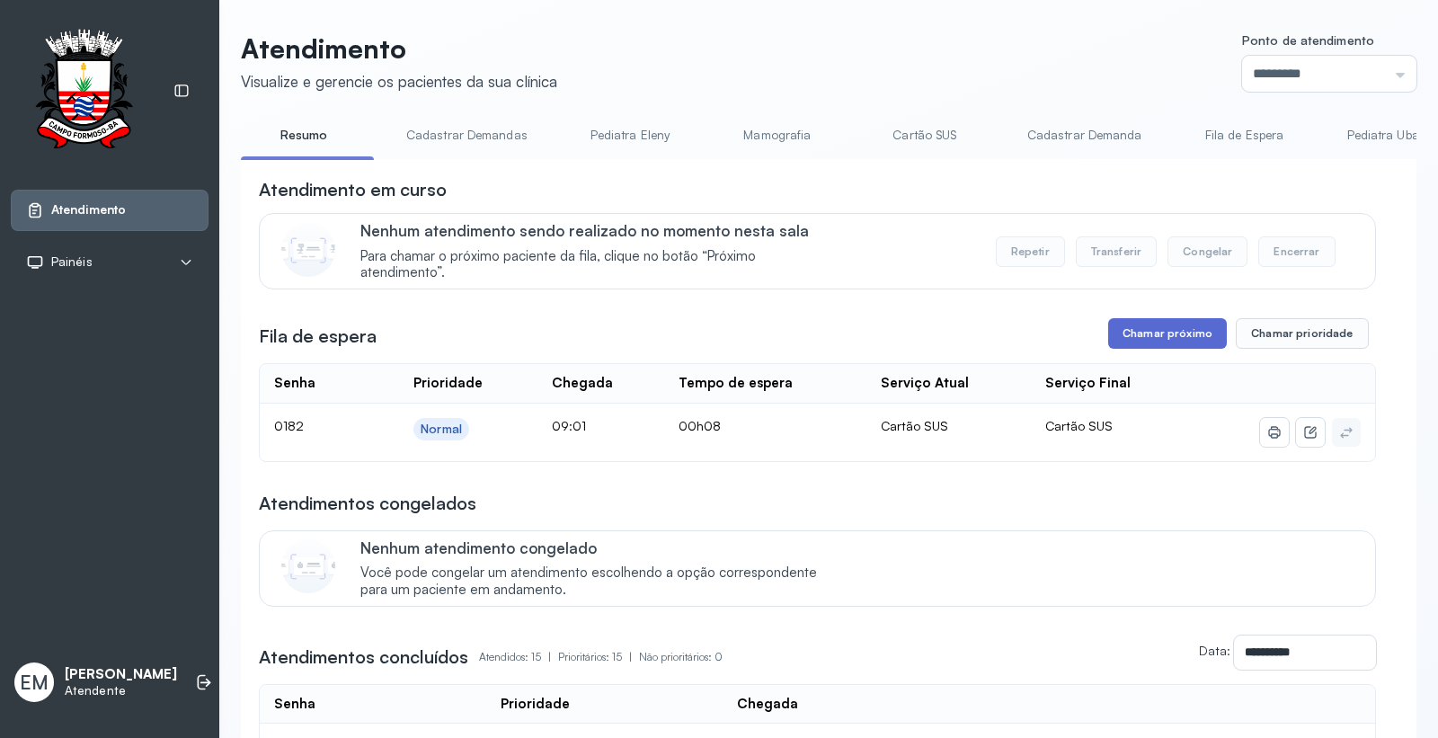
click at [1186, 333] on button "Chamar próximo" at bounding box center [1167, 333] width 119 height 31
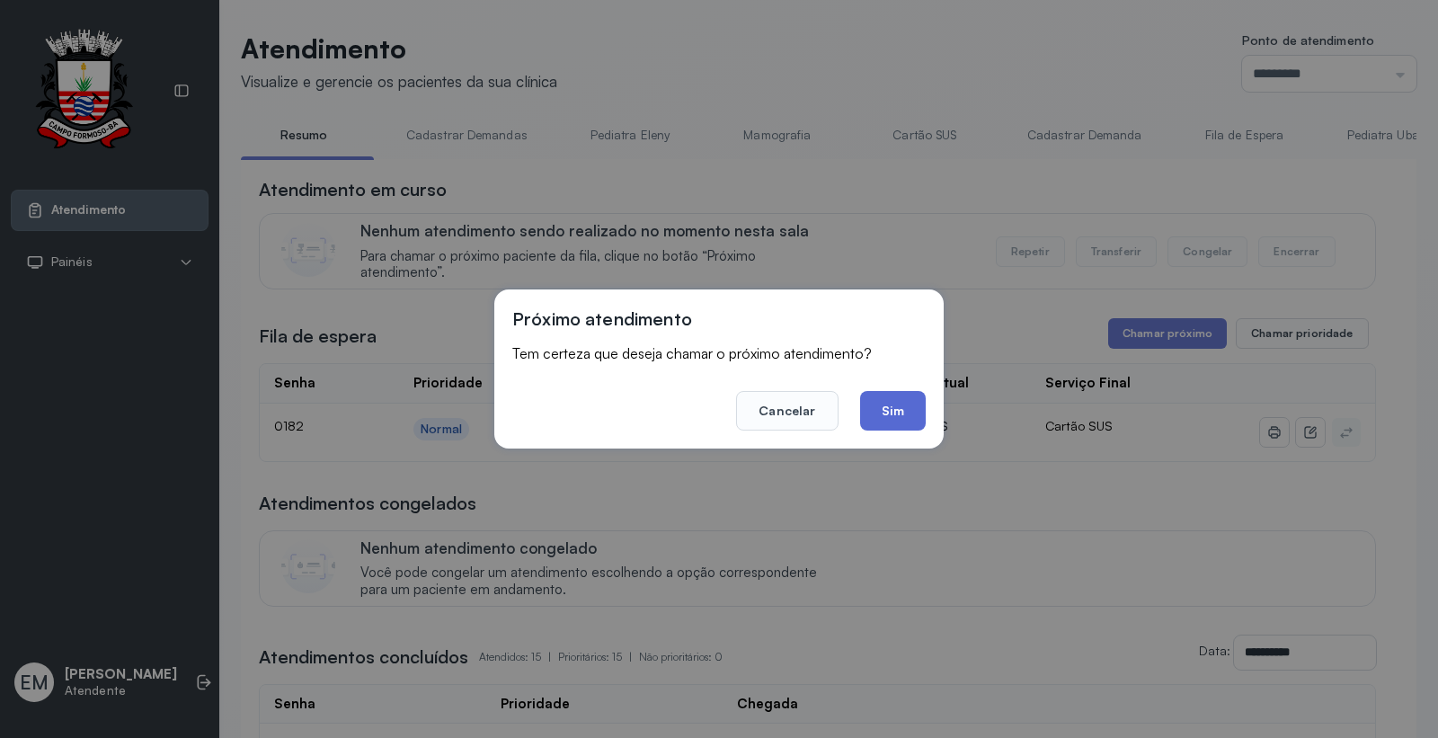
click at [905, 420] on button "Sim" at bounding box center [893, 411] width 66 height 40
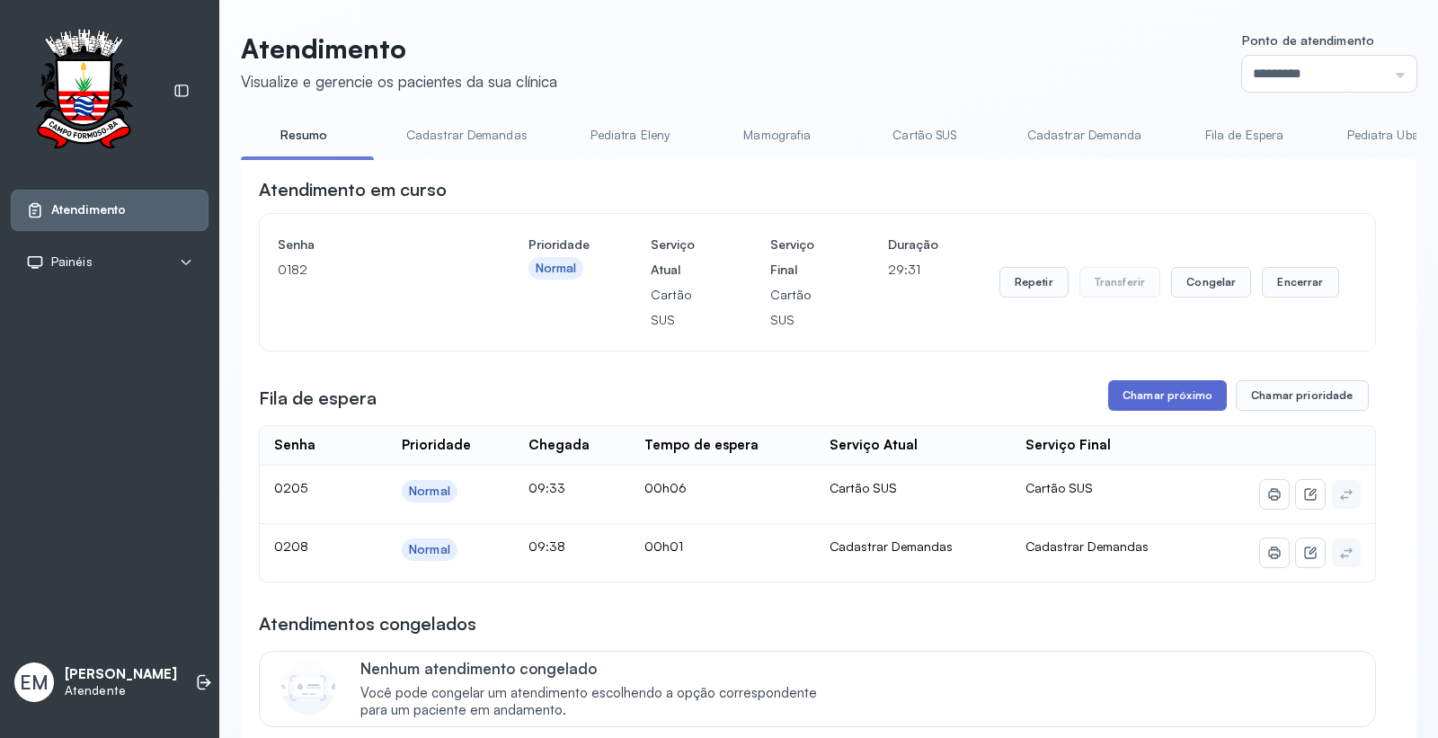
click at [1154, 394] on button "Chamar próximo" at bounding box center [1167, 395] width 119 height 31
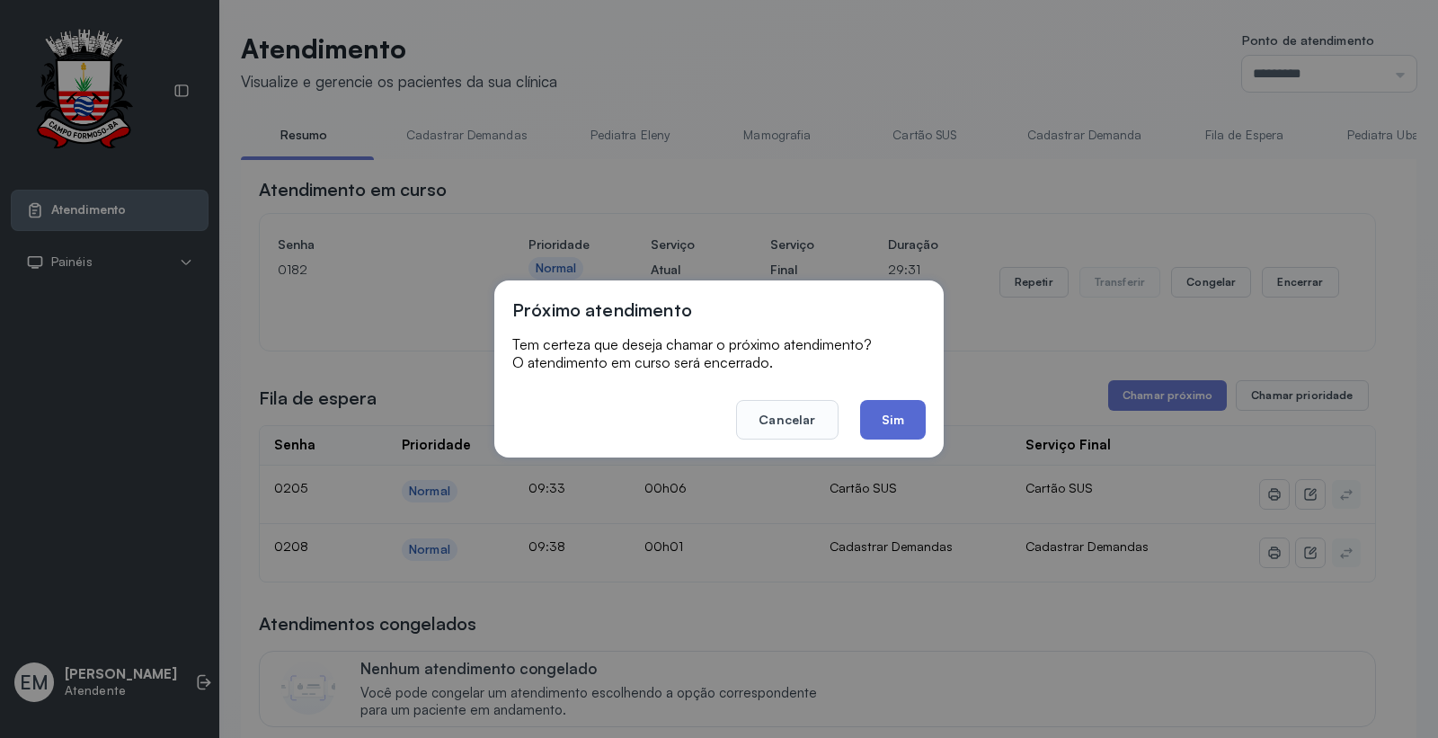
click at [887, 432] on button "Sim" at bounding box center [893, 420] width 66 height 40
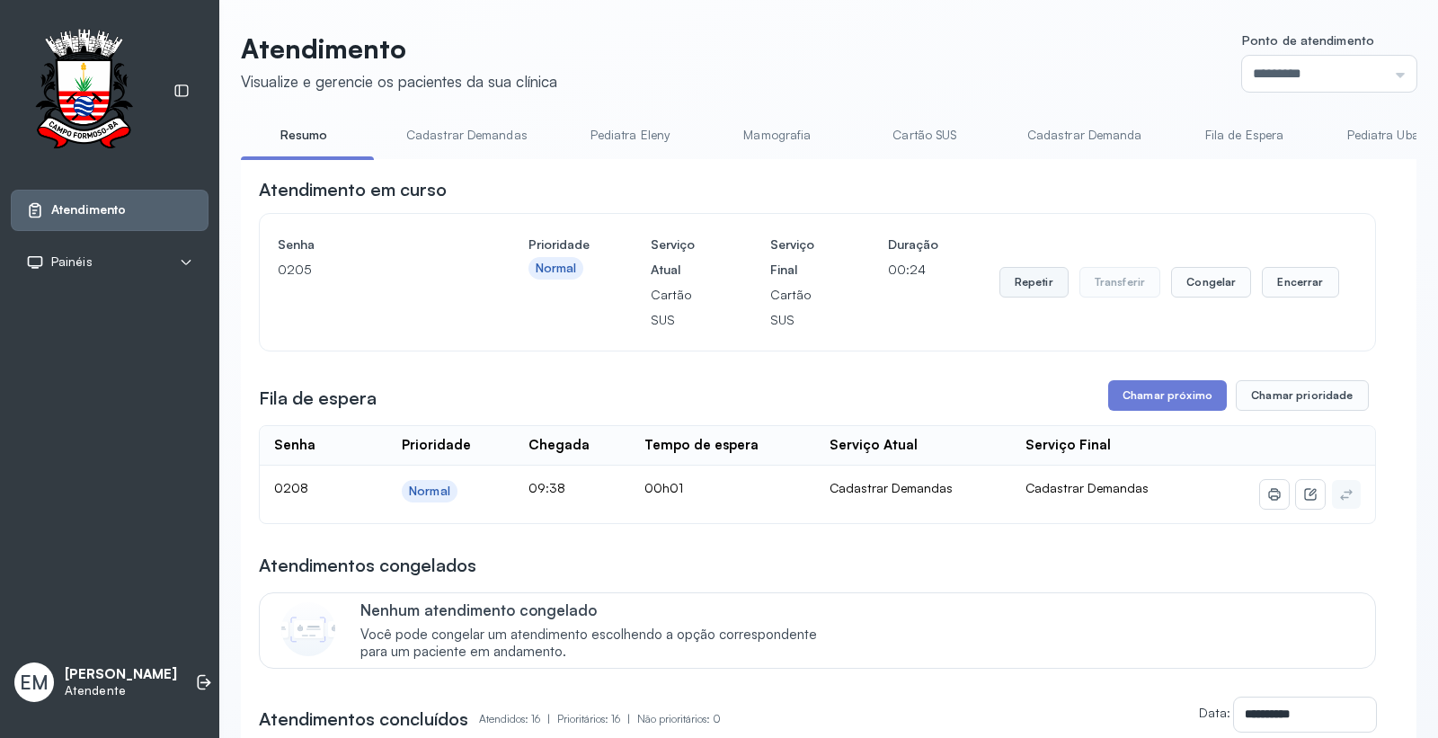
click at [1037, 285] on button "Repetir" at bounding box center [1033, 282] width 69 height 31
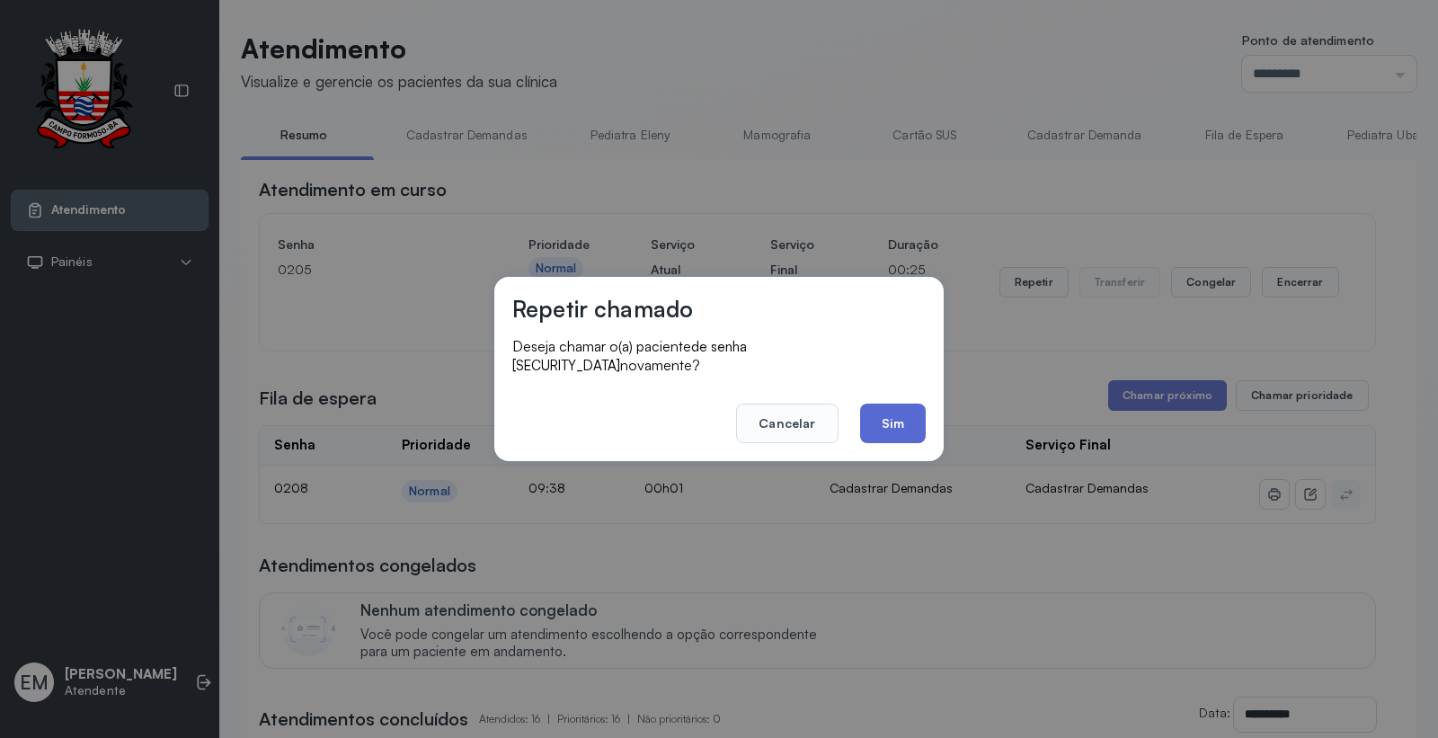
click at [899, 424] on button "Sim" at bounding box center [893, 423] width 66 height 40
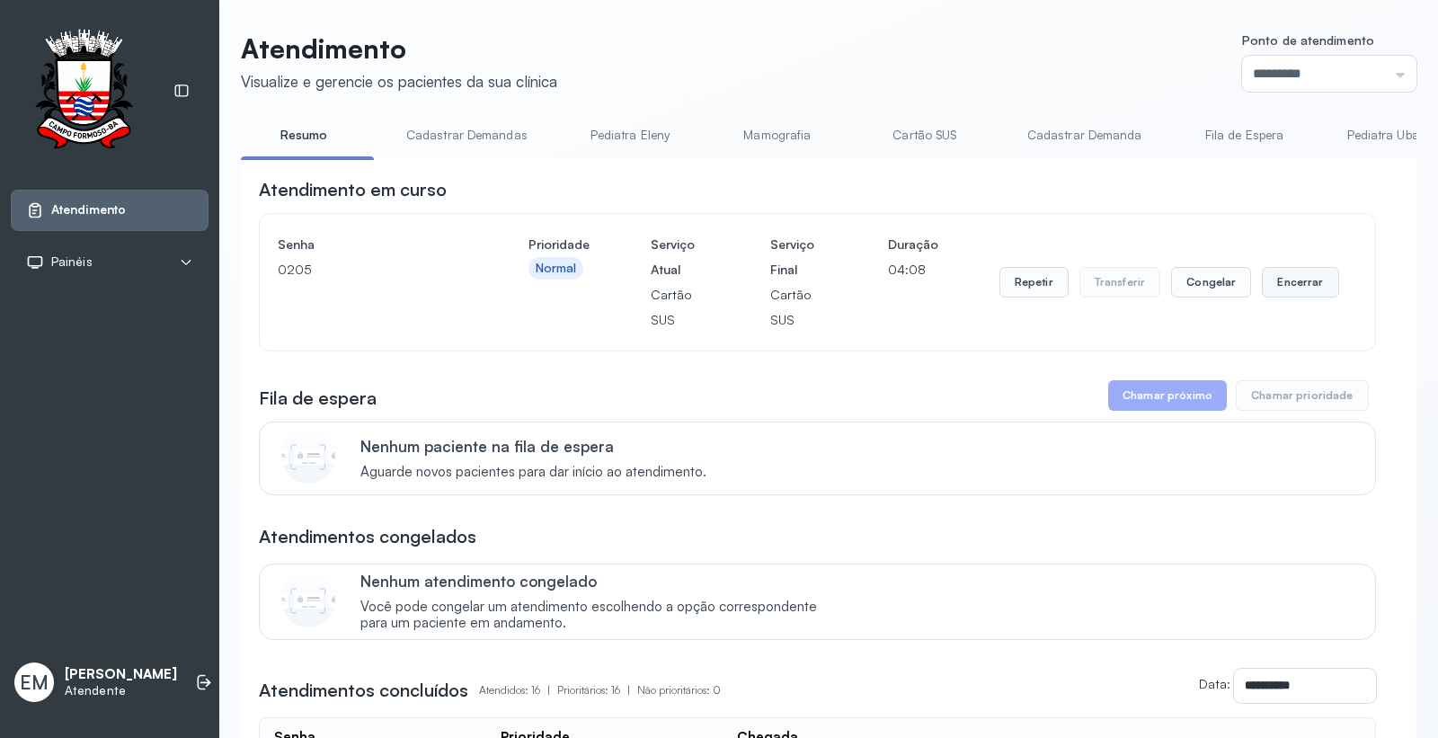
click at [1296, 276] on button "Encerrar" at bounding box center [1300, 282] width 76 height 31
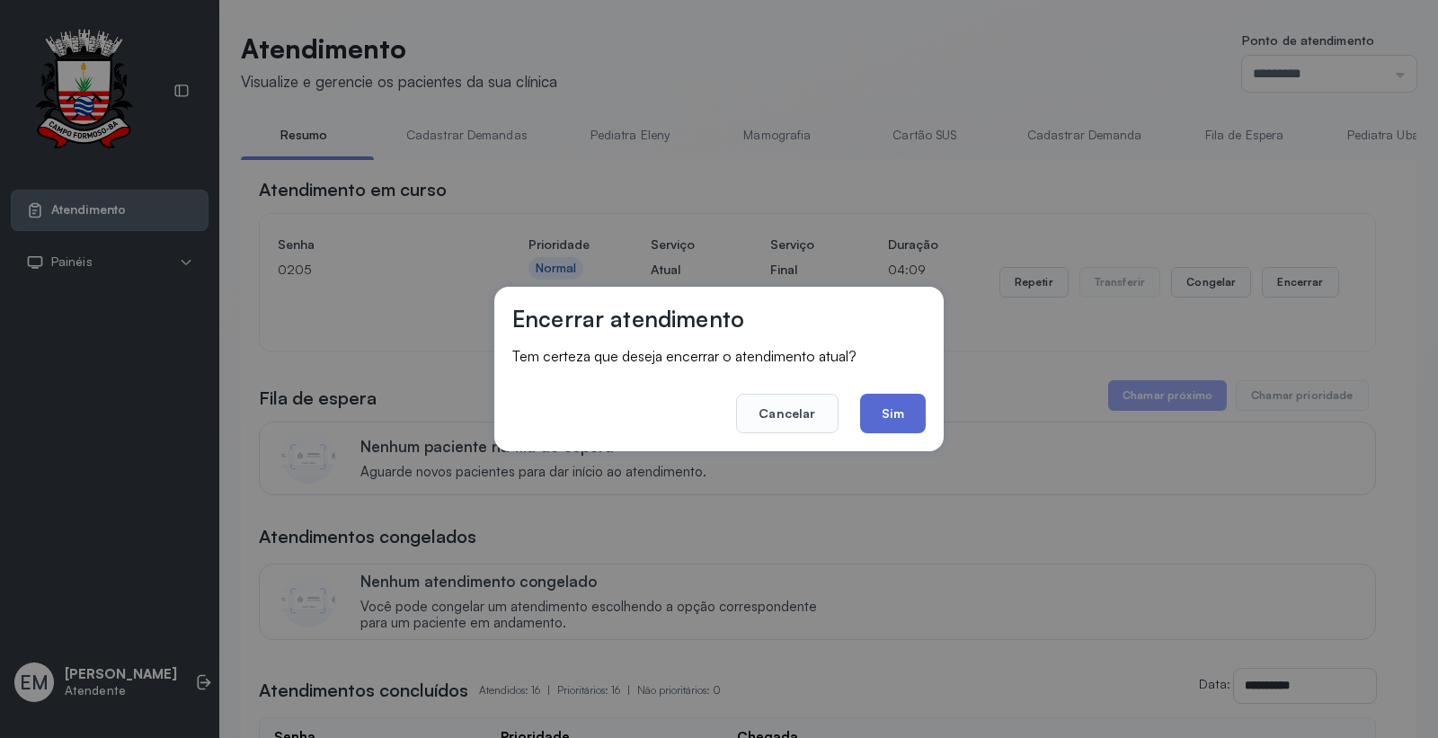
click at [877, 409] on button "Sim" at bounding box center [893, 414] width 66 height 40
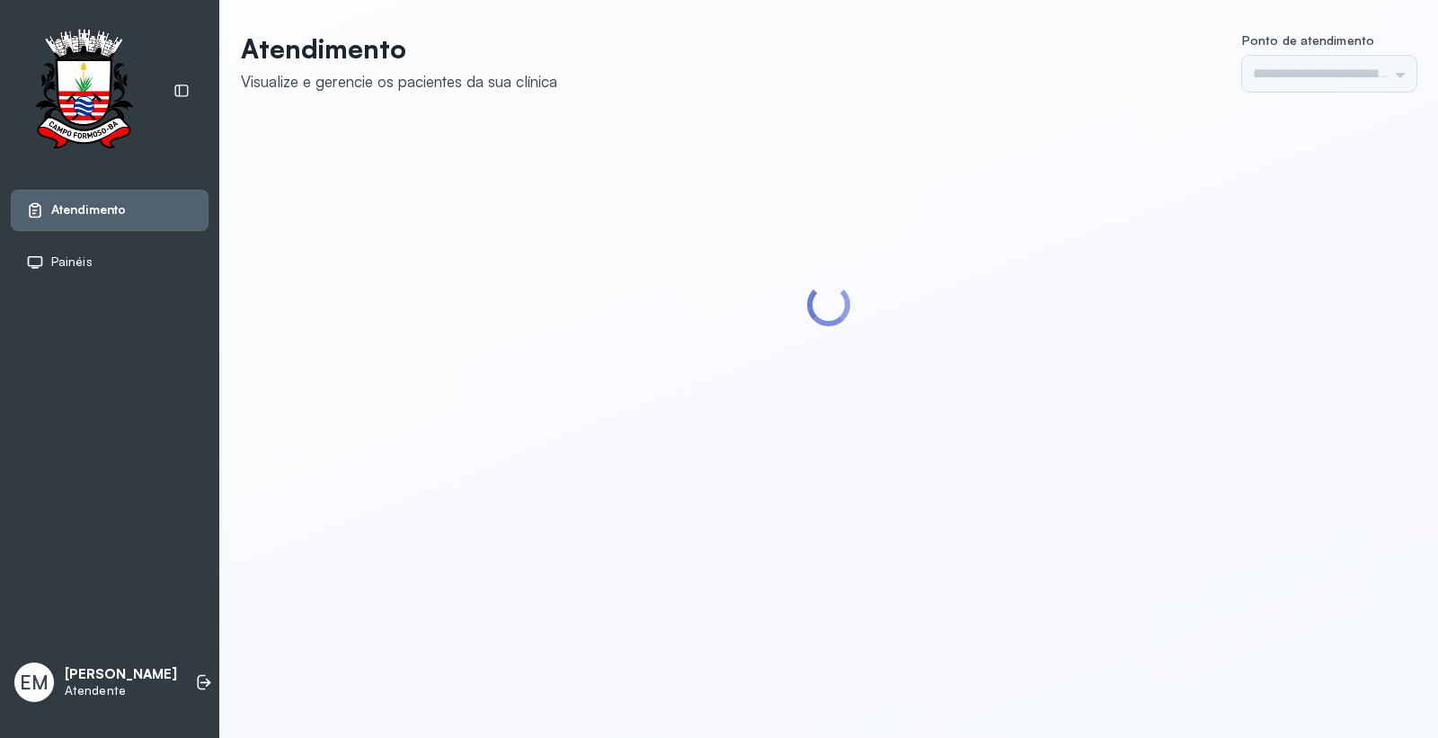
type input "*********"
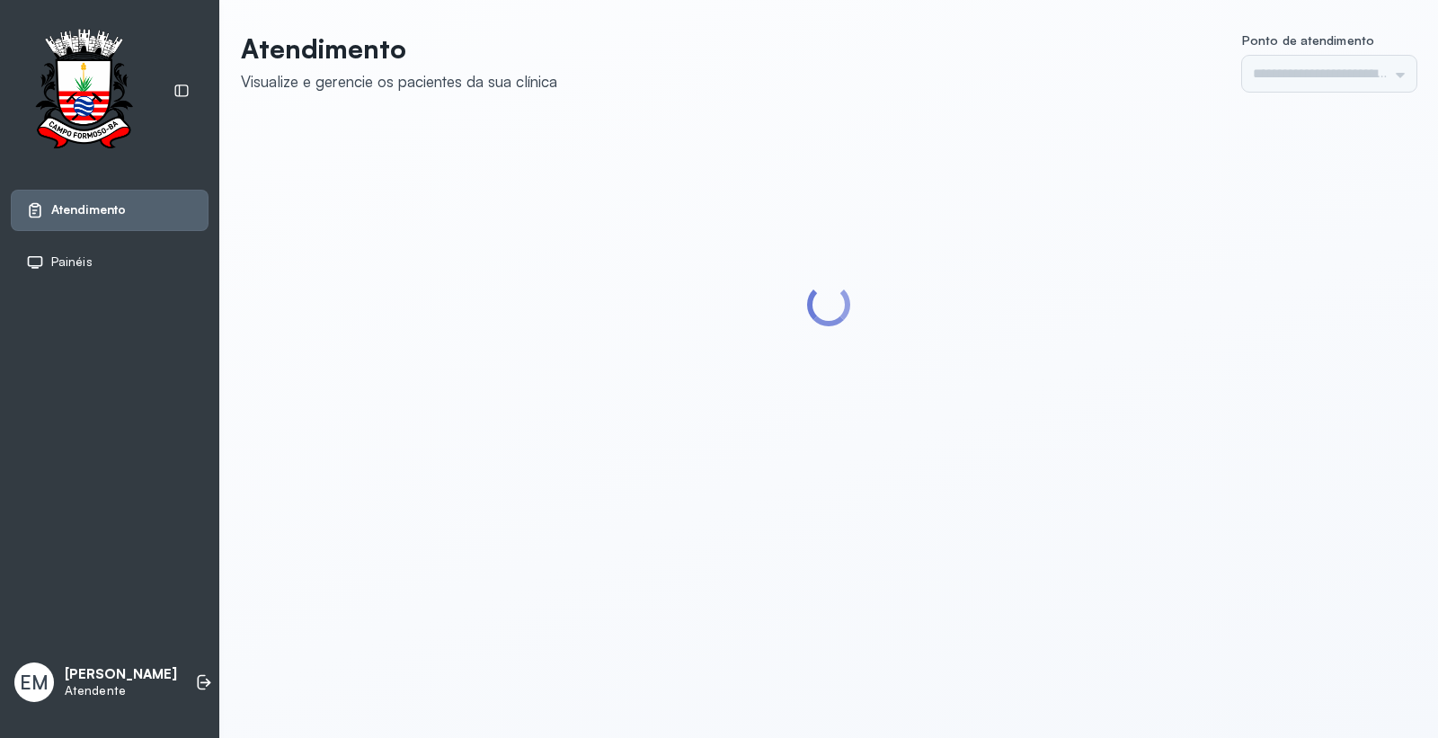
type input "*********"
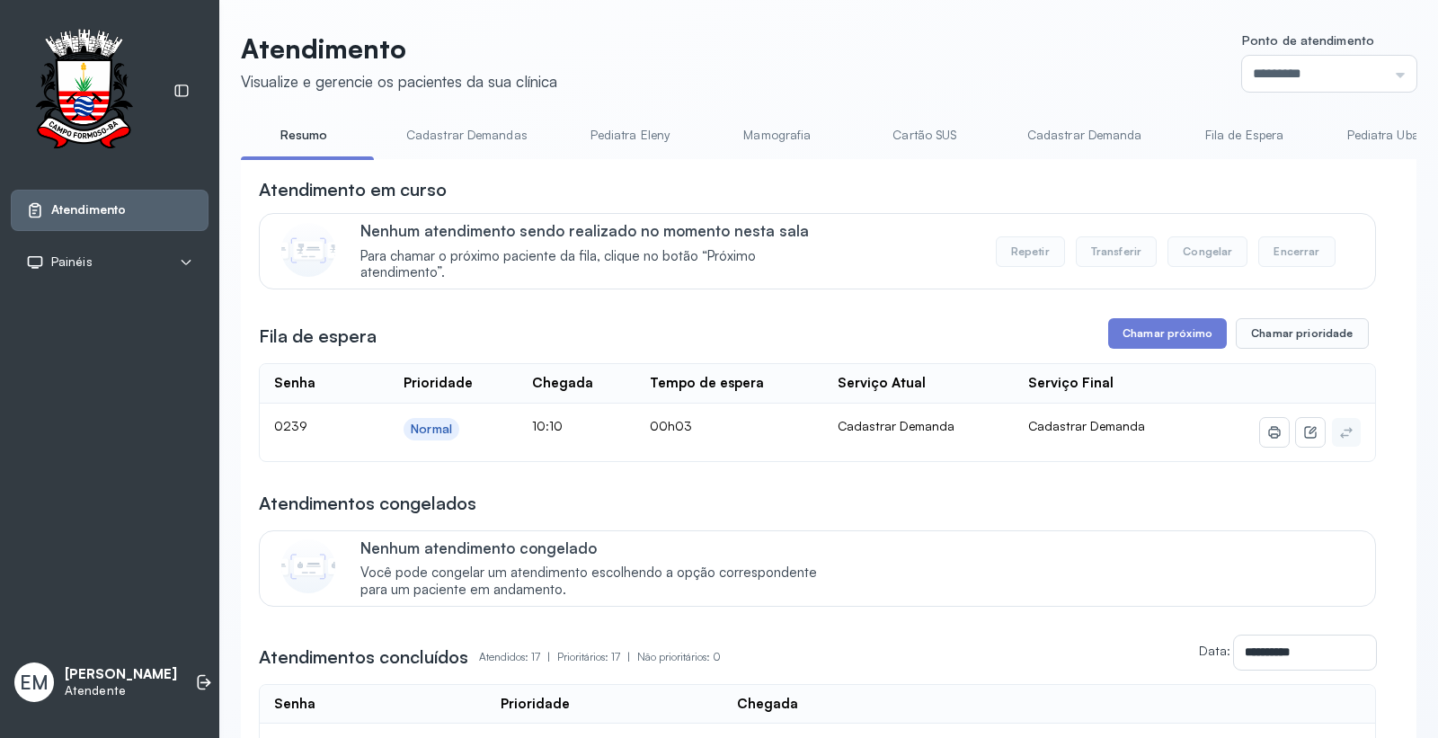
click at [1139, 342] on button "Chamar próximo" at bounding box center [1167, 333] width 119 height 31
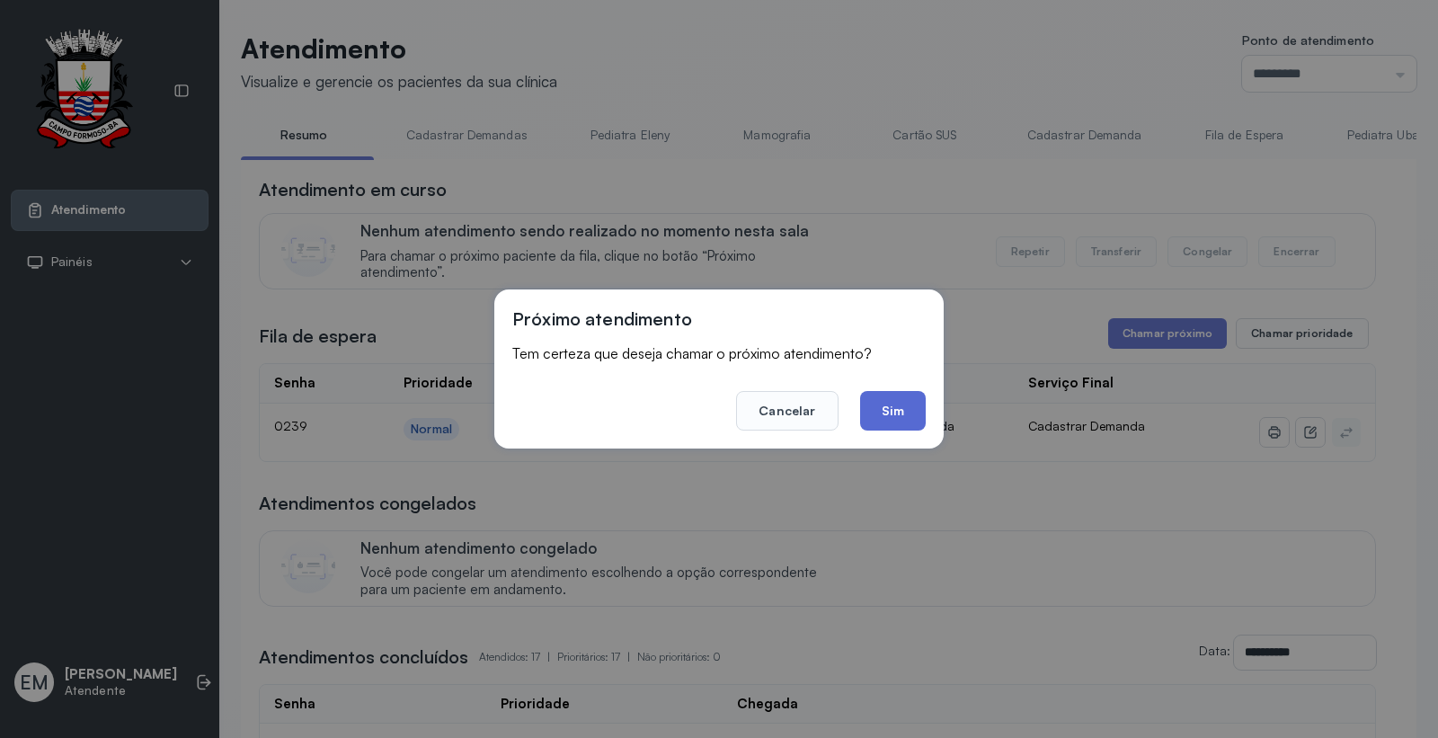
click at [876, 421] on button "Sim" at bounding box center [893, 411] width 66 height 40
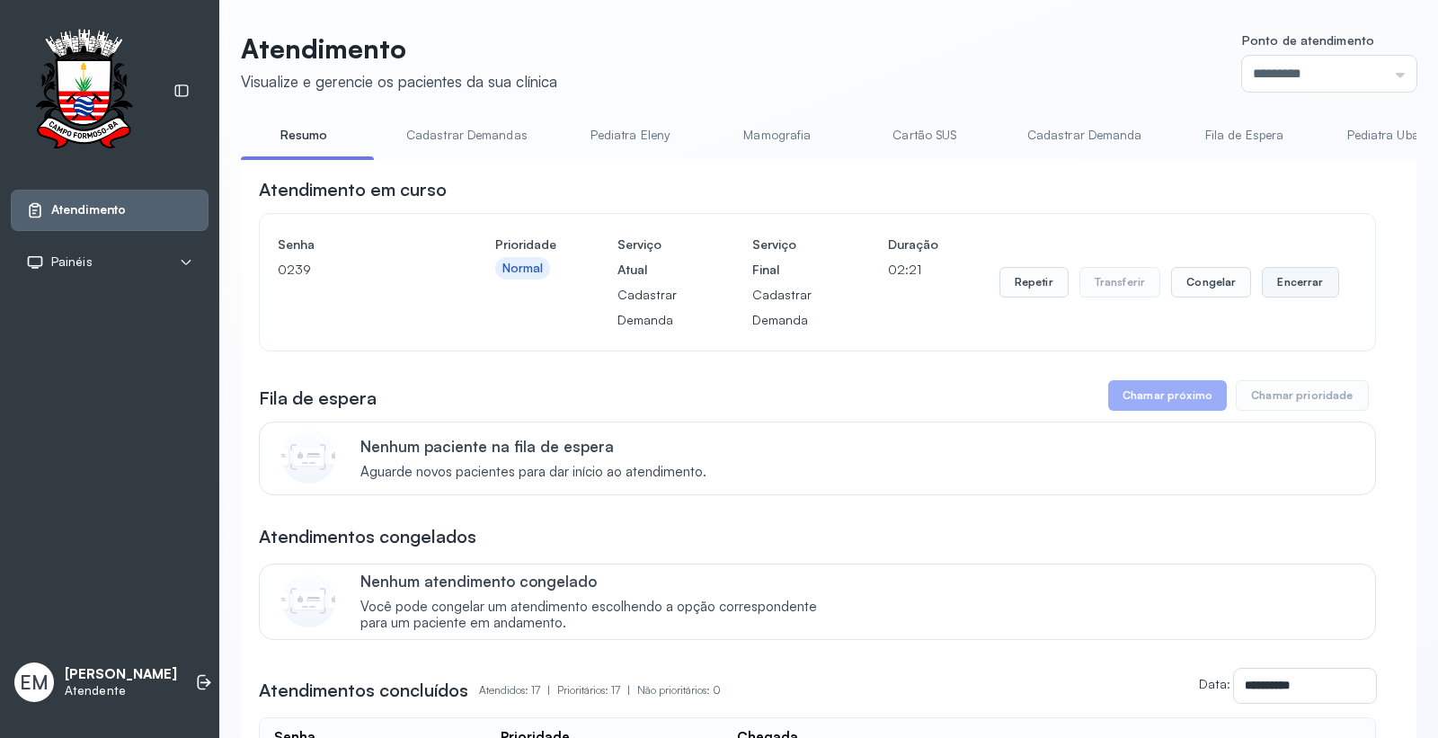
click at [1262, 283] on button "Encerrar" at bounding box center [1300, 282] width 76 height 31
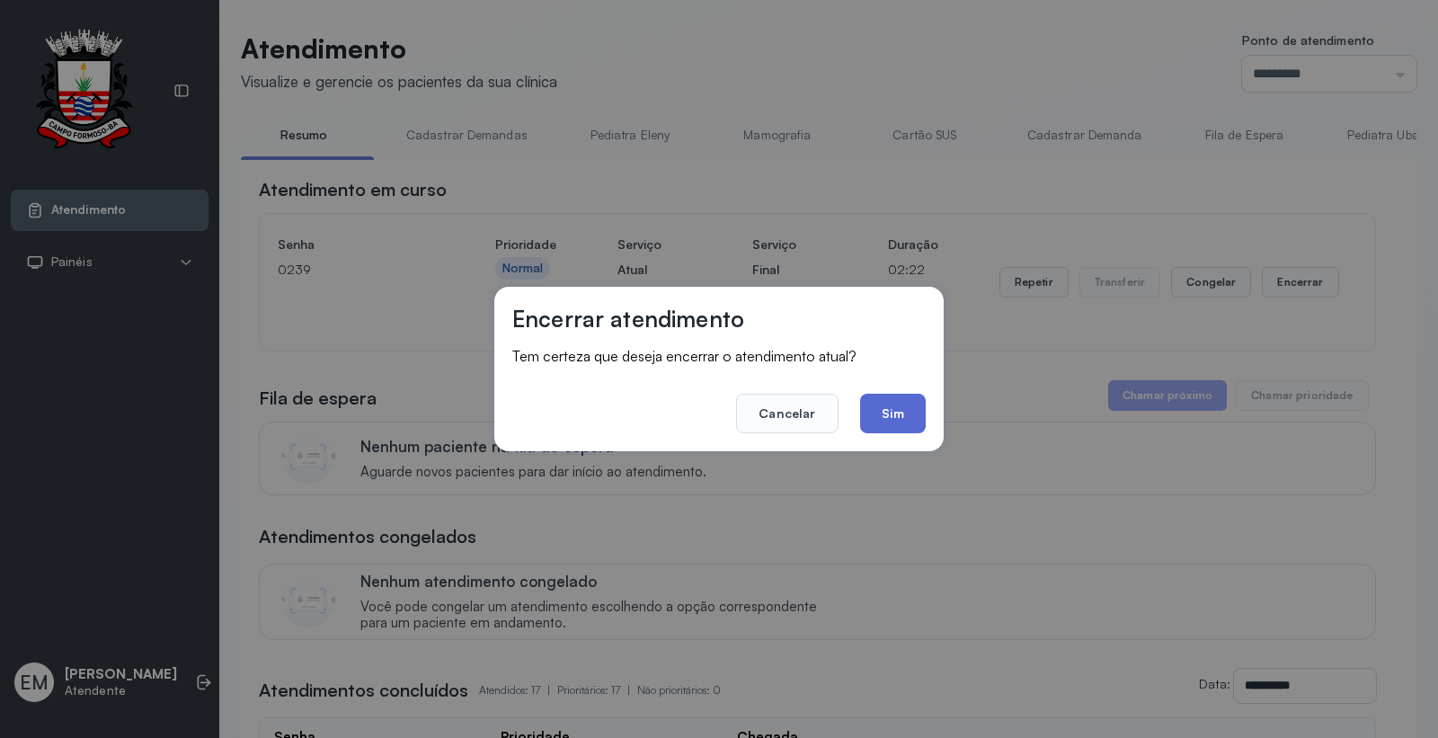
click at [866, 418] on button "Sim" at bounding box center [893, 414] width 66 height 40
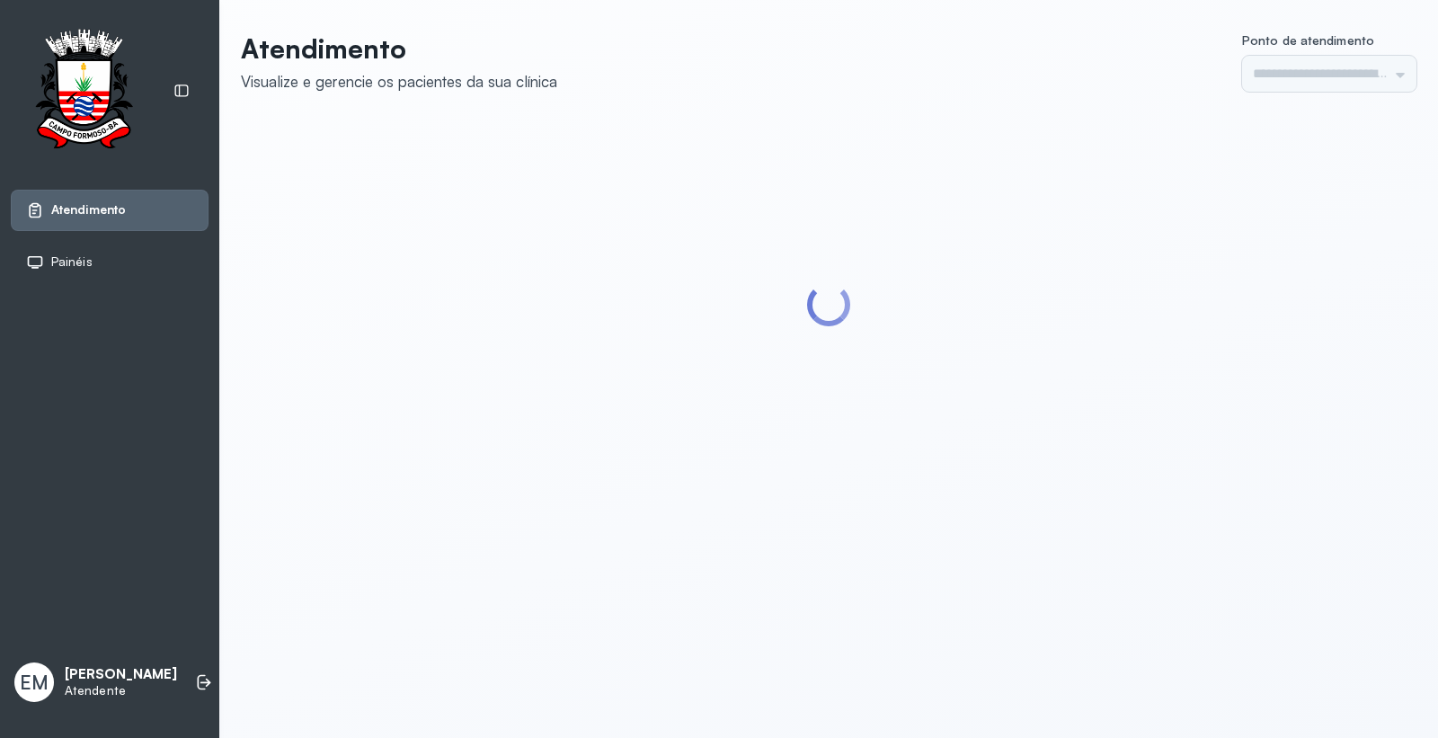
type input "*********"
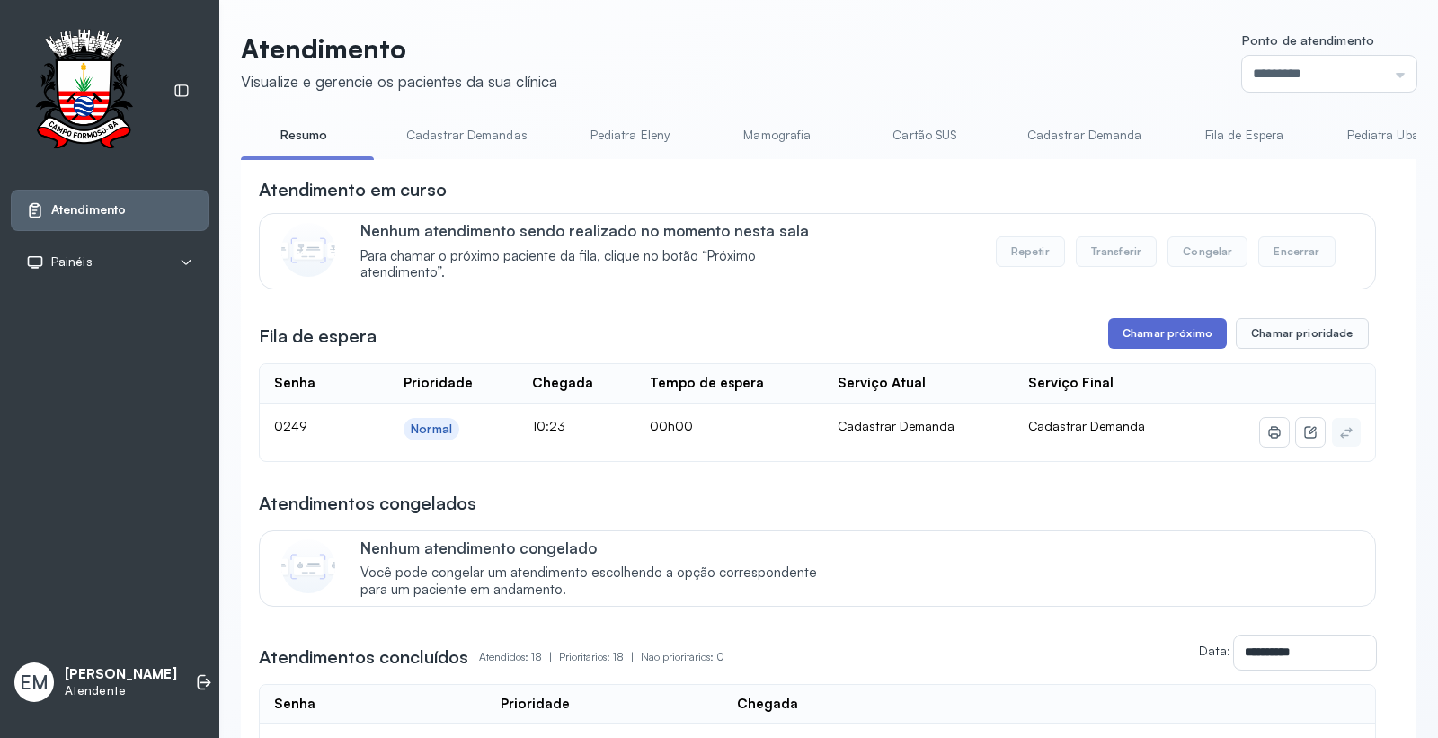
click at [1154, 347] on button "Chamar próximo" at bounding box center [1167, 333] width 119 height 31
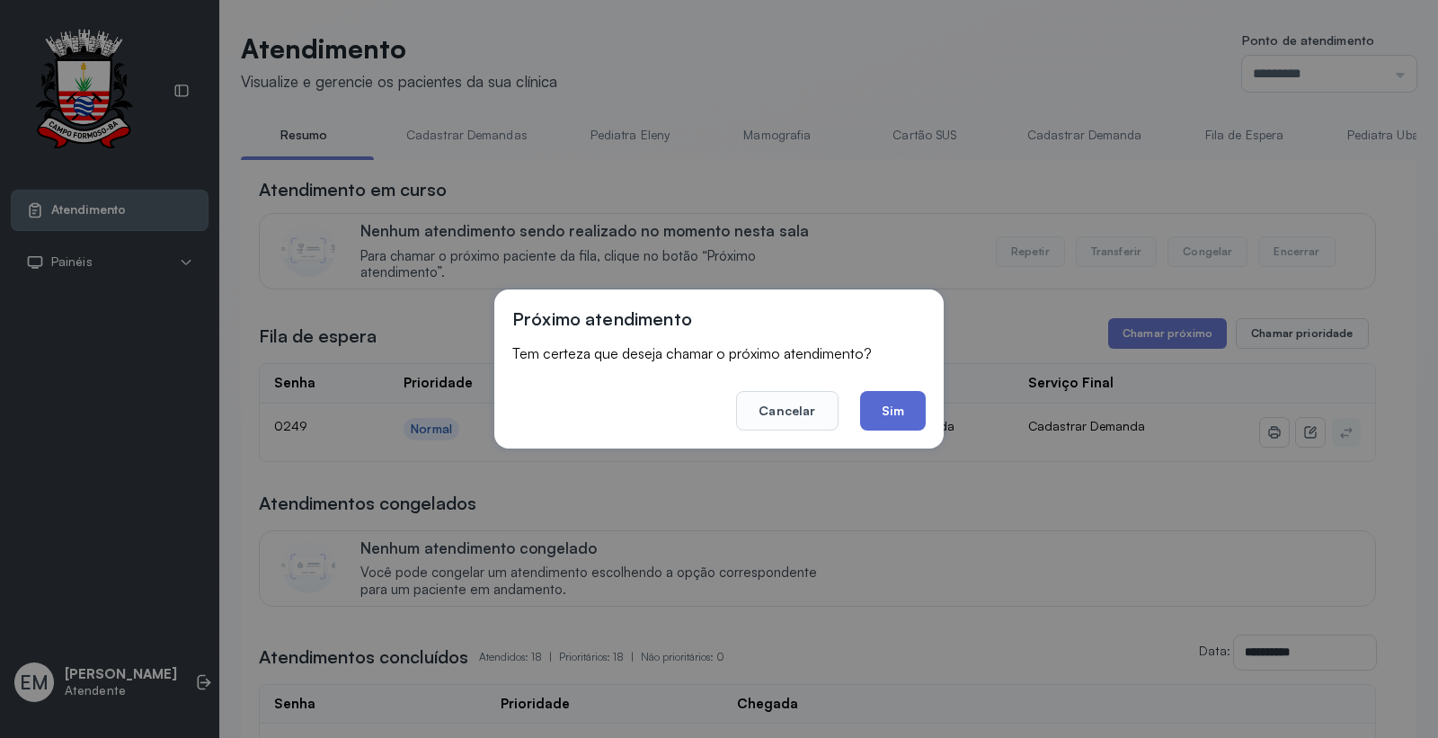
click at [903, 413] on button "Sim" at bounding box center [893, 411] width 66 height 40
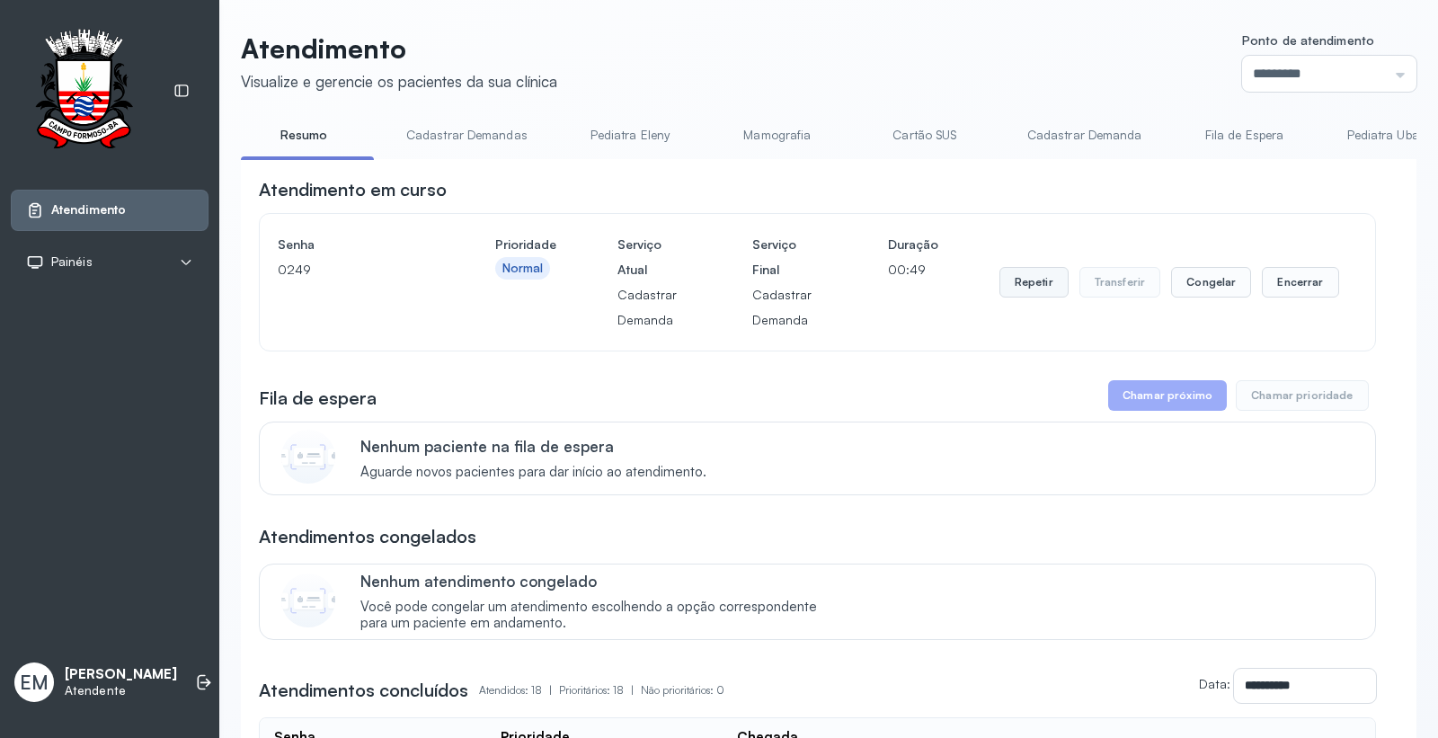
click at [1023, 275] on button "Repetir" at bounding box center [1033, 282] width 69 height 31
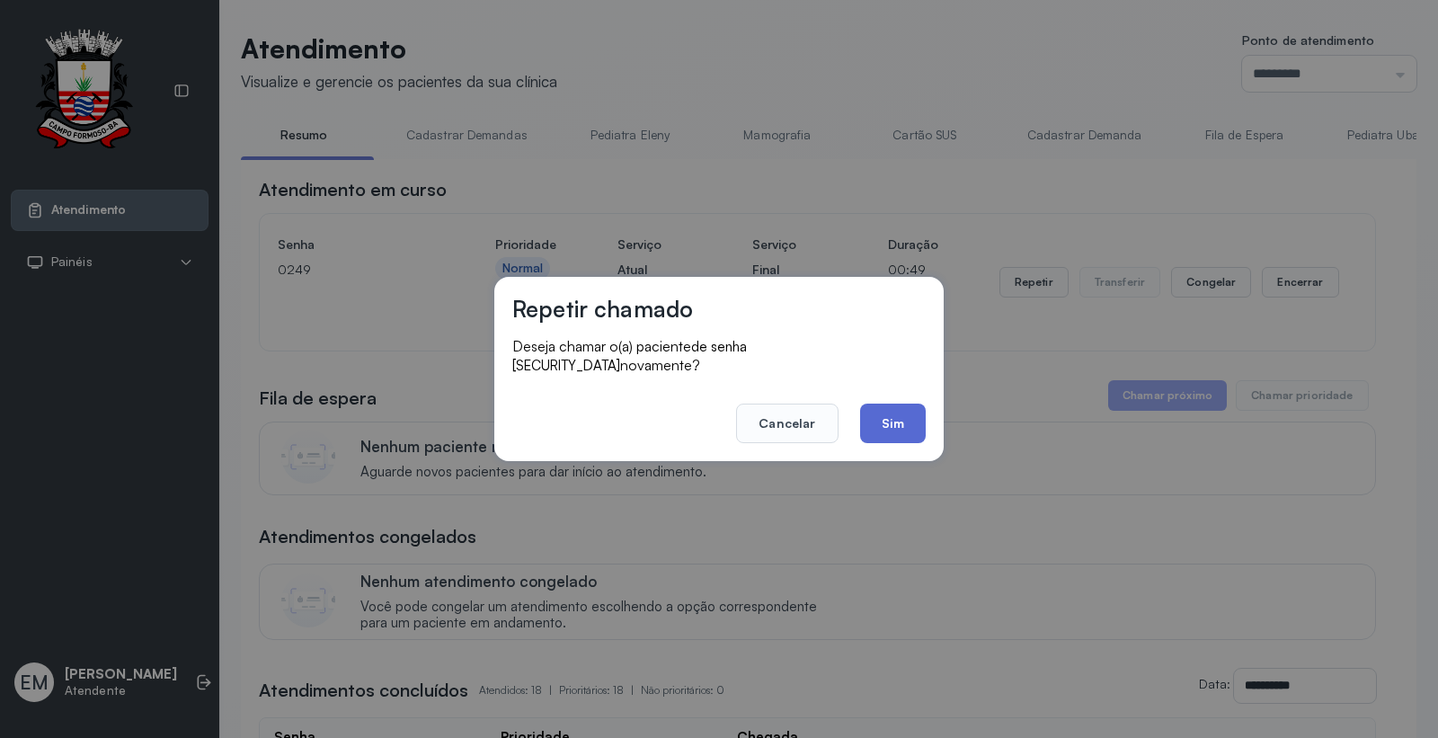
click at [879, 413] on button "Sim" at bounding box center [893, 423] width 66 height 40
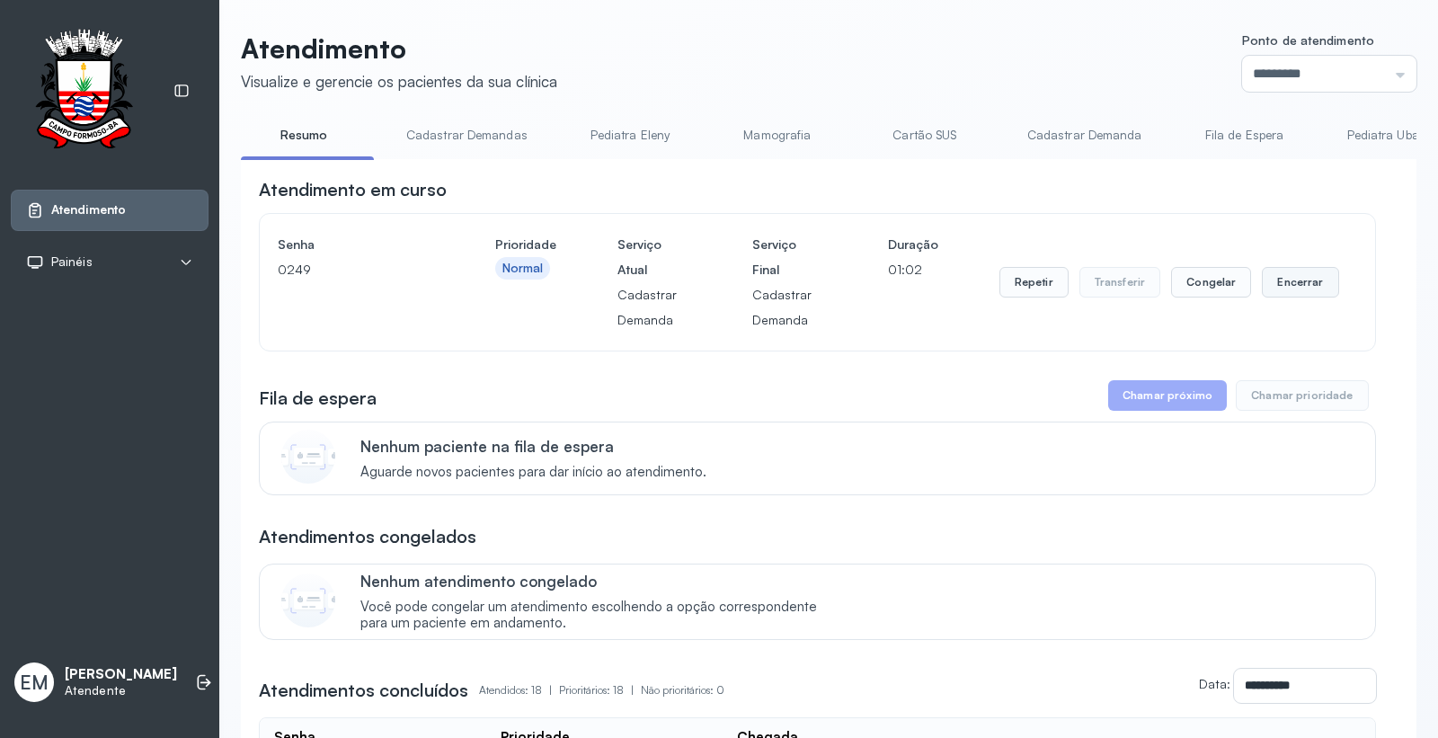
click at [1271, 283] on button "Encerrar" at bounding box center [1300, 282] width 76 height 31
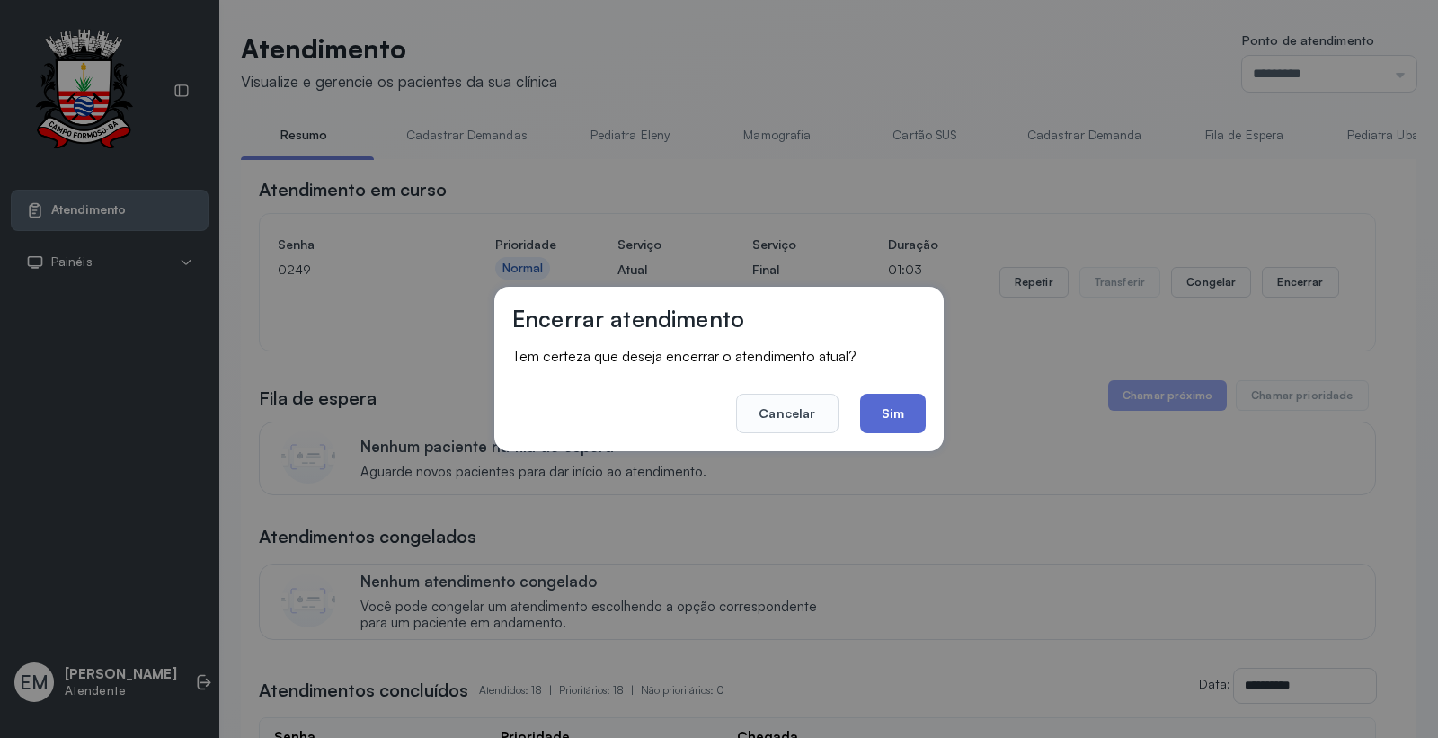
click at [893, 419] on button "Sim" at bounding box center [893, 414] width 66 height 40
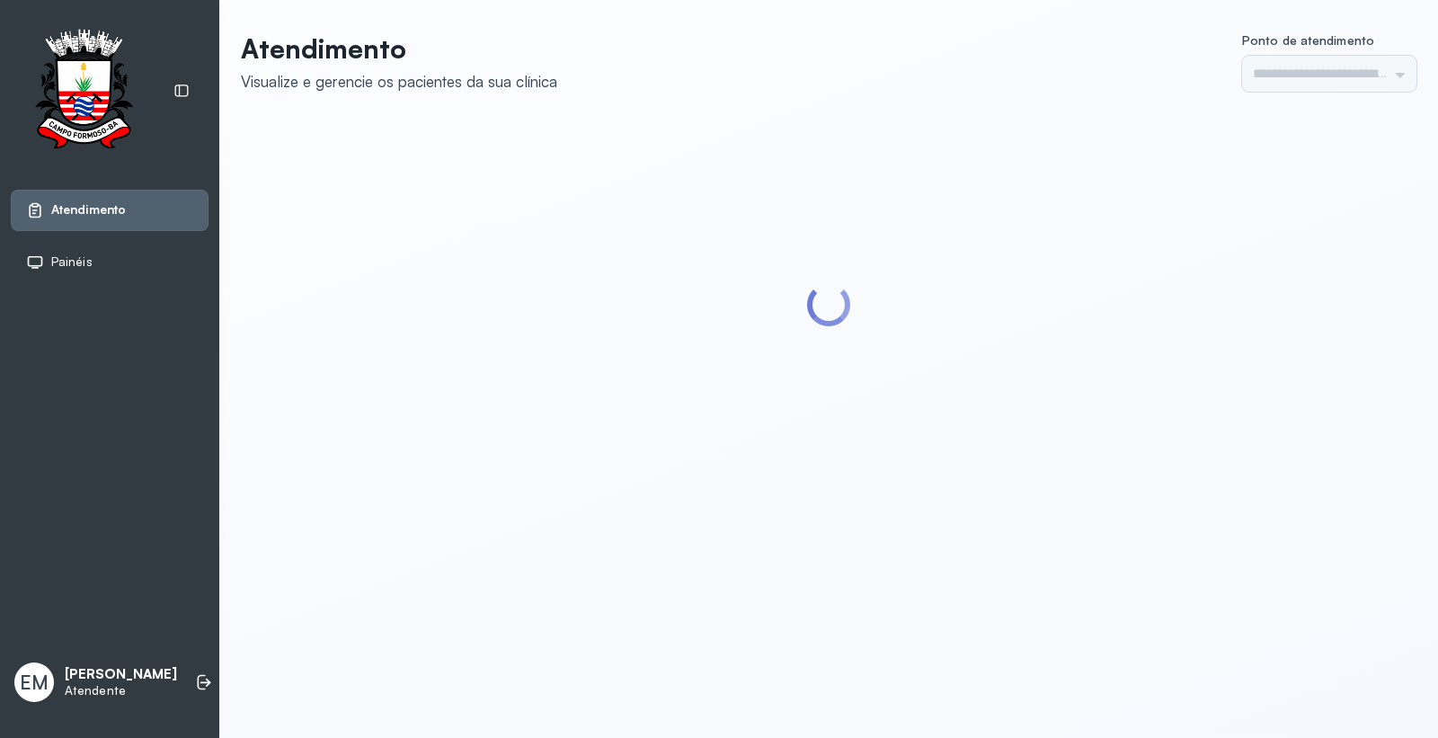
type input "*********"
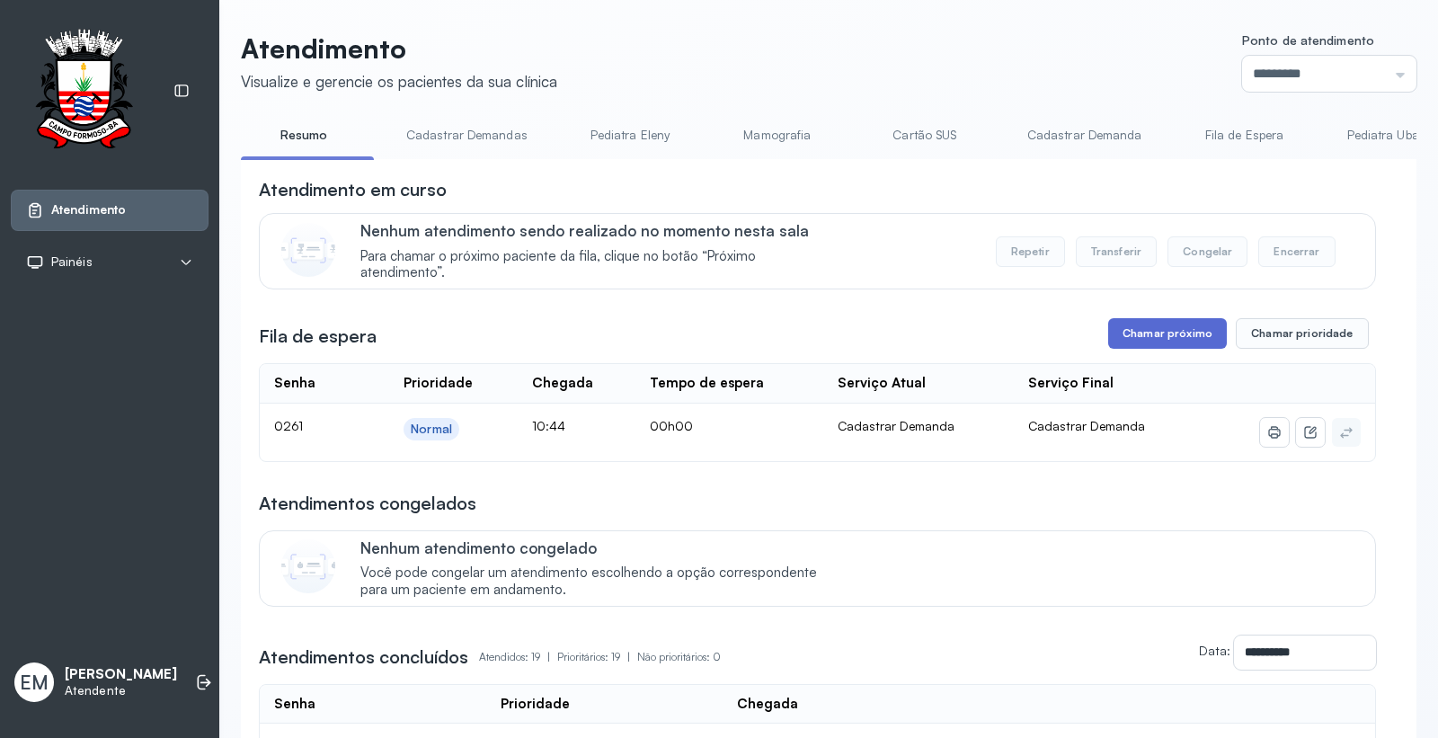
click at [1165, 329] on button "Chamar próximo" at bounding box center [1167, 333] width 119 height 31
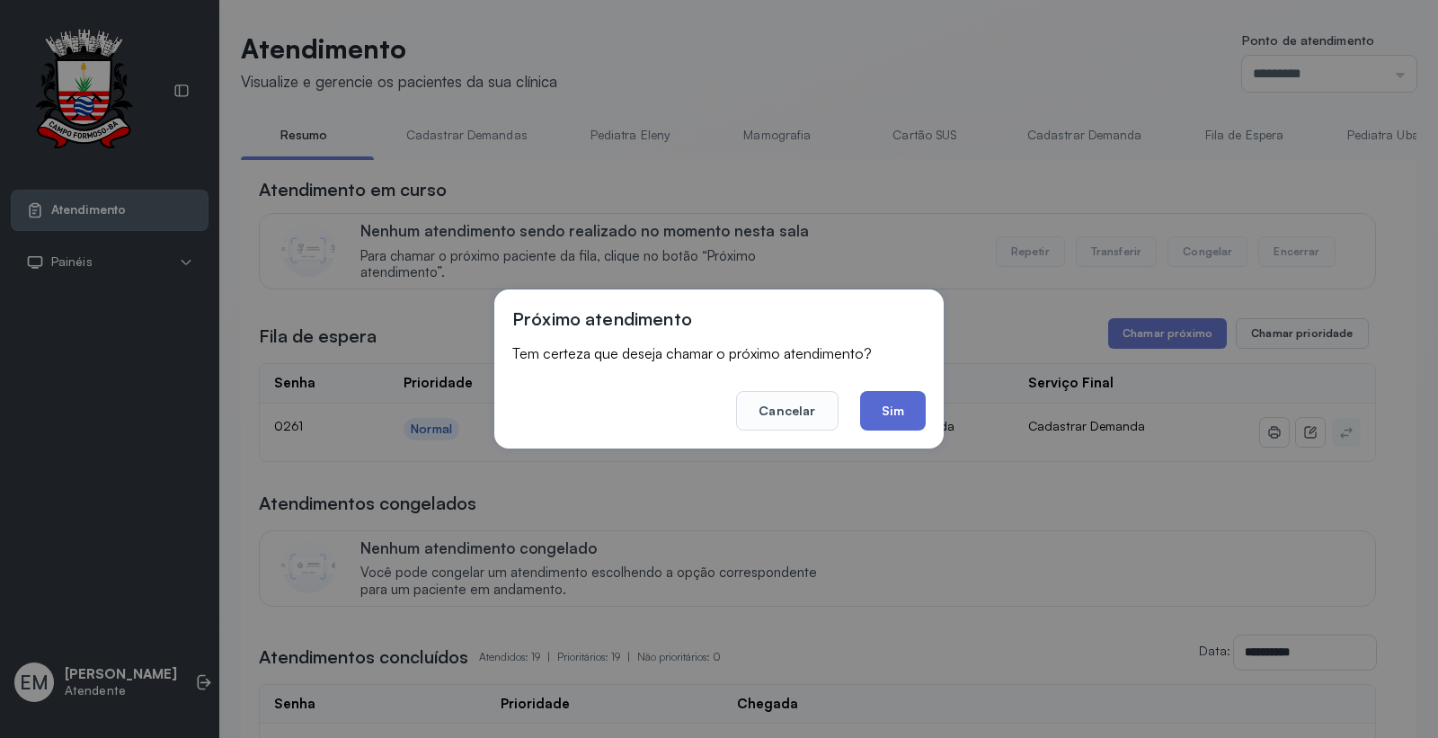
click at [899, 405] on button "Sim" at bounding box center [893, 411] width 66 height 40
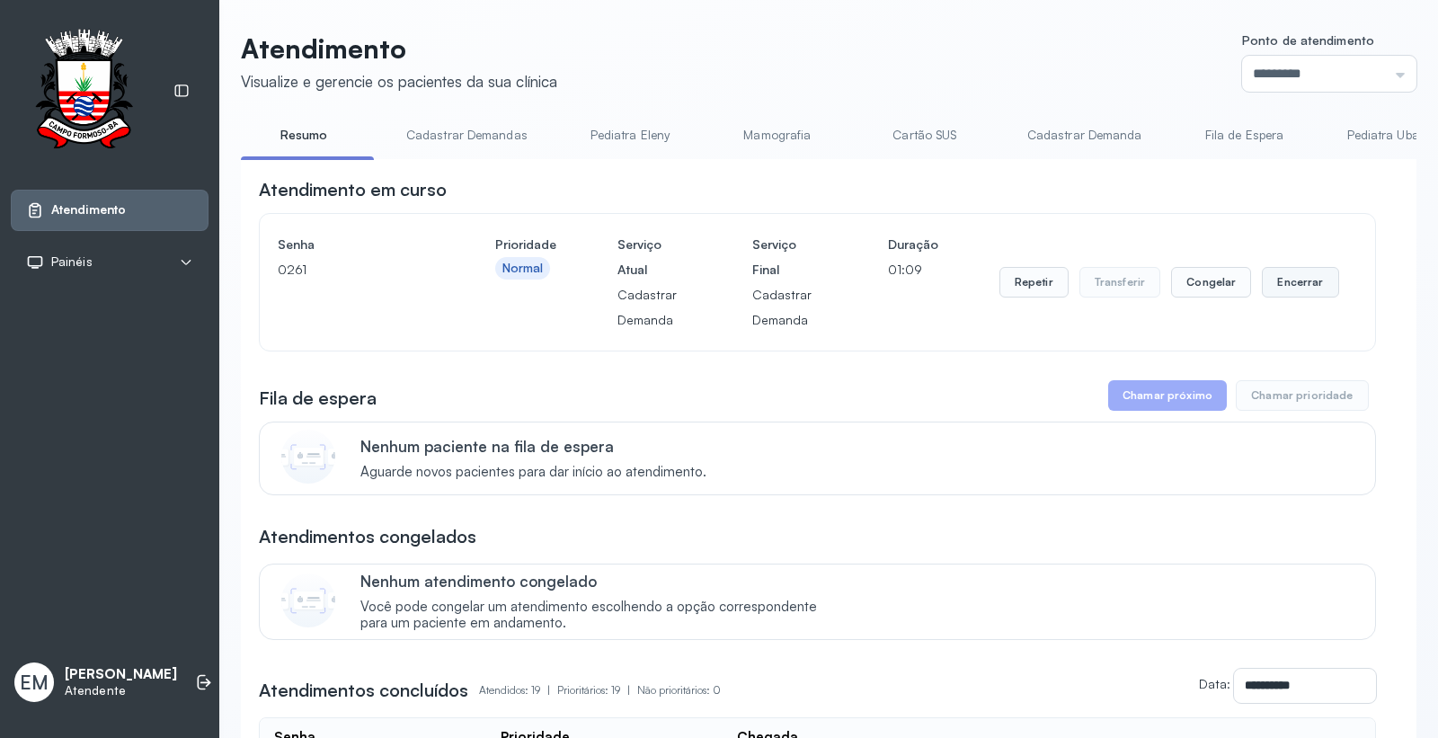
click at [1289, 294] on button "Encerrar" at bounding box center [1300, 282] width 76 height 31
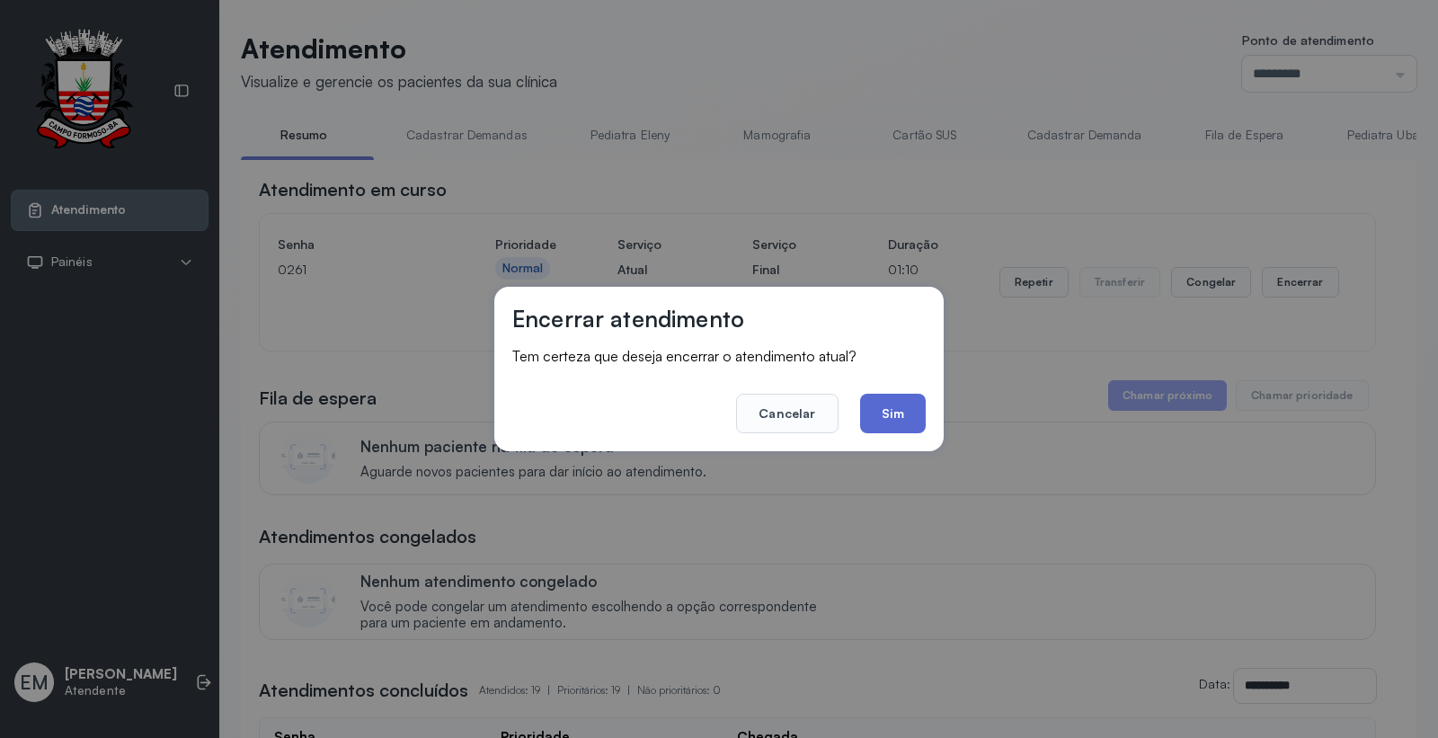
click at [877, 418] on button "Sim" at bounding box center [893, 414] width 66 height 40
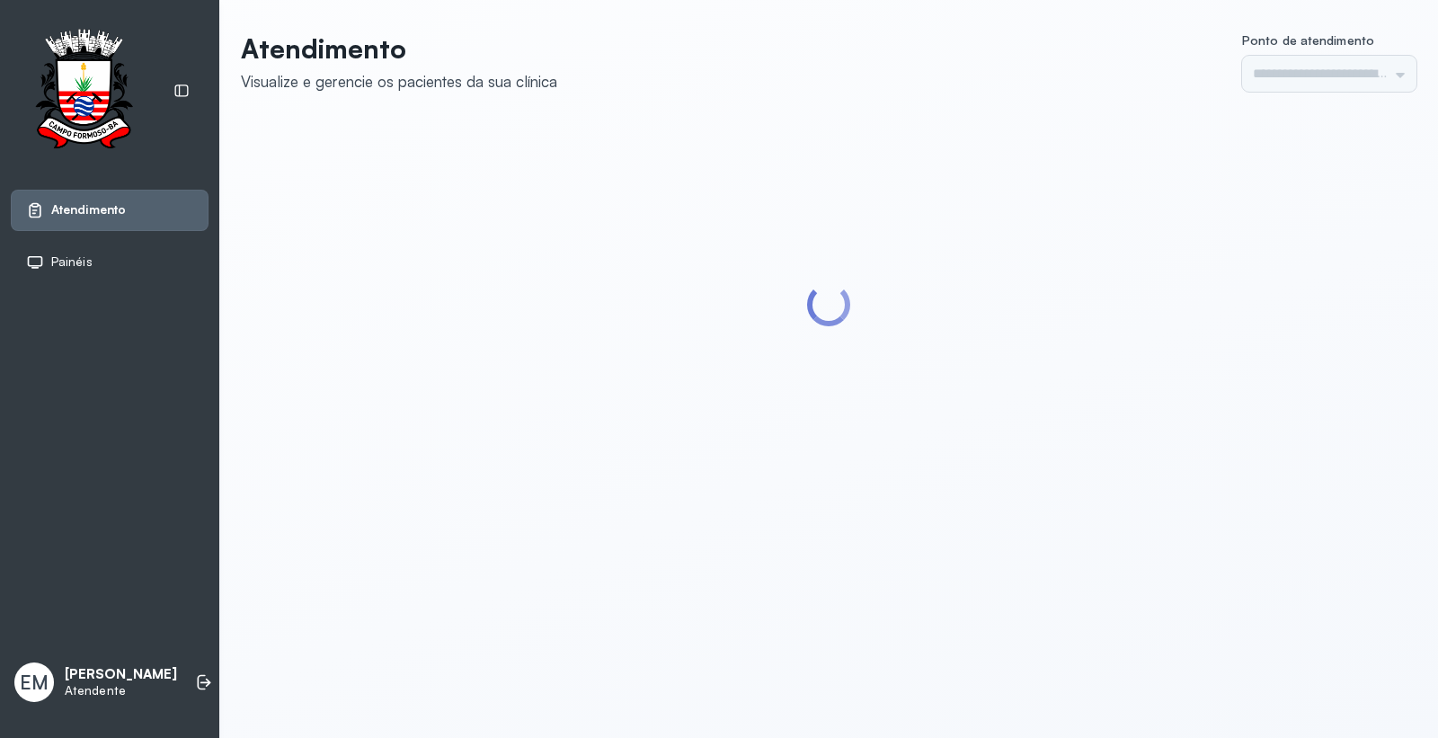
type input "*********"
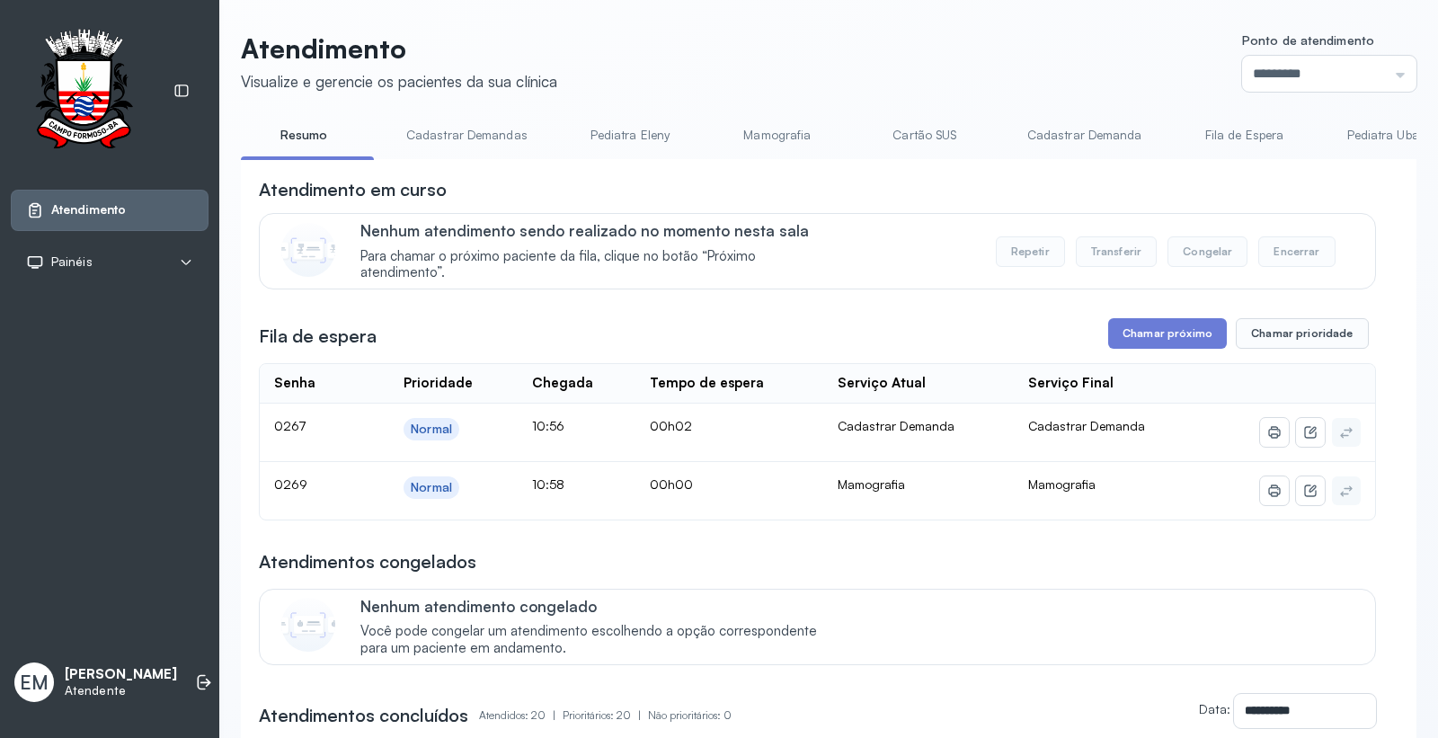
click at [776, 147] on link "Mamografia" at bounding box center [777, 135] width 126 height 30
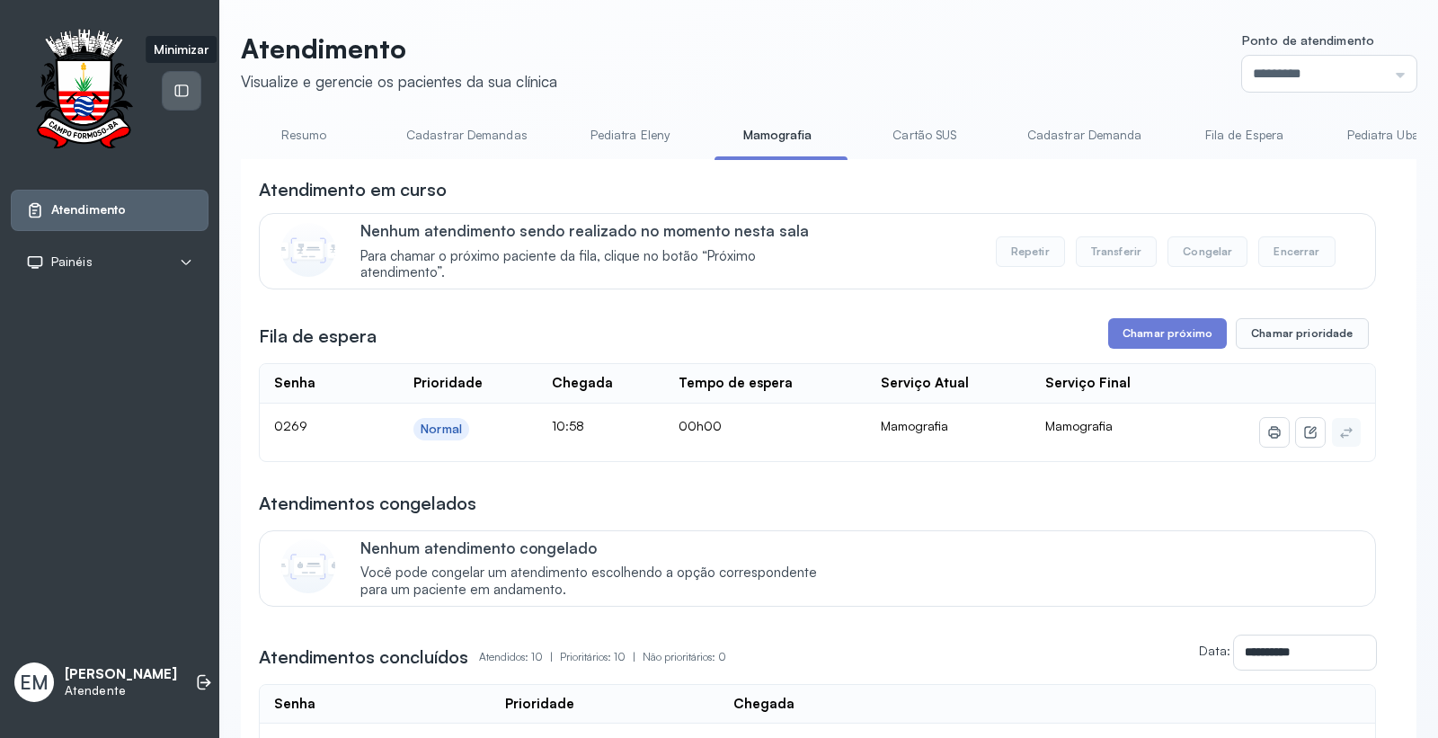
click at [181, 84] on icon at bounding box center [181, 91] width 16 height 16
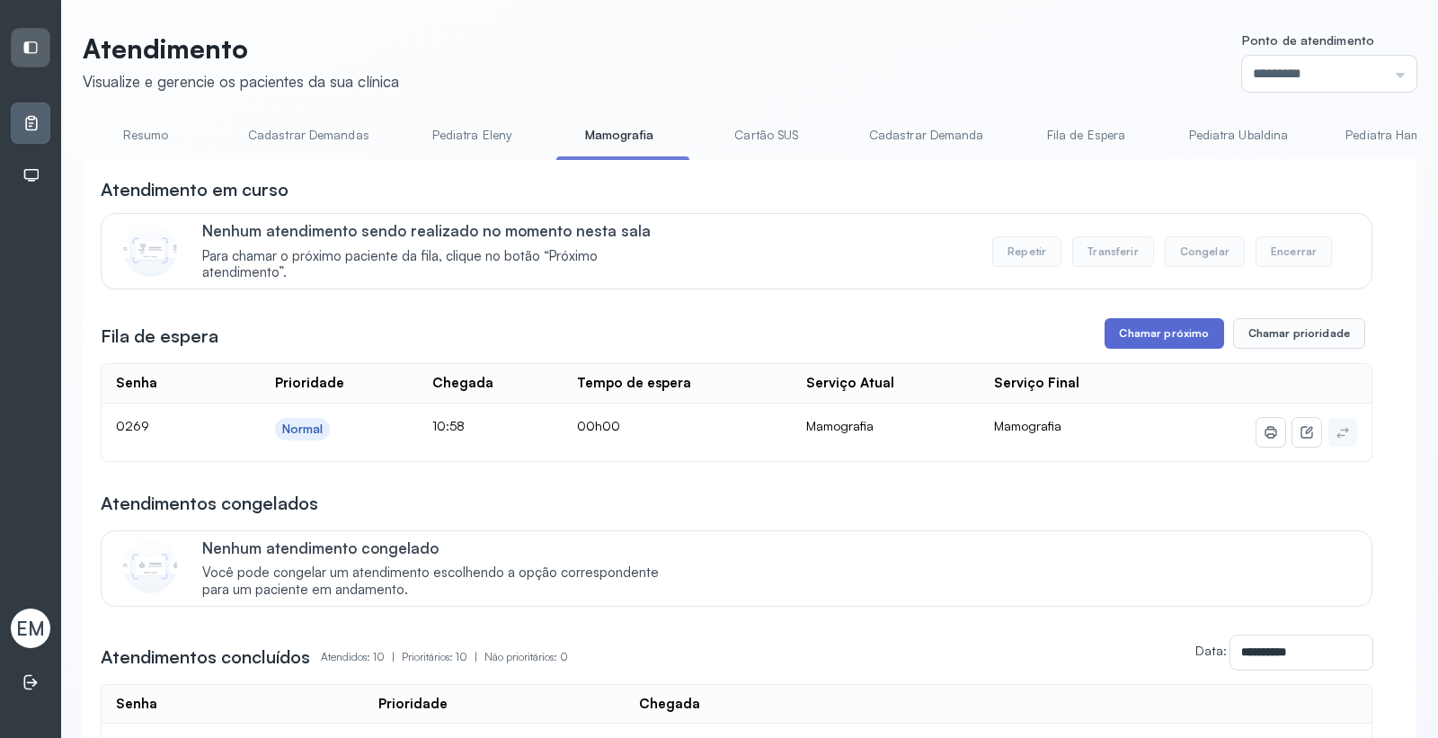
click at [1116, 332] on button "Chamar próximo" at bounding box center [1163, 333] width 119 height 31
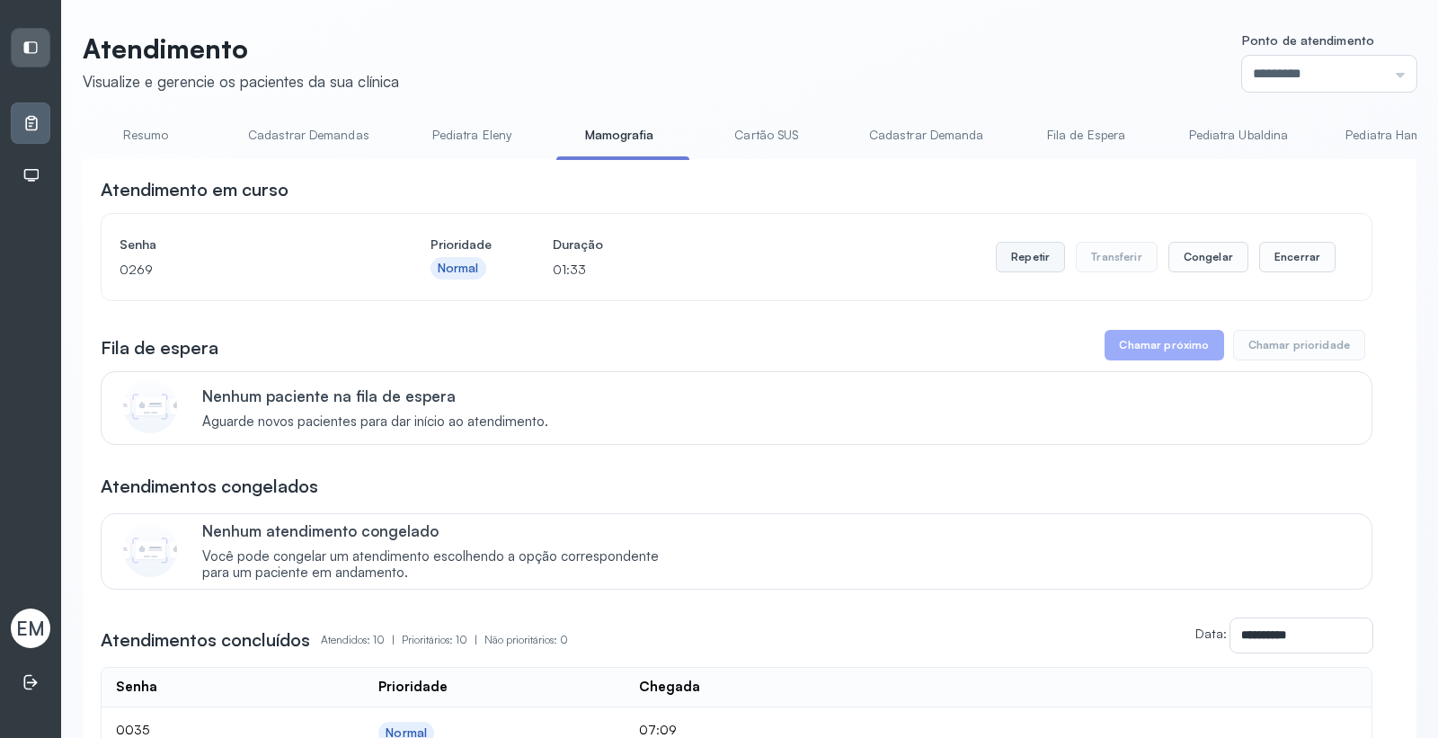
click at [1022, 265] on button "Repetir" at bounding box center [1030, 257] width 69 height 31
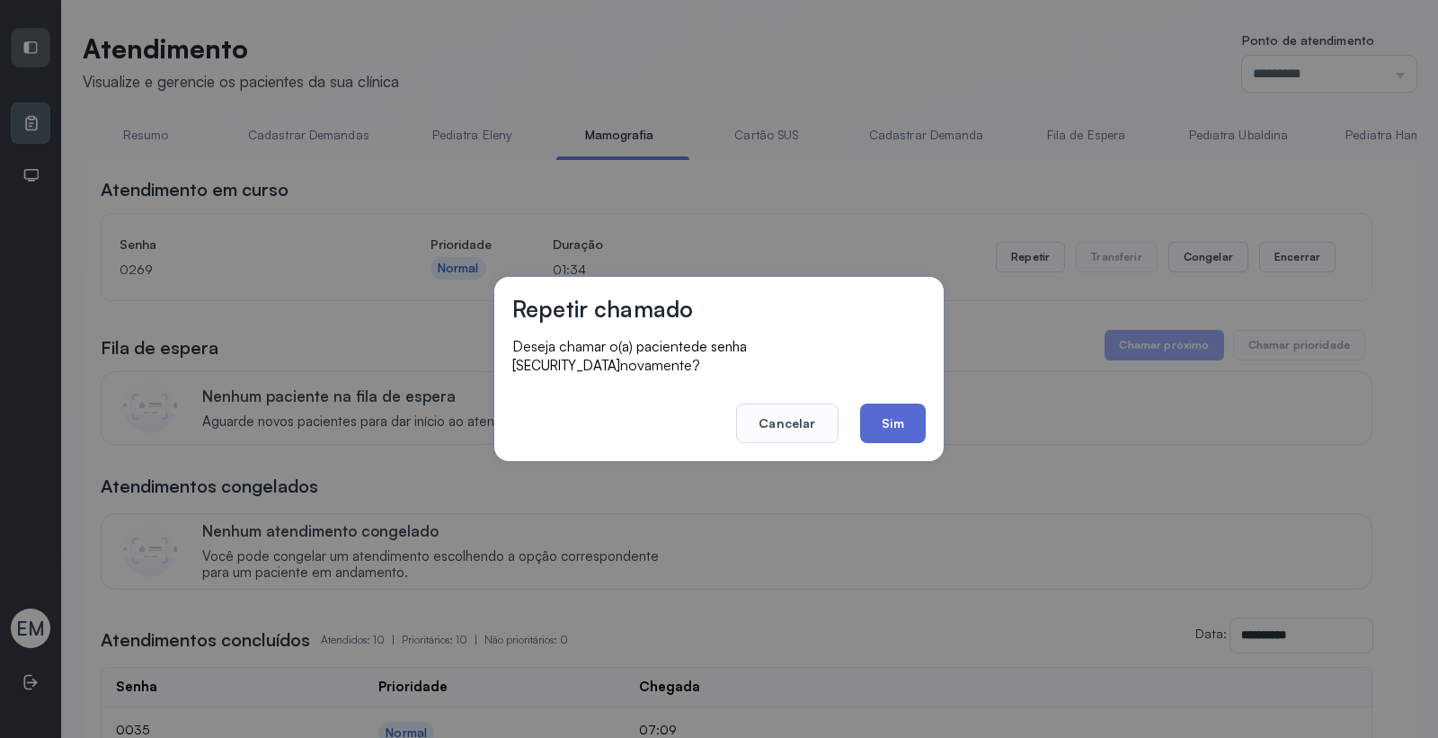
click at [892, 414] on button "Sim" at bounding box center [893, 423] width 66 height 40
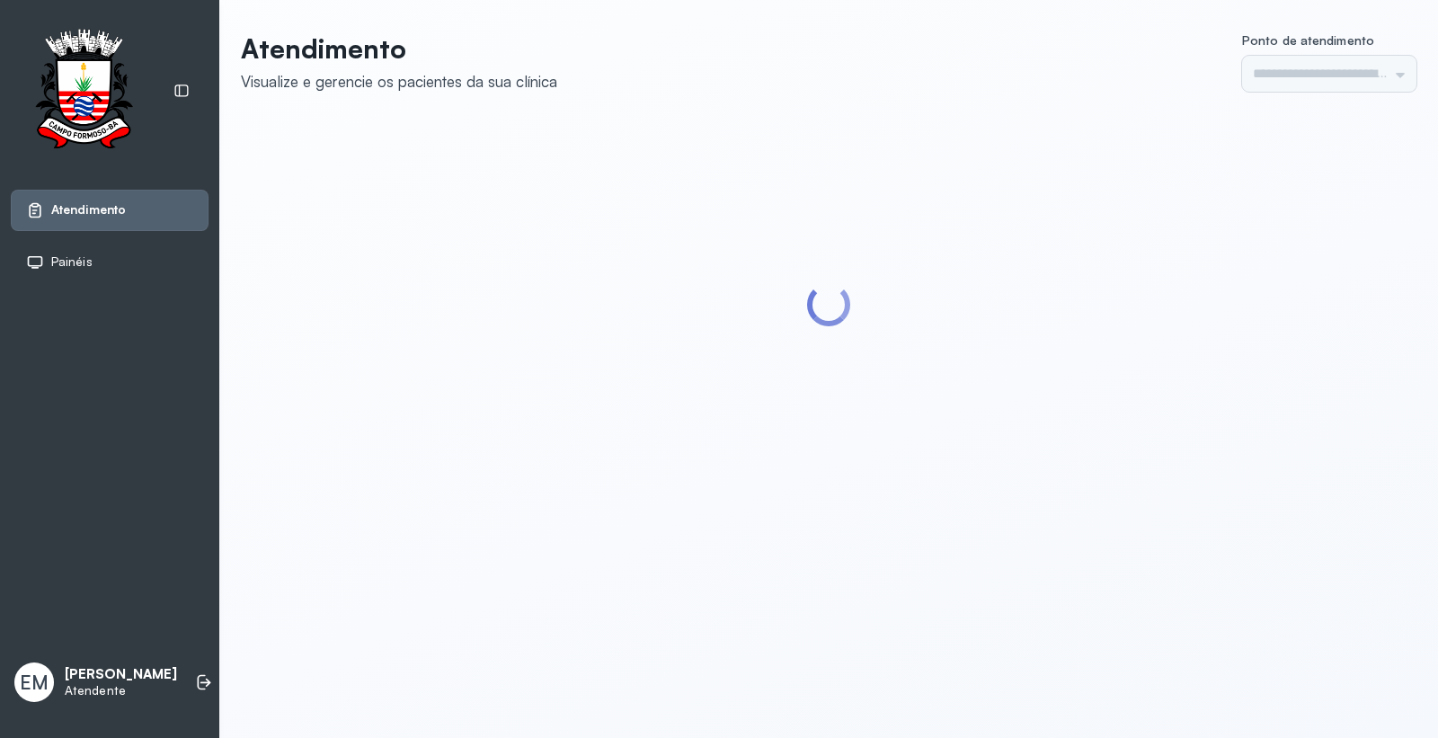
type input "*********"
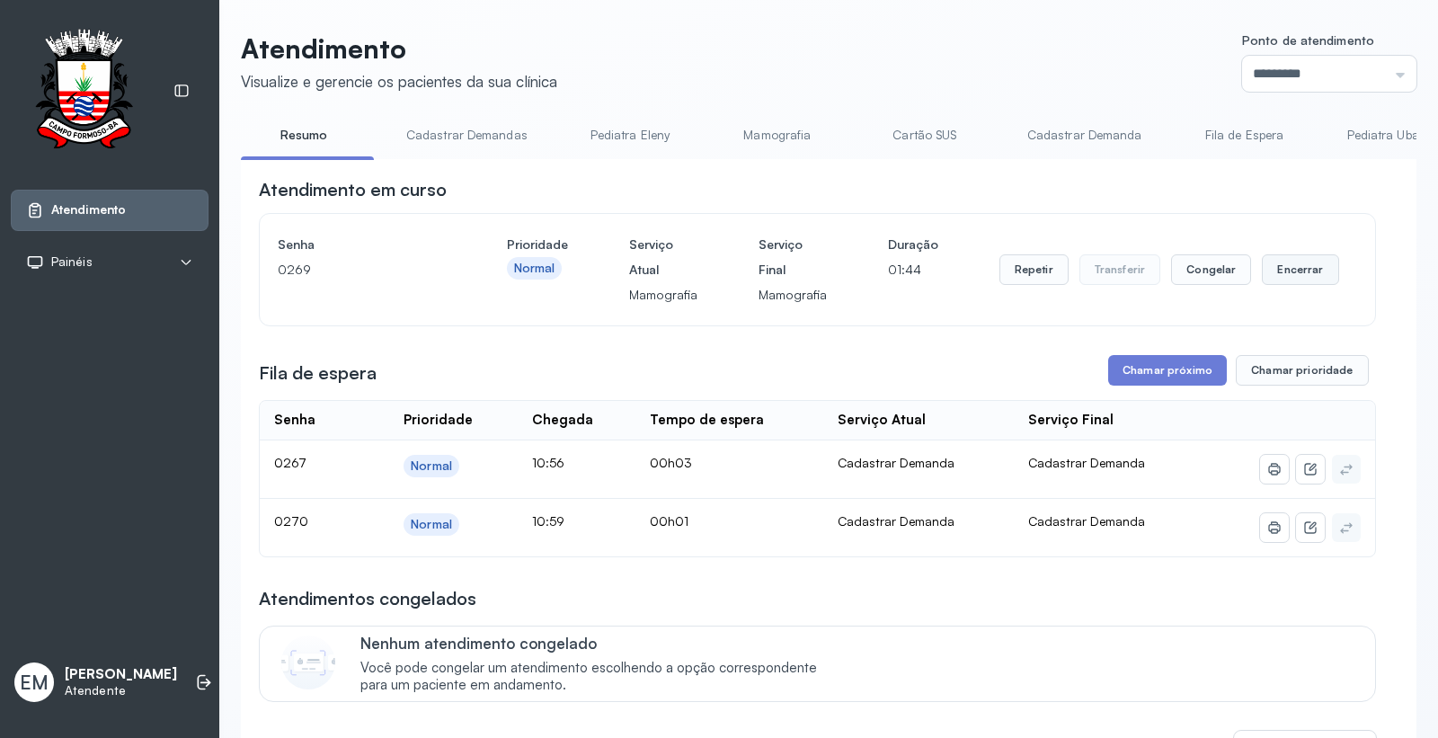
click at [1294, 277] on button "Encerrar" at bounding box center [1300, 269] width 76 height 31
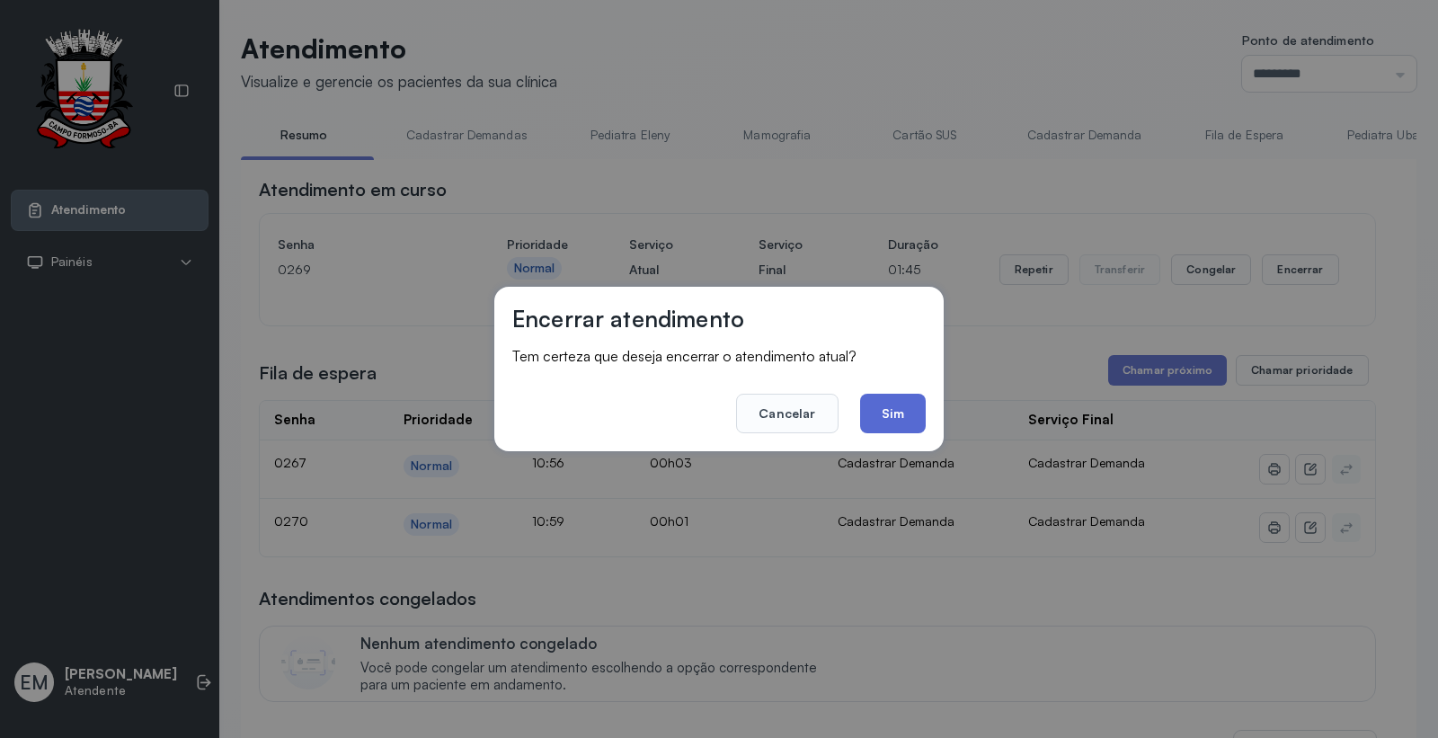
click at [883, 407] on button "Sim" at bounding box center [893, 414] width 66 height 40
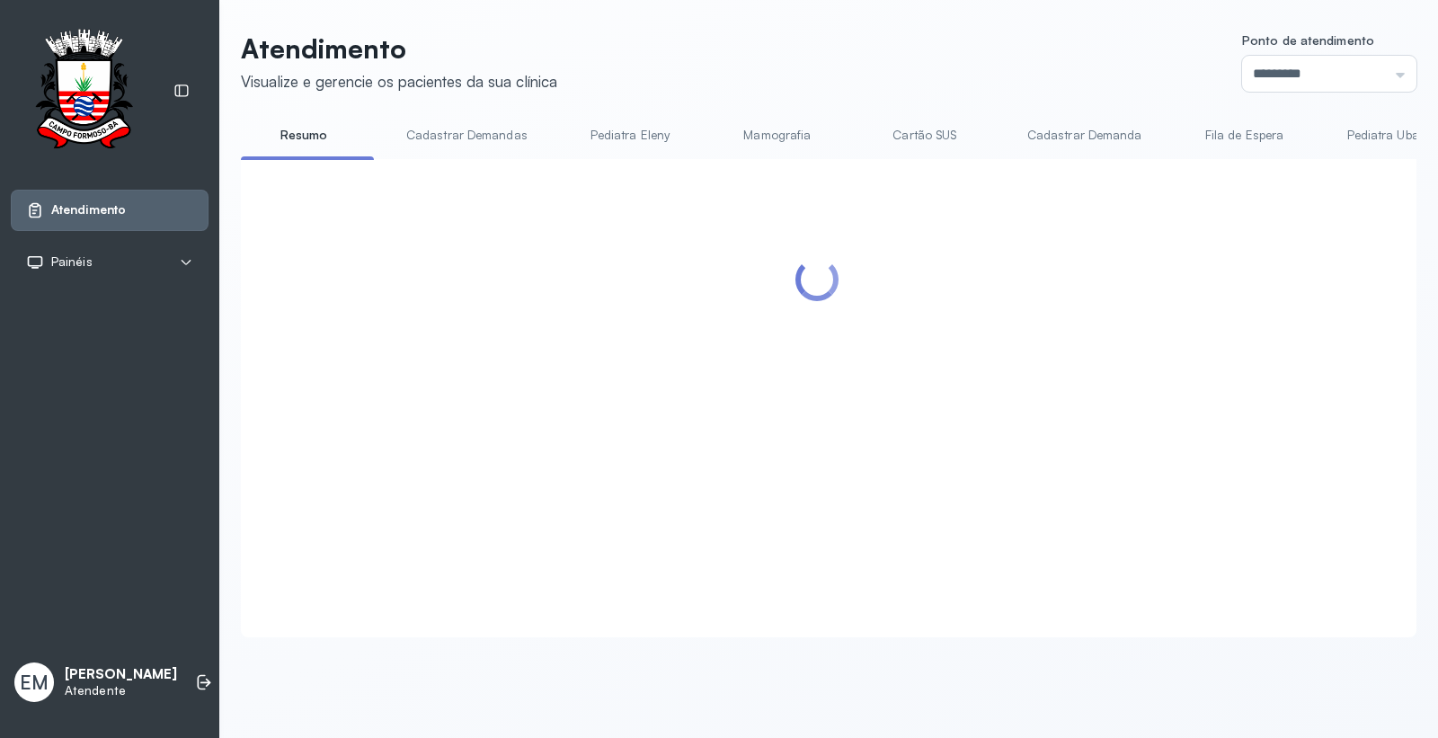
click at [937, 131] on link "Cartão SUS" at bounding box center [925, 135] width 126 height 30
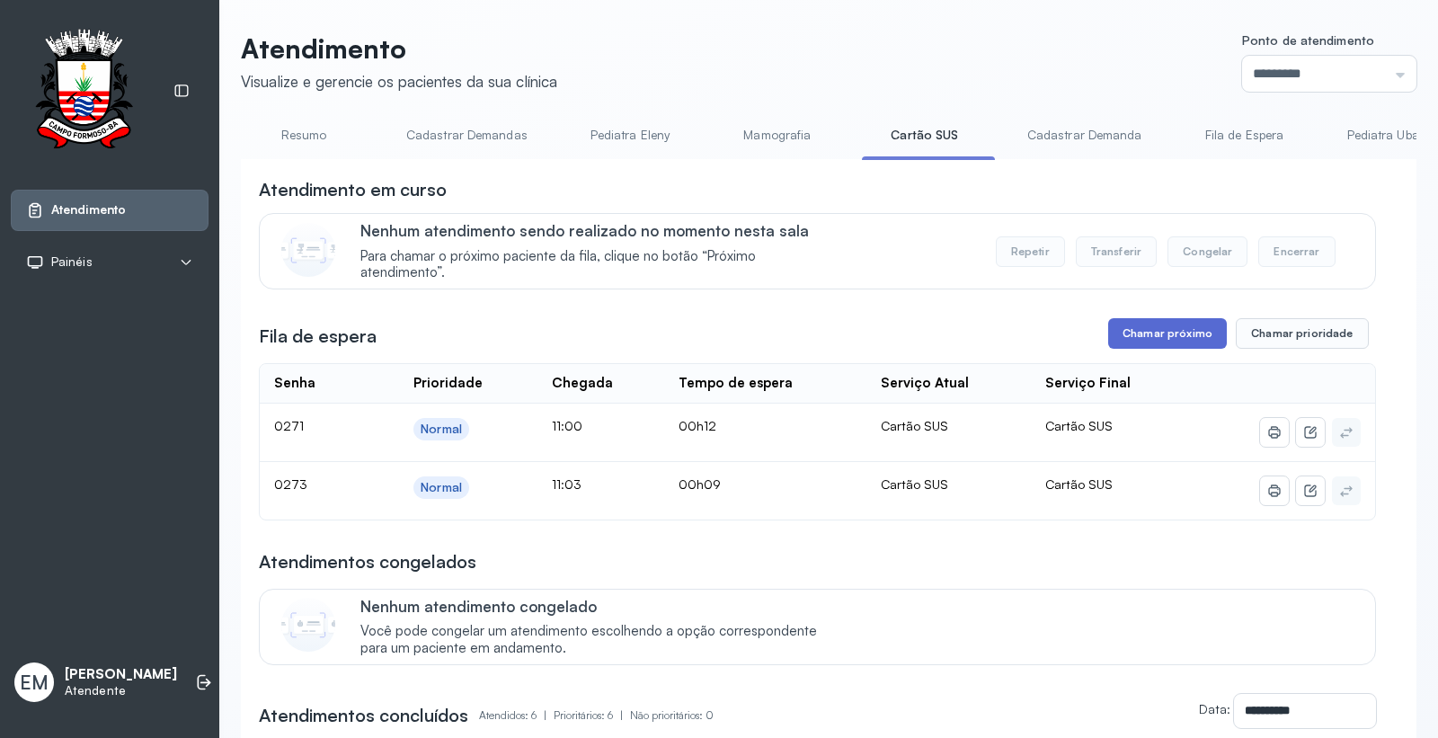
click at [1127, 334] on button "Chamar próximo" at bounding box center [1167, 333] width 119 height 31
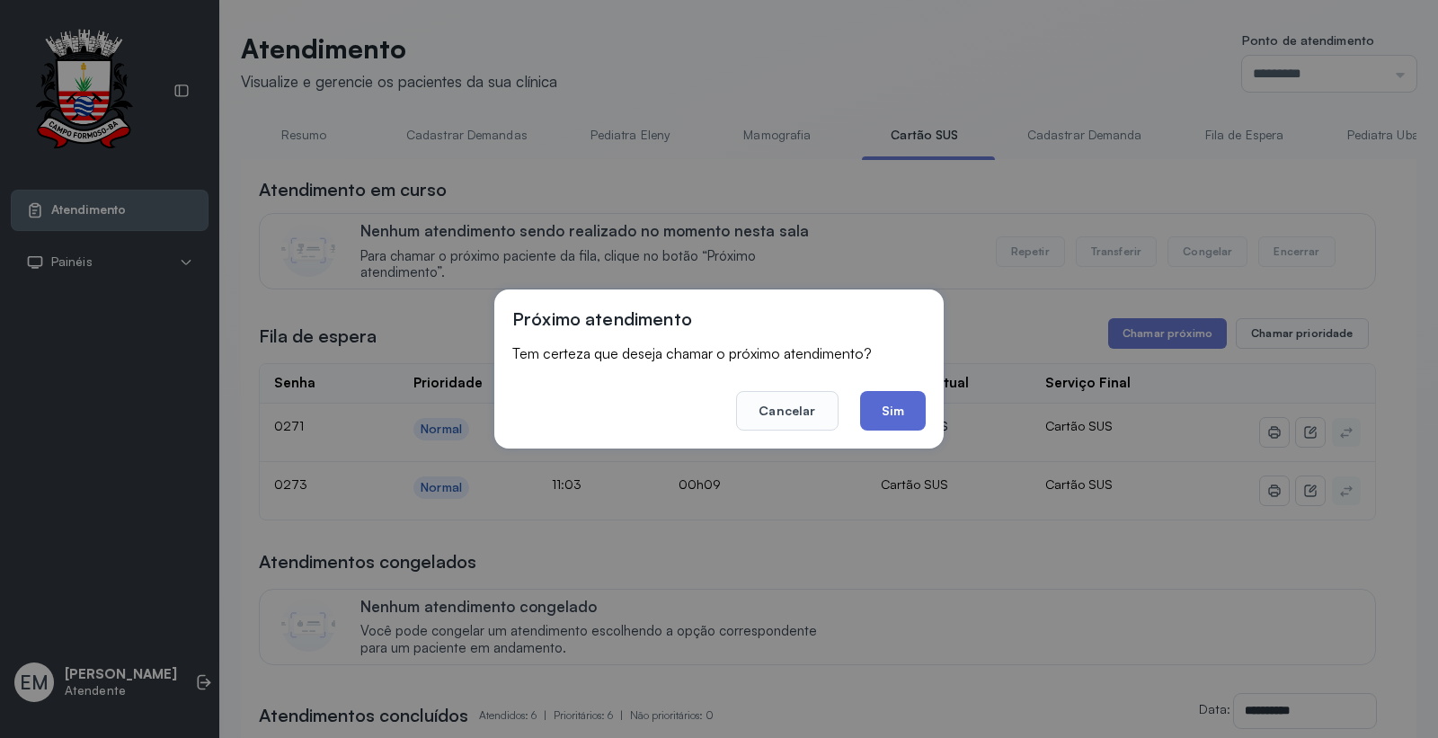
click at [883, 398] on button "Sim" at bounding box center [893, 411] width 66 height 40
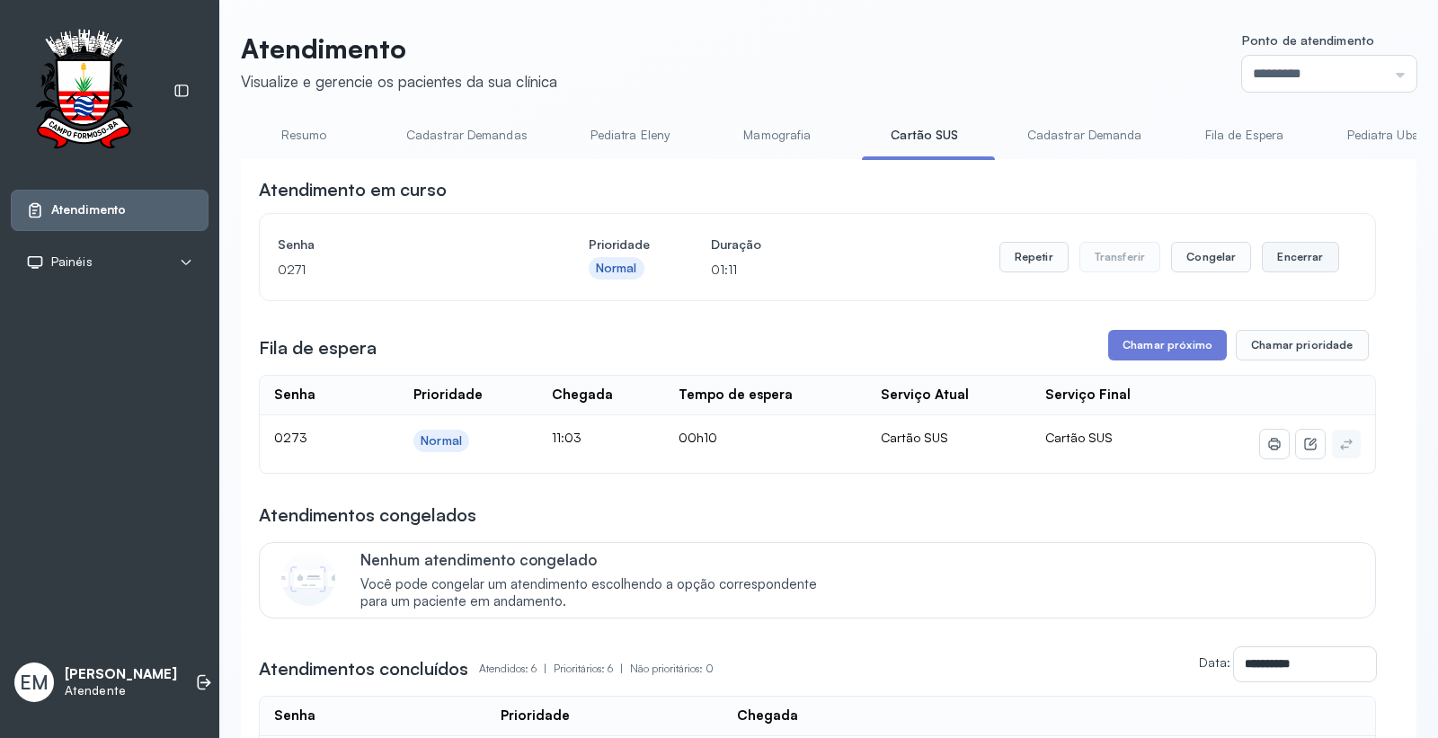
click at [1292, 252] on button "Encerrar" at bounding box center [1300, 257] width 76 height 31
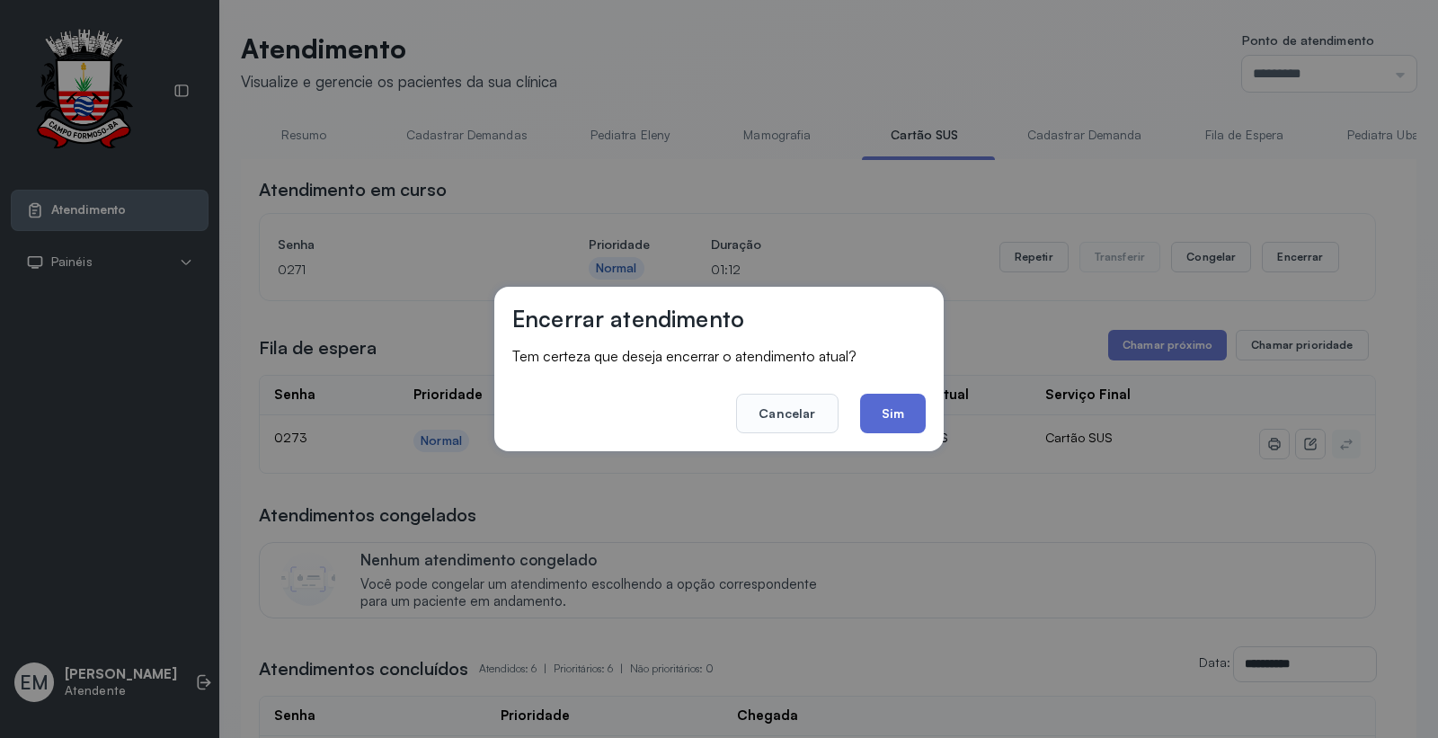
click at [888, 415] on button "Sim" at bounding box center [893, 414] width 66 height 40
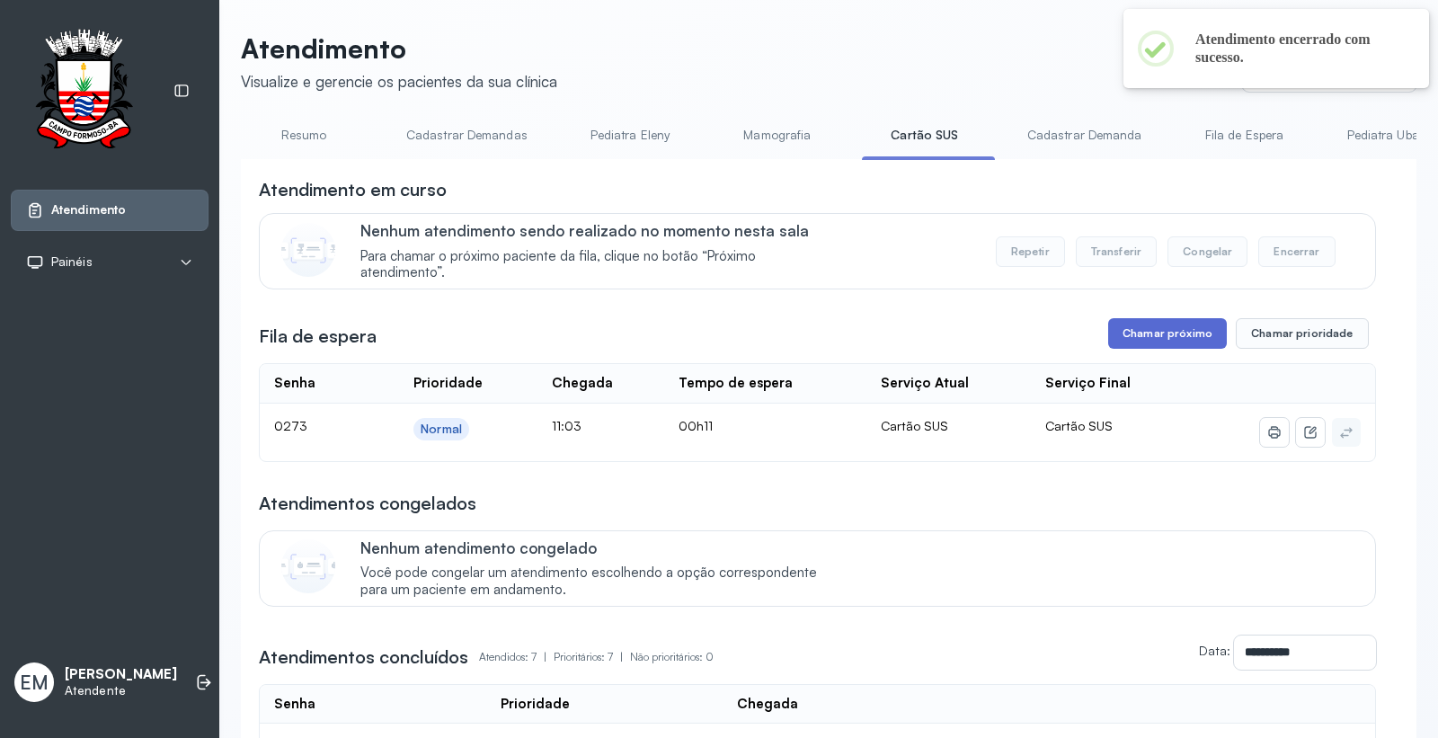
click at [1130, 330] on button "Chamar próximo" at bounding box center [1167, 333] width 119 height 31
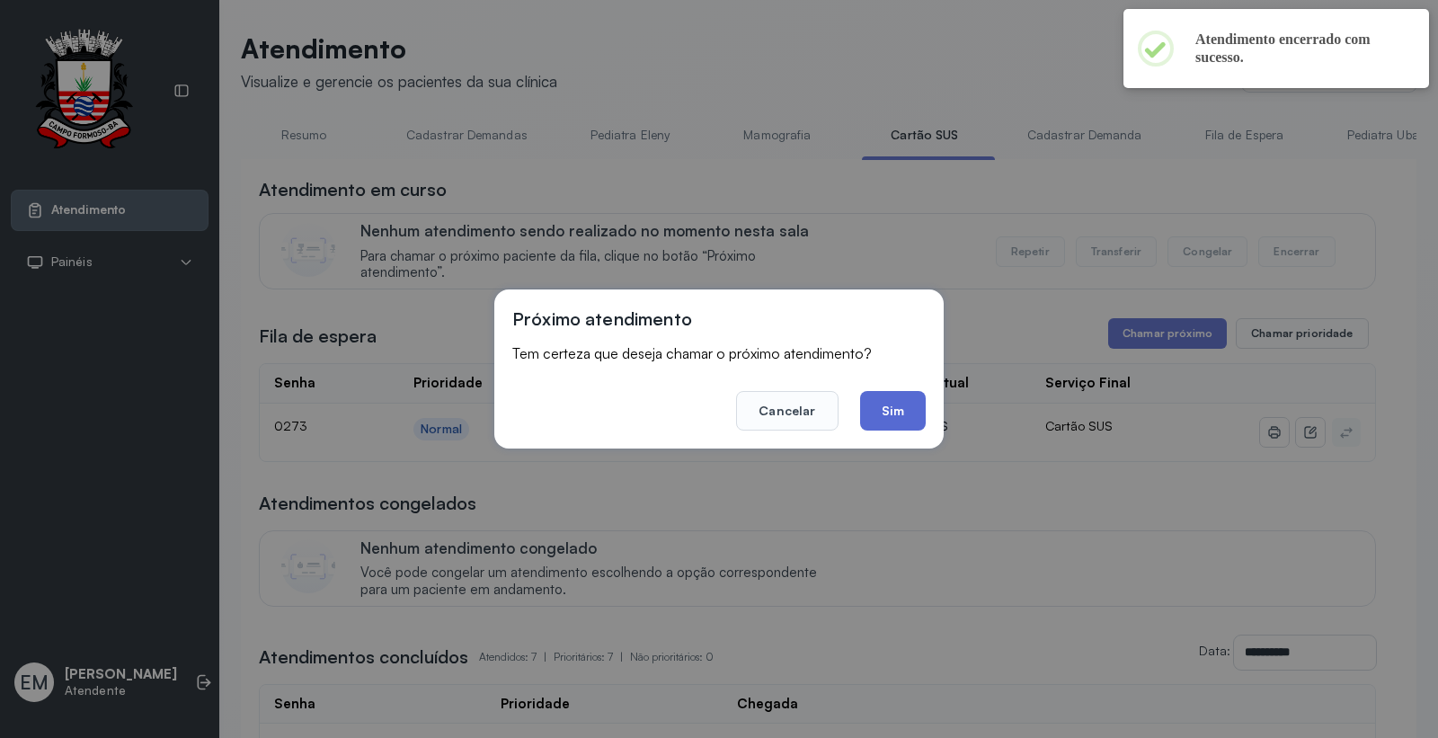
click at [891, 410] on button "Sim" at bounding box center [893, 411] width 66 height 40
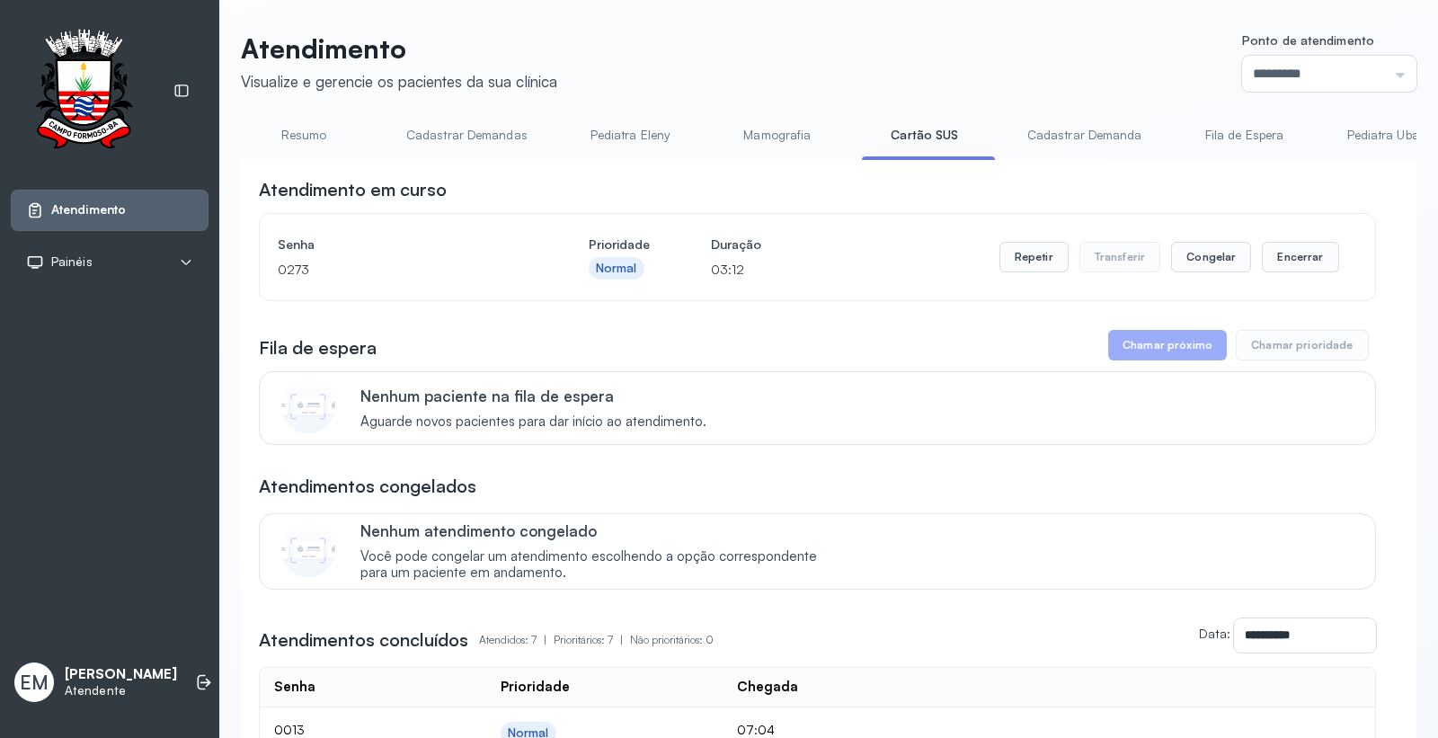
click at [471, 129] on link "Cadastrar Demandas" at bounding box center [466, 135] width 157 height 30
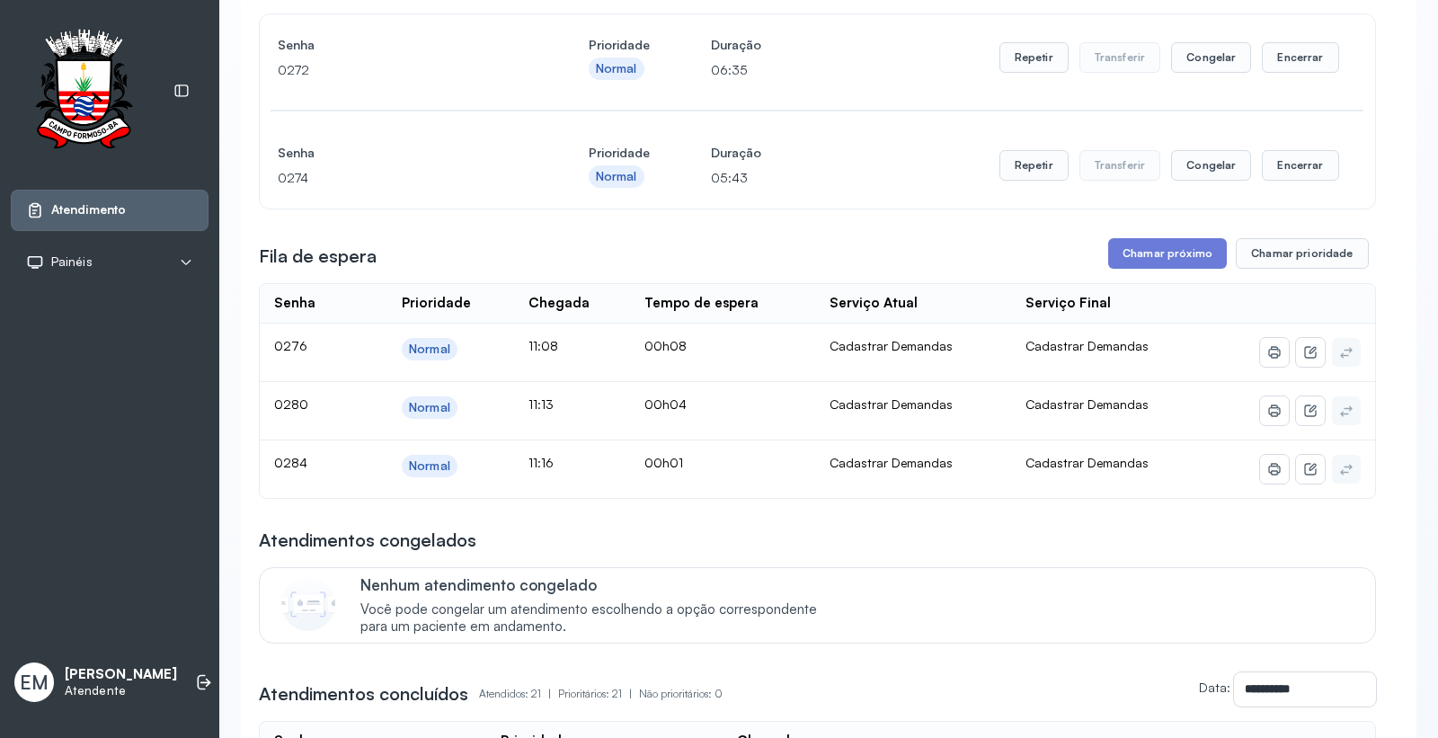
scroll to position [100, 0]
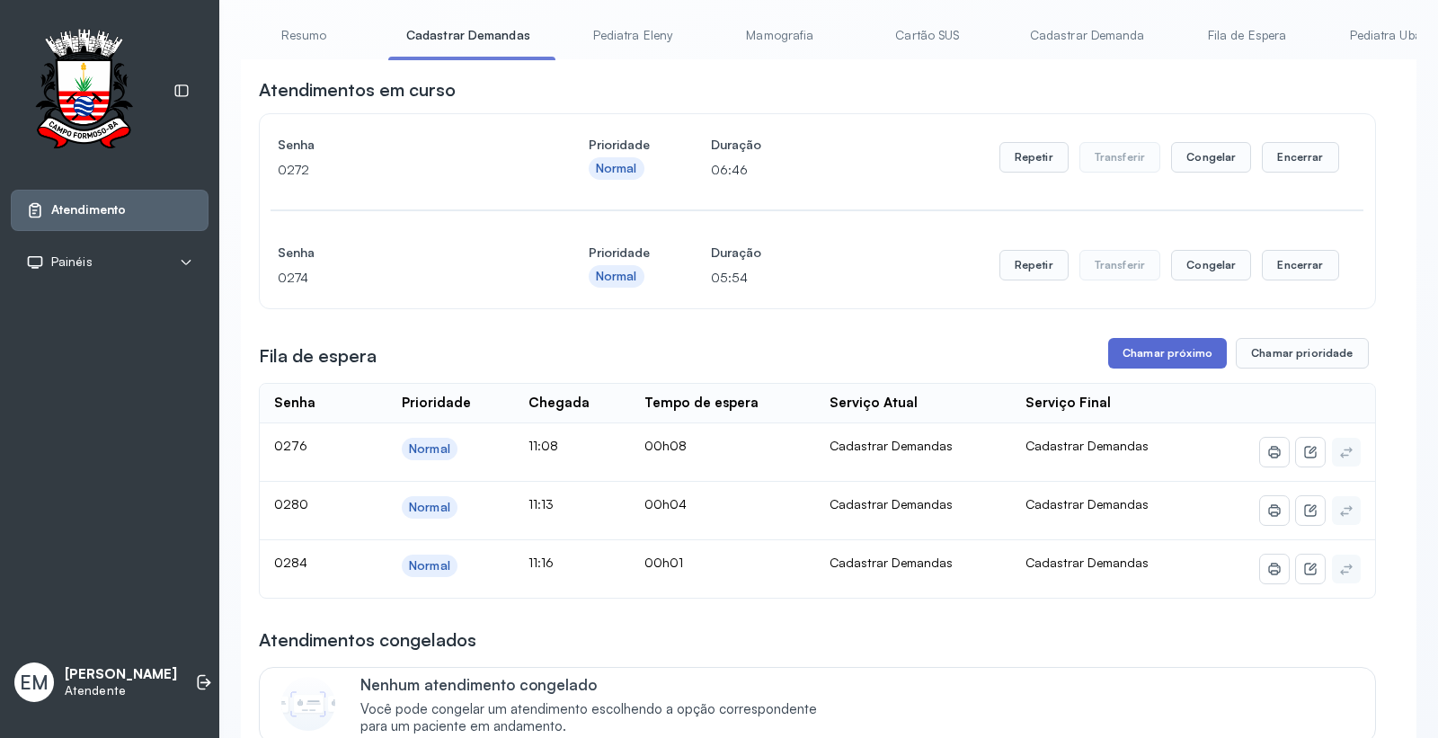
click at [1138, 352] on button "Chamar próximo" at bounding box center [1167, 353] width 119 height 31
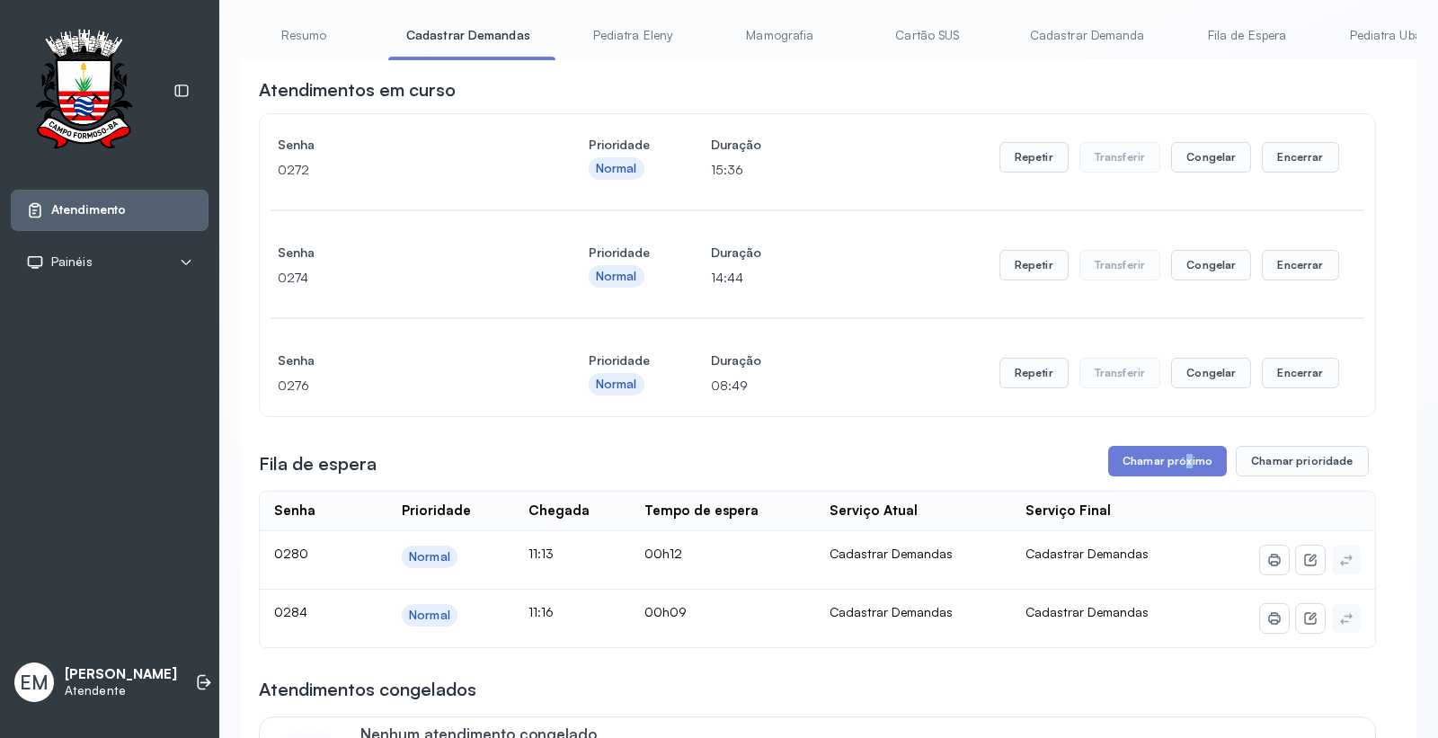
drag, startPoint x: 1168, startPoint y: 463, endPoint x: 1055, endPoint y: 492, distance: 116.8
click at [1165, 462] on button "Chamar próximo" at bounding box center [1167, 461] width 119 height 31
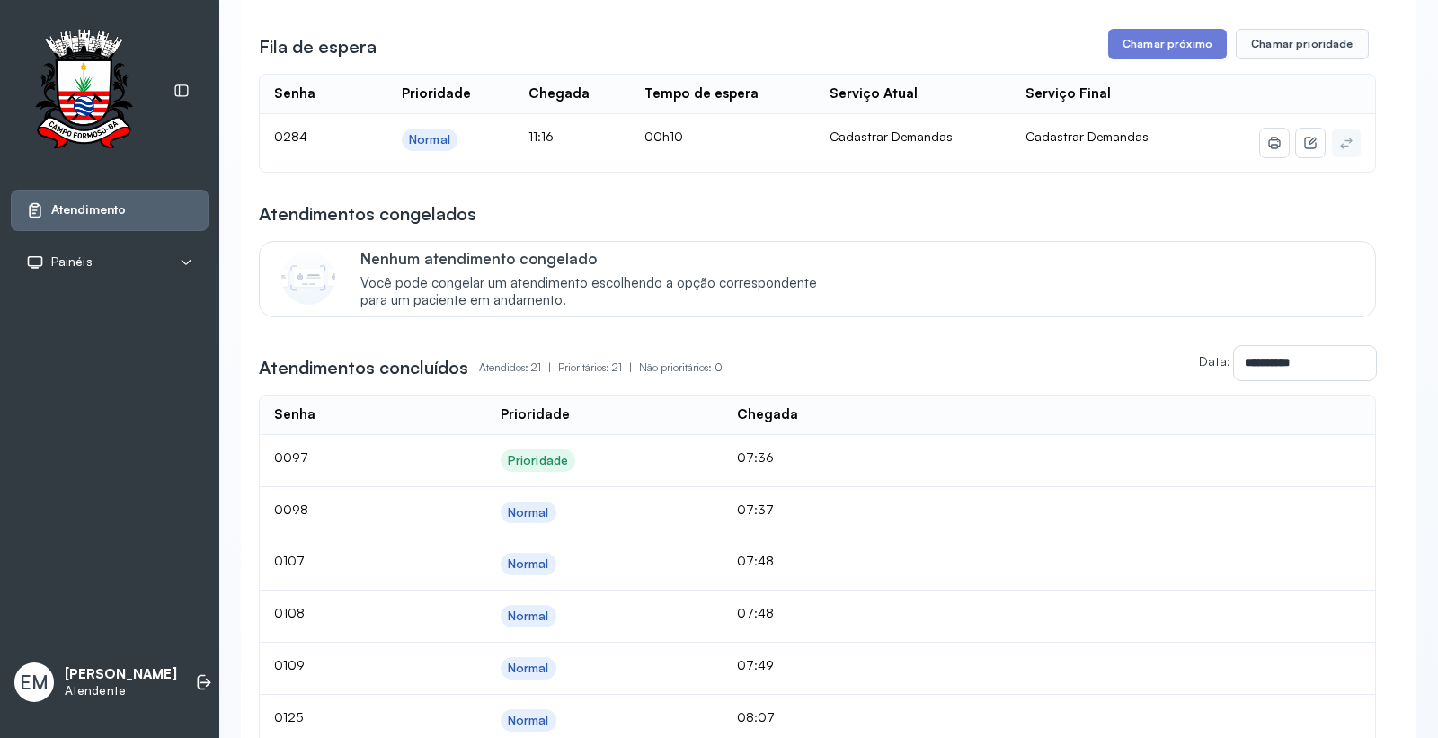
scroll to position [598, 0]
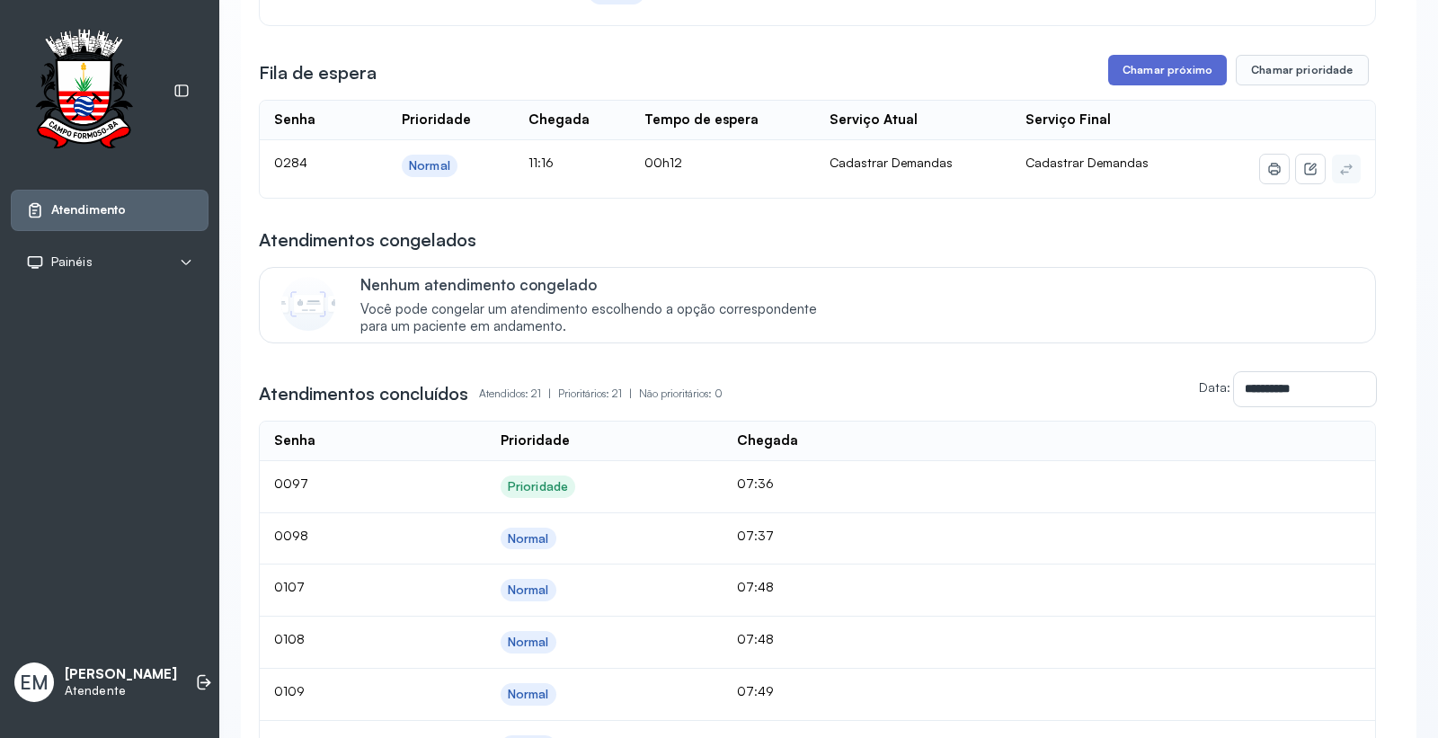
drag, startPoint x: 1137, startPoint y: 75, endPoint x: 1045, endPoint y: 128, distance: 105.9
click at [1136, 75] on button "Chamar próximo" at bounding box center [1167, 70] width 119 height 31
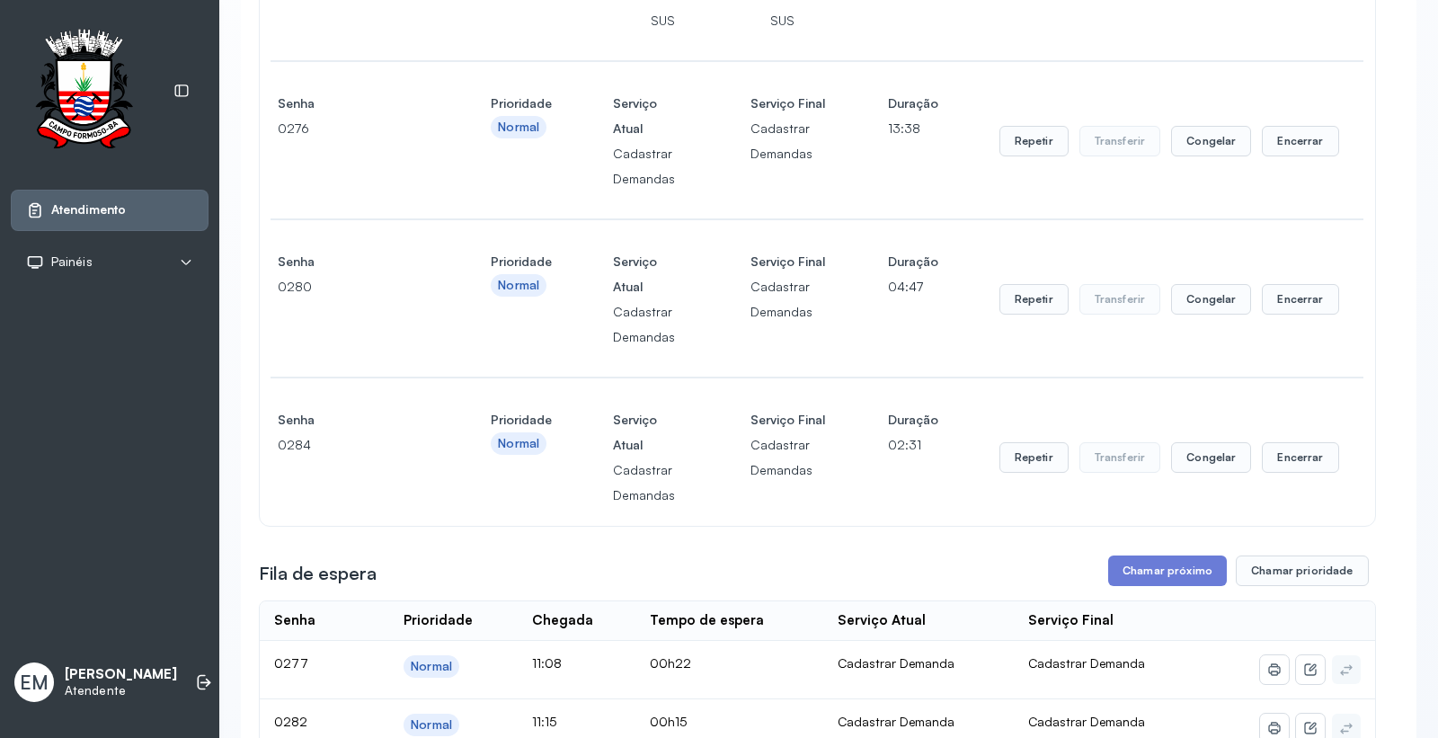
scroll to position [698, 0]
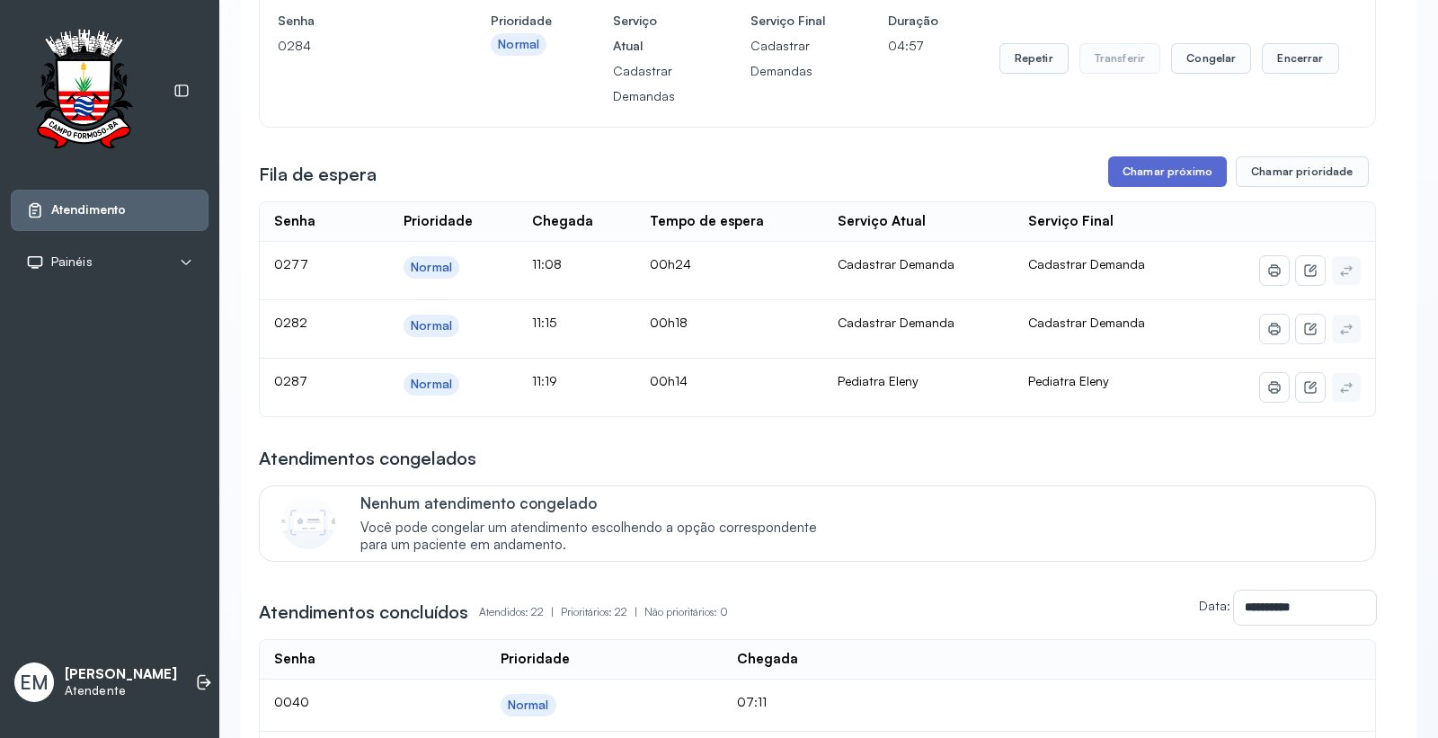
click at [1147, 173] on button "Chamar próximo" at bounding box center [1167, 171] width 119 height 31
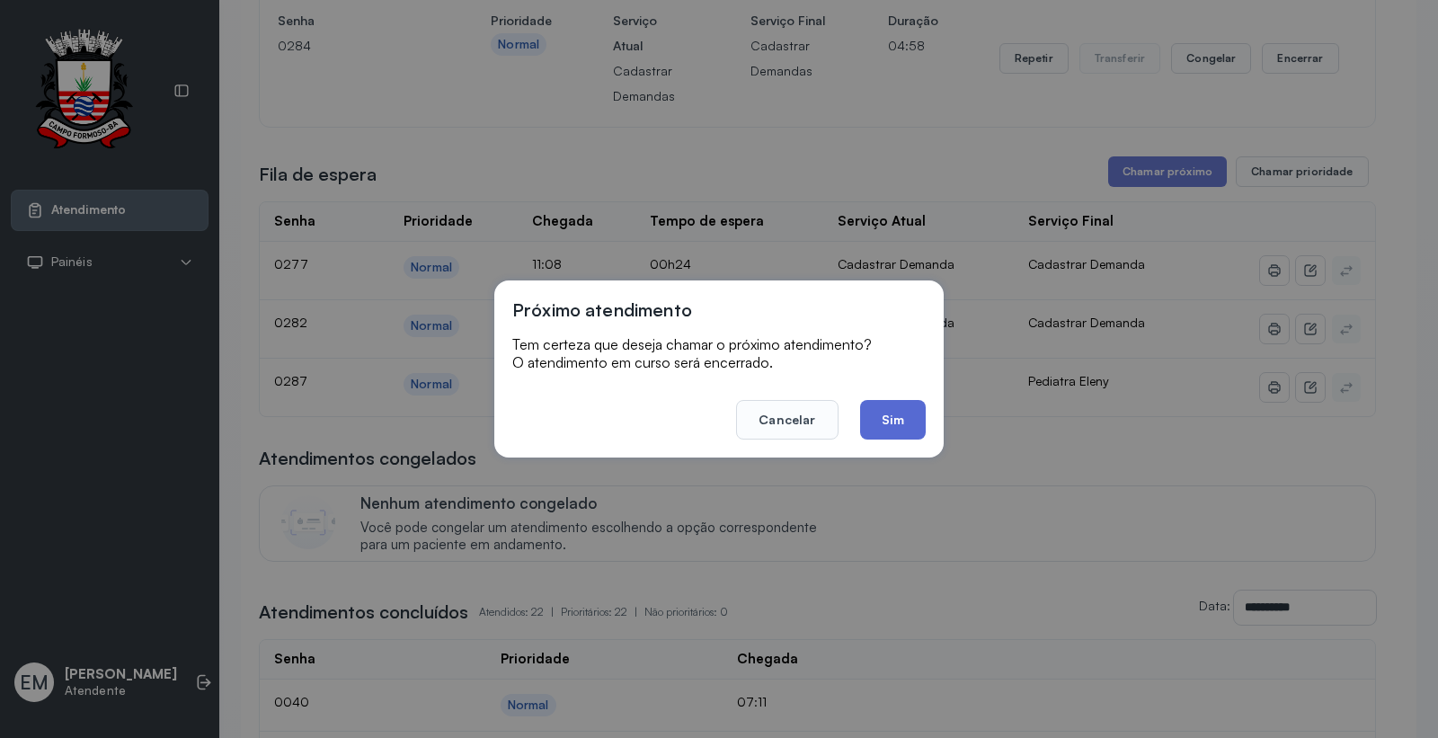
click at [897, 409] on button "Sim" at bounding box center [893, 420] width 66 height 40
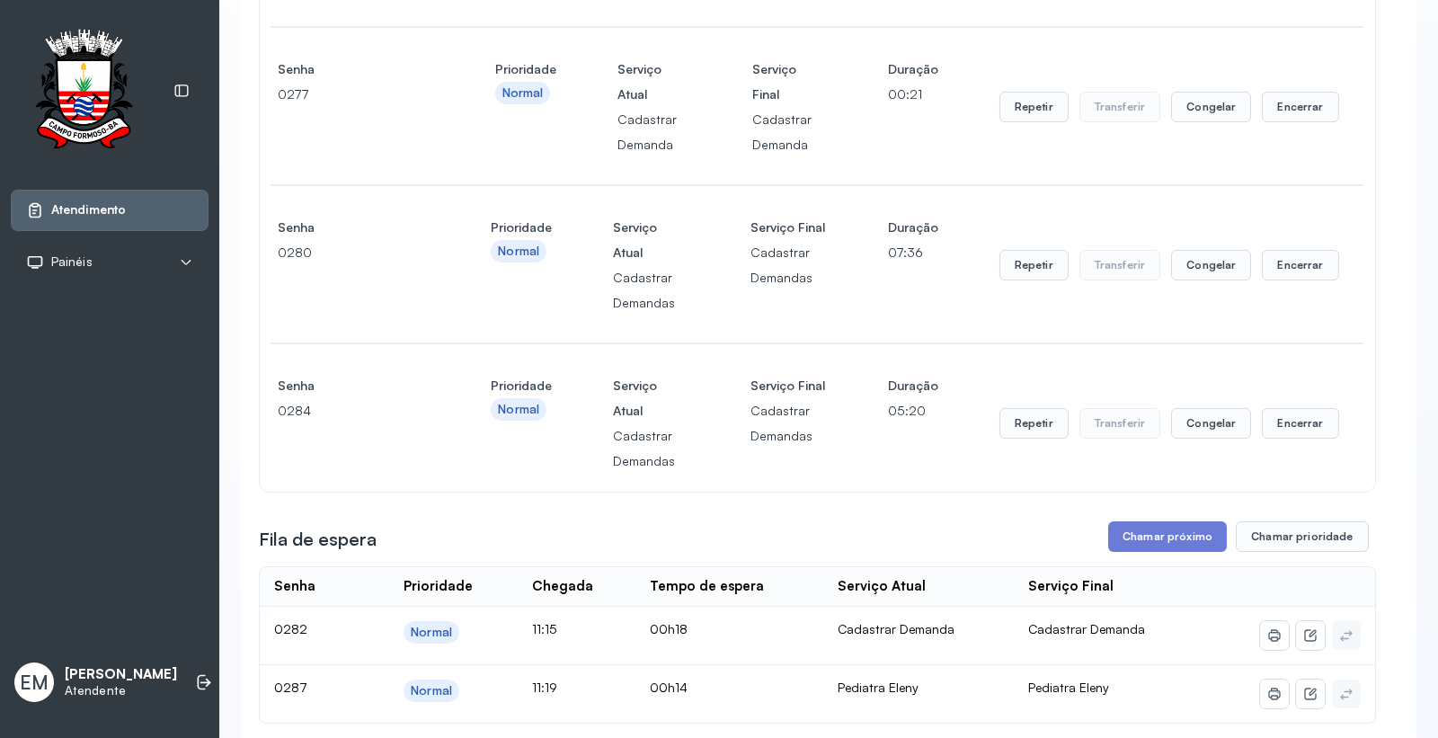
scroll to position [499, 0]
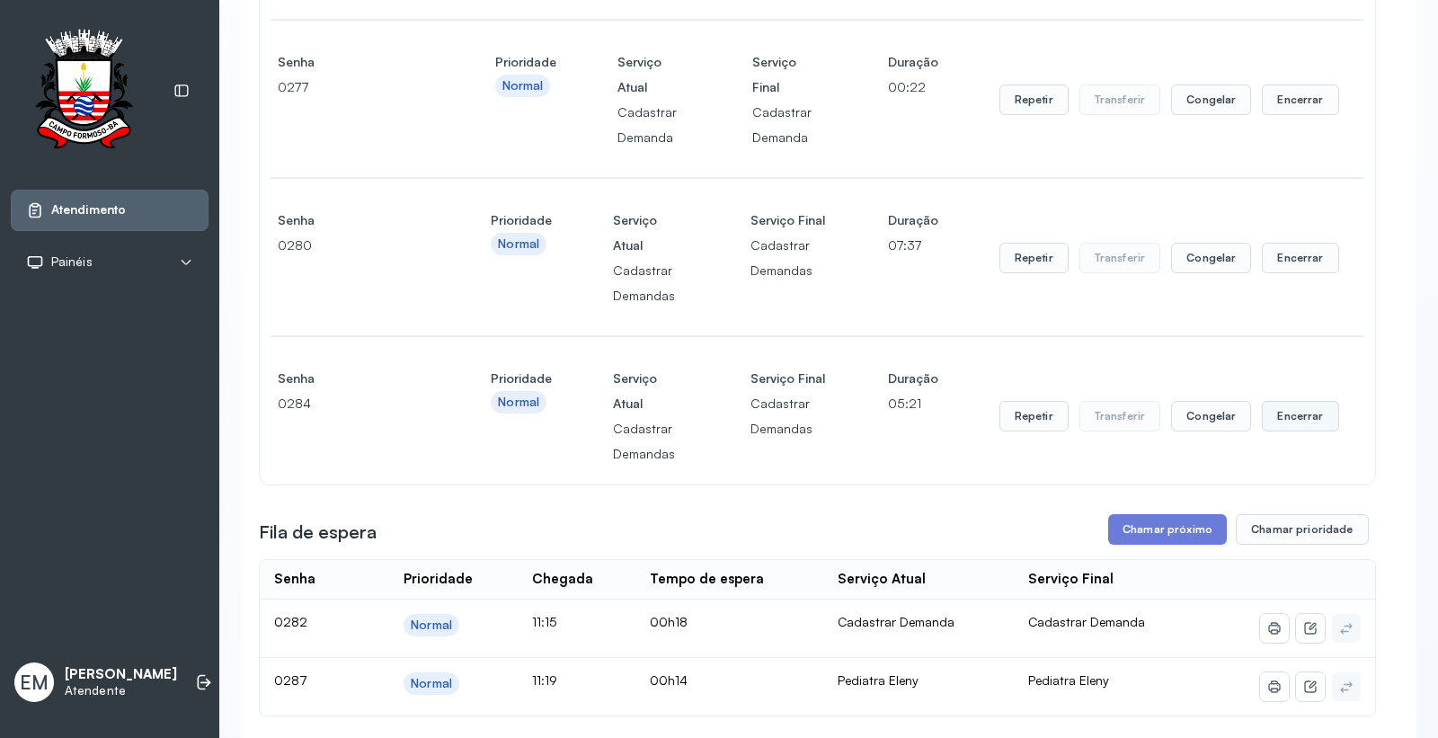
click at [1287, 413] on button "Encerrar" at bounding box center [1300, 416] width 76 height 31
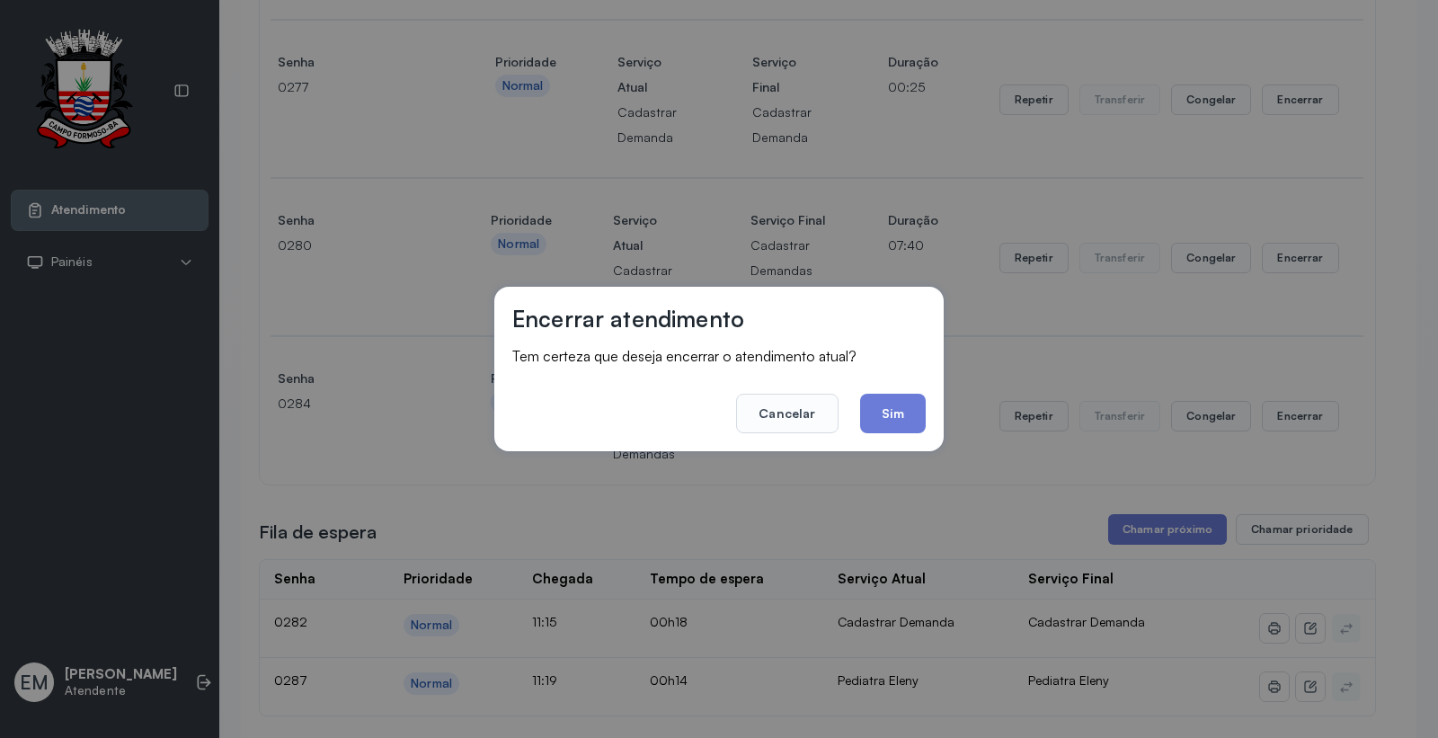
click at [906, 407] on button "Sim" at bounding box center [893, 414] width 66 height 40
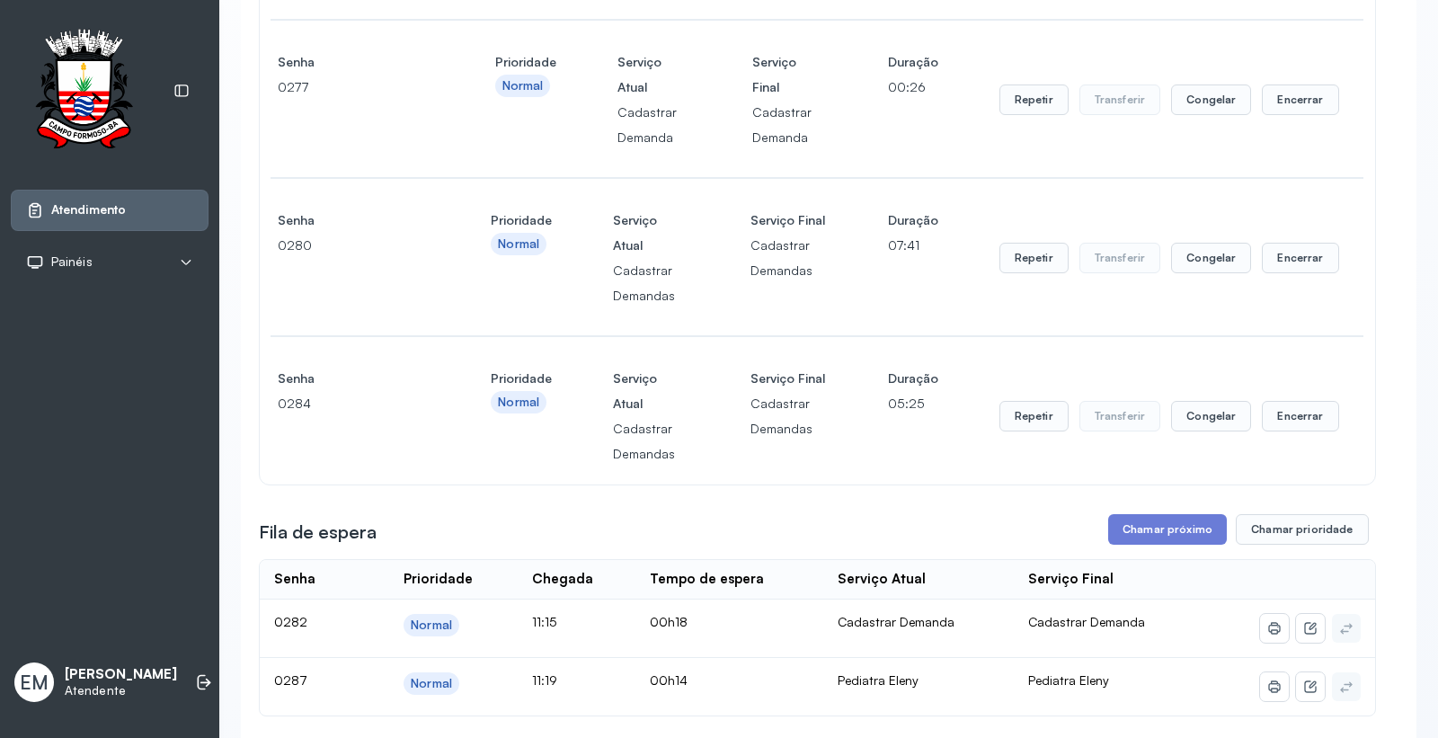
scroll to position [0, 0]
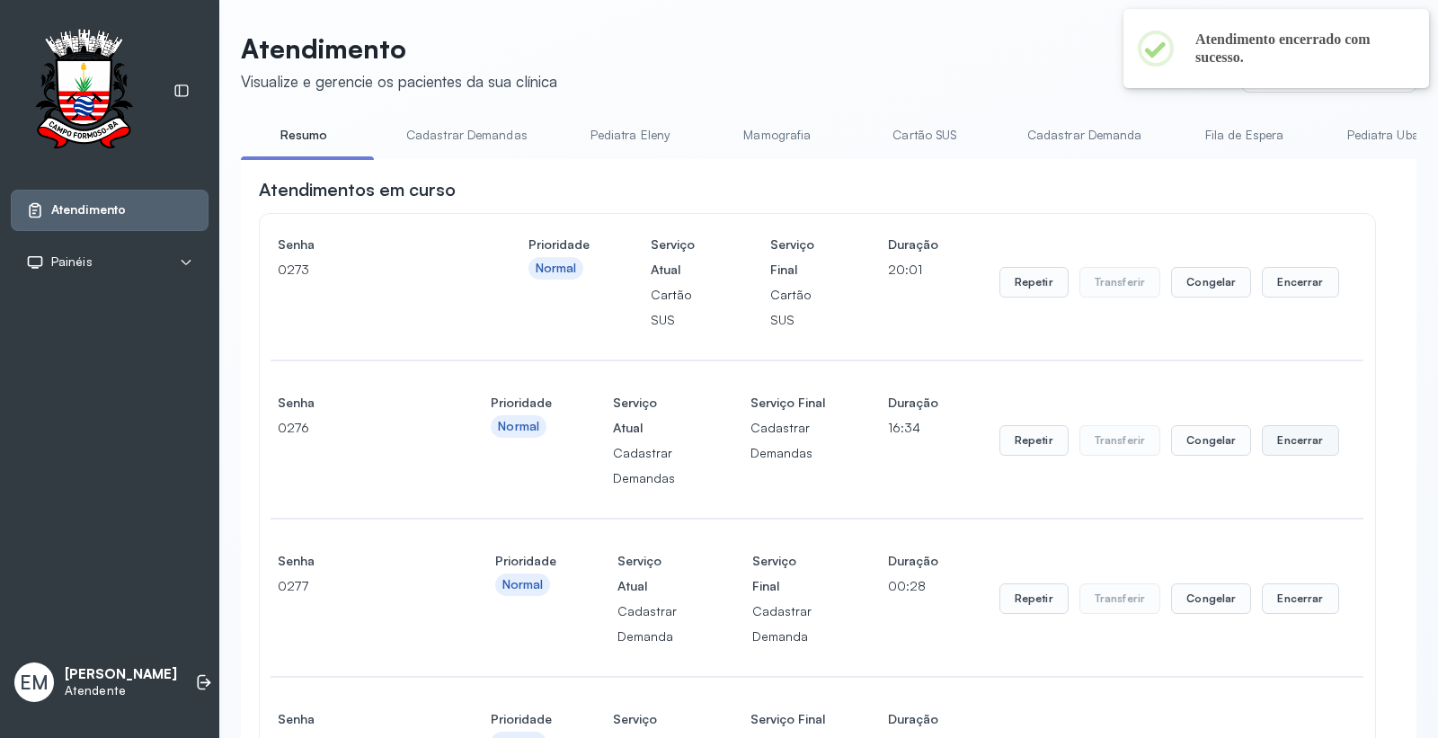
click at [1270, 450] on button "Encerrar" at bounding box center [1300, 440] width 76 height 31
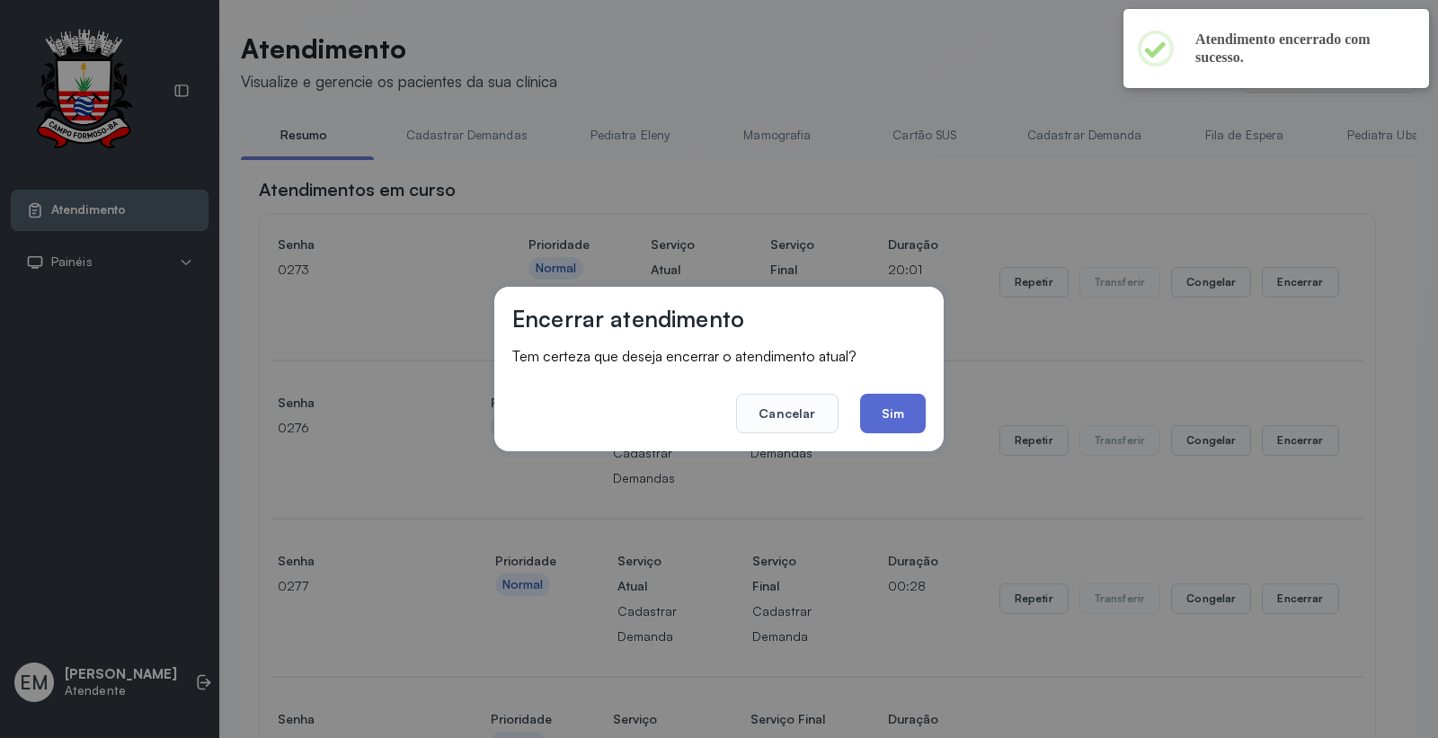
click at [901, 398] on button "Sim" at bounding box center [893, 414] width 66 height 40
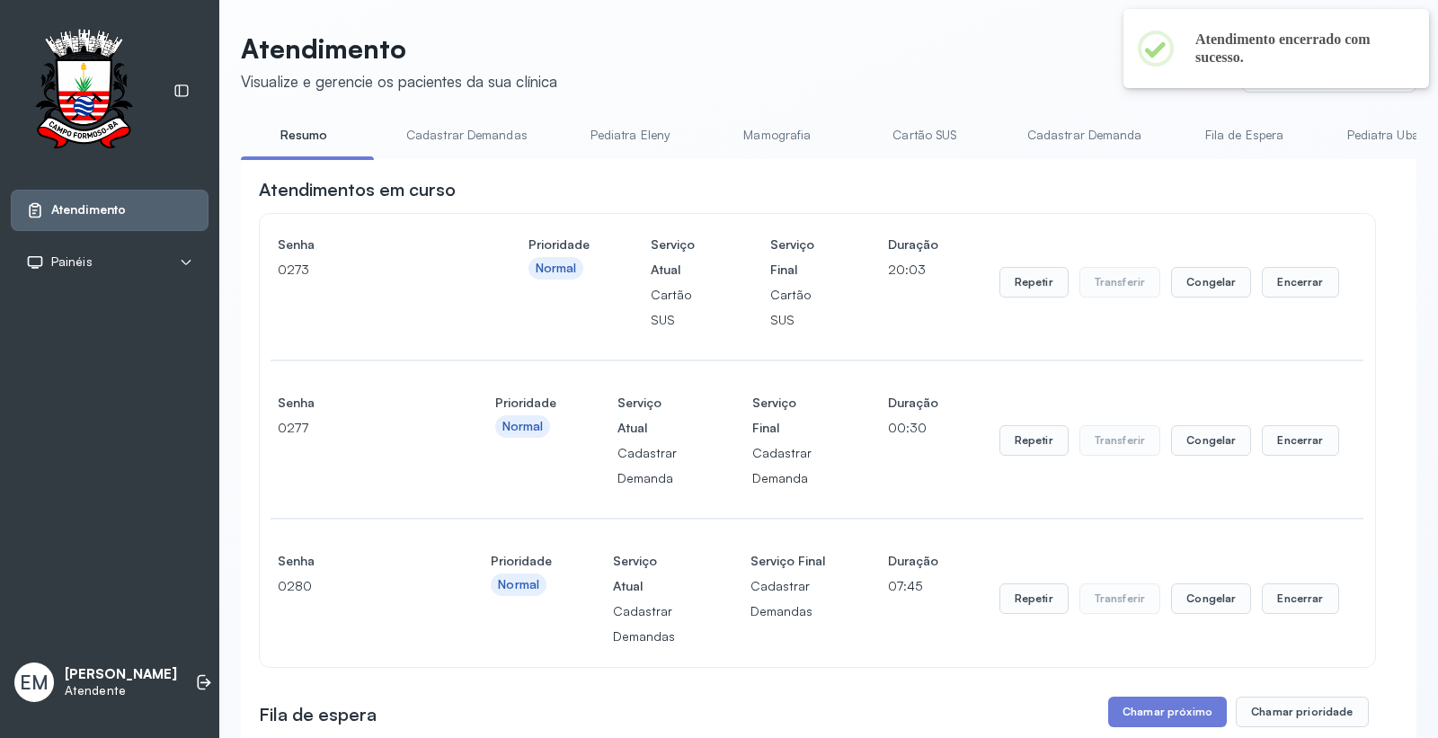
scroll to position [199, 0]
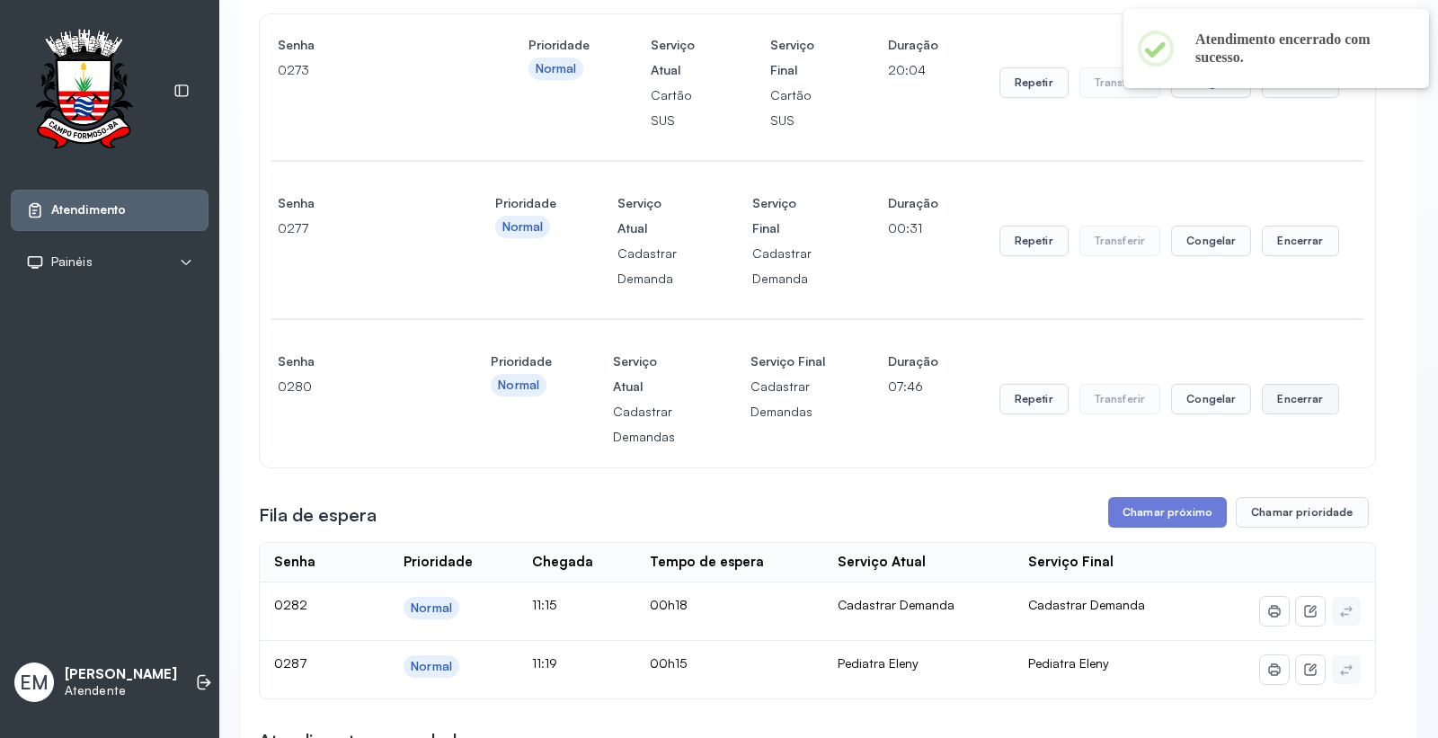
click at [1265, 401] on button "Encerrar" at bounding box center [1300, 399] width 76 height 31
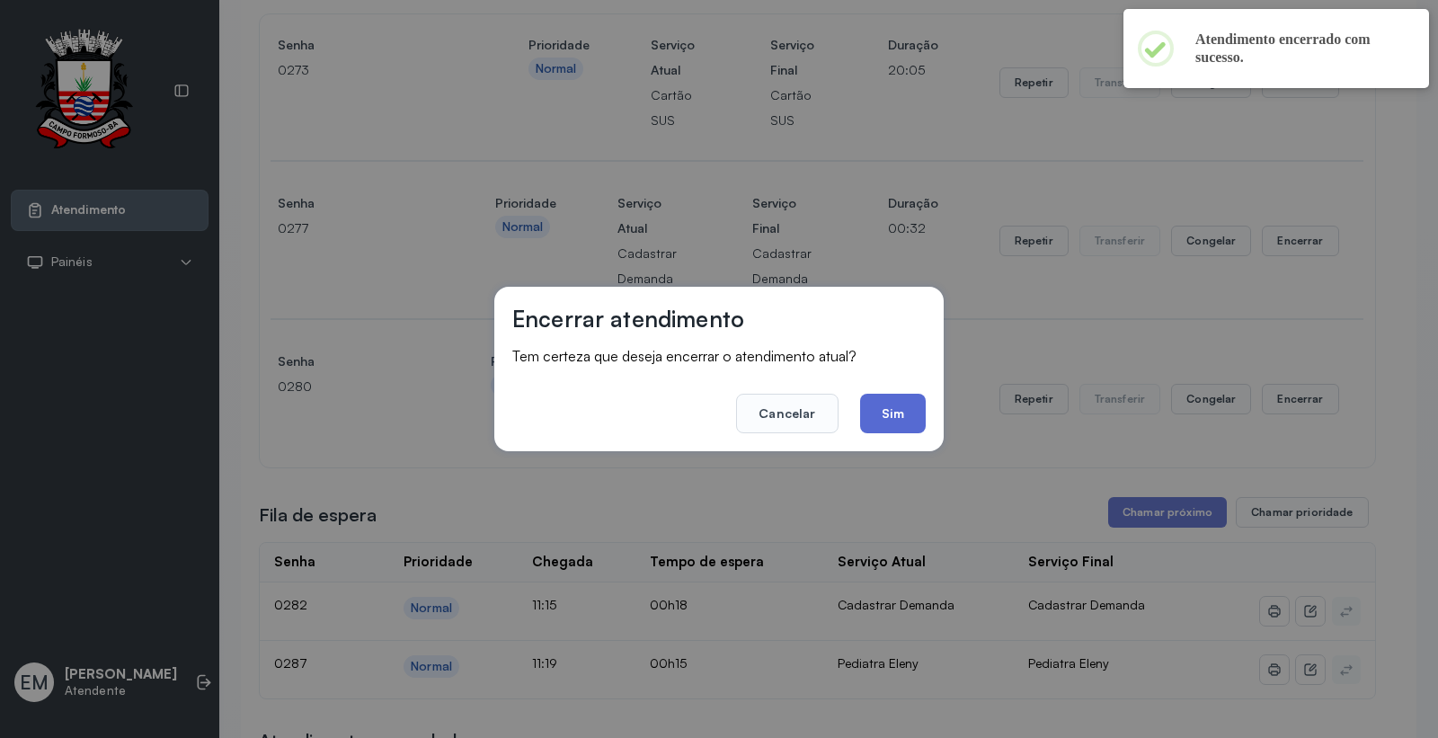
click at [908, 412] on button "Sim" at bounding box center [893, 414] width 66 height 40
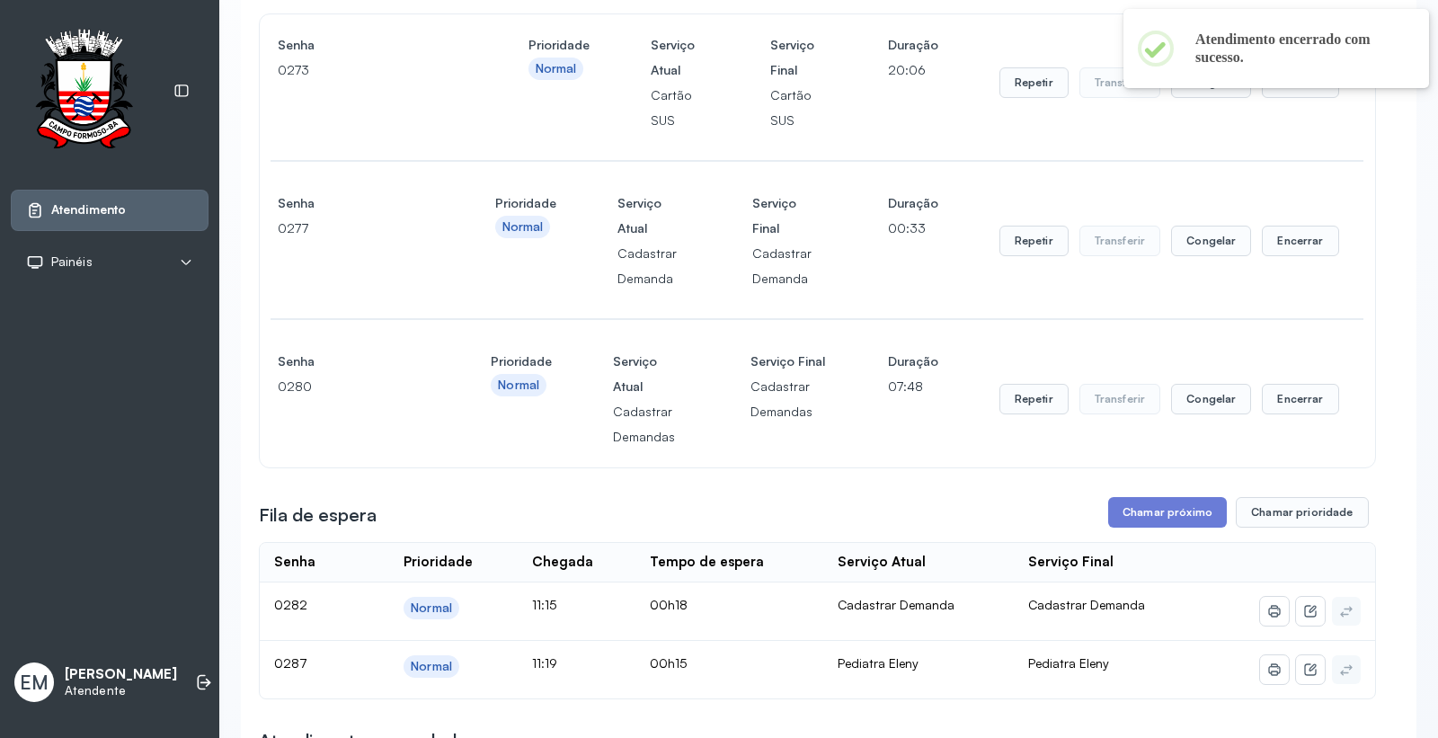
scroll to position [0, 0]
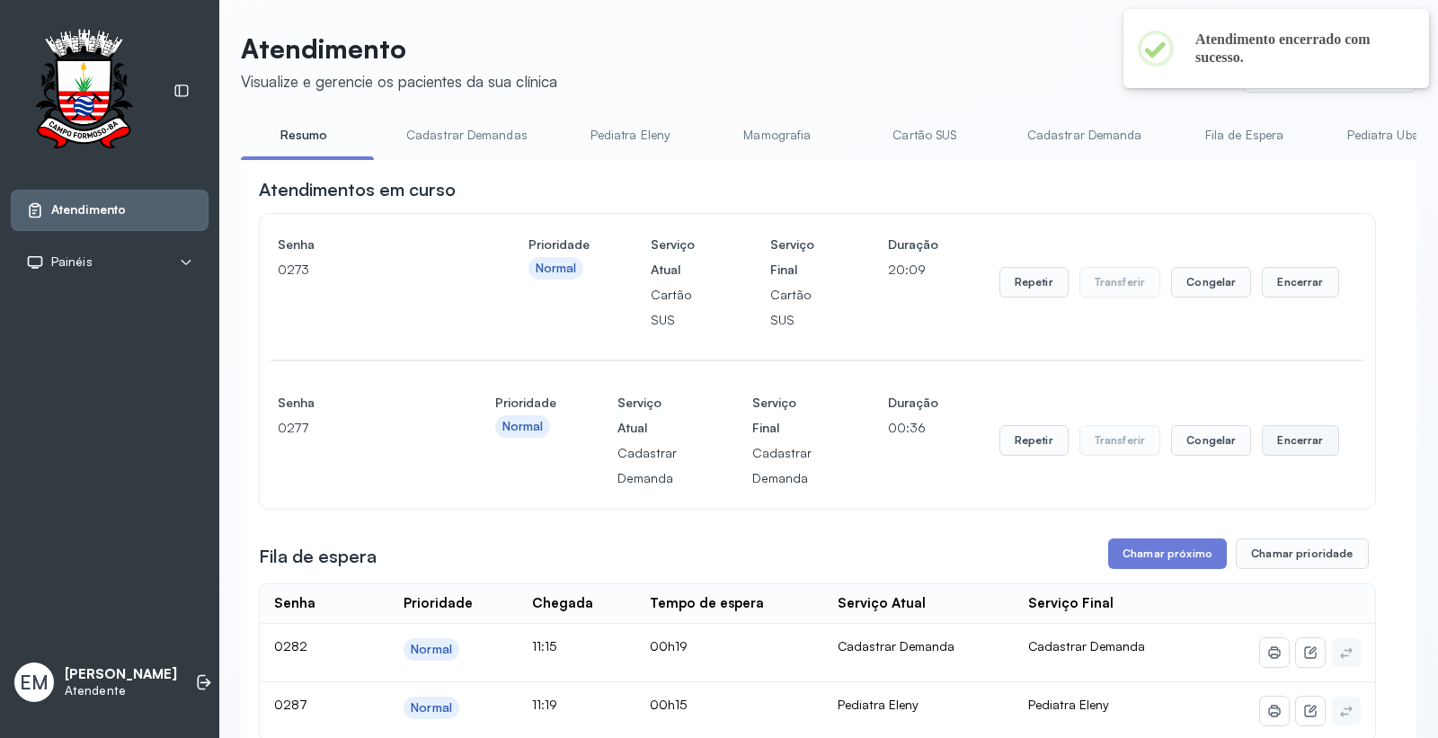
click at [1289, 444] on button "Encerrar" at bounding box center [1300, 440] width 76 height 31
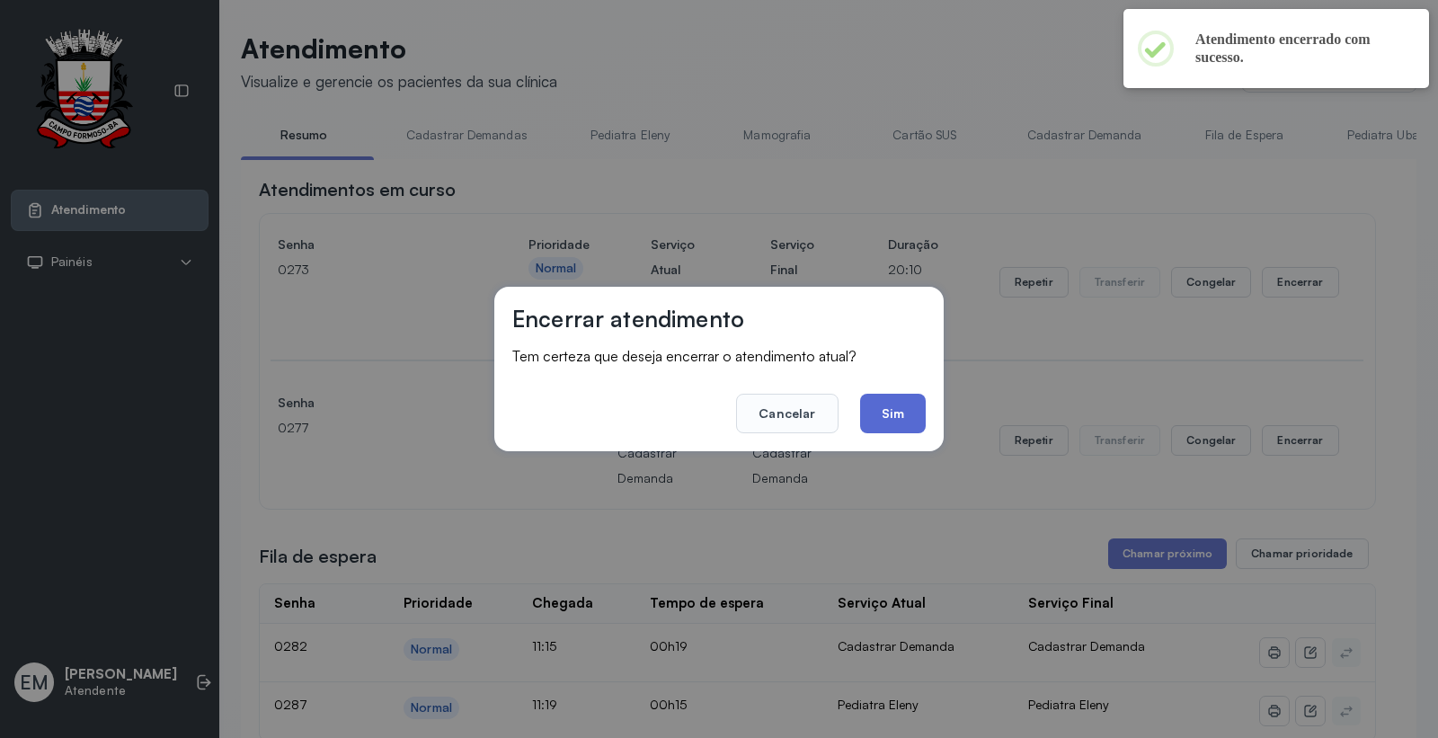
click at [885, 407] on button "Sim" at bounding box center [893, 414] width 66 height 40
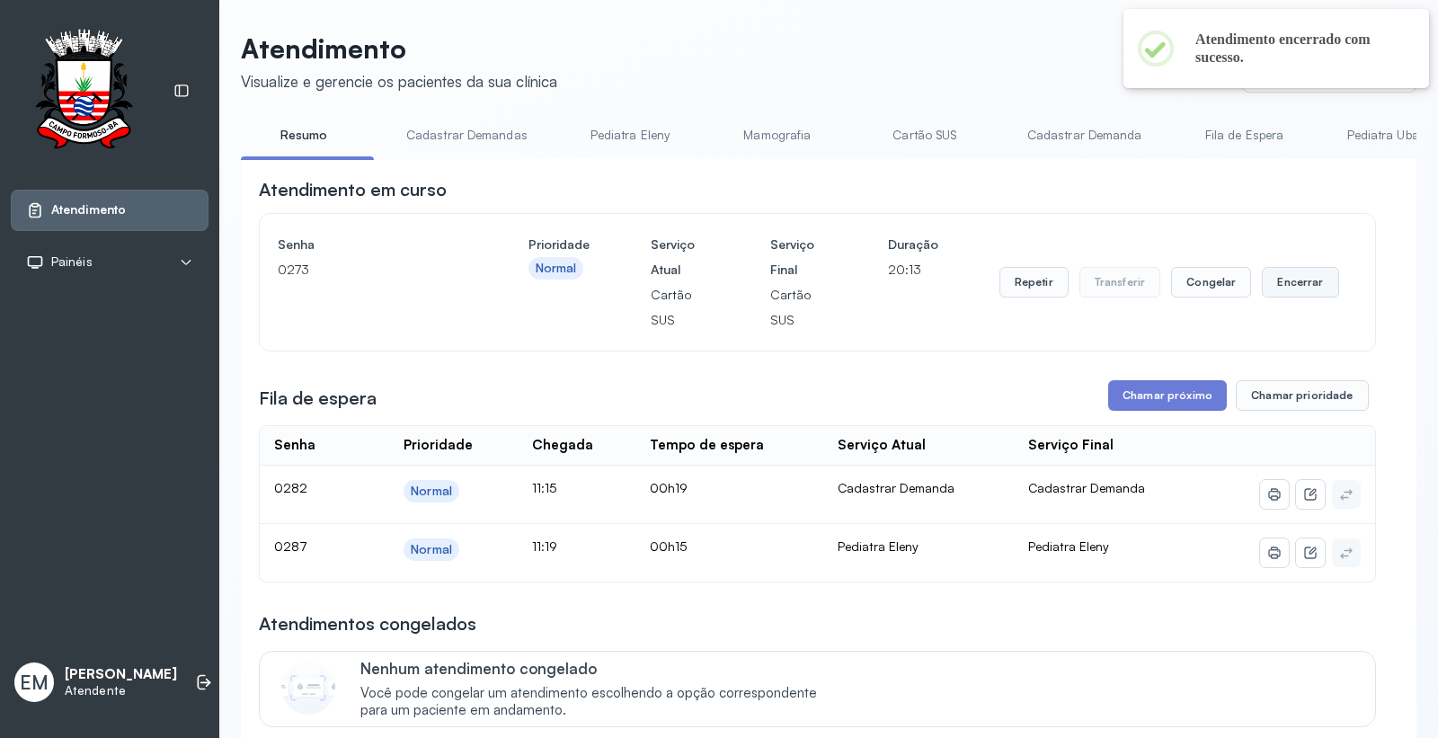
click at [1276, 280] on button "Encerrar" at bounding box center [1300, 282] width 76 height 31
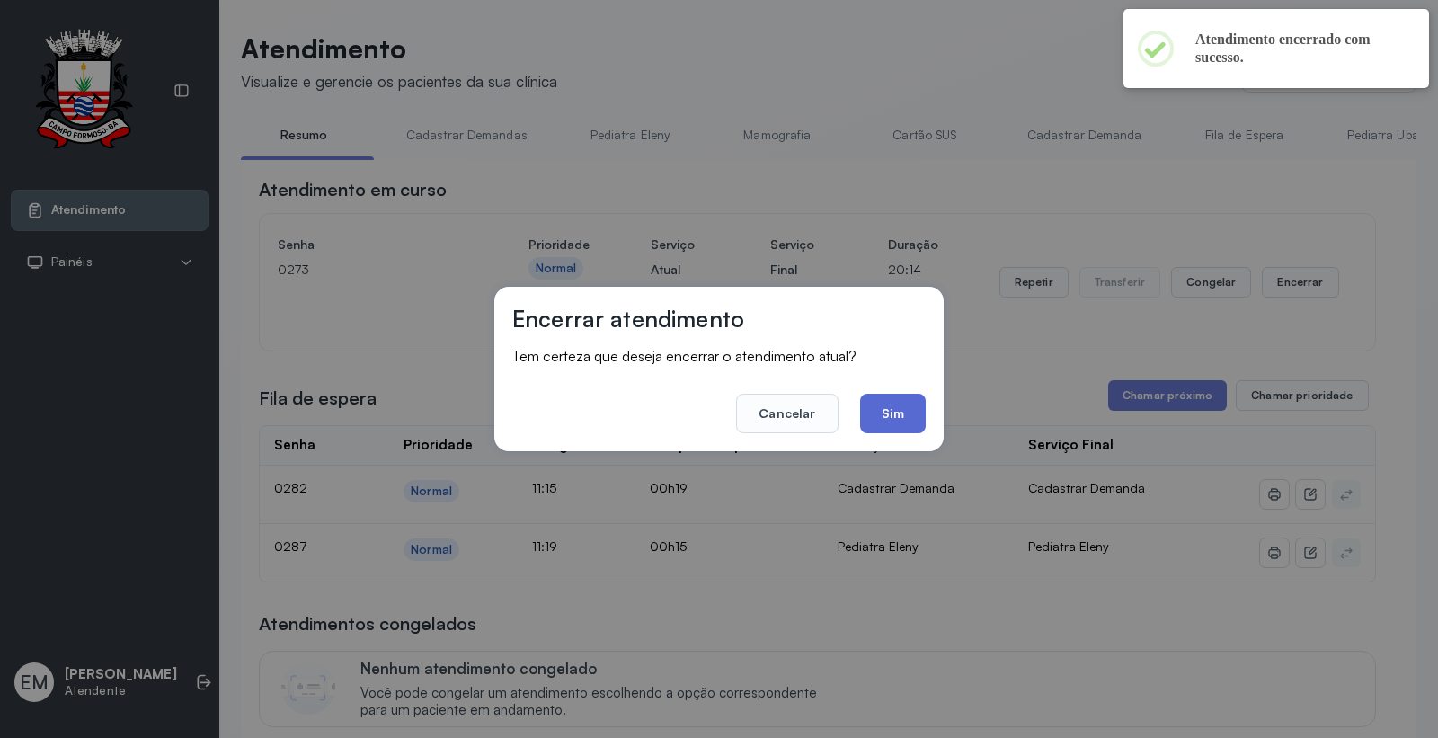
click at [908, 403] on button "Sim" at bounding box center [893, 414] width 66 height 40
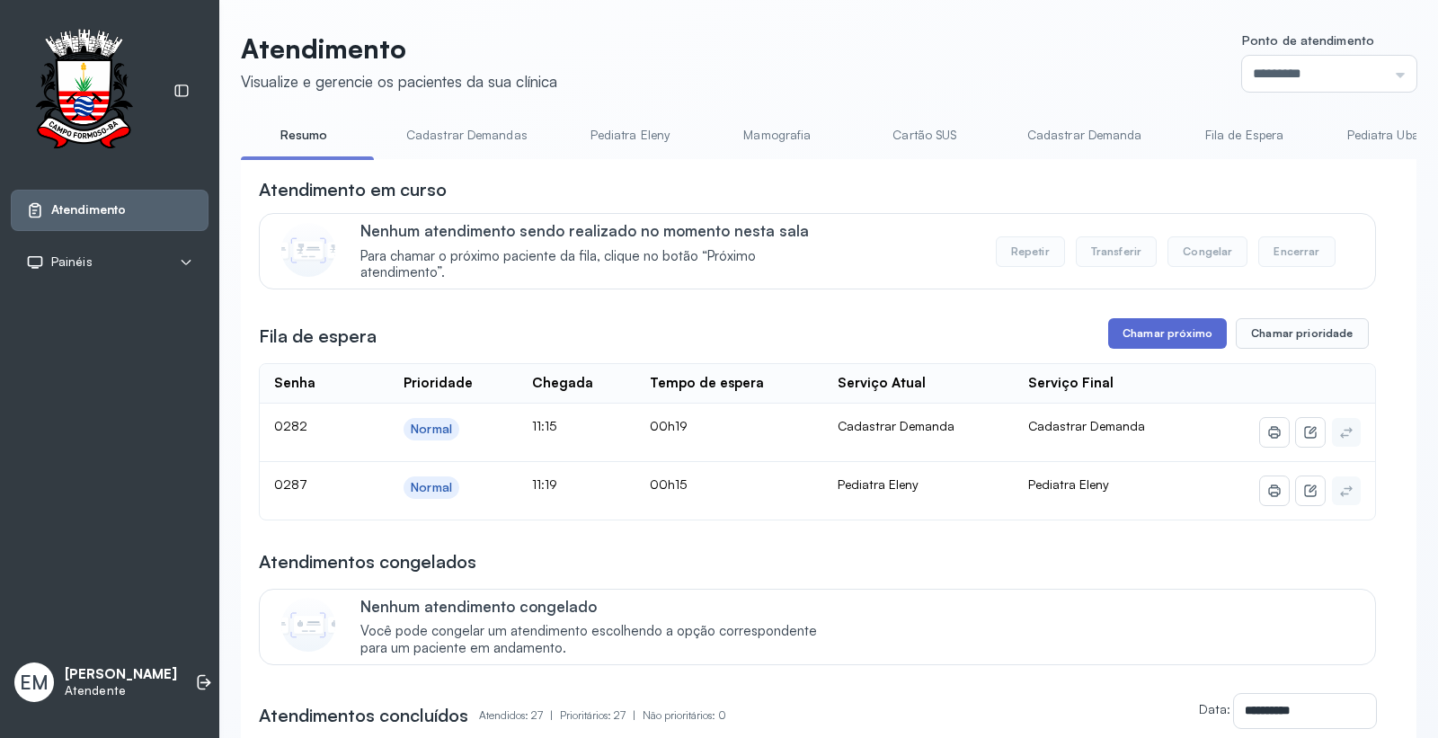
click at [1162, 339] on button "Chamar próximo" at bounding box center [1167, 333] width 119 height 31
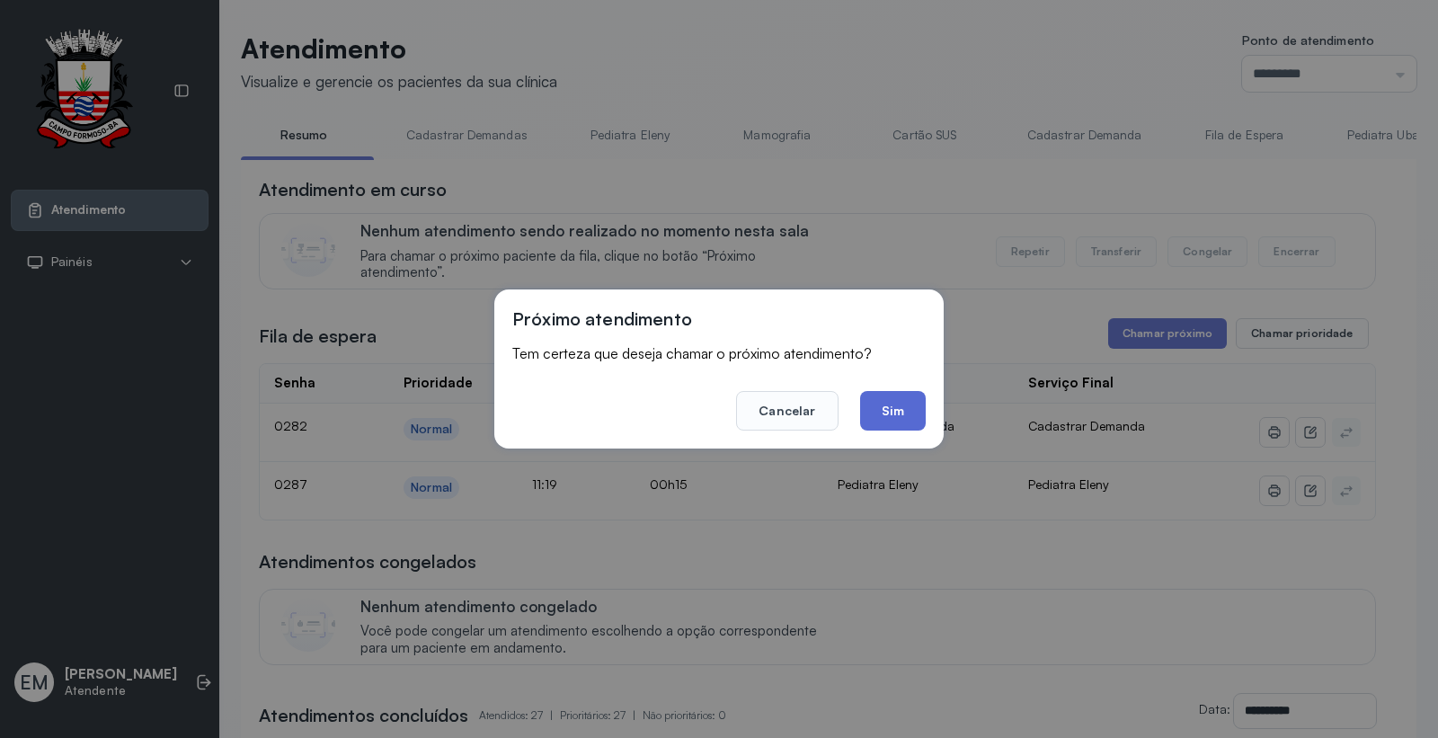
click at [914, 419] on button "Sim" at bounding box center [893, 411] width 66 height 40
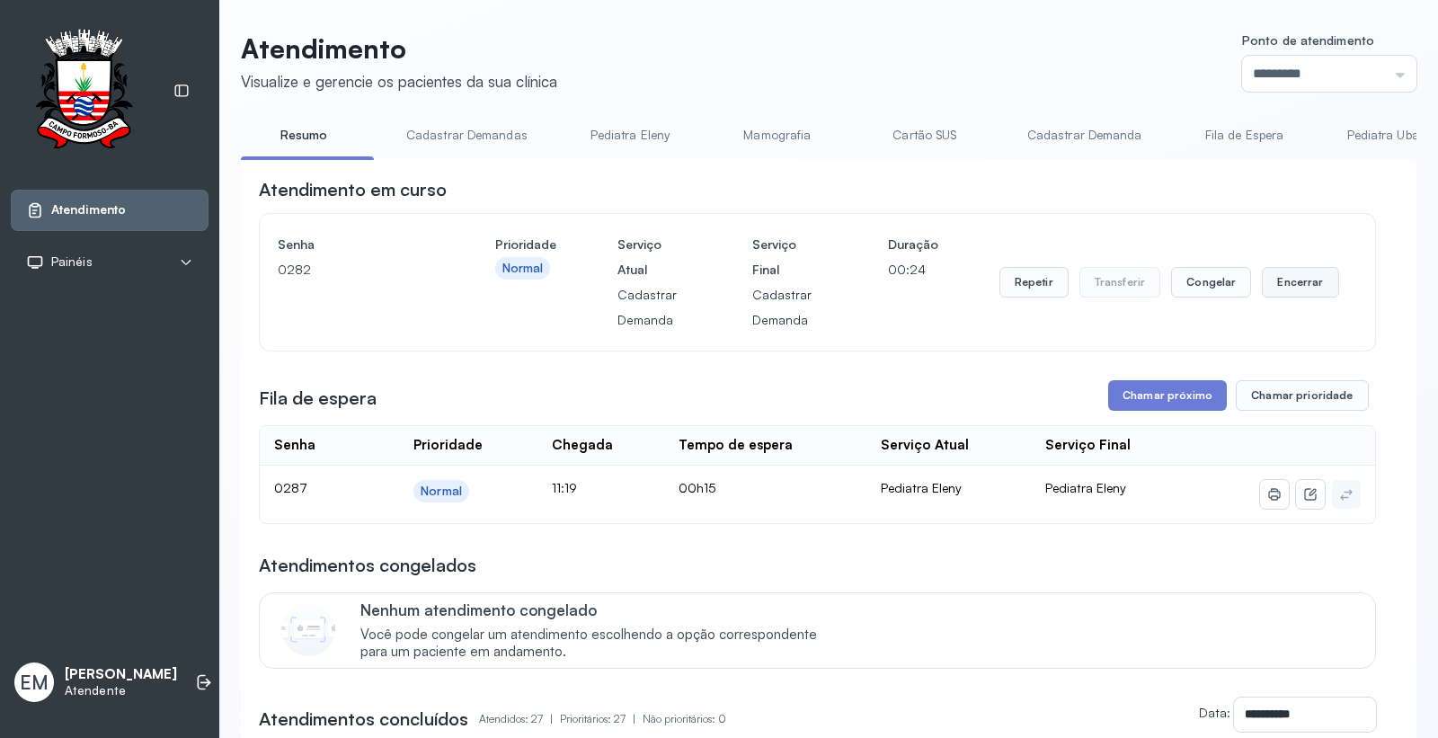
click at [1262, 289] on button "Encerrar" at bounding box center [1300, 282] width 76 height 31
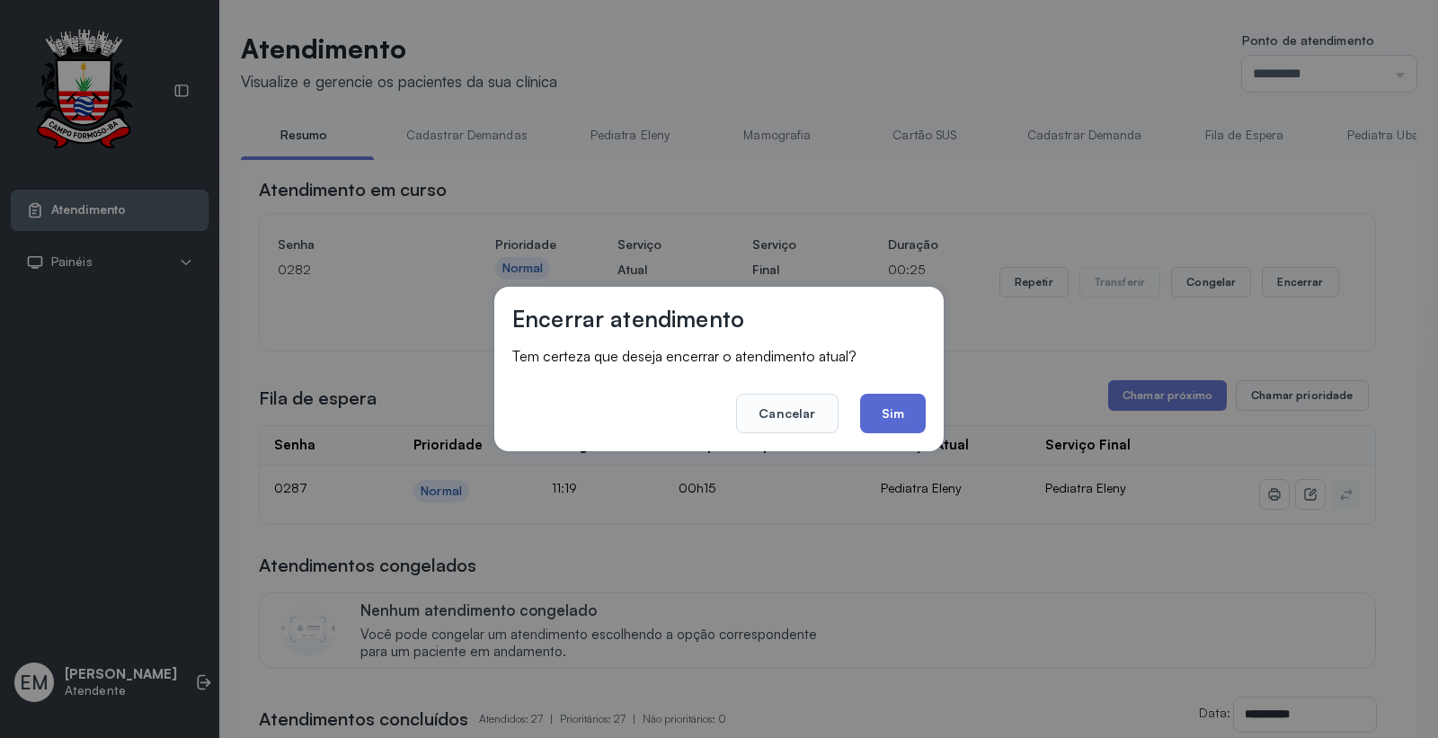
click at [909, 409] on button "Sim" at bounding box center [893, 414] width 66 height 40
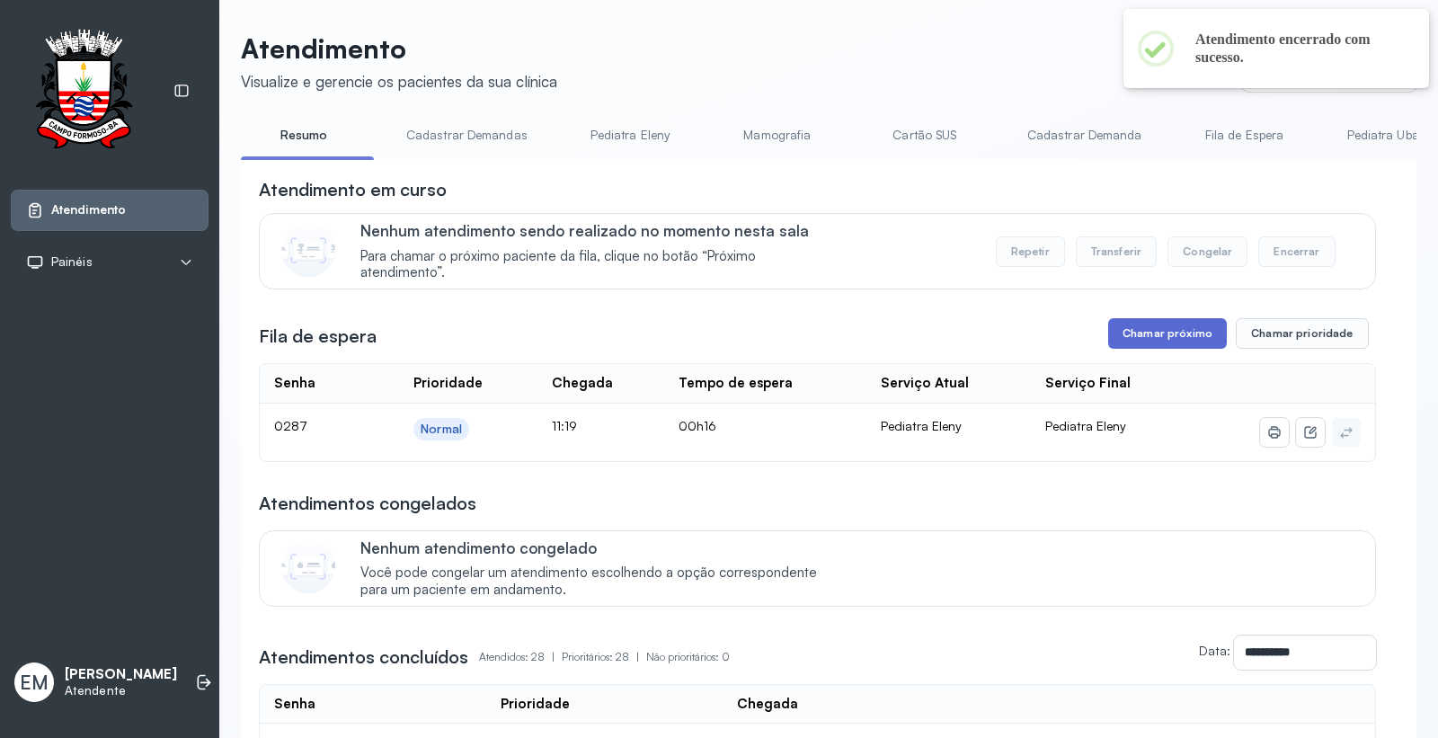
click at [1132, 335] on button "Chamar próximo" at bounding box center [1167, 333] width 119 height 31
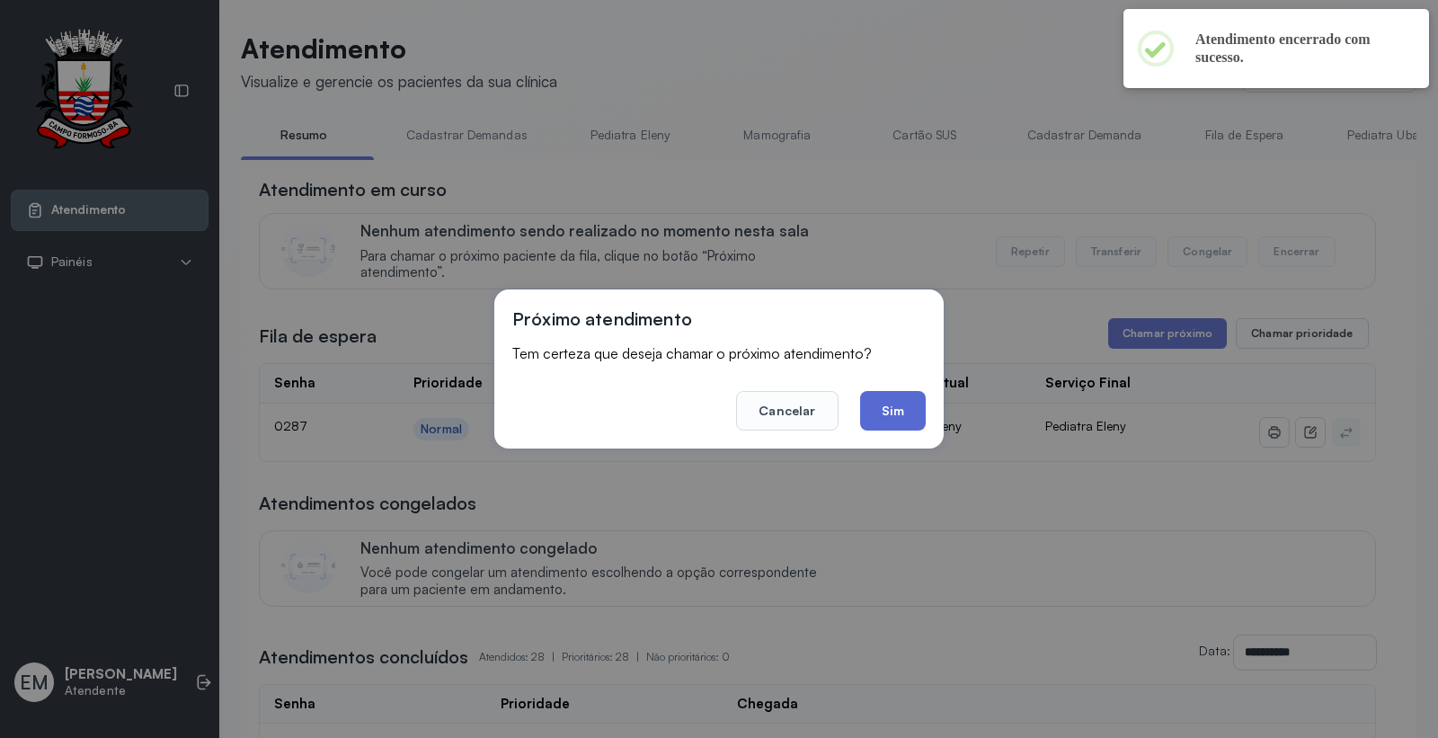
click at [884, 408] on button "Sim" at bounding box center [893, 411] width 66 height 40
